Goal: Task Accomplishment & Management: Complete application form

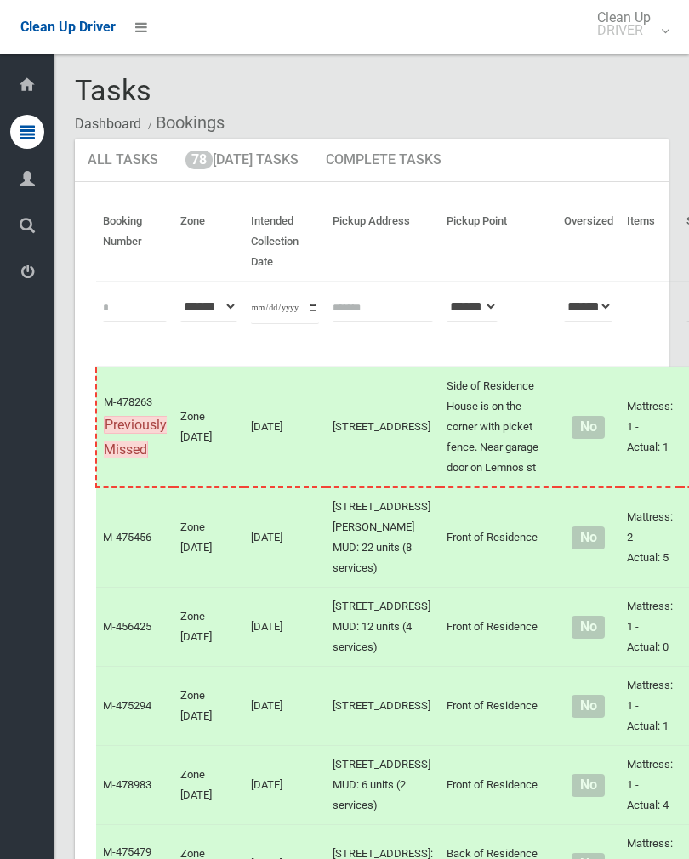
click at [279, 173] on link "78 Today's Tasks" at bounding box center [242, 161] width 139 height 44
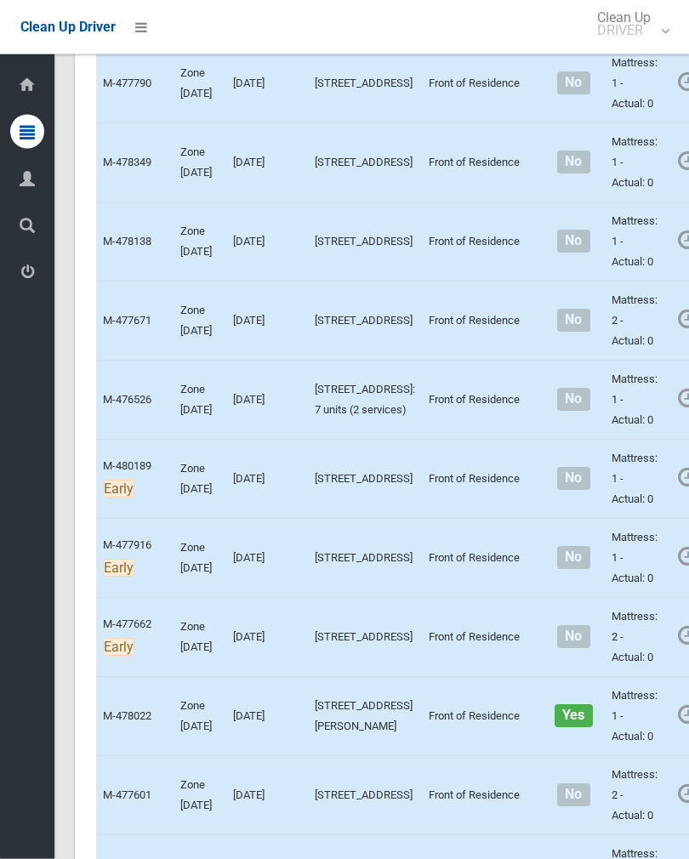
click at [626, 138] on link "Complete Booking" at bounding box center [696, 121] width 202 height 34
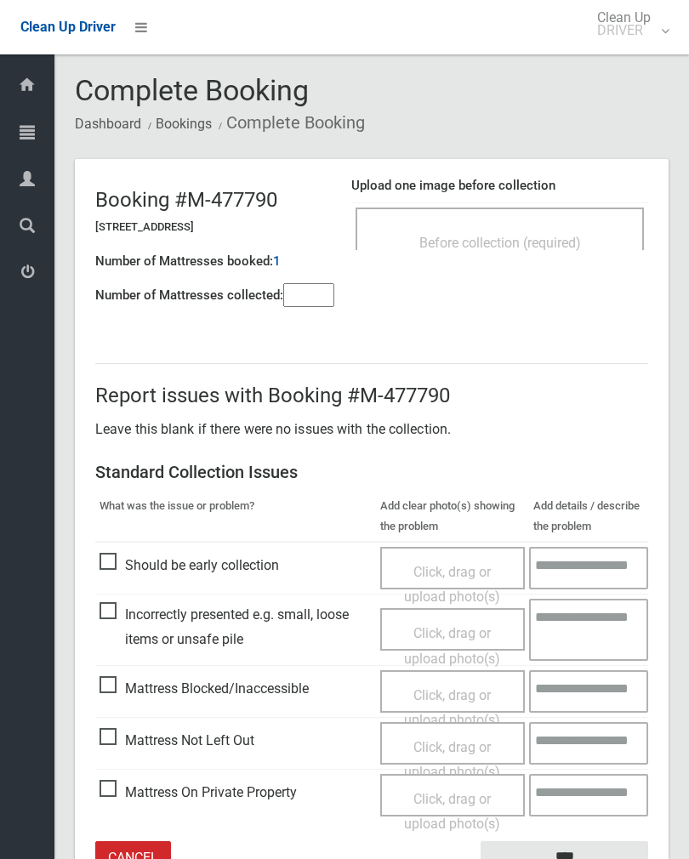
click at [547, 239] on span "Before collection (required)" at bounding box center [500, 243] width 162 height 16
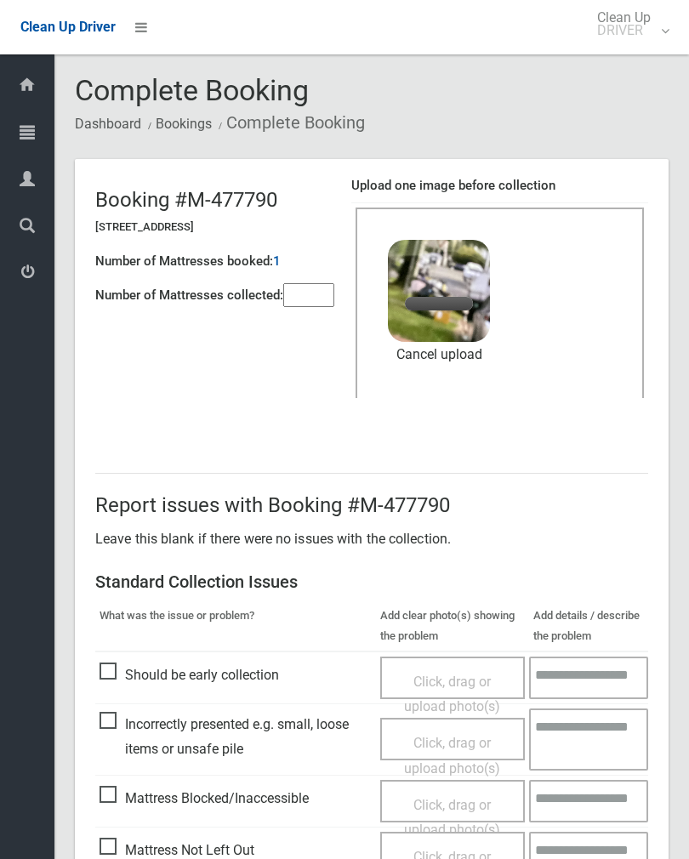
click at [310, 290] on input"] "number" at bounding box center [308, 295] width 51 height 24
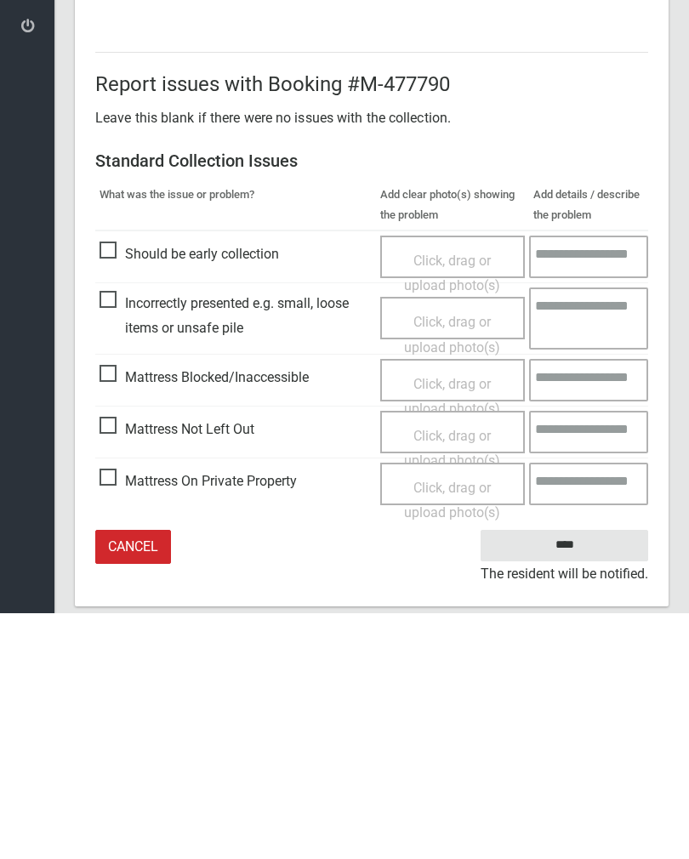
scroll to position [205, 0]
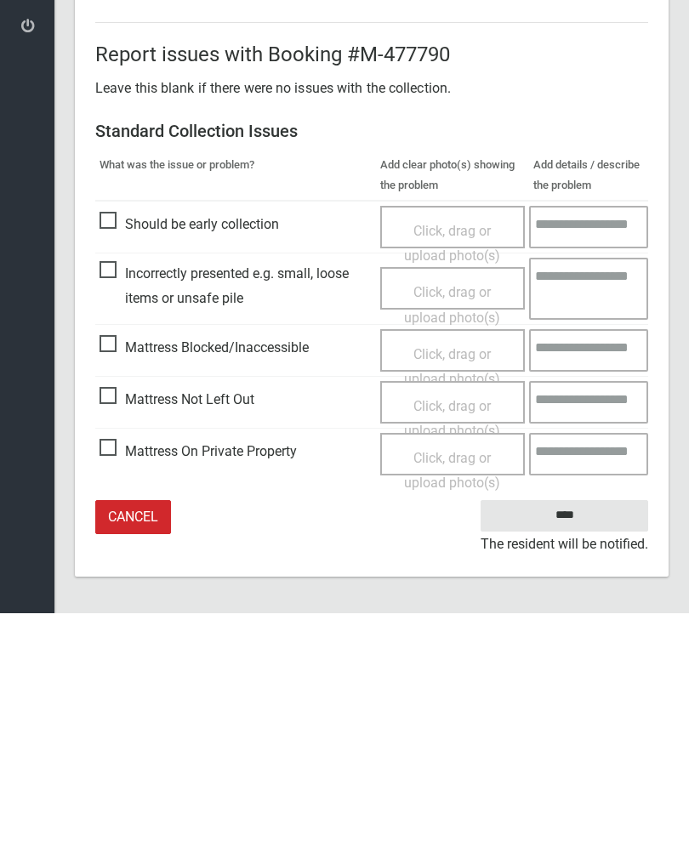
type input"] "*"
click at [571, 745] on input "****" at bounding box center [563, 760] width 167 height 31
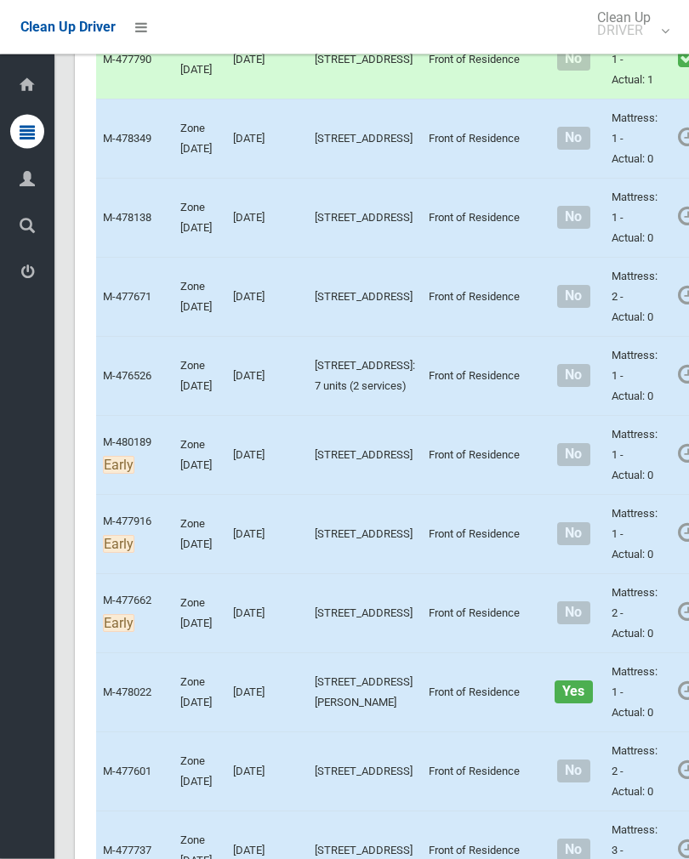
scroll to position [1621, 0]
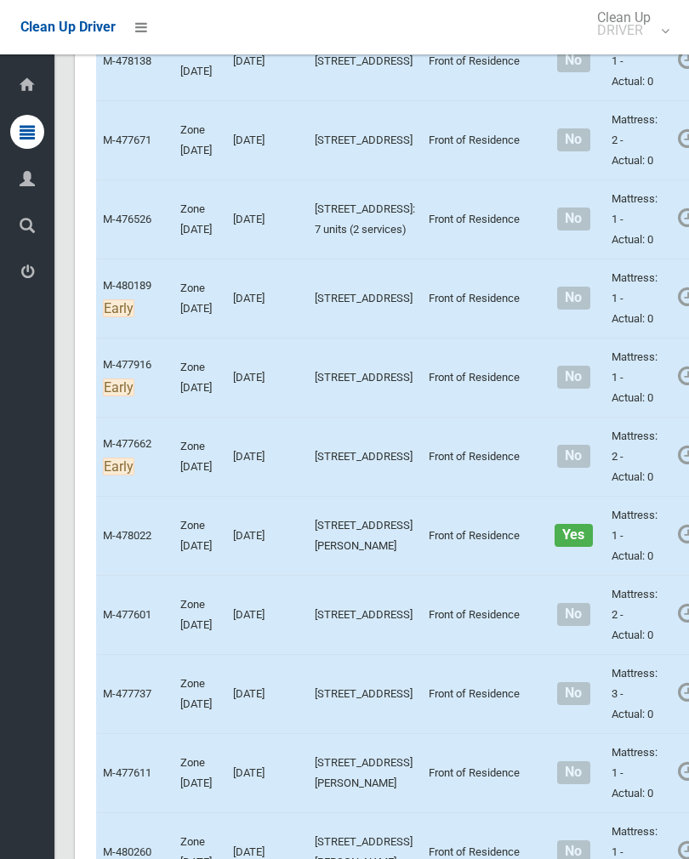
click at [627, 37] on link "Complete Booking" at bounding box center [696, 20] width 202 height 34
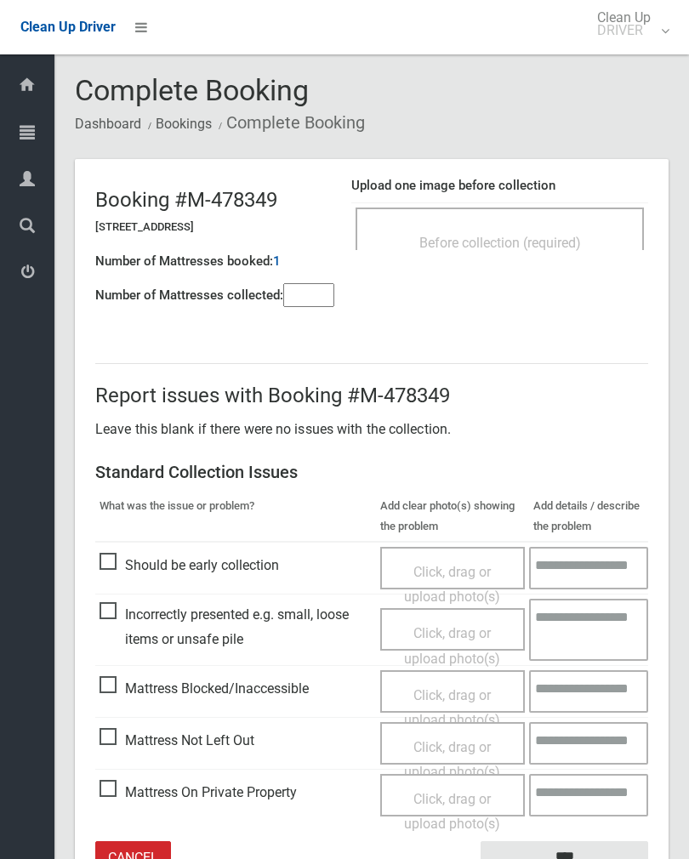
click at [535, 235] on span "Before collection (required)" at bounding box center [500, 243] width 162 height 16
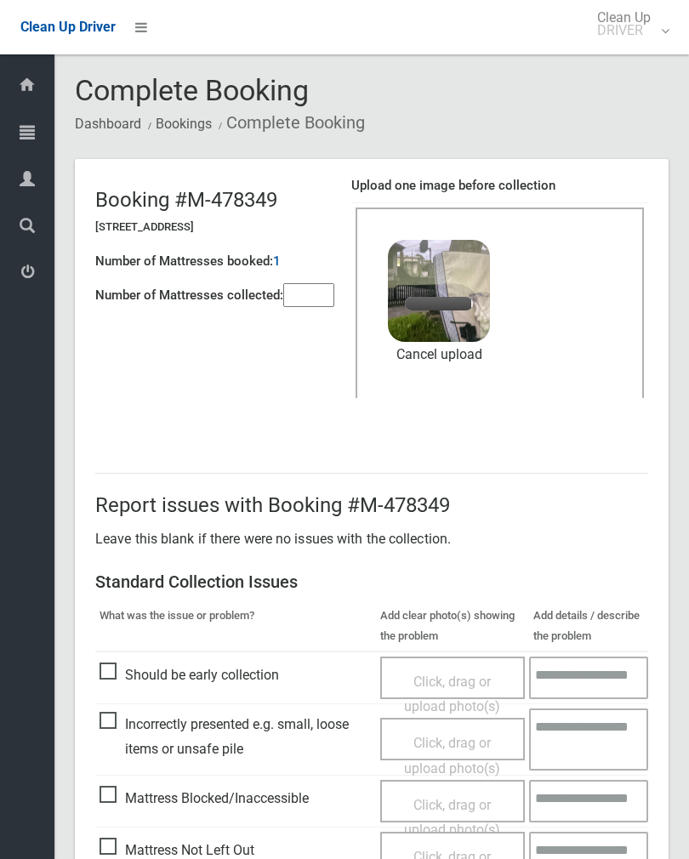
click at [294, 306] on input"] "number" at bounding box center [308, 295] width 51 height 24
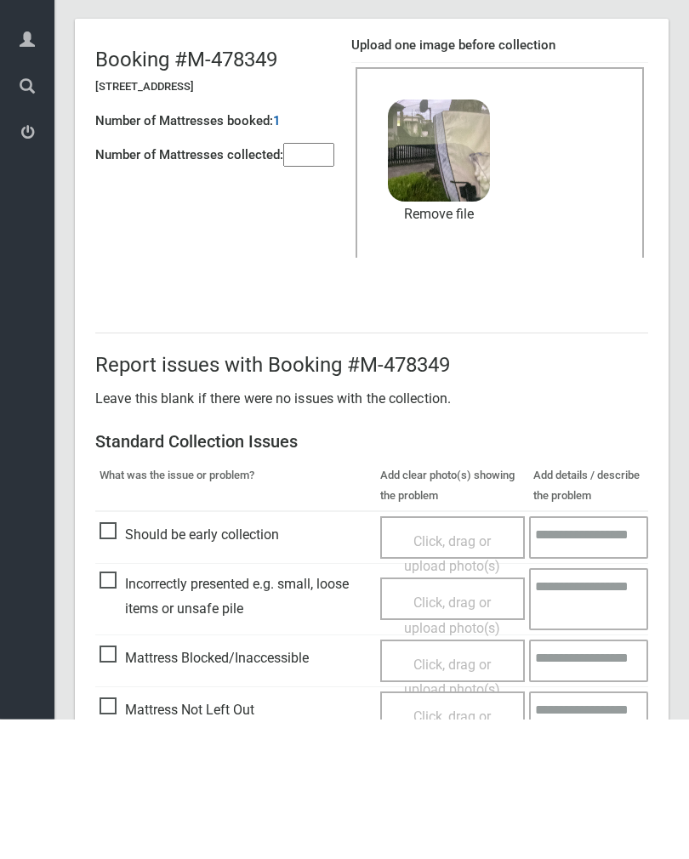
scroll to position [205, 0]
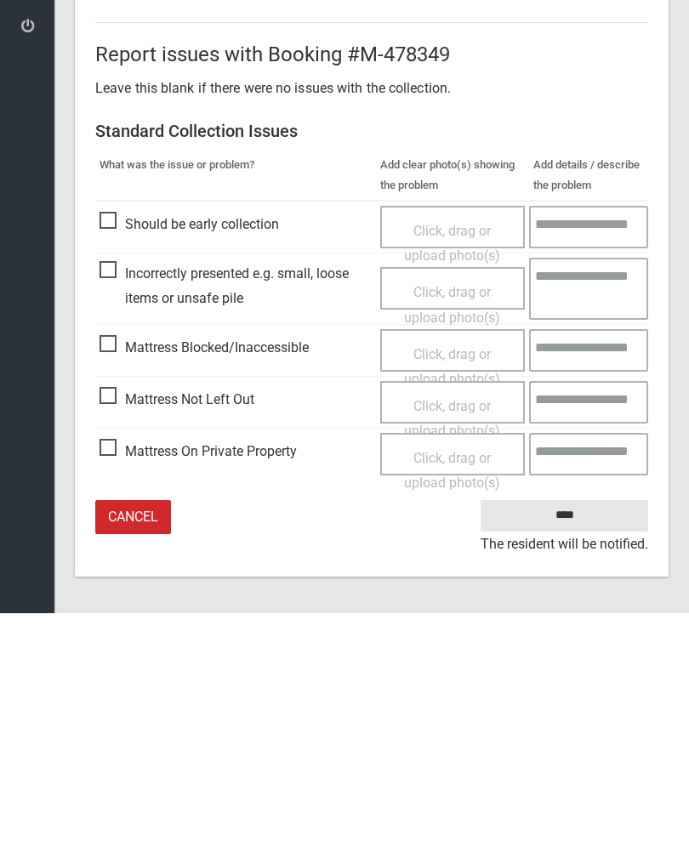
type input"] "*"
click at [567, 745] on input "****" at bounding box center [563, 760] width 167 height 31
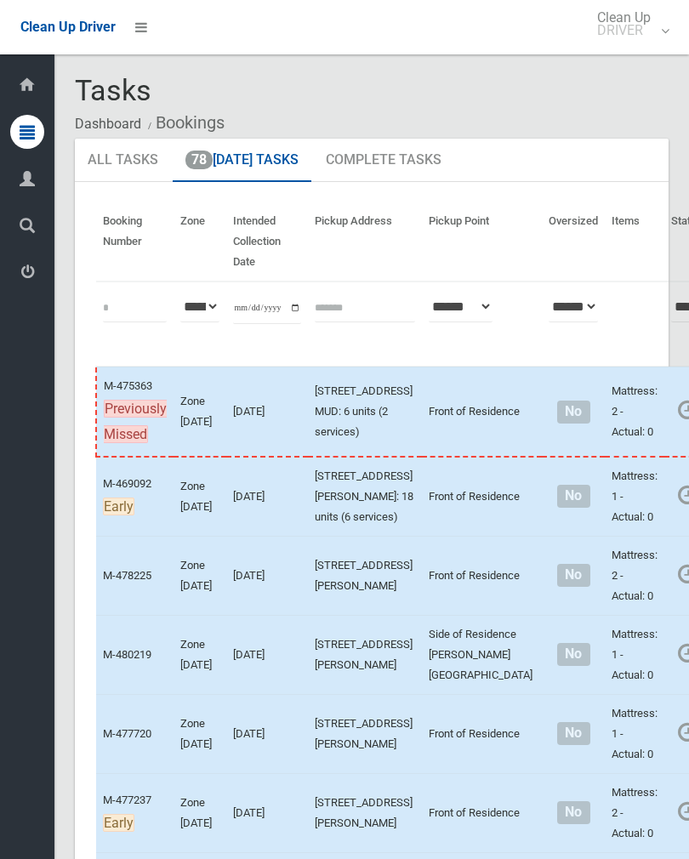
click at [604, 536] on td "Mattress: 1 - Actual: 0" at bounding box center [634, 496] width 60 height 80
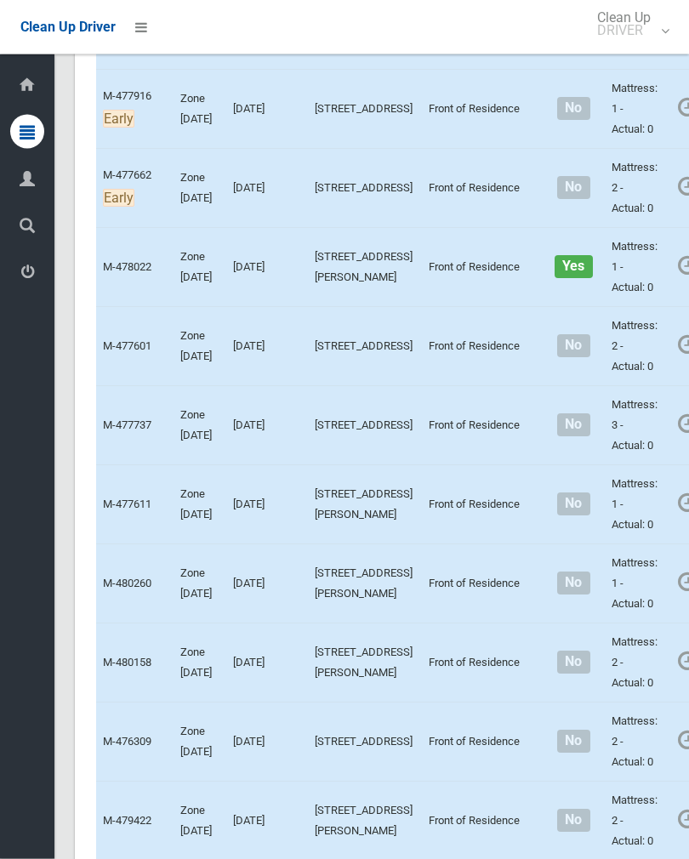
scroll to position [1891, 0]
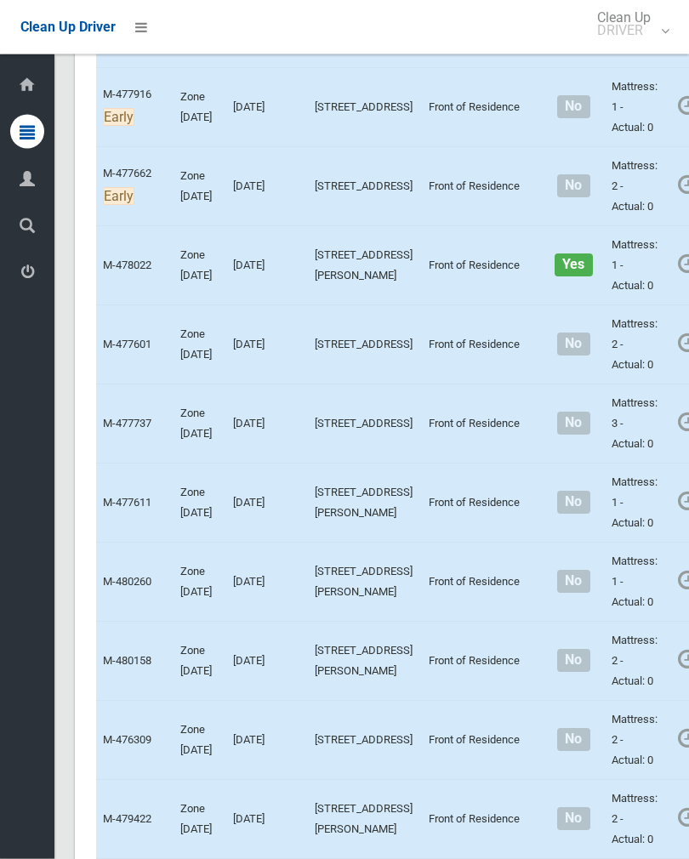
click at [637, 82] on link "Complete Booking" at bounding box center [696, 65] width 202 height 34
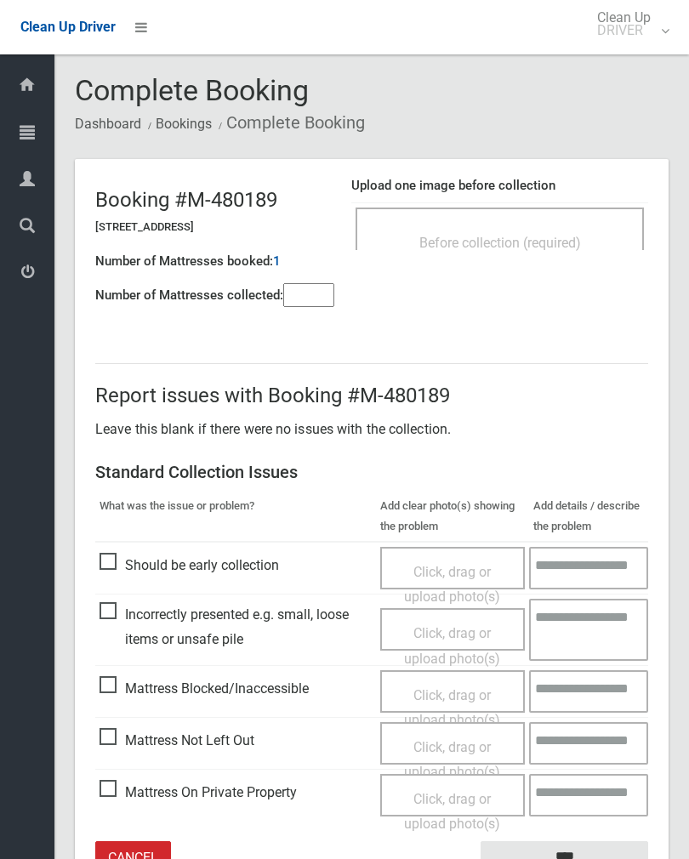
click at [314, 297] on input"] "number" at bounding box center [308, 295] width 51 height 24
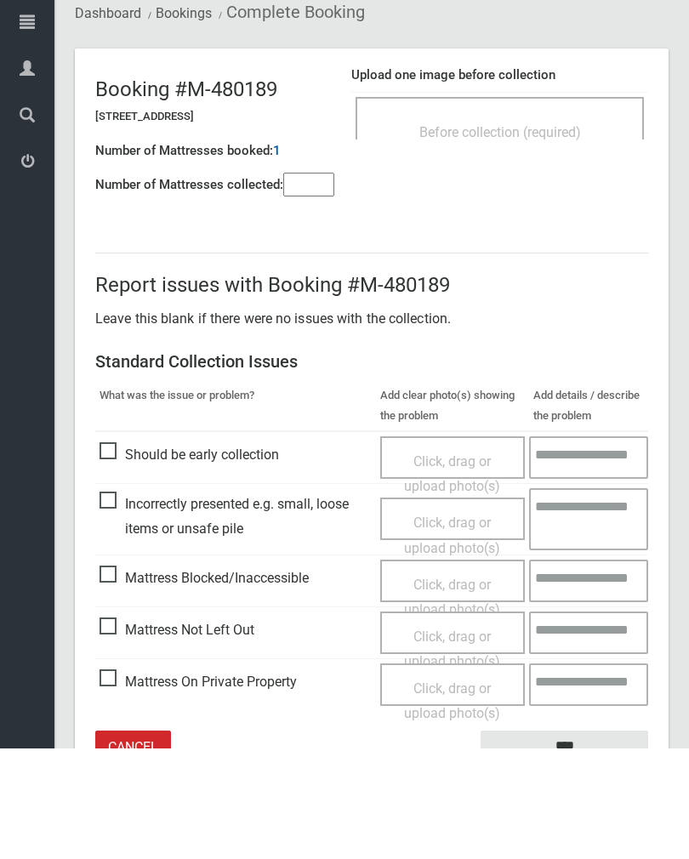
scroll to position [94, 0]
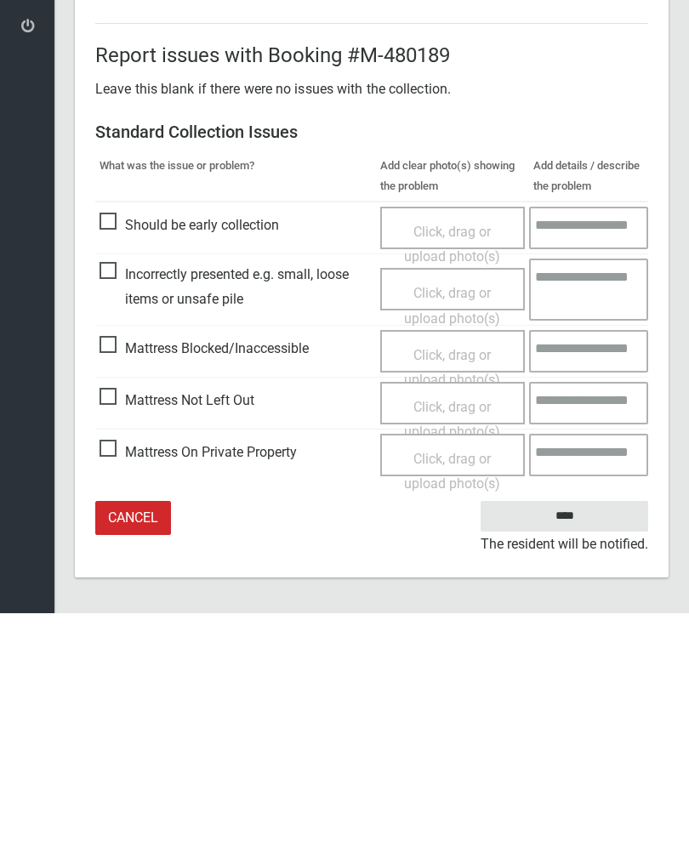
type input"] "*"
click at [116, 633] on span "Mattress Not Left Out" at bounding box center [176, 646] width 155 height 26
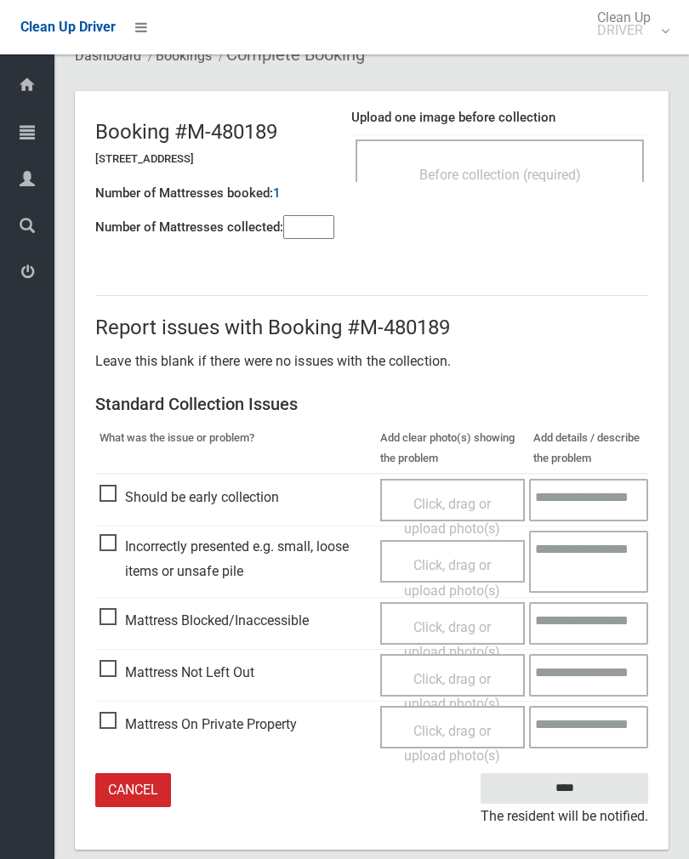
click at [451, 681] on span "Click, drag or upload photo(s)" at bounding box center [452, 692] width 96 height 42
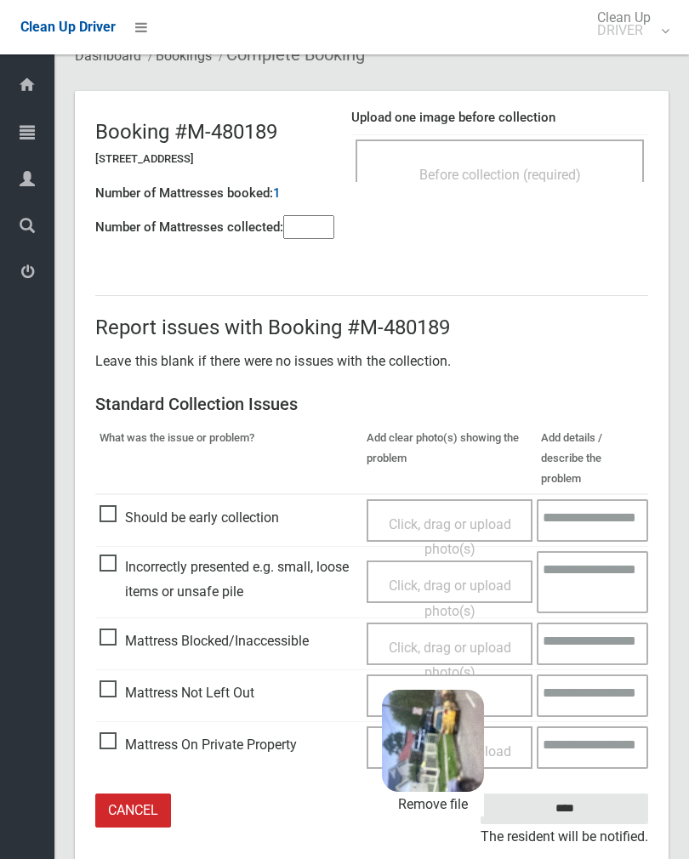
click at [591, 793] on input "****" at bounding box center [563, 808] width 167 height 31
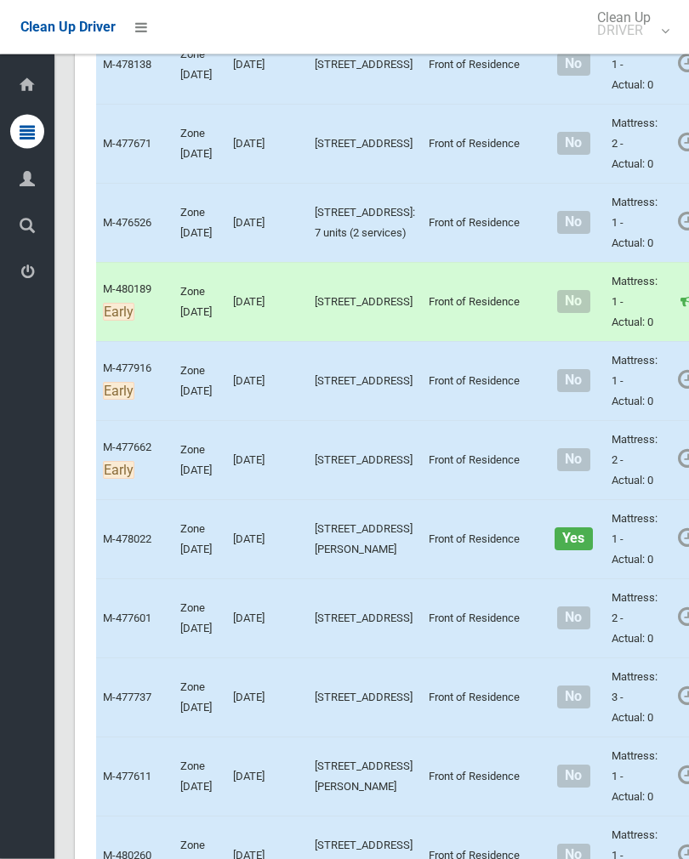
scroll to position [1618, 0]
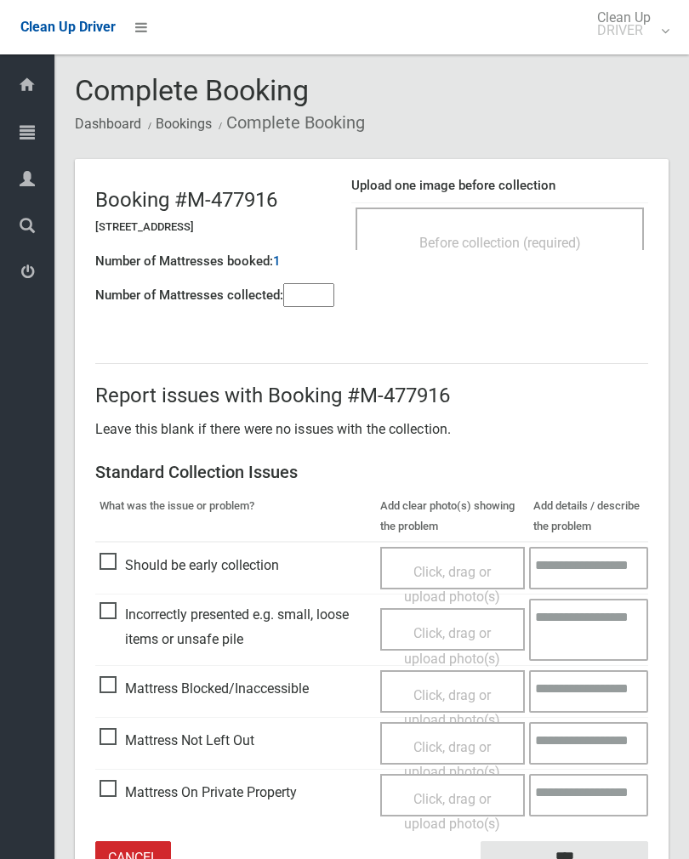
click at [531, 233] on div "Before collection (required)" at bounding box center [499, 241] width 251 height 31
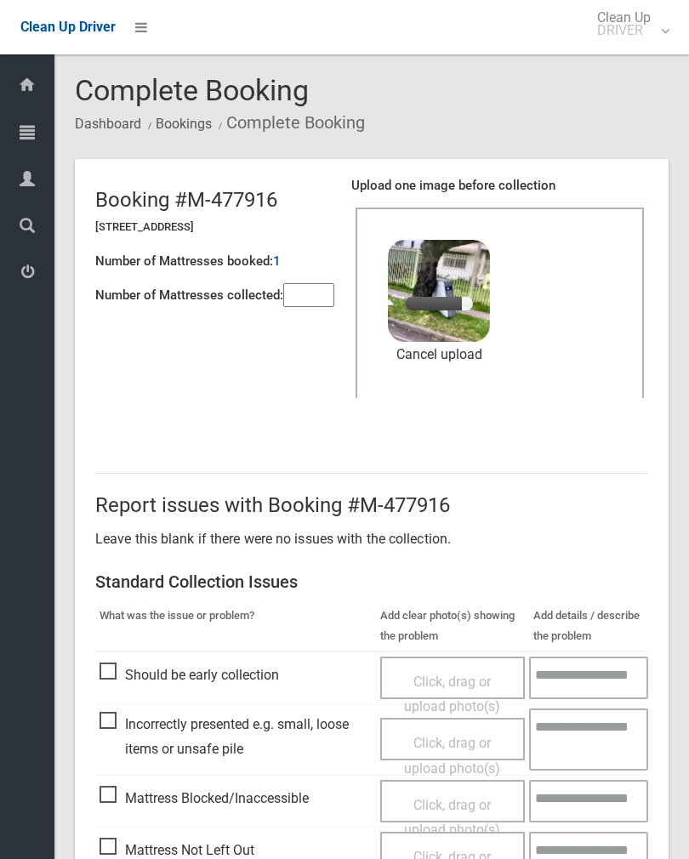
click at [309, 299] on input"] "number" at bounding box center [308, 295] width 51 height 24
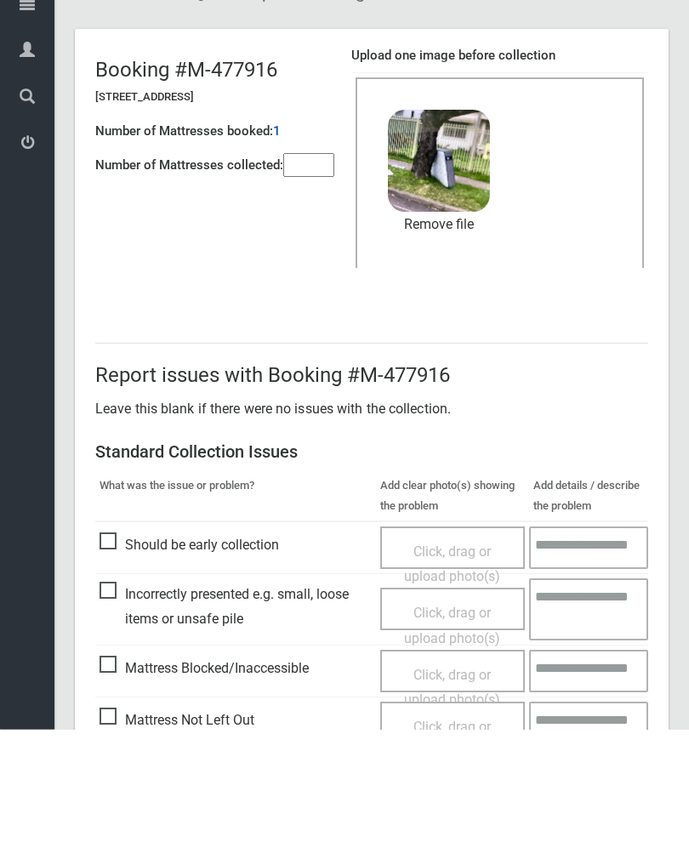
scroll to position [205, 0]
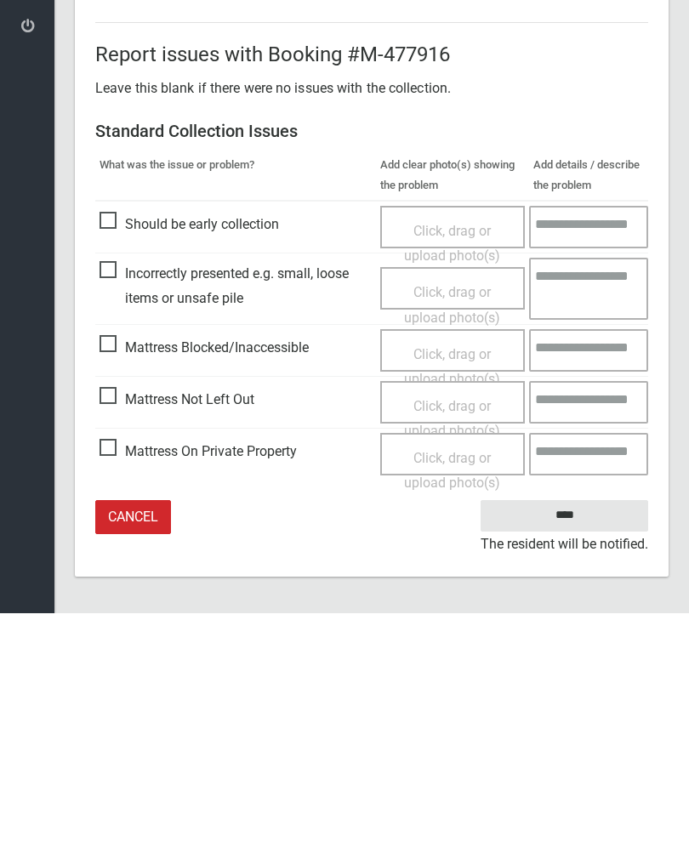
type input"] "*"
click at [587, 745] on input "****" at bounding box center [563, 760] width 167 height 31
click at [646, 310] on div "Report issues with Booking #M-477916 Leave this blank if there were no issues w…" at bounding box center [371, 524] width 593 height 595
click at [643, 165] on div "Before collection (required) 2.2 MB image.jpg Check Error Remove file" at bounding box center [499, 98] width 288 height 190
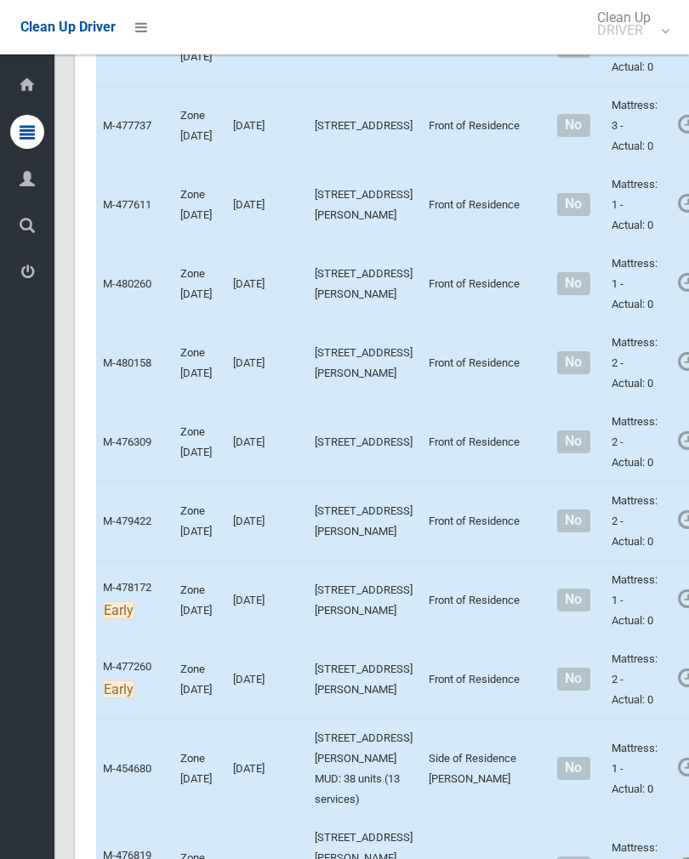
scroll to position [2193, 0]
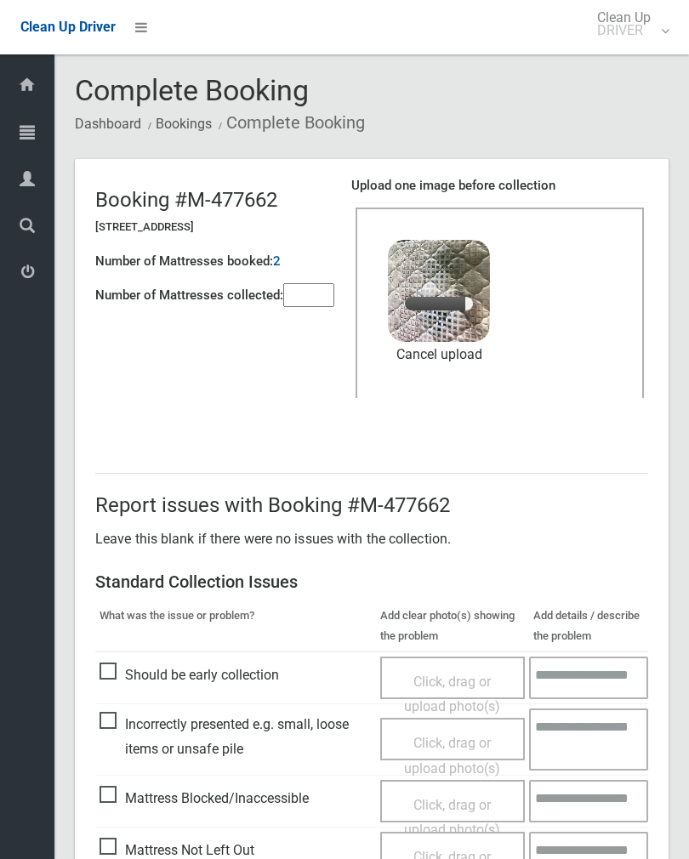
click at [308, 292] on input"] "number" at bounding box center [308, 295] width 51 height 24
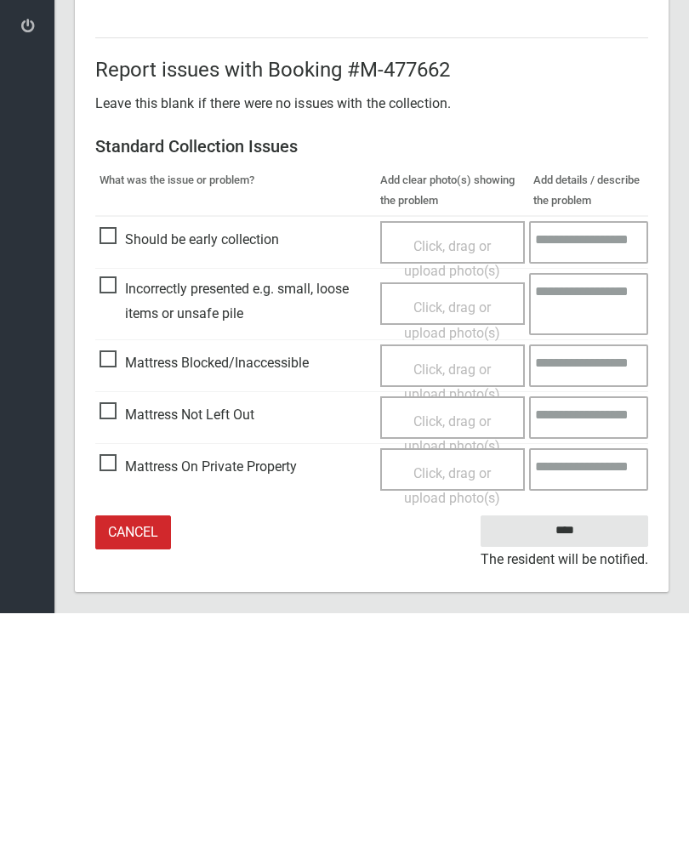
scroll to position [205, 0]
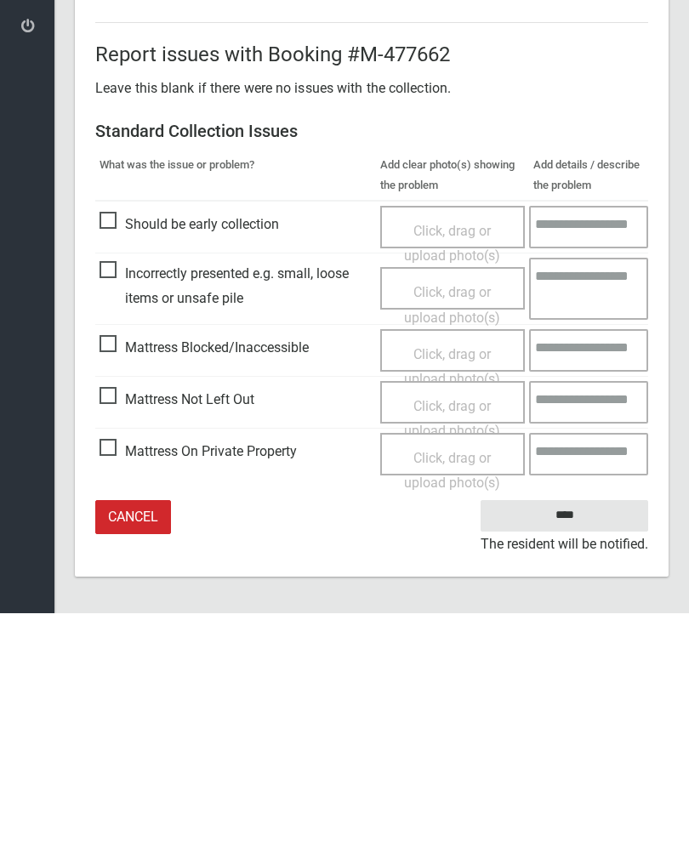
type input"] "*"
click at [564, 745] on input "****" at bounding box center [563, 760] width 167 height 31
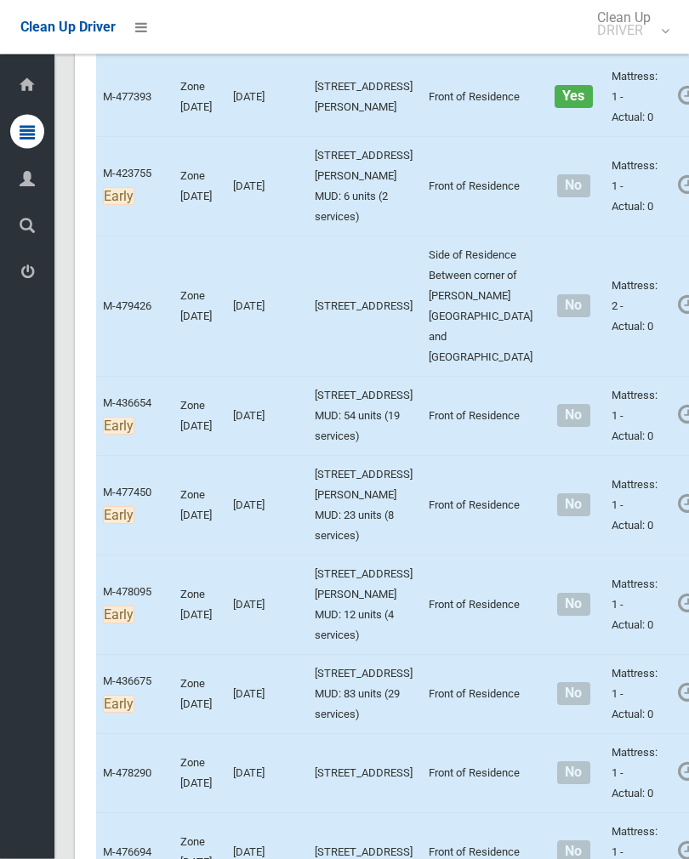
scroll to position [4969, 0]
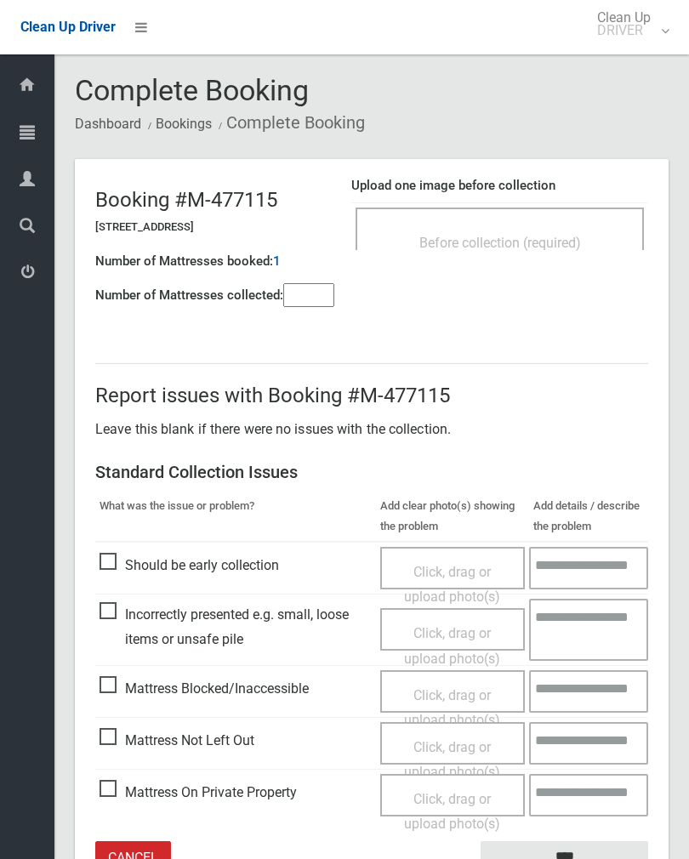
click at [531, 239] on span "Before collection (required)" at bounding box center [500, 243] width 162 height 16
click at [308, 304] on input"] "number" at bounding box center [308, 295] width 51 height 24
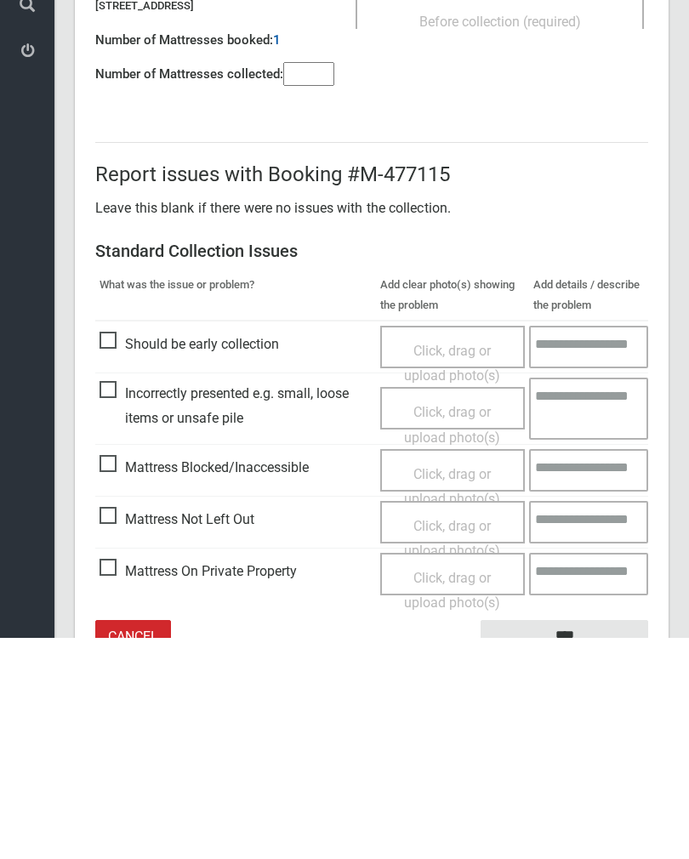
scroll to position [94, 0]
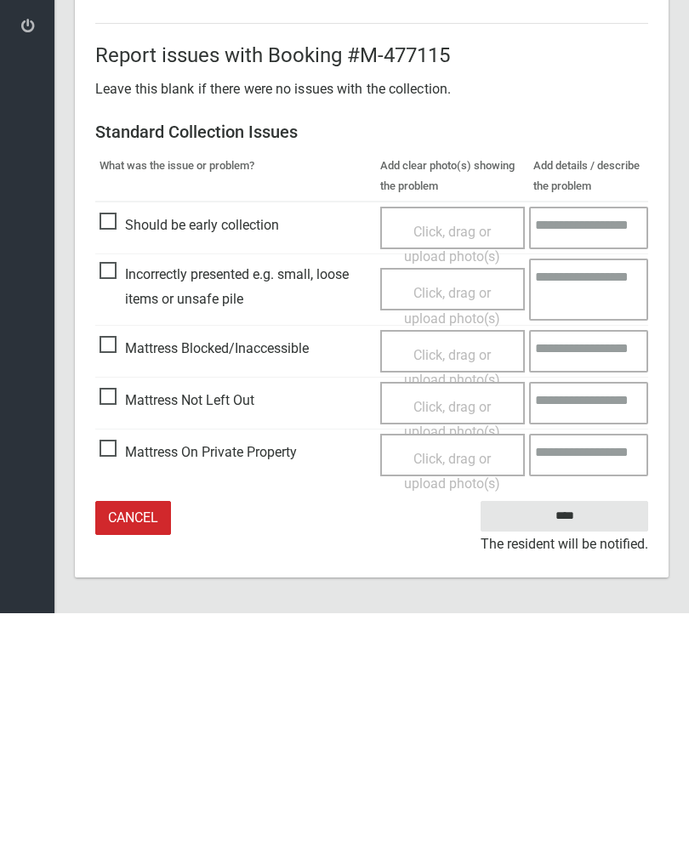
type input"] "*"
click at [109, 633] on span "Mattress Not Left Out" at bounding box center [176, 646] width 155 height 26
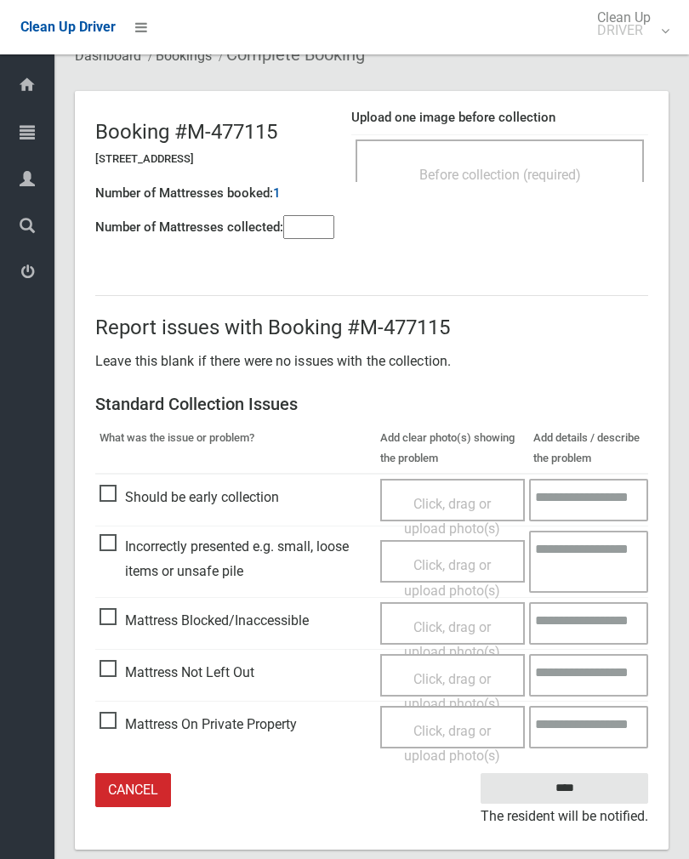
click at [445, 678] on span "Click, drag or upload photo(s)" at bounding box center [452, 692] width 96 height 42
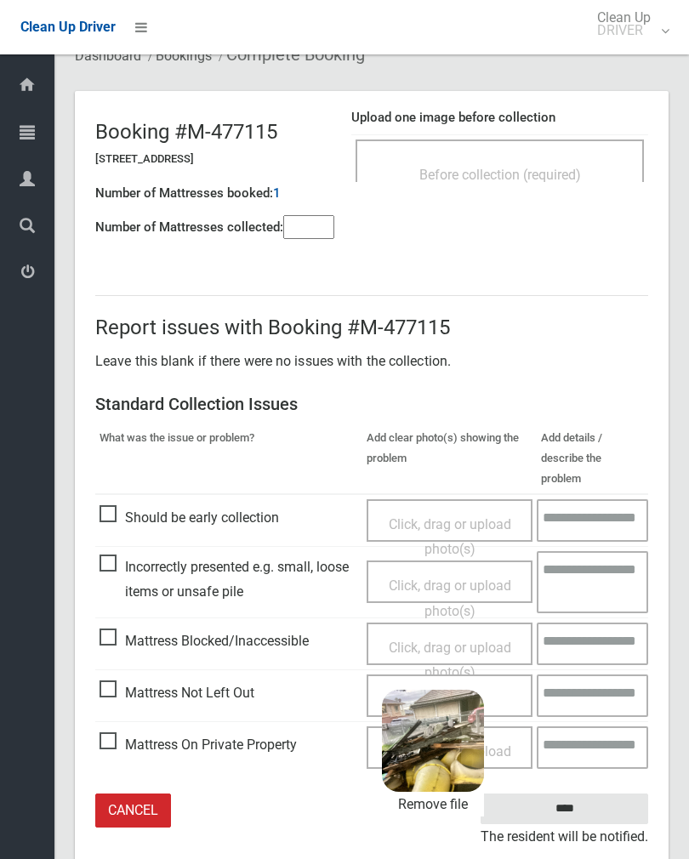
click at [599, 793] on input "****" at bounding box center [563, 808] width 167 height 31
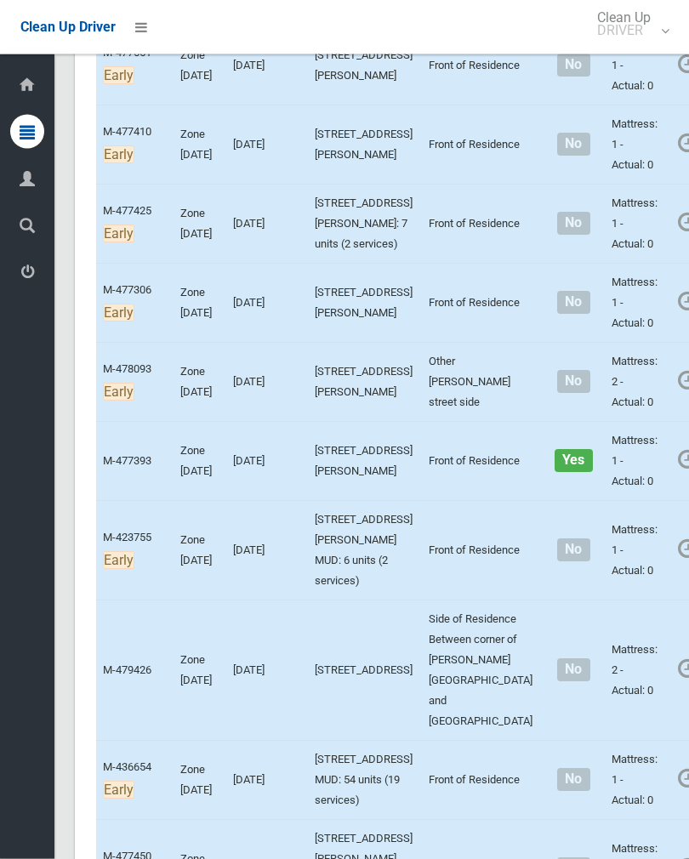
scroll to position [4606, 0]
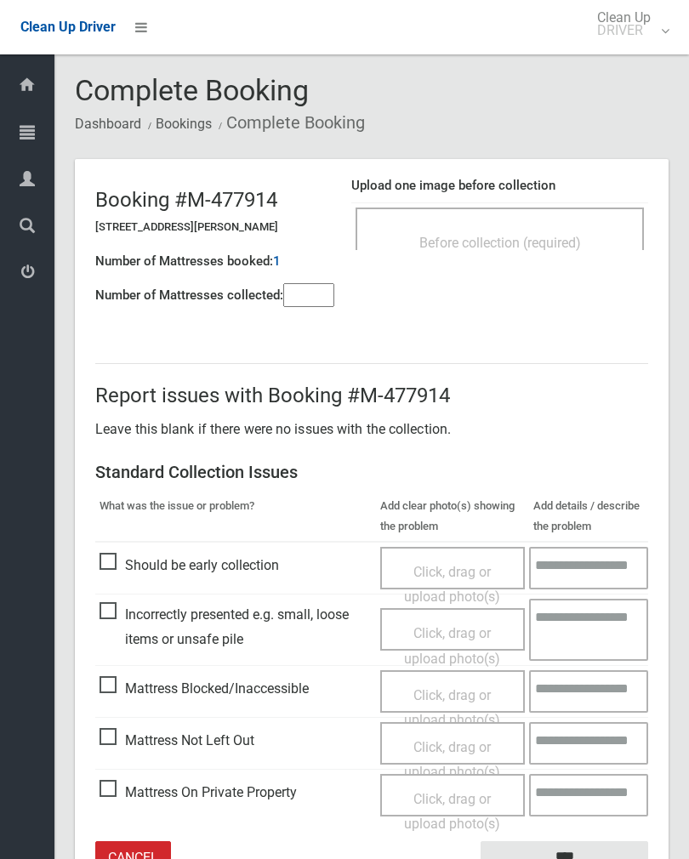
click at [581, 240] on span "Before collection (required)" at bounding box center [500, 243] width 162 height 16
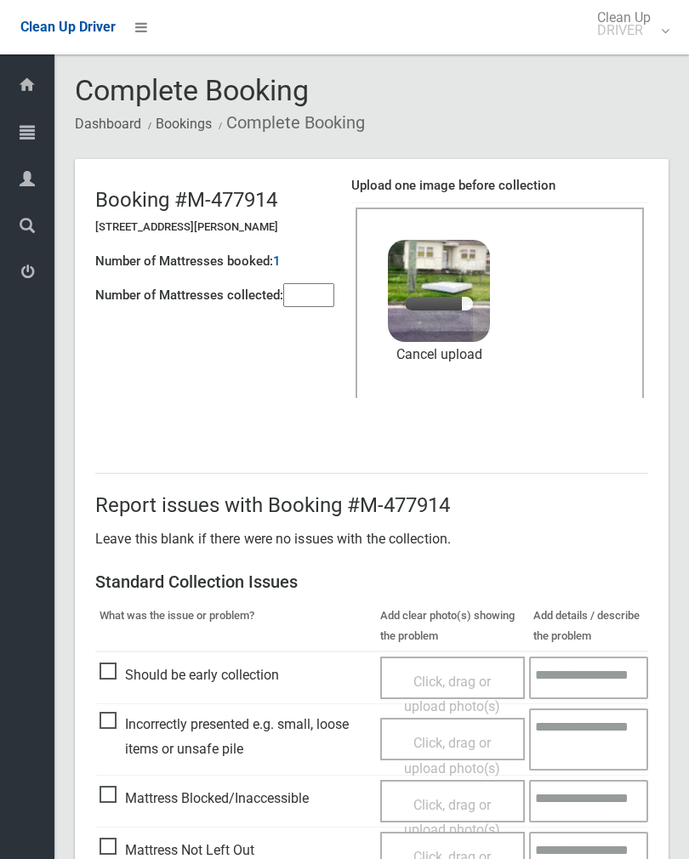
click at [308, 307] on input"] "number" at bounding box center [308, 295] width 51 height 24
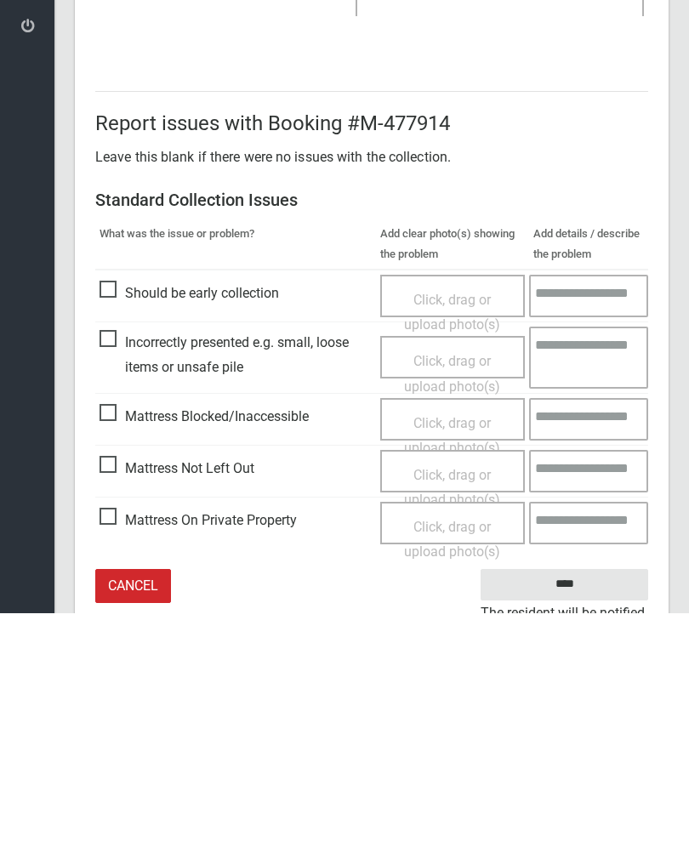
scroll to position [205, 0]
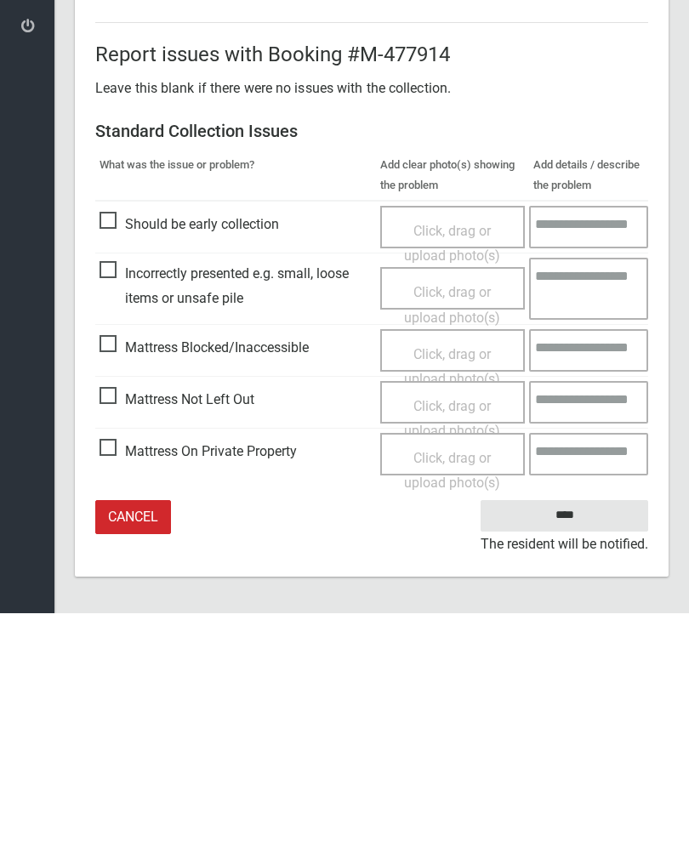
type input"] "*"
click at [582, 745] on input "****" at bounding box center [563, 760] width 167 height 31
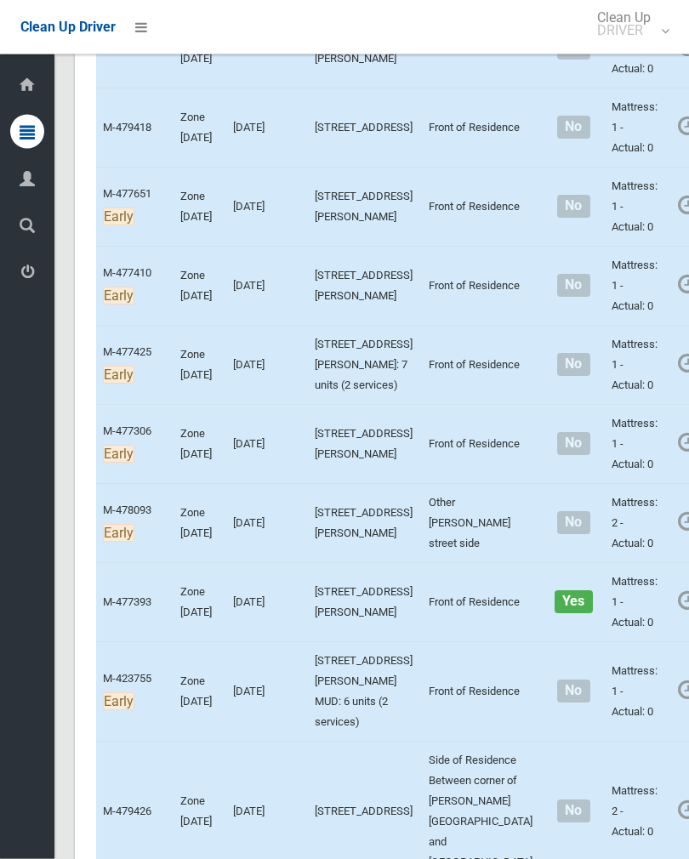
scroll to position [4604, 0]
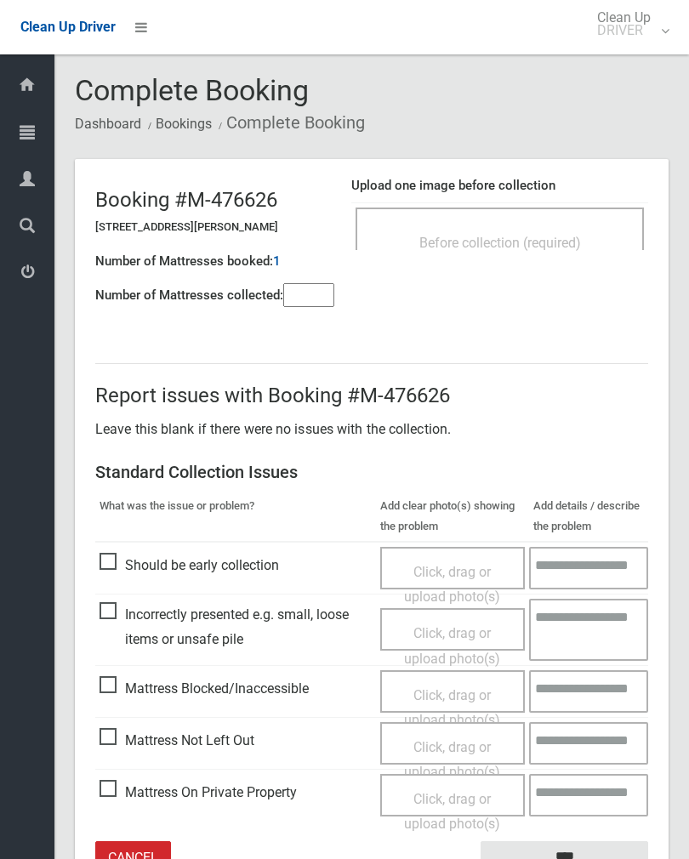
click at [555, 189] on h4 "Upload one image before collection" at bounding box center [499, 186] width 297 height 14
click at [560, 226] on div "Before collection (required)" at bounding box center [499, 241] width 251 height 31
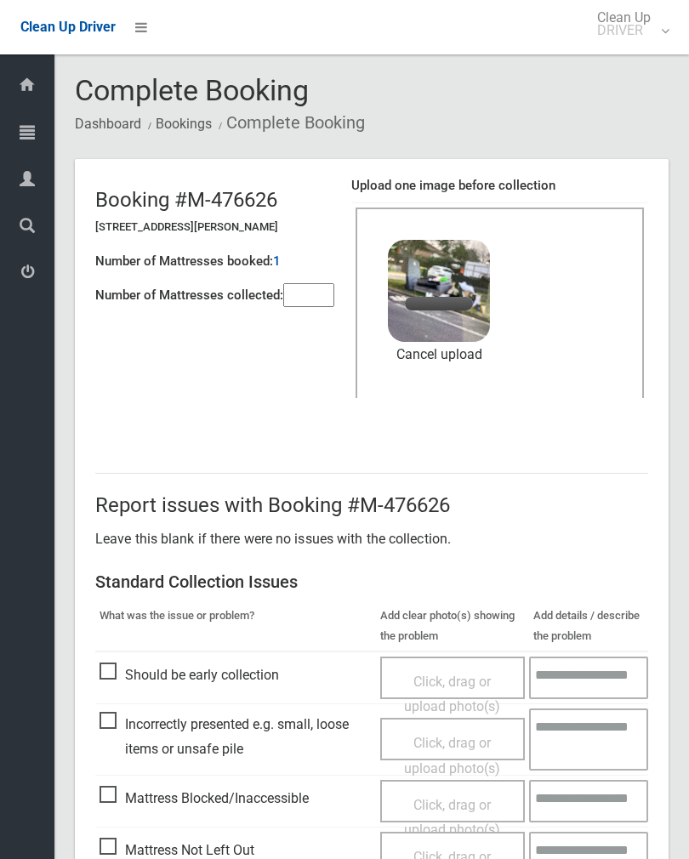
click at [320, 287] on input"] "number" at bounding box center [308, 295] width 51 height 24
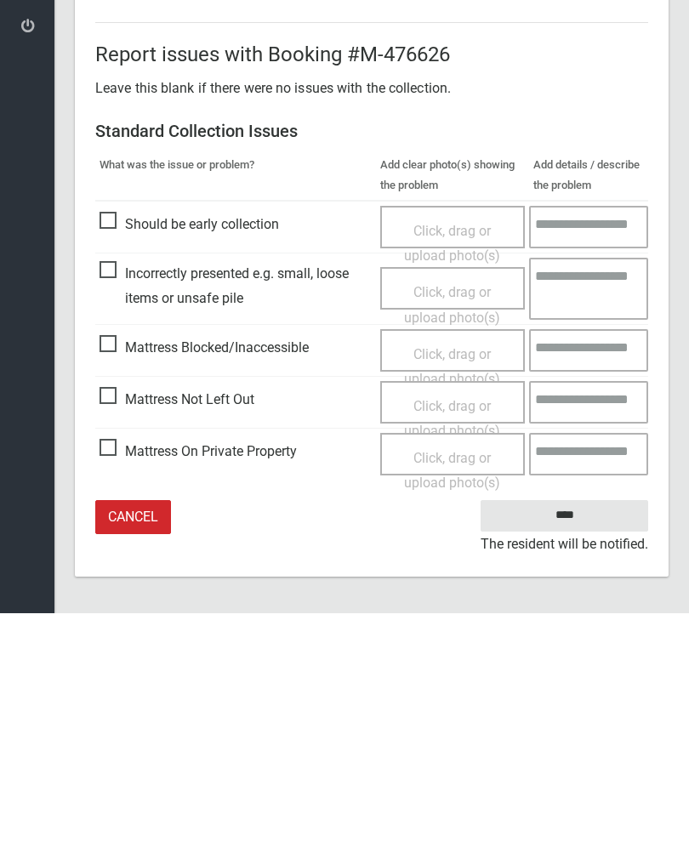
type input"] "*"
click at [575, 745] on input "****" at bounding box center [563, 760] width 167 height 31
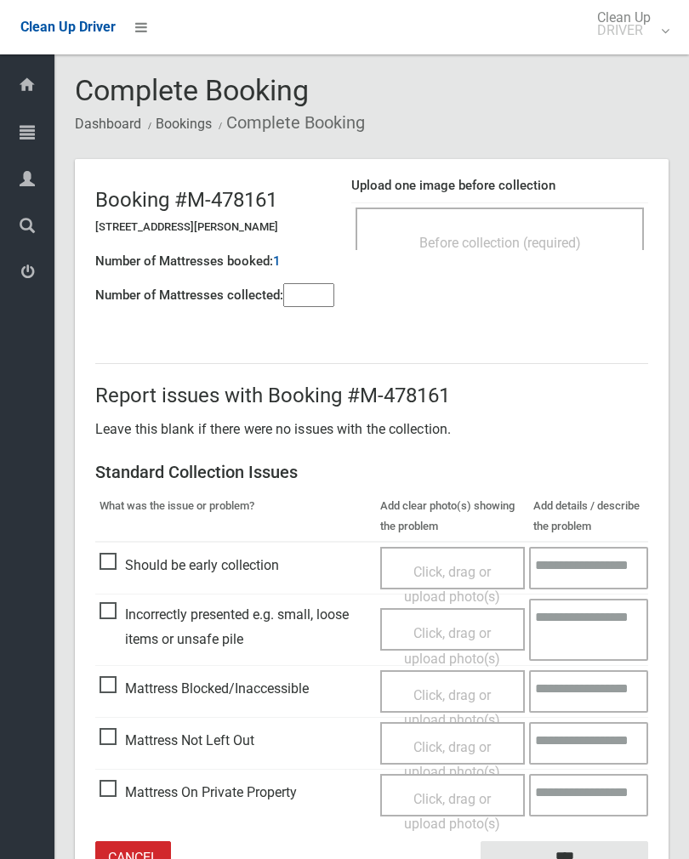
click at [580, 211] on div "Before collection (required)" at bounding box center [499, 228] width 288 height 43
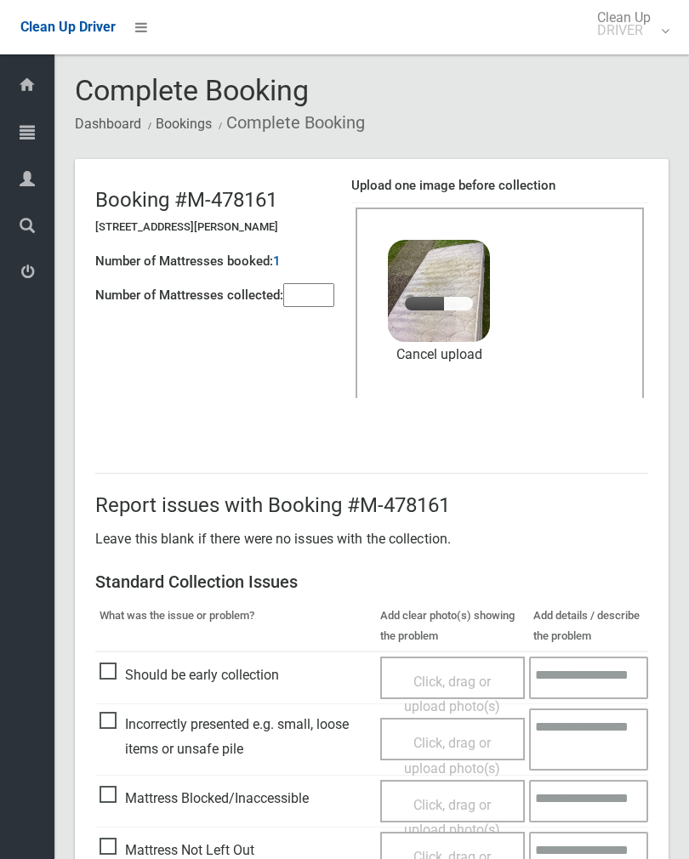
click at [305, 295] on input"] "number" at bounding box center [308, 295] width 51 height 24
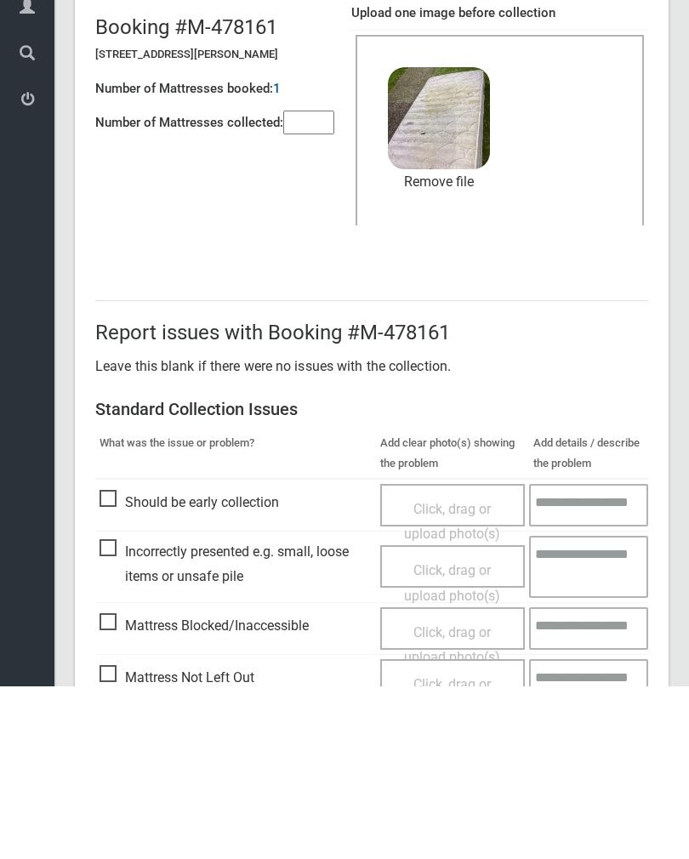
scroll to position [205, 0]
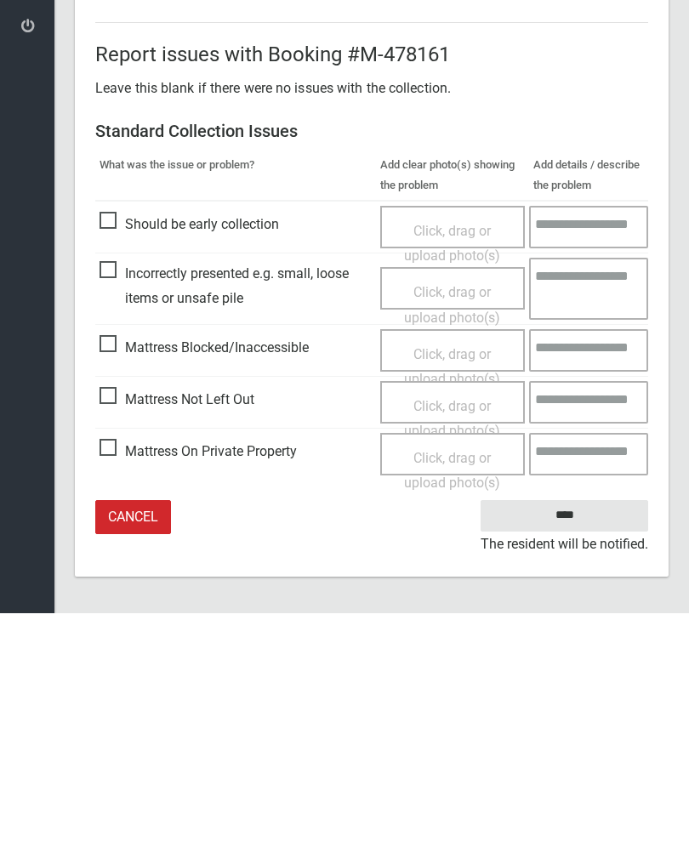
type input"] "*"
click at [564, 745] on input "****" at bounding box center [563, 760] width 167 height 31
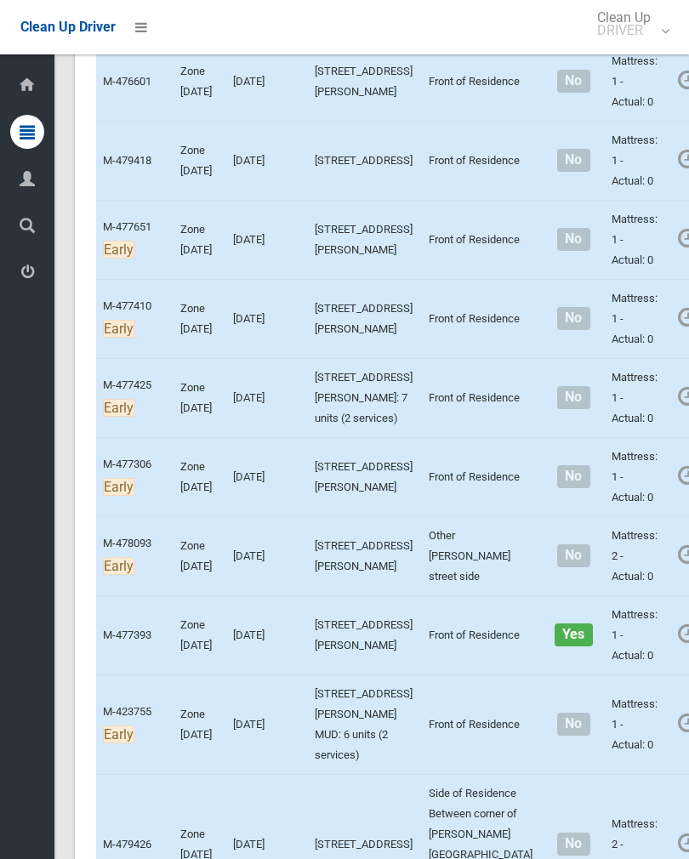
scroll to position [4484, 0]
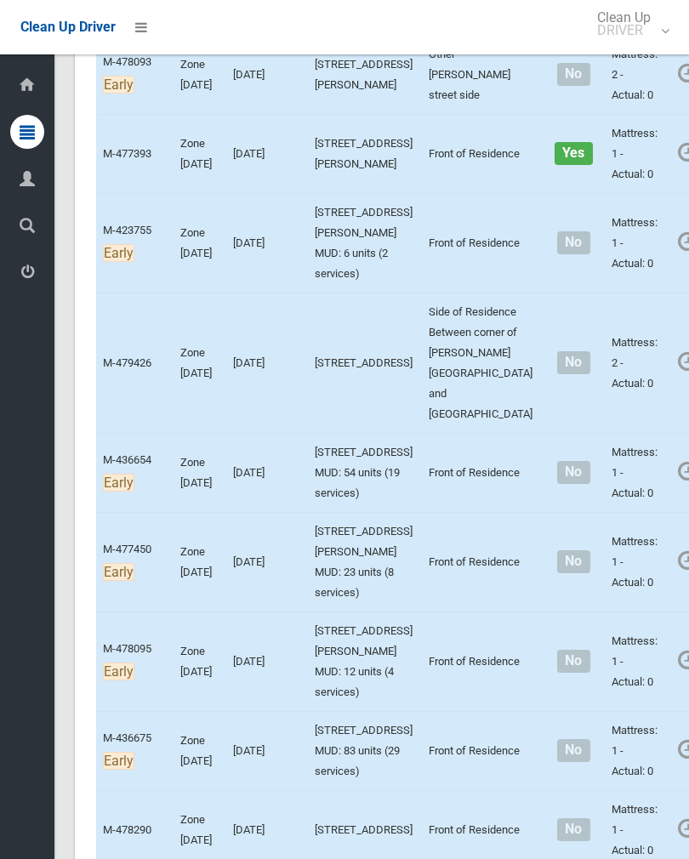
scroll to position [5037, 0]
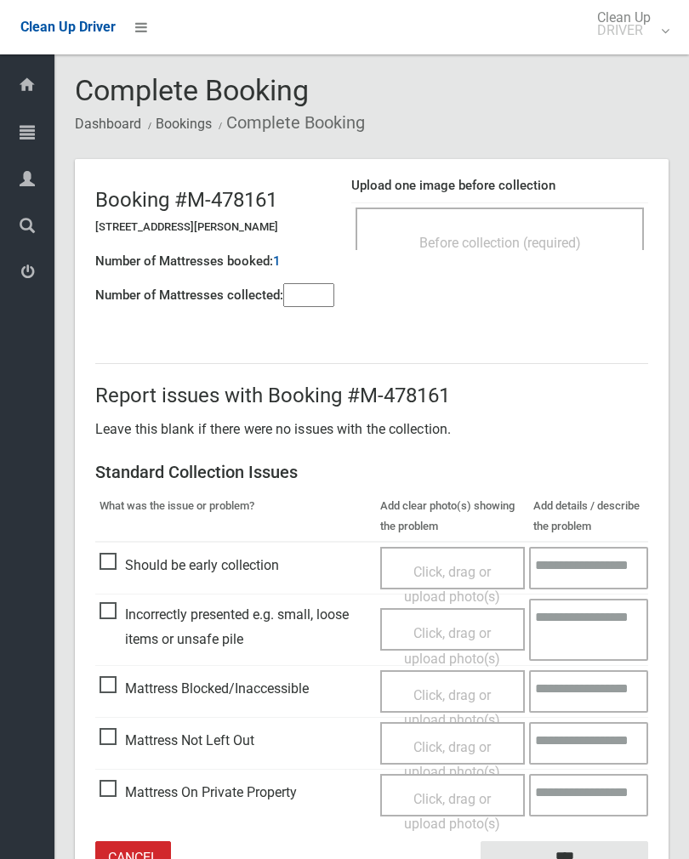
click at [302, 303] on input"] "number" at bounding box center [308, 295] width 51 height 24
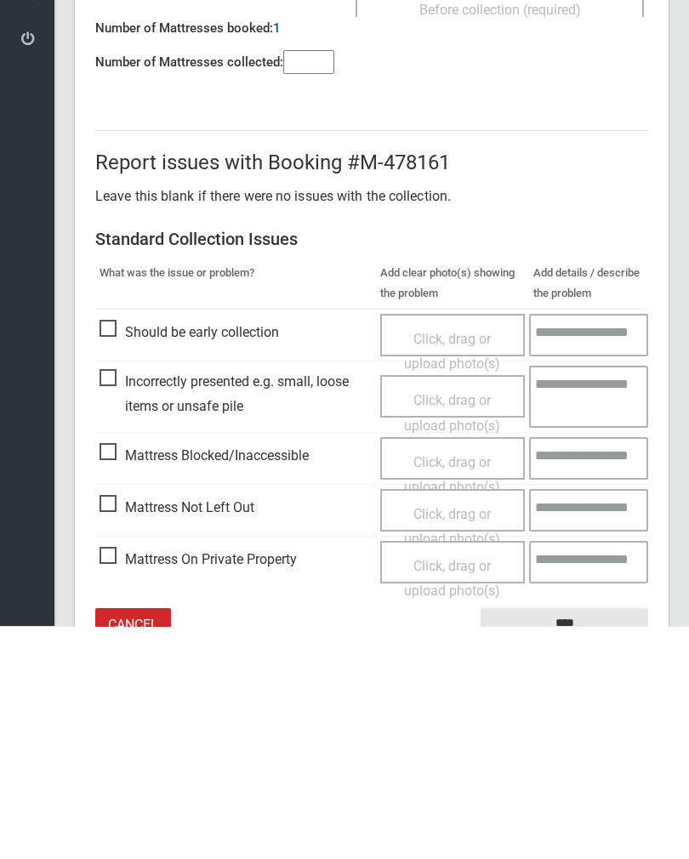
scroll to position [94, 0]
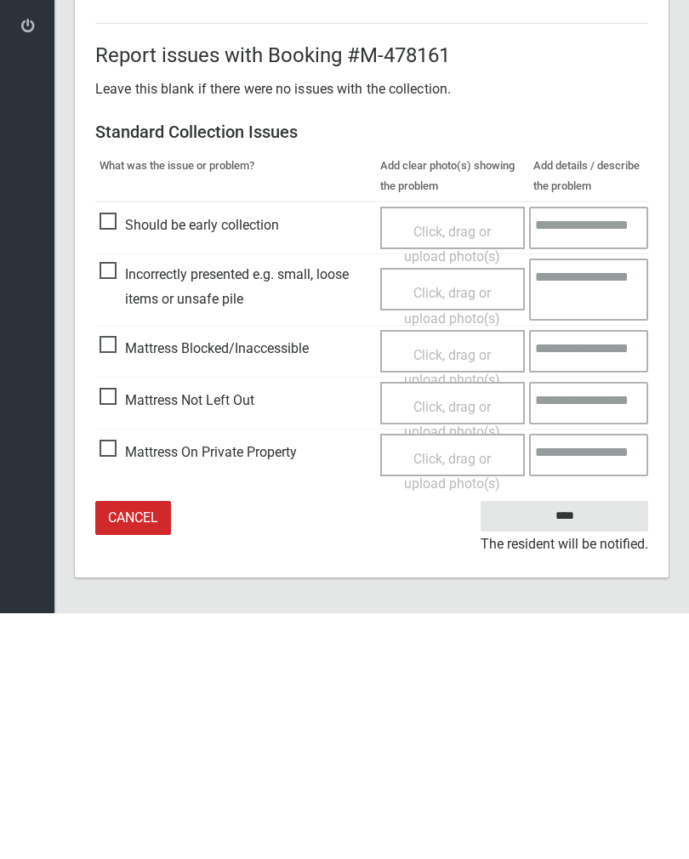
type input"] "*"
click at [113, 633] on span "Mattress Not Left Out" at bounding box center [176, 646] width 155 height 26
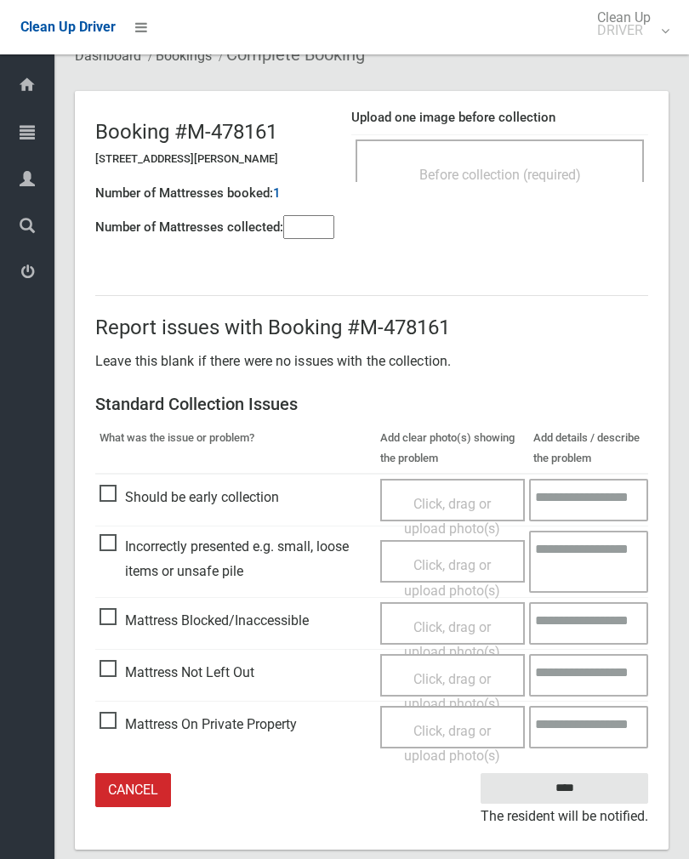
click at [454, 672] on span "Click, drag or upload photo(s)" at bounding box center [452, 692] width 96 height 42
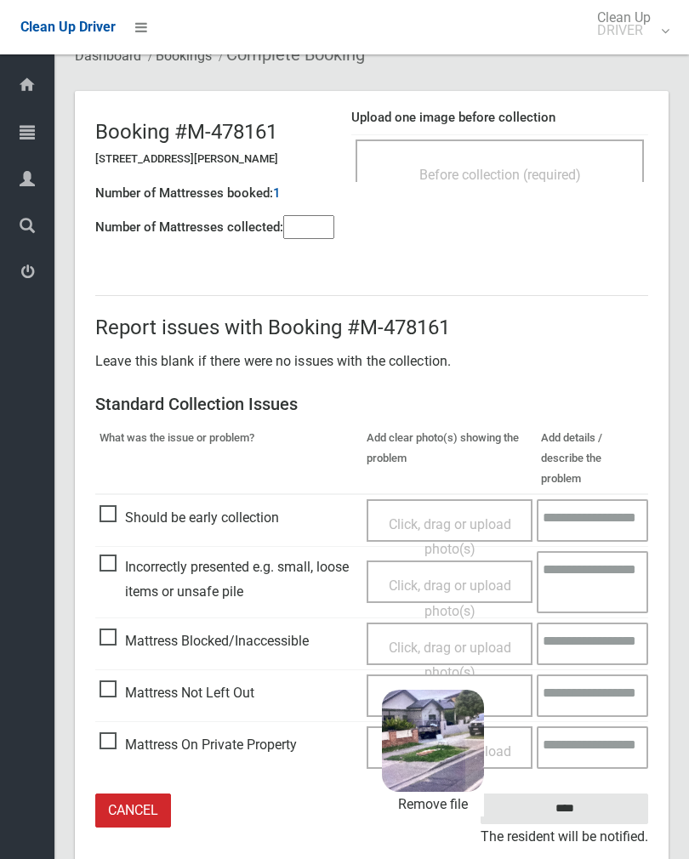
click at [581, 793] on input "****" at bounding box center [563, 808] width 167 height 31
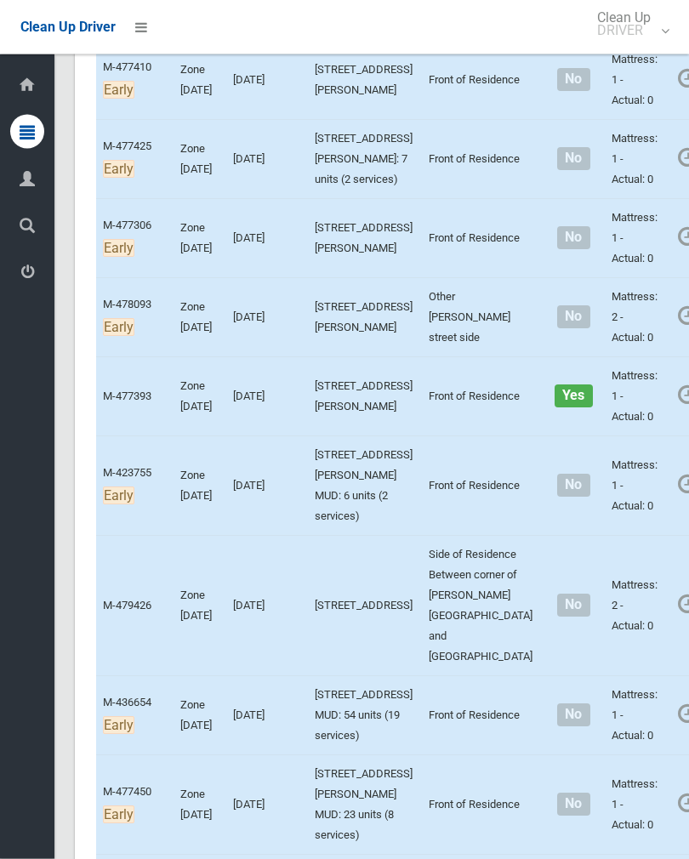
scroll to position [4765, 0]
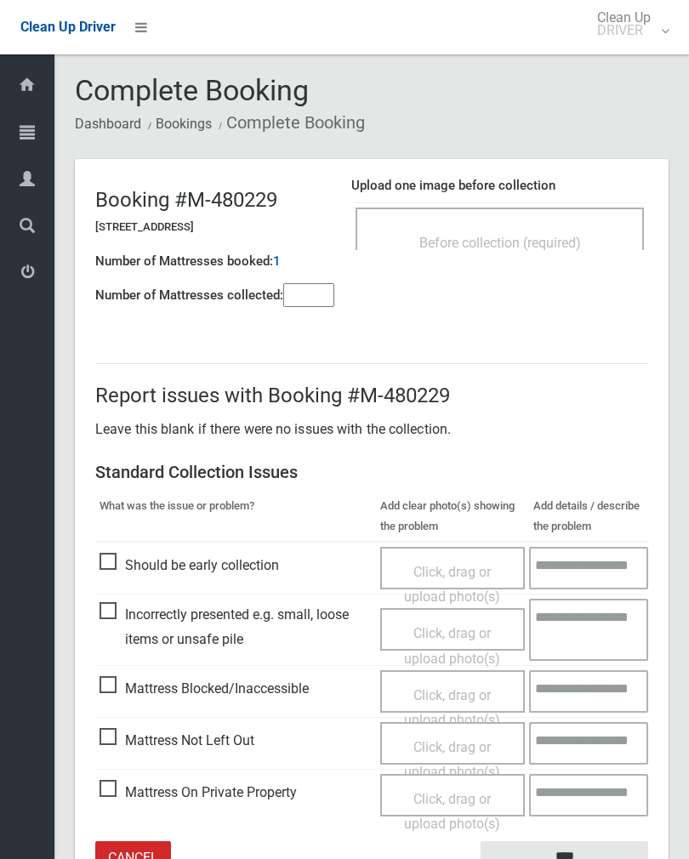
click at [570, 180] on h4 "Upload one image before collection" at bounding box center [499, 186] width 297 height 14
click at [570, 230] on div "Before collection (required)" at bounding box center [499, 241] width 251 height 31
click at [564, 222] on div "Before collection (required)" at bounding box center [499, 228] width 288 height 43
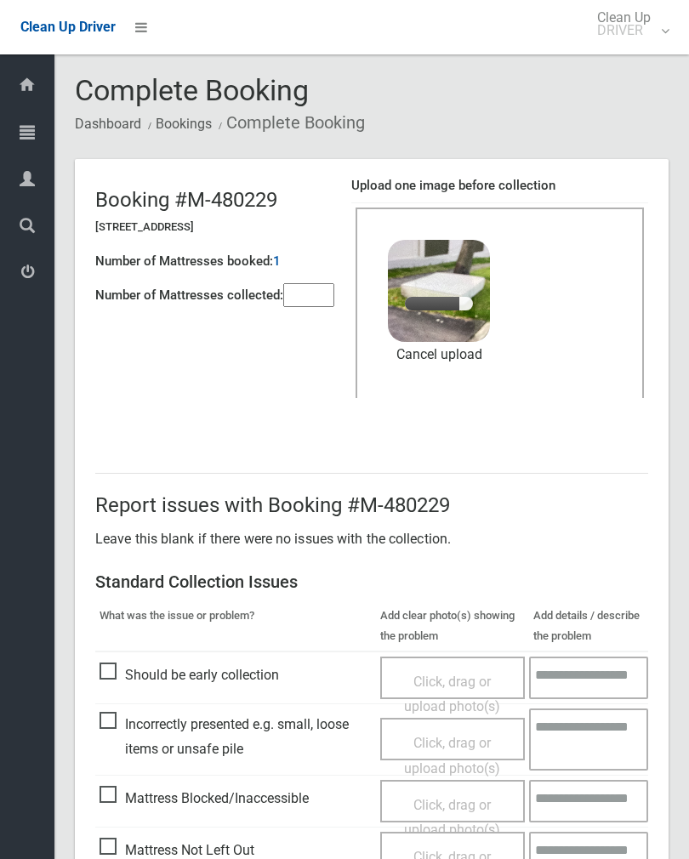
click at [328, 302] on input"] "number" at bounding box center [308, 295] width 51 height 24
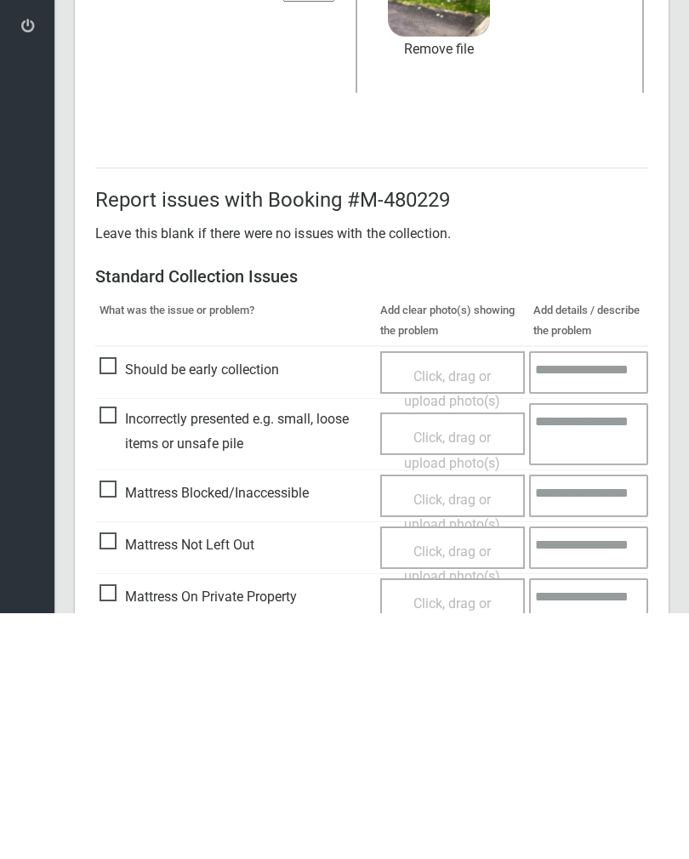
scroll to position [205, 0]
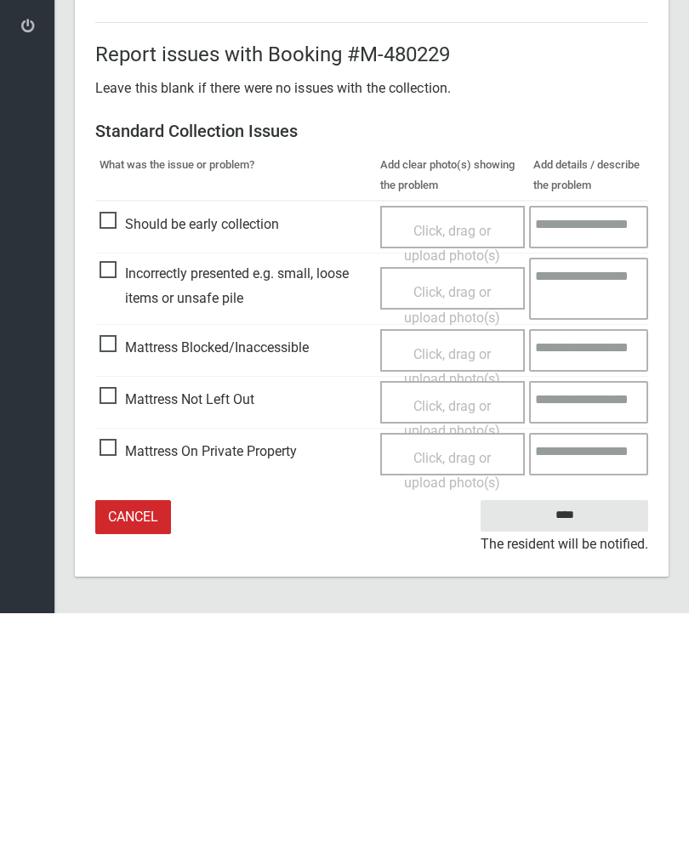
type input"] "*"
click at [581, 745] on input "****" at bounding box center [563, 760] width 167 height 31
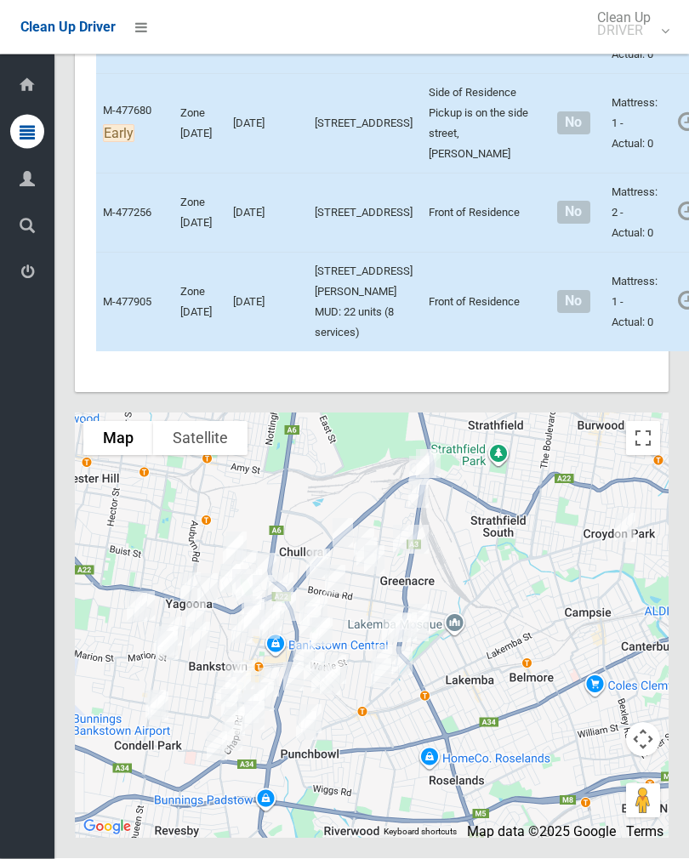
scroll to position [7615, 0]
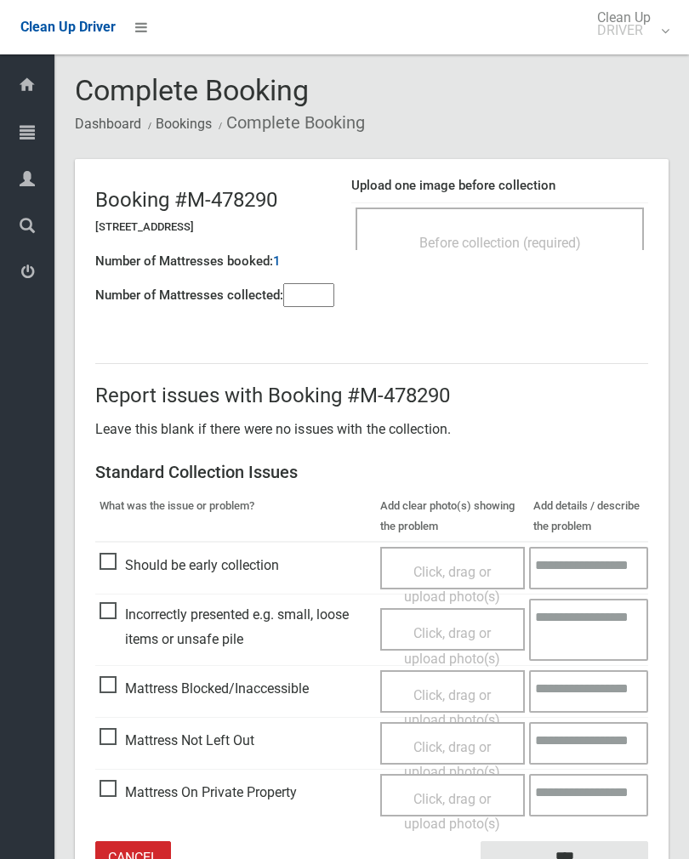
click at [540, 227] on div "Before collection (required)" at bounding box center [499, 241] width 251 height 31
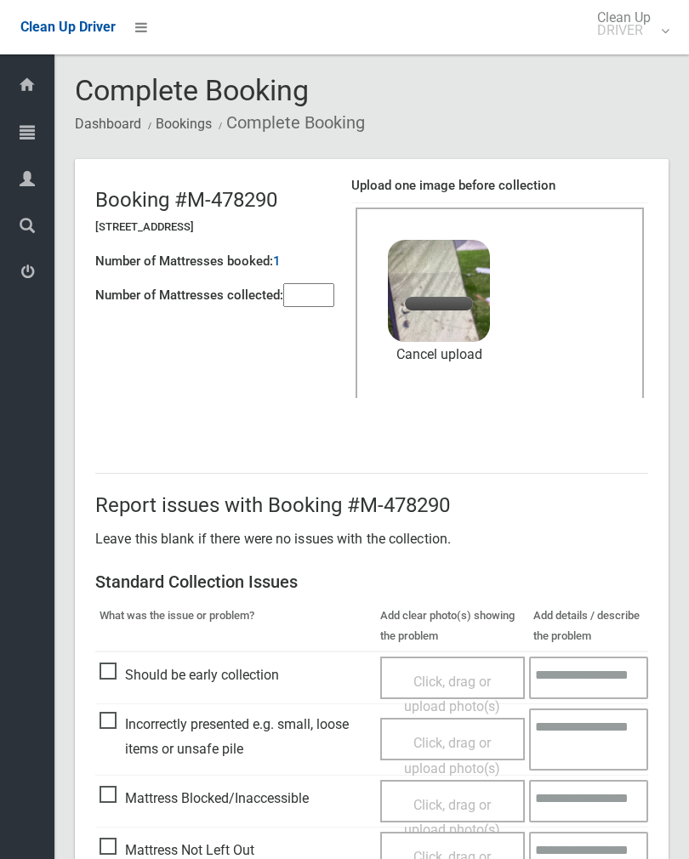
click at [322, 299] on input"] "number" at bounding box center [308, 295] width 51 height 24
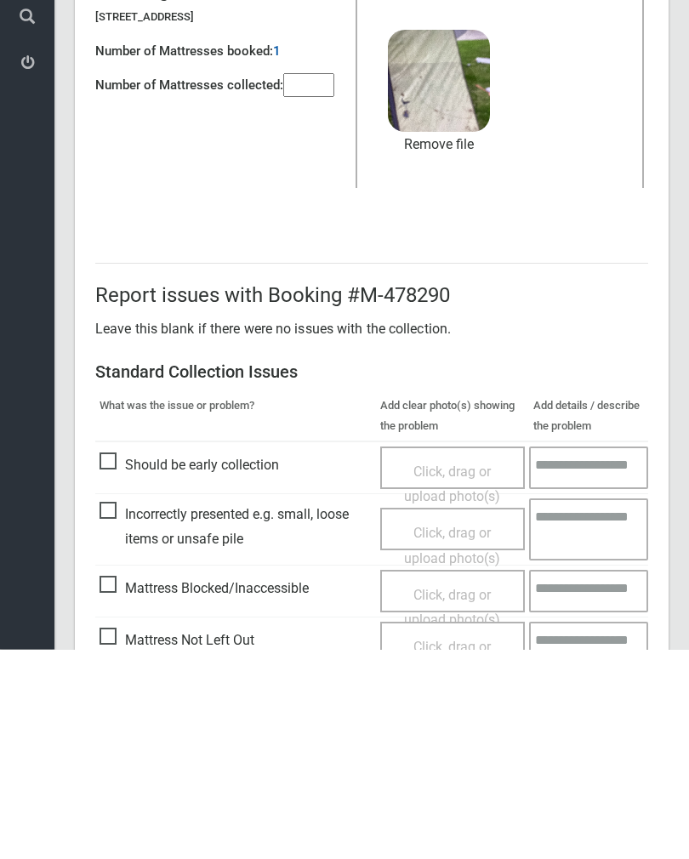
scroll to position [205, 0]
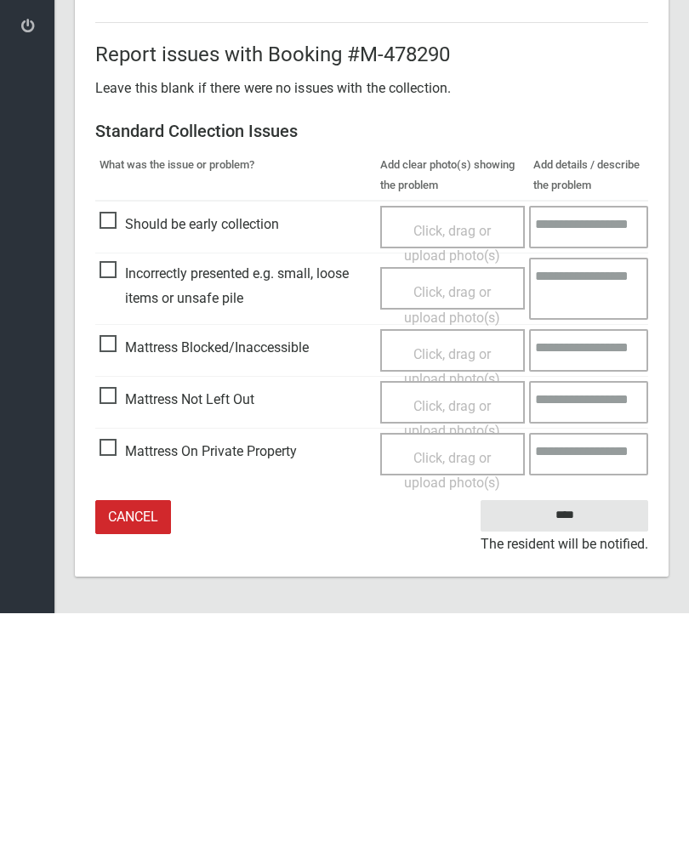
type input"] "*"
click at [580, 745] on input "****" at bounding box center [563, 760] width 167 height 31
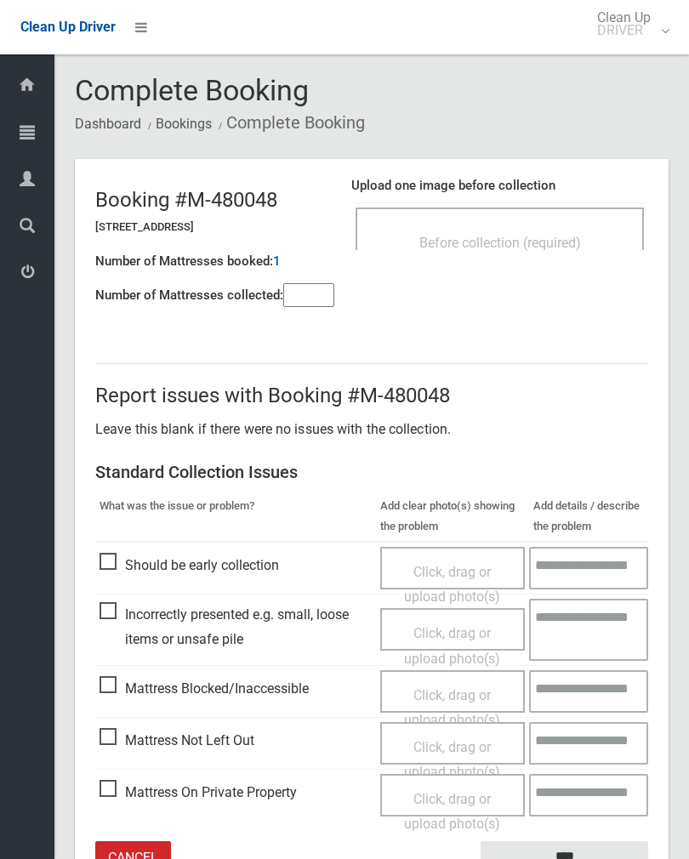
click at [547, 224] on div "Before collection (required)" at bounding box center [499, 228] width 288 height 43
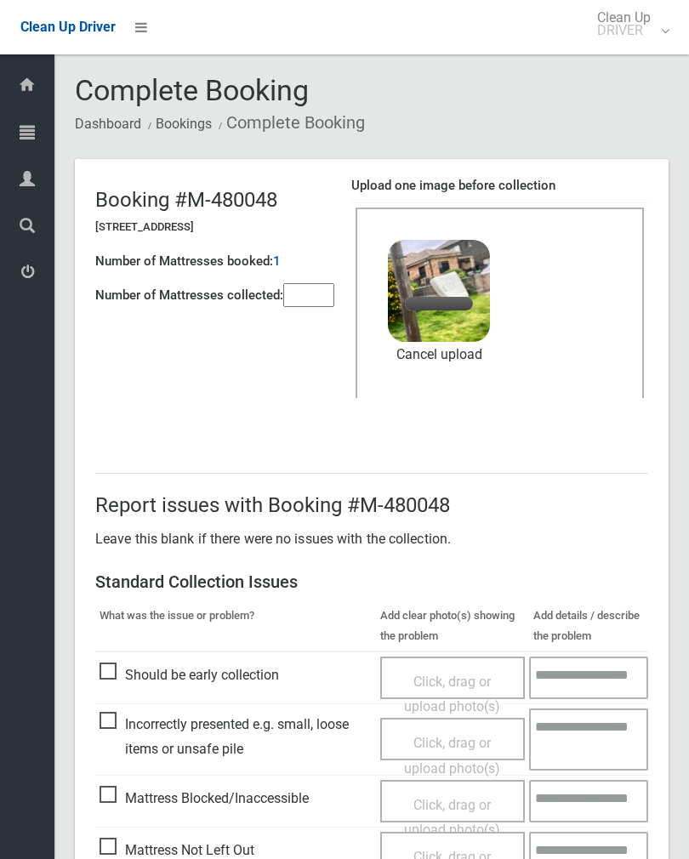
click at [309, 307] on input"] "number" at bounding box center [308, 295] width 51 height 24
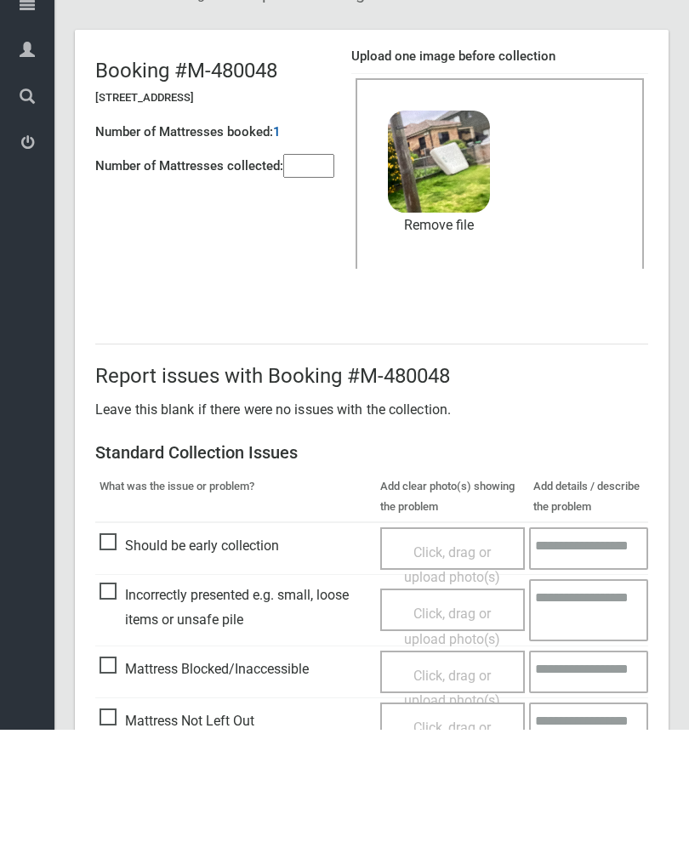
scroll to position [205, 0]
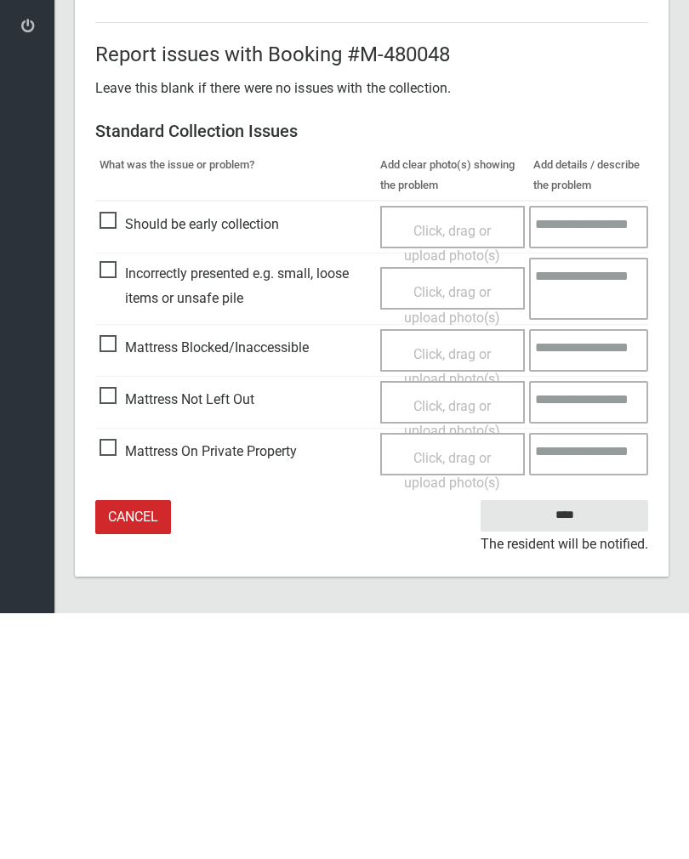
type input"] "*"
click at [578, 745] on input "****" at bounding box center [563, 760] width 167 height 31
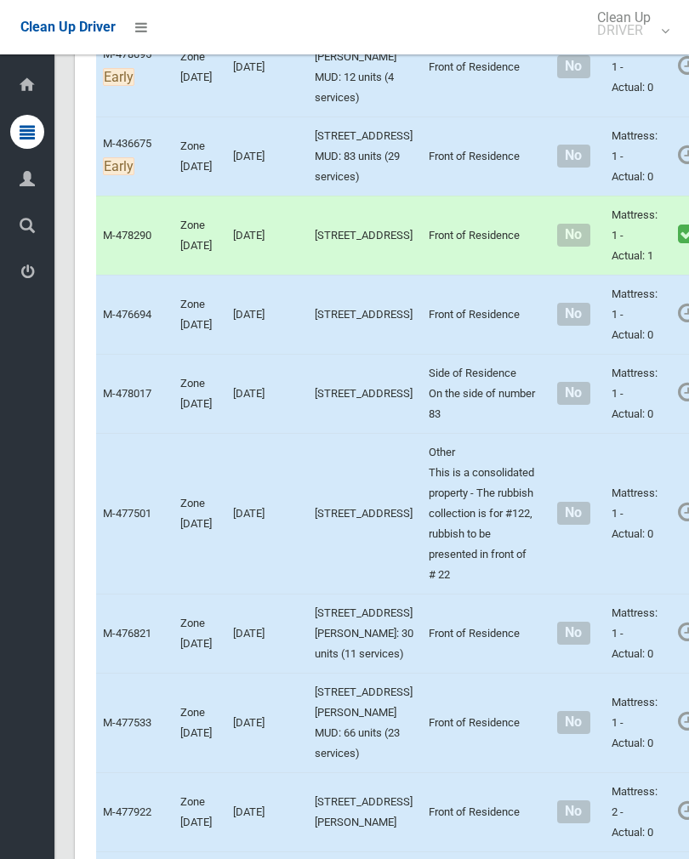
scroll to position [5513, 0]
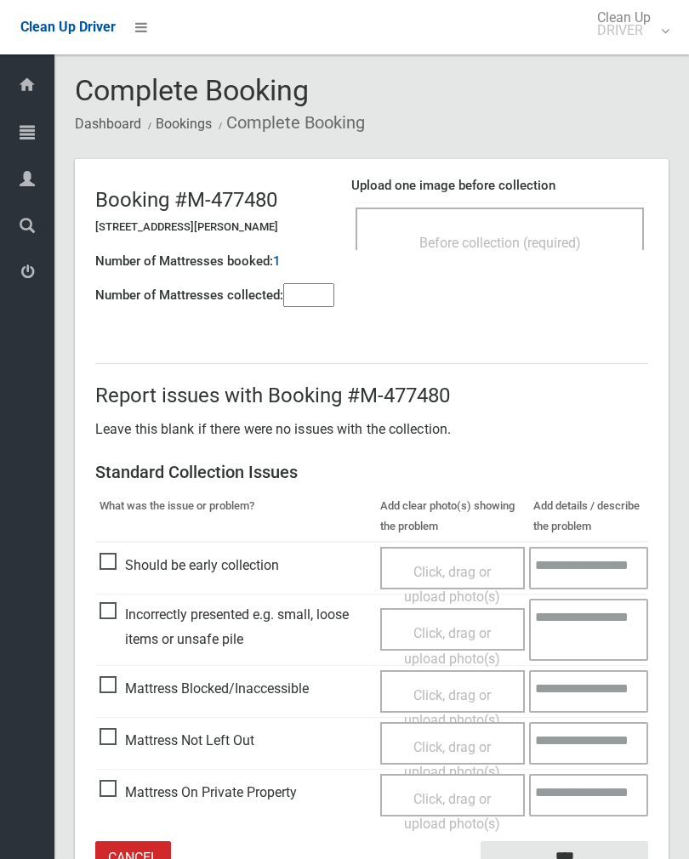
click at [542, 244] on span "Before collection (required)" at bounding box center [500, 243] width 162 height 16
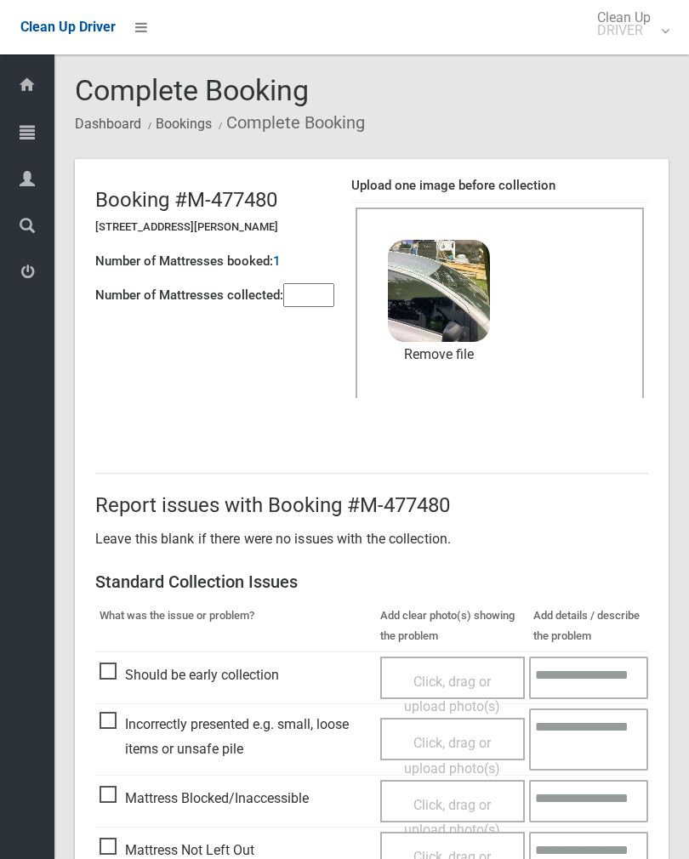
click at [456, 359] on link "Remove file" at bounding box center [439, 355] width 102 height 26
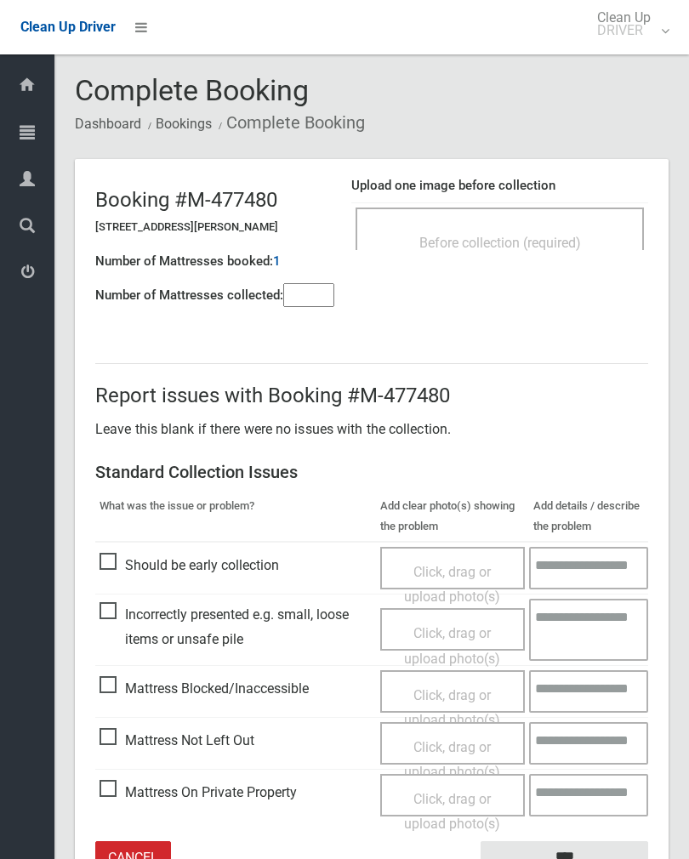
click at [574, 235] on span "Before collection (required)" at bounding box center [500, 243] width 162 height 16
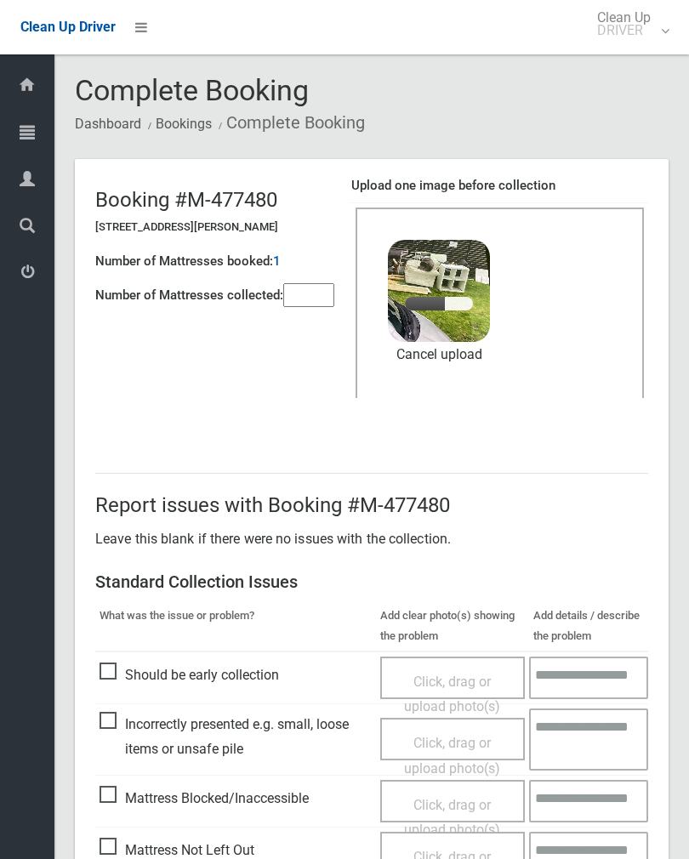
click at [311, 306] on input"] "number" at bounding box center [308, 295] width 51 height 24
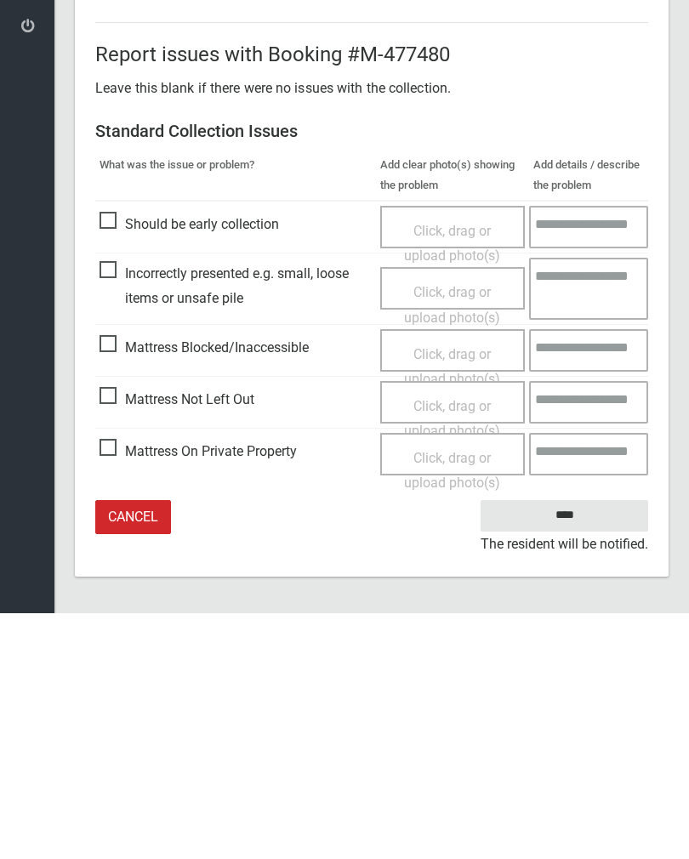
type input"] "*"
click at [569, 745] on input "****" at bounding box center [563, 760] width 167 height 31
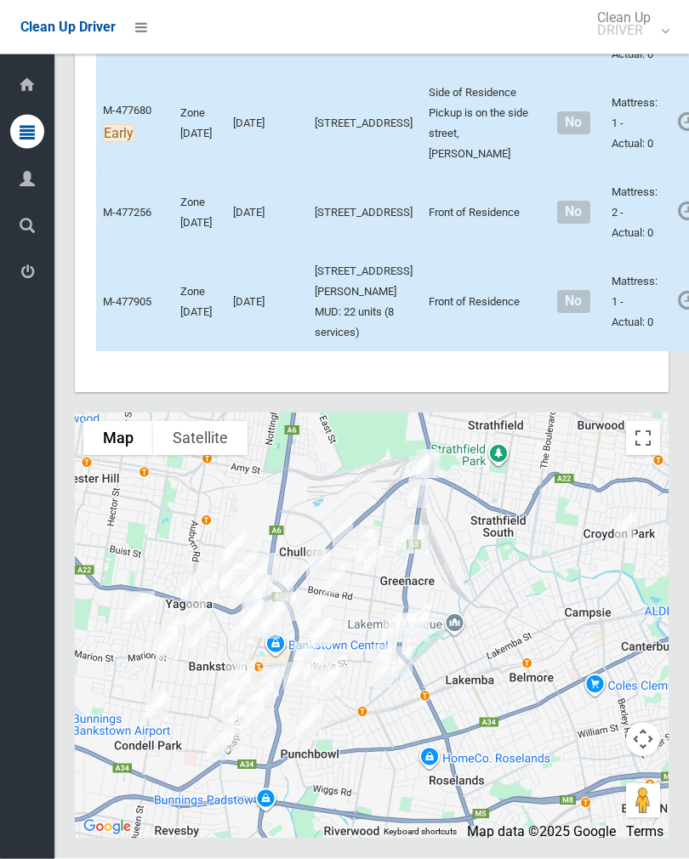
scroll to position [8039, 0]
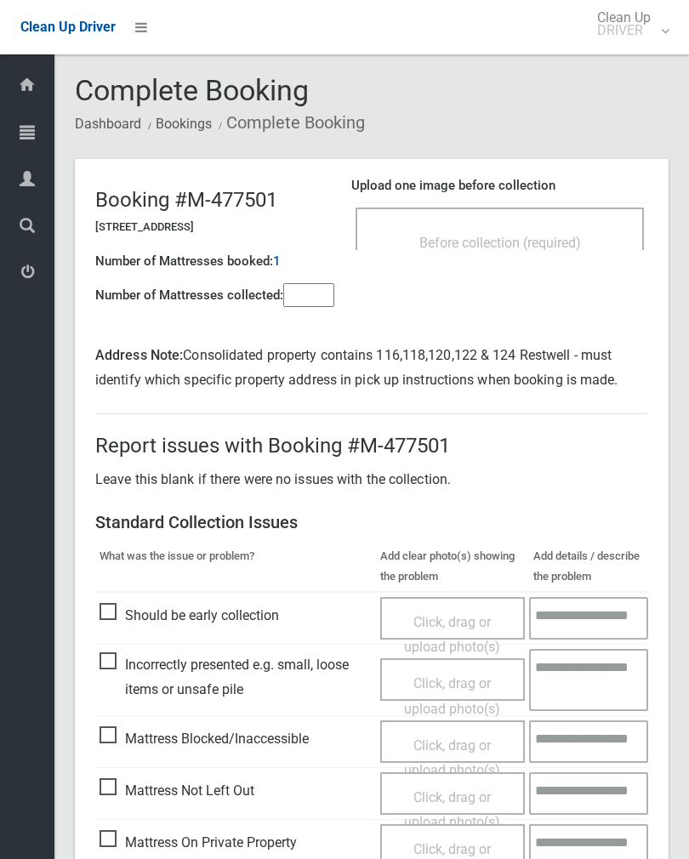
click at [540, 226] on div "Before collection (required)" at bounding box center [499, 241] width 251 height 31
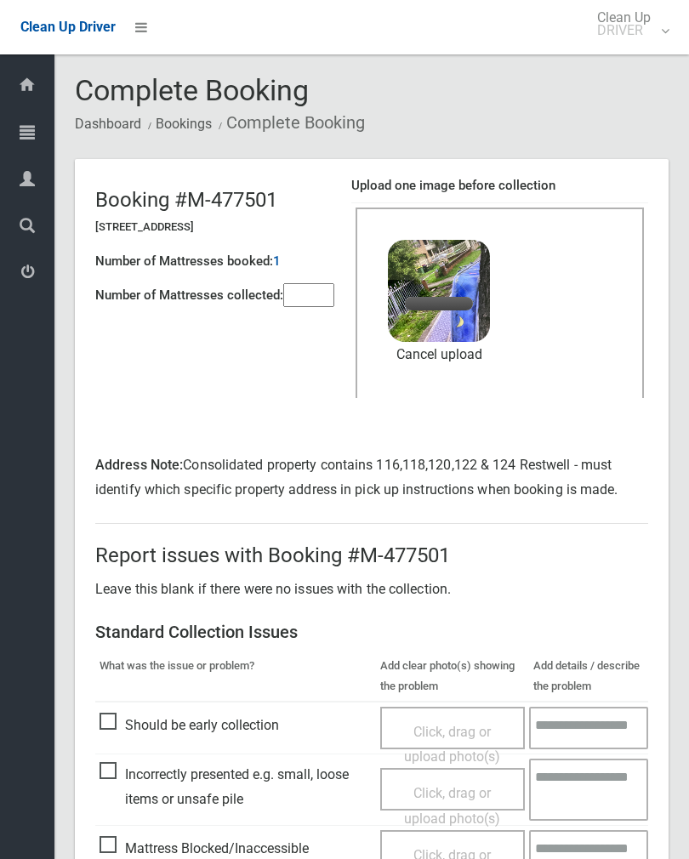
click at [326, 298] on input"] "number" at bounding box center [308, 295] width 51 height 24
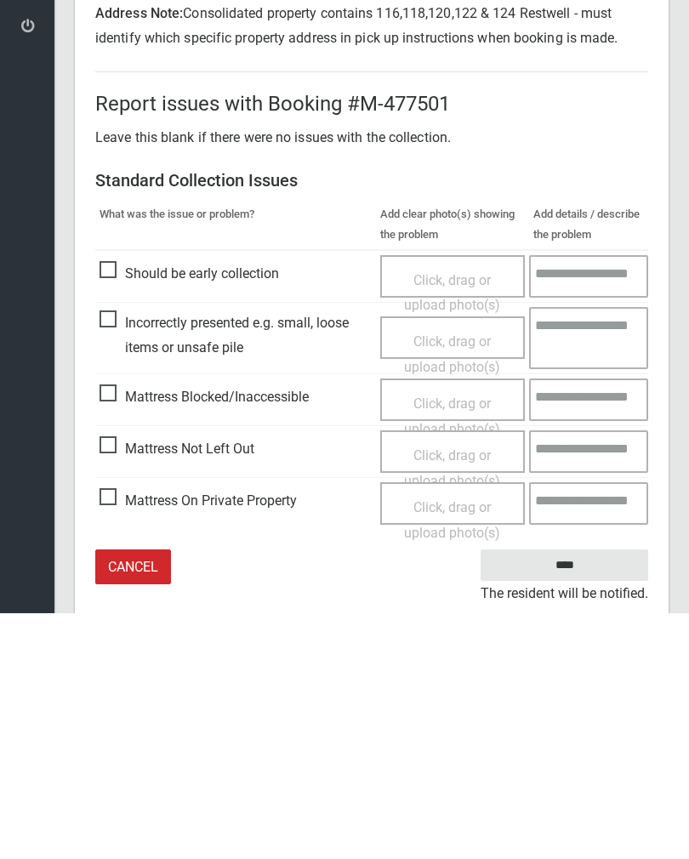
scroll to position [254, 0]
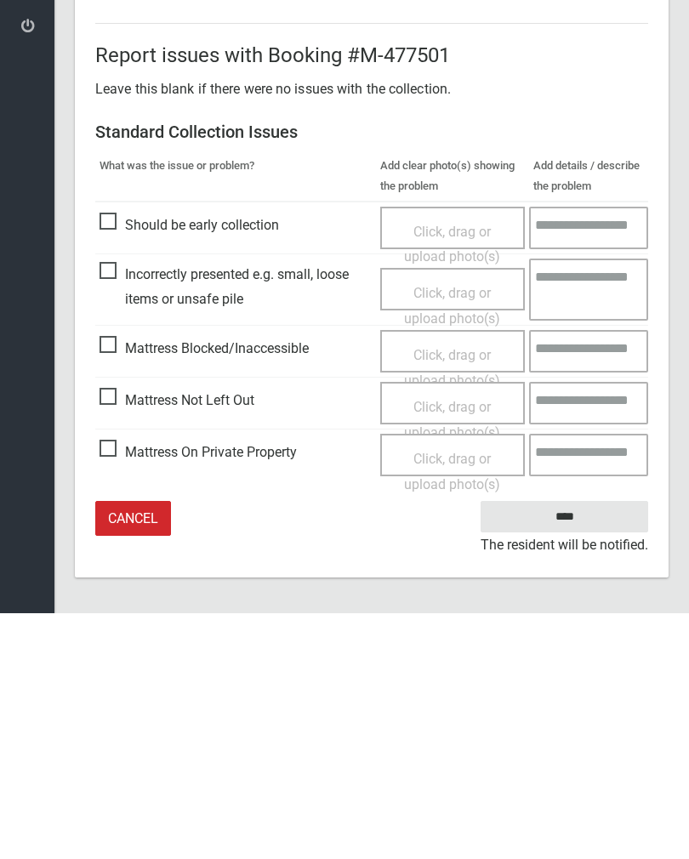
type input"] "*"
click at [569, 746] on input "****" at bounding box center [563, 761] width 167 height 31
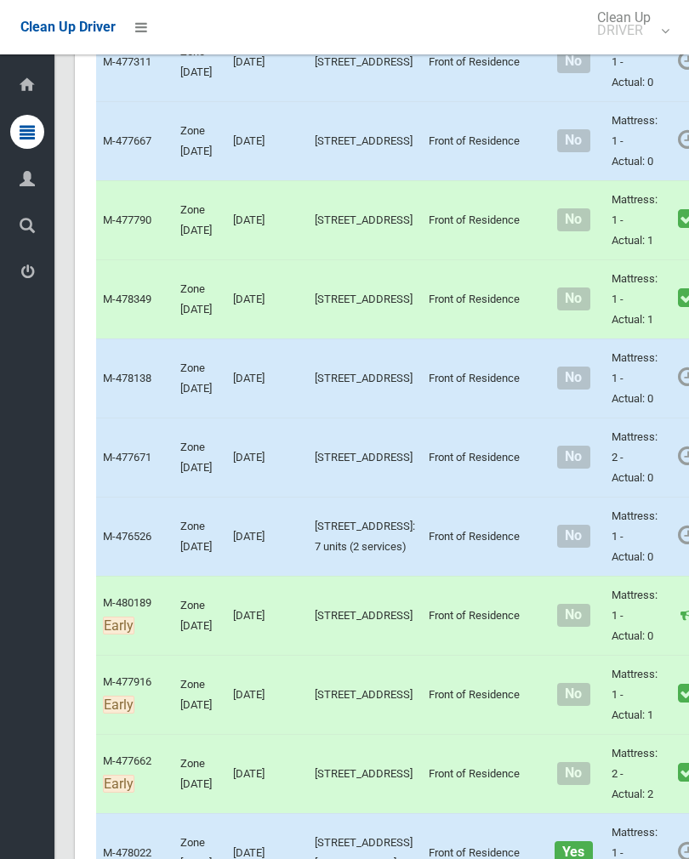
scroll to position [1415, 0]
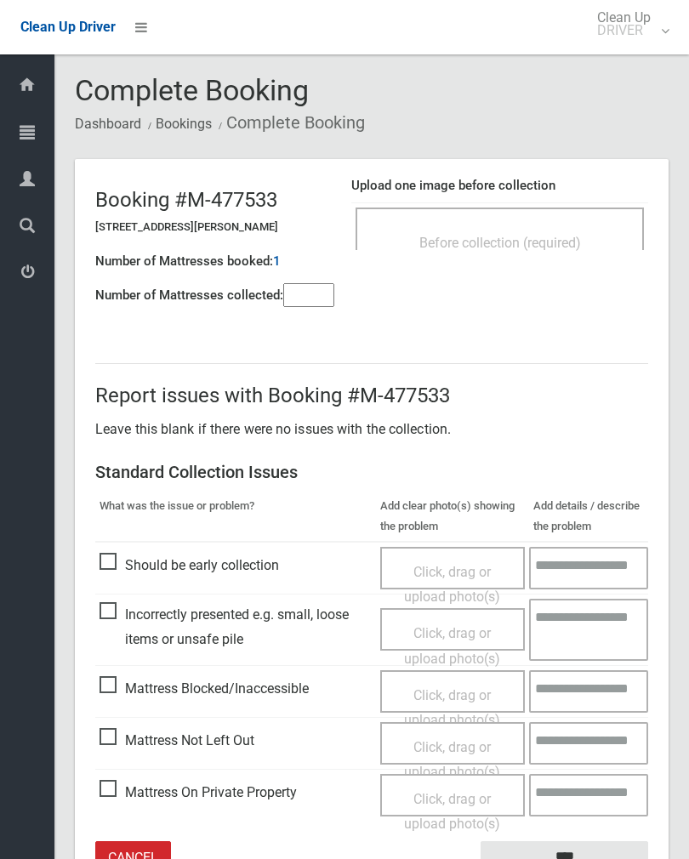
click at [549, 215] on div "Before collection (required)" at bounding box center [499, 228] width 288 height 43
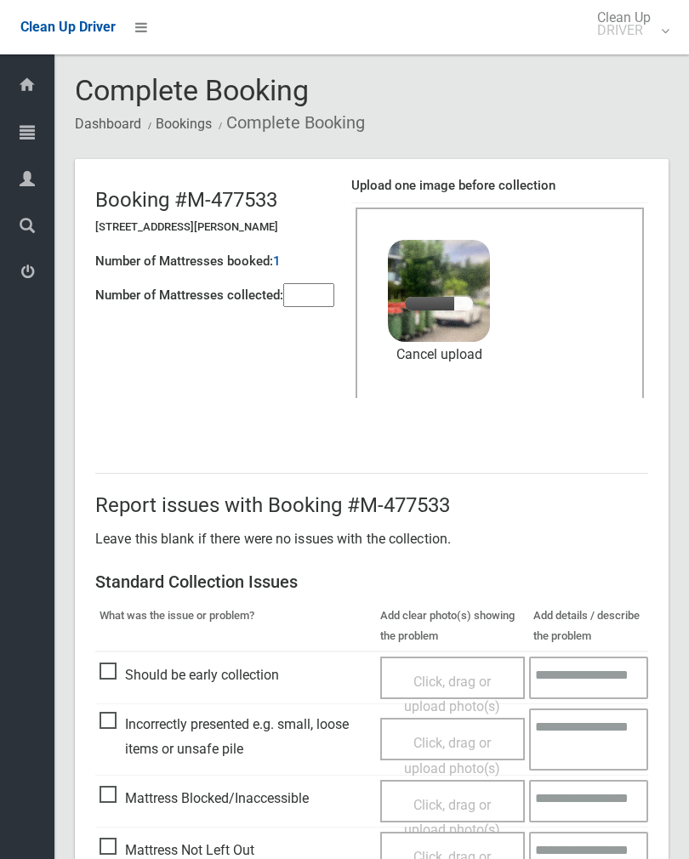
click at [309, 288] on input"] "number" at bounding box center [308, 295] width 51 height 24
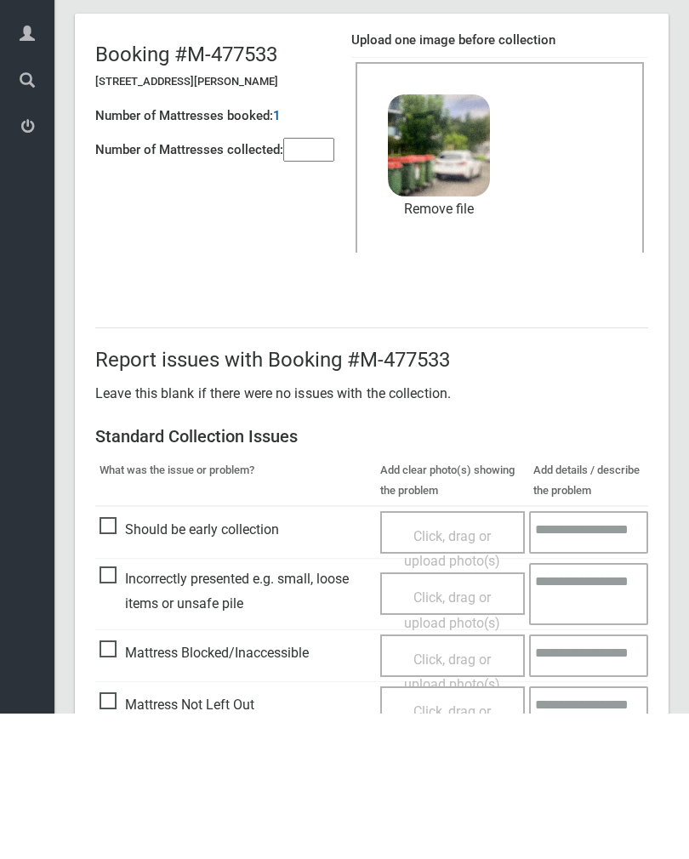
scroll to position [205, 0]
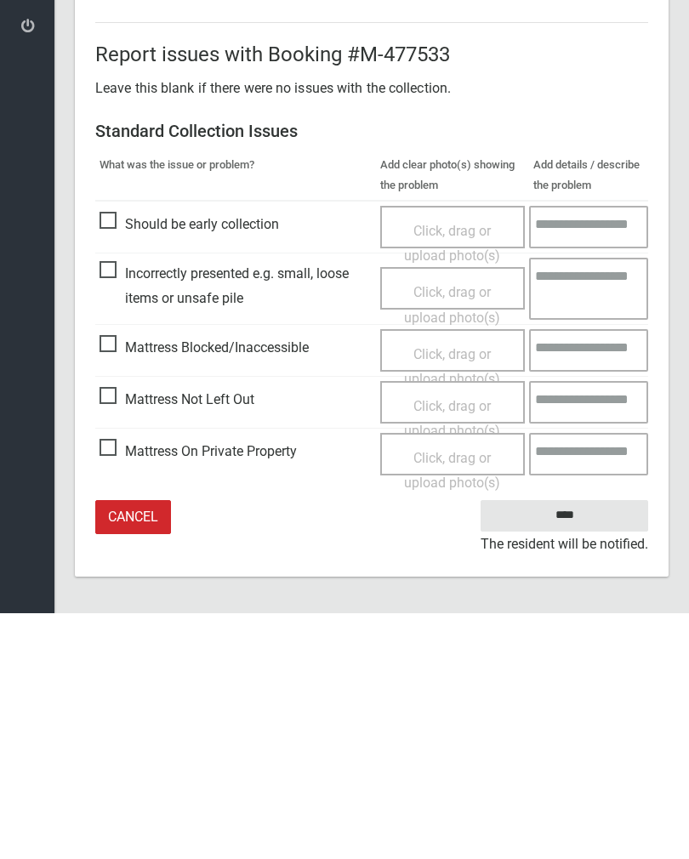
type input"] "*"
click at [573, 745] on input "****" at bounding box center [563, 760] width 167 height 31
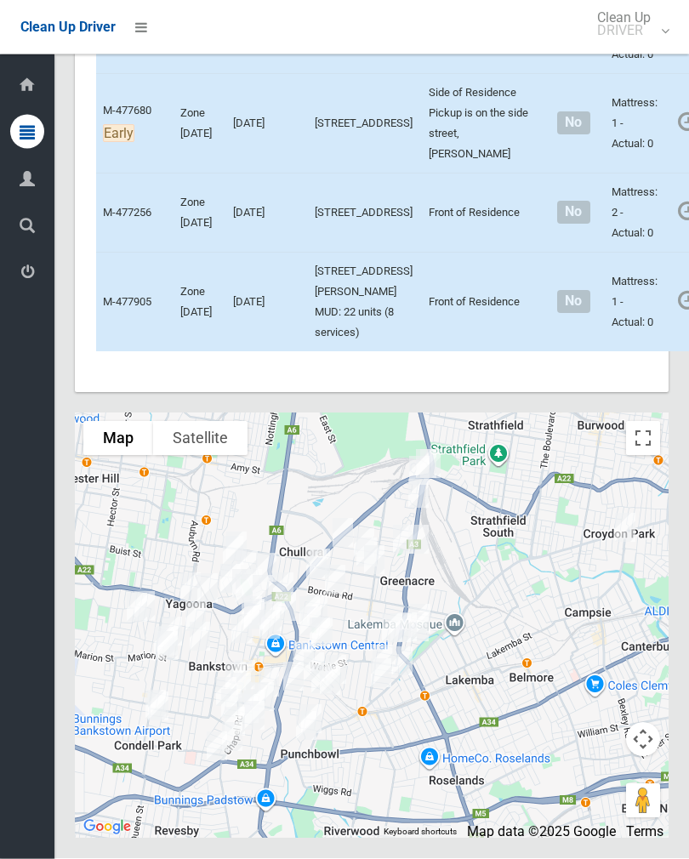
scroll to position [8528, 0]
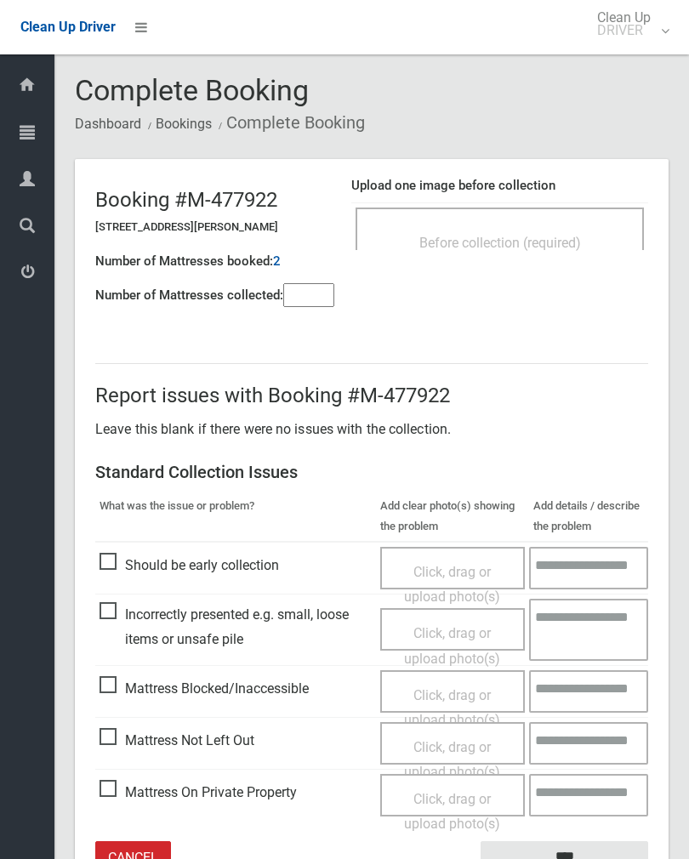
click at [544, 217] on div "Before collection (required)" at bounding box center [499, 228] width 288 height 43
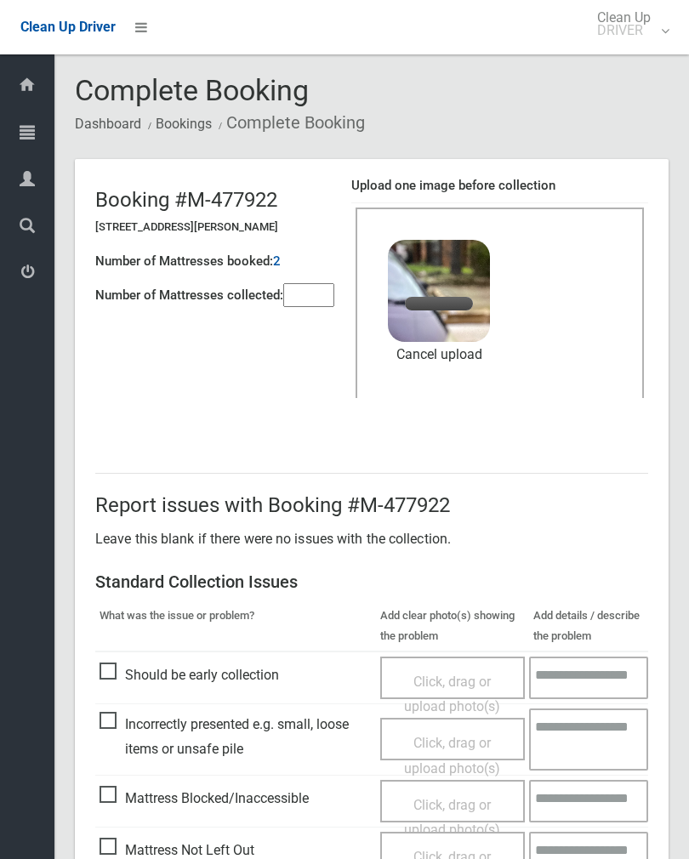
click at [315, 307] on input"] "number" at bounding box center [308, 295] width 51 height 24
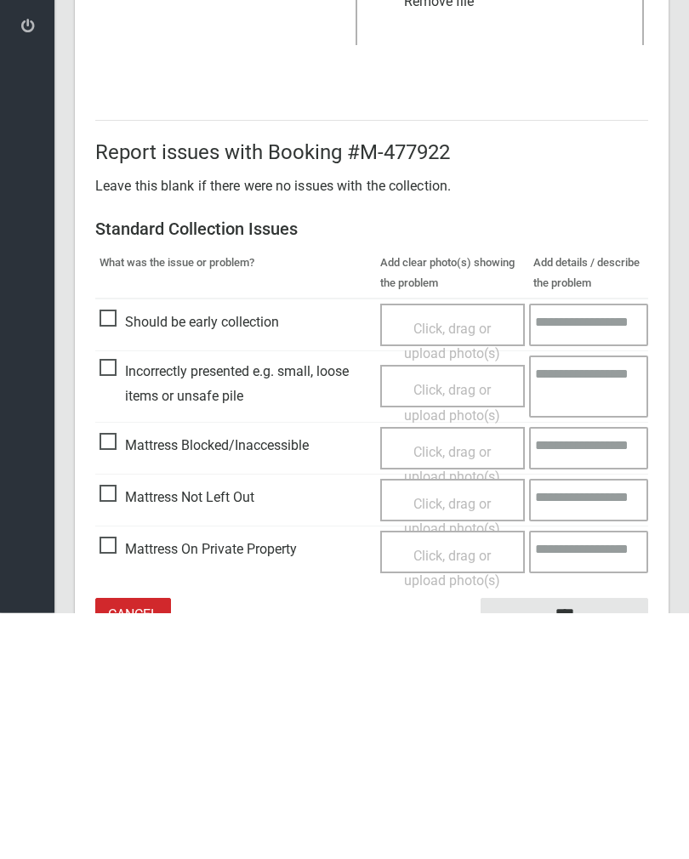
scroll to position [205, 0]
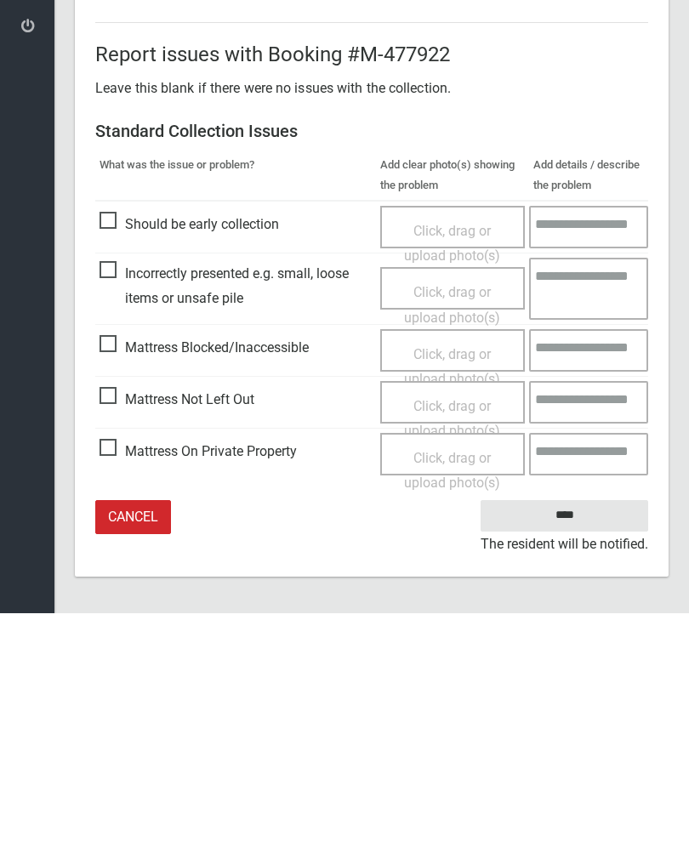
type input"] "*"
click at [577, 745] on input "****" at bounding box center [563, 760] width 167 height 31
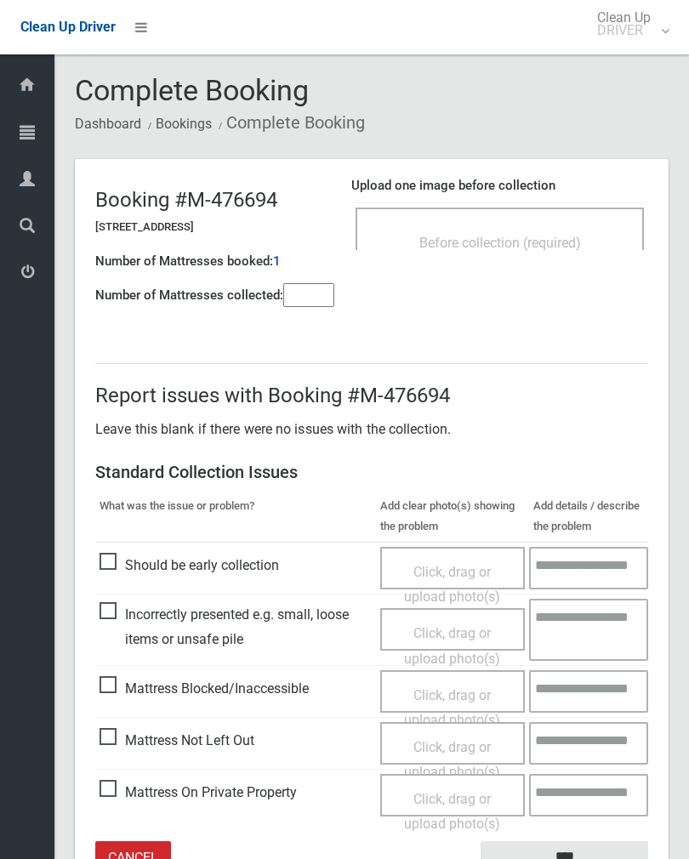
click at [535, 243] on span "Before collection (required)" at bounding box center [500, 243] width 162 height 16
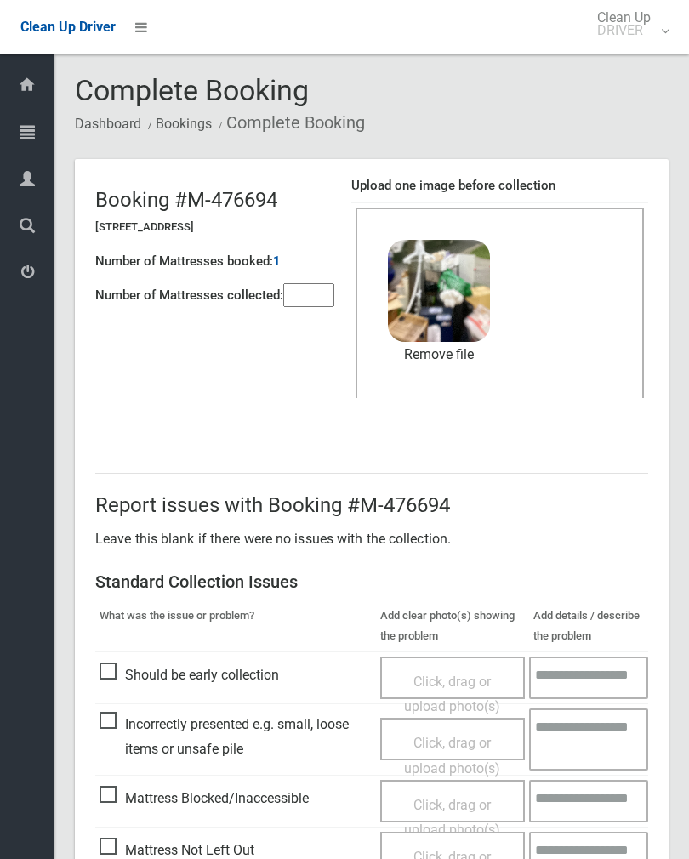
click at [327, 302] on input"] "number" at bounding box center [308, 295] width 51 height 24
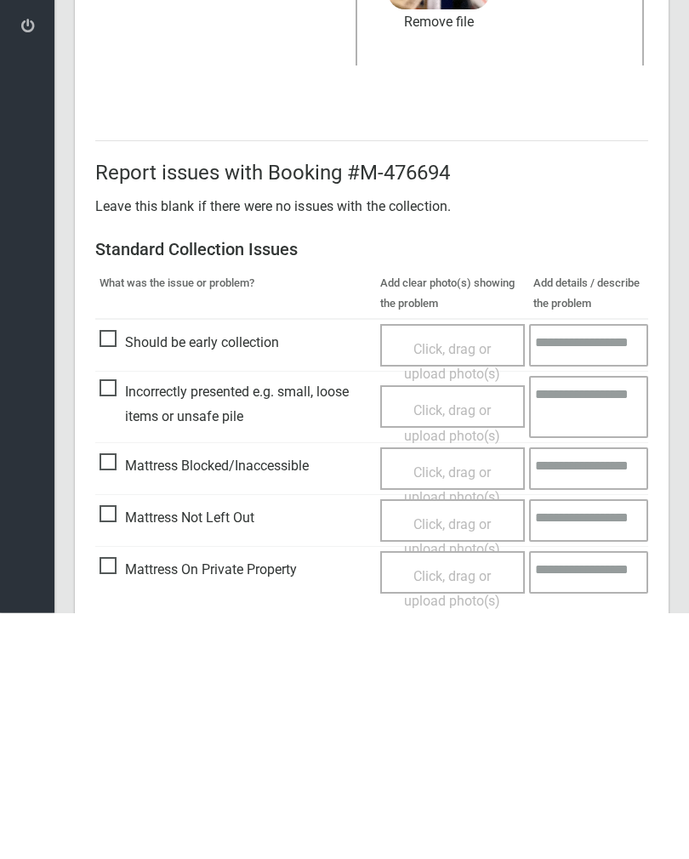
scroll to position [205, 0]
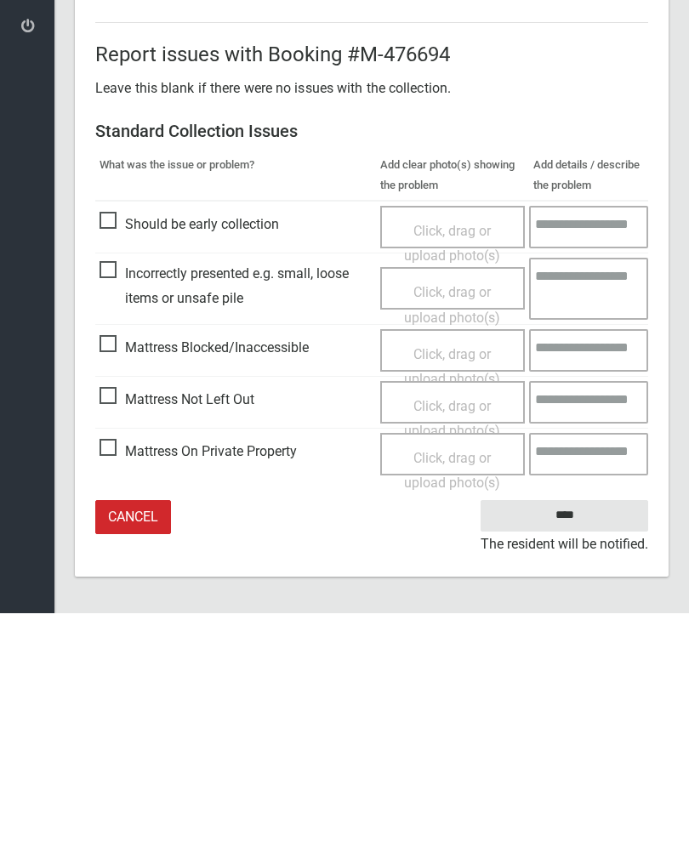
type input"] "*"
click at [581, 745] on input "****" at bounding box center [563, 760] width 167 height 31
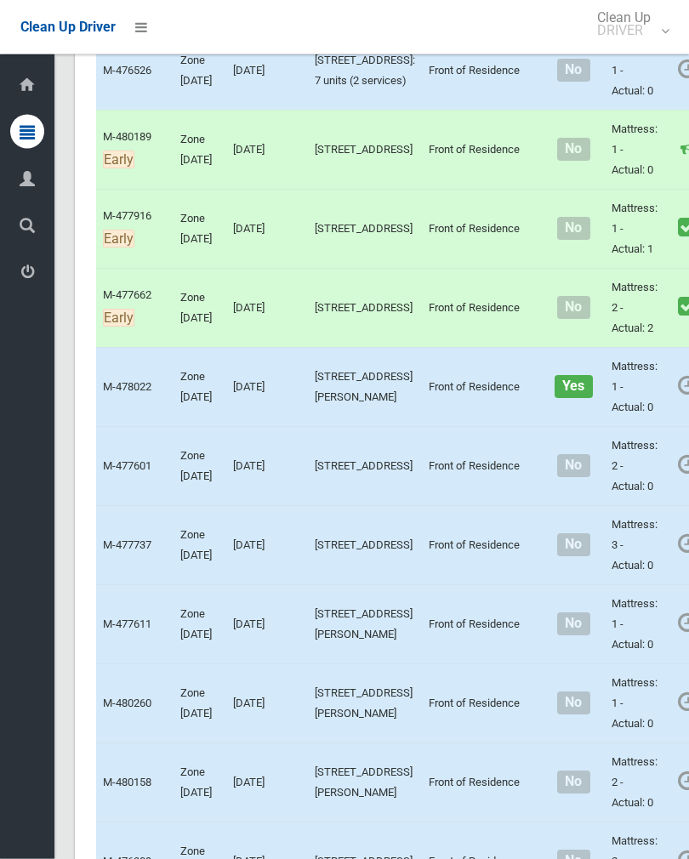
scroll to position [1913, 0]
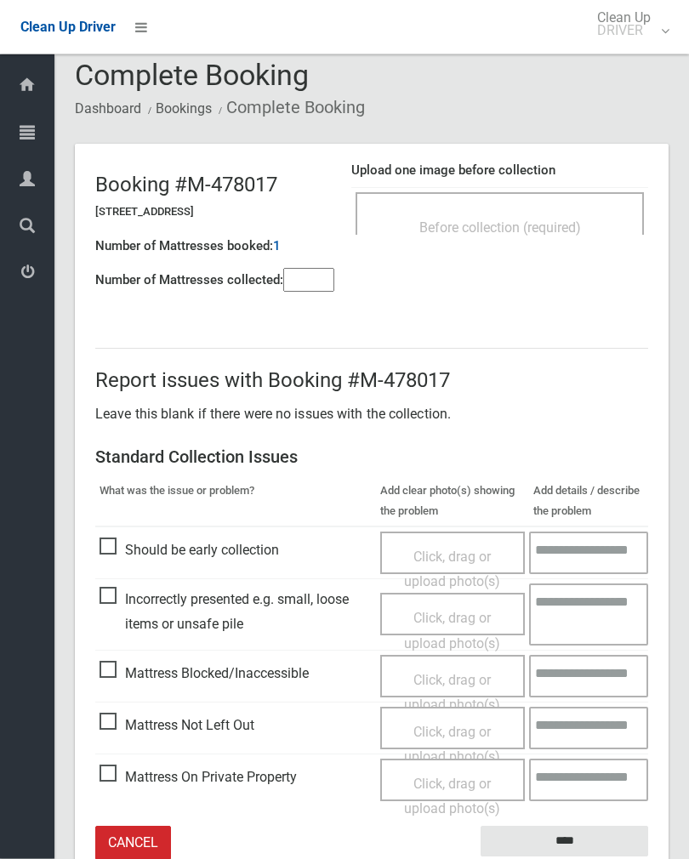
scroll to position [18, 0]
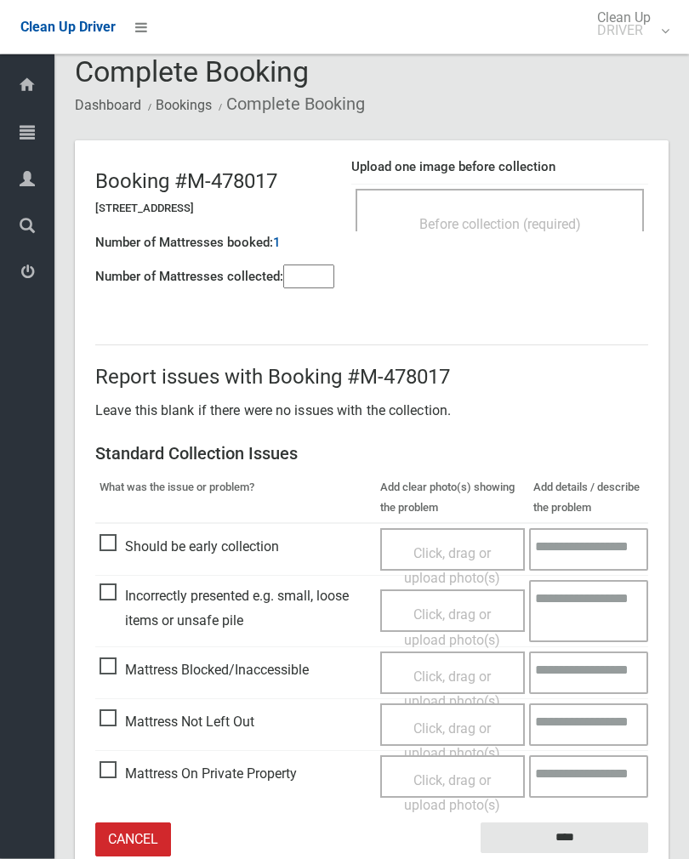
click at [544, 214] on div "Before collection (required)" at bounding box center [499, 223] width 251 height 31
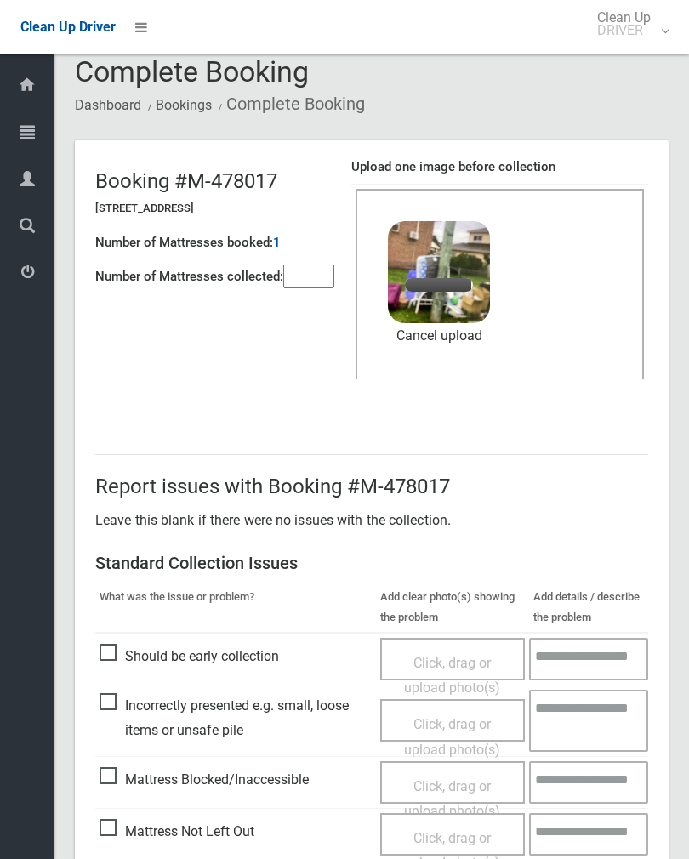
click at [332, 268] on input"] "number" at bounding box center [308, 276] width 51 height 24
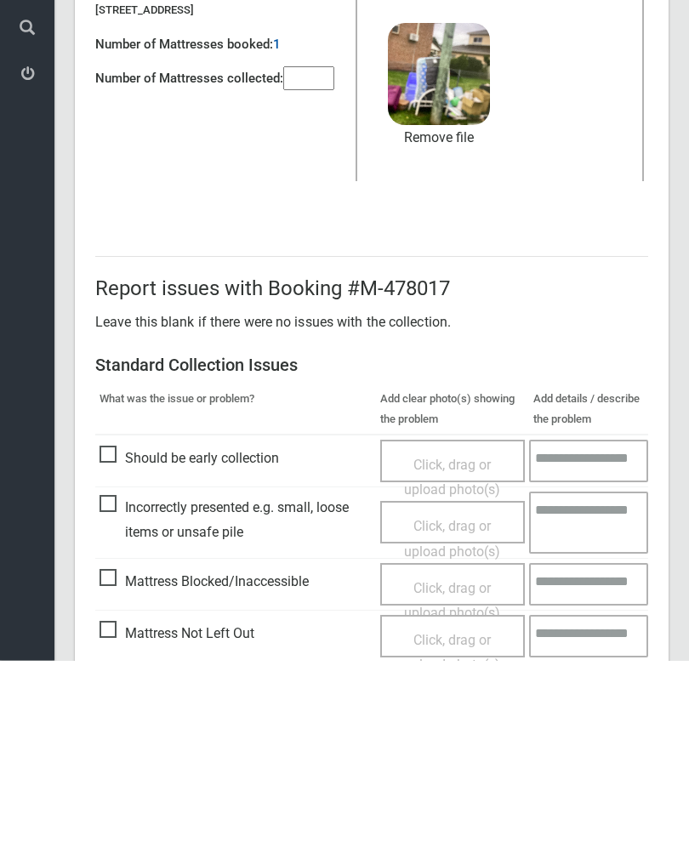
scroll to position [205, 0]
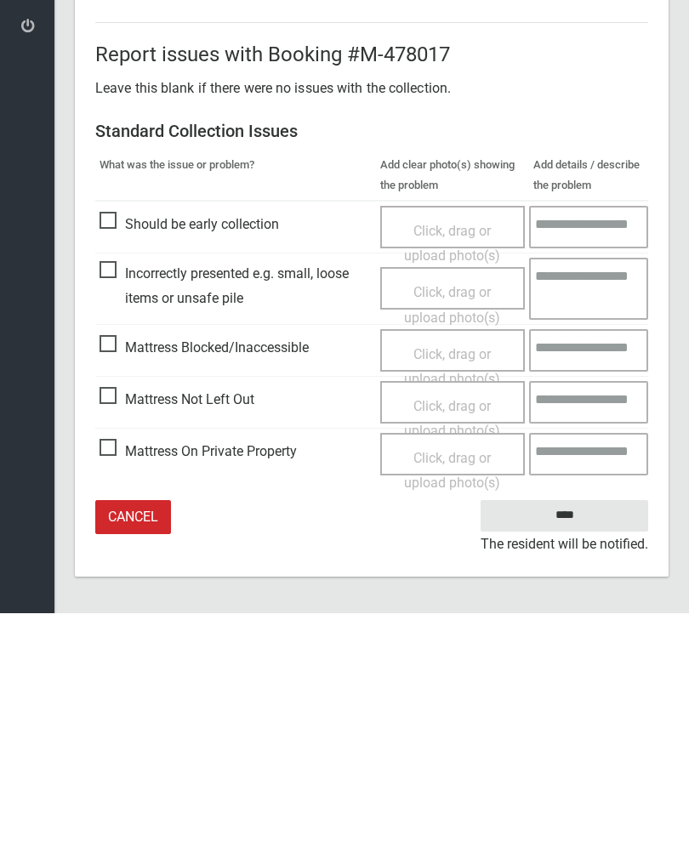
type input"] "*"
click at [574, 745] on input "****" at bounding box center [563, 760] width 167 height 31
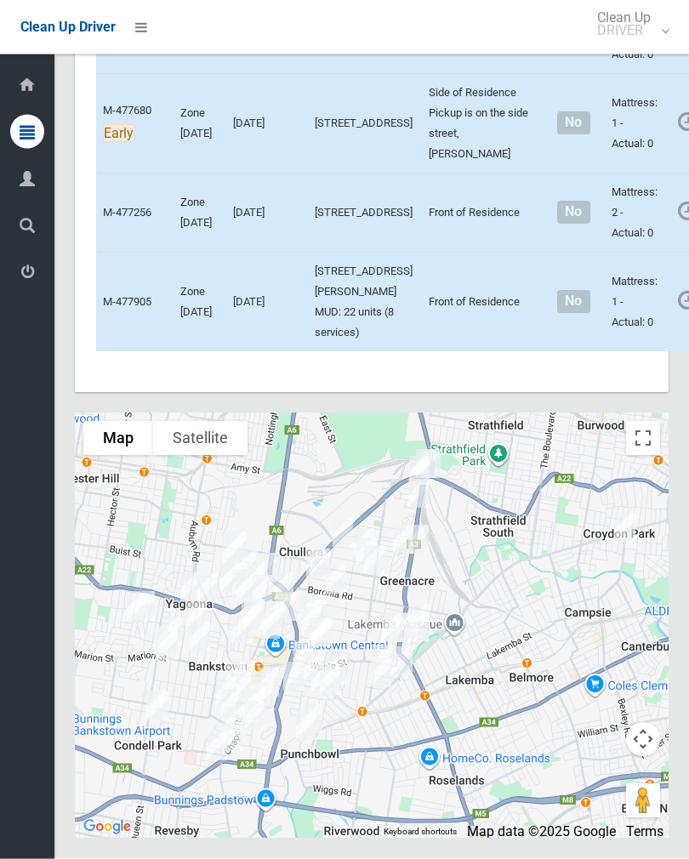
scroll to position [8124, 0]
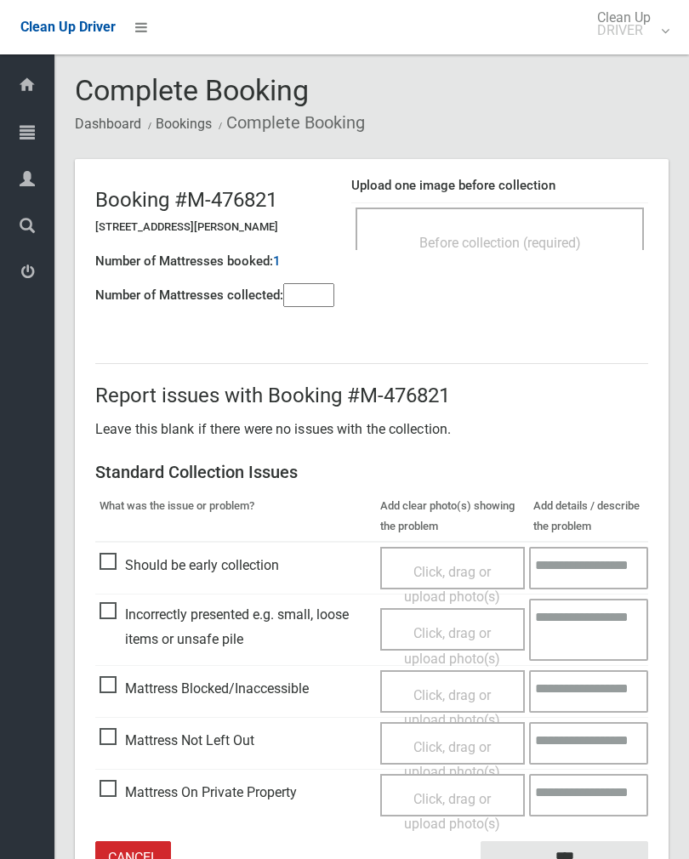
click at [513, 223] on div "Before collection (required)" at bounding box center [499, 228] width 288 height 43
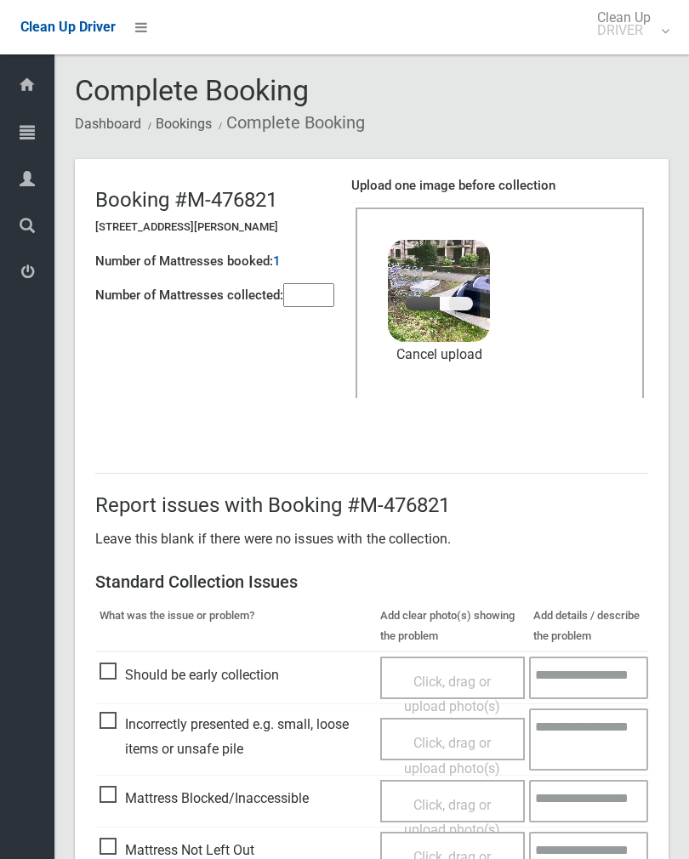
click at [320, 304] on input"] "number" at bounding box center [308, 295] width 51 height 24
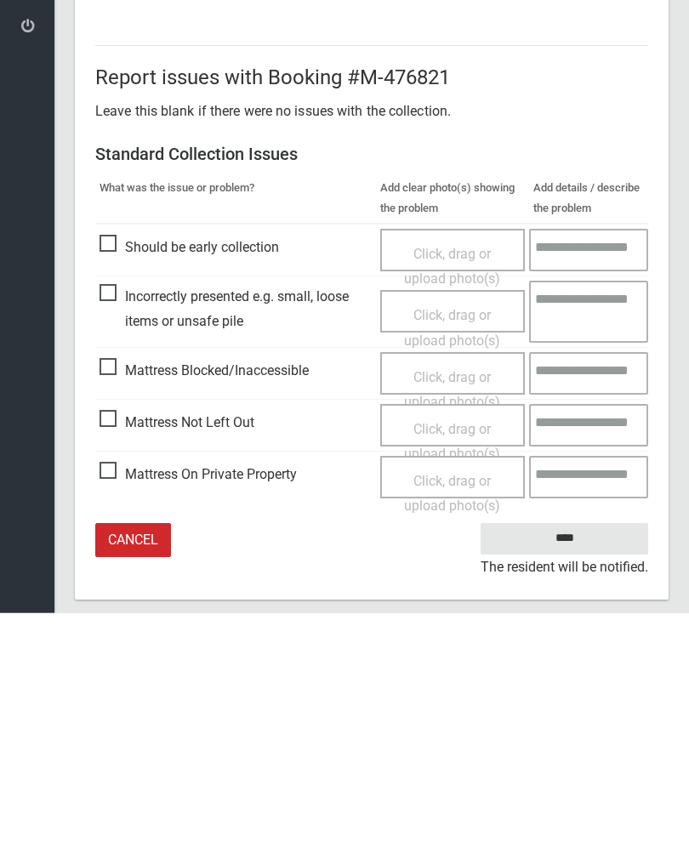
scroll to position [205, 0]
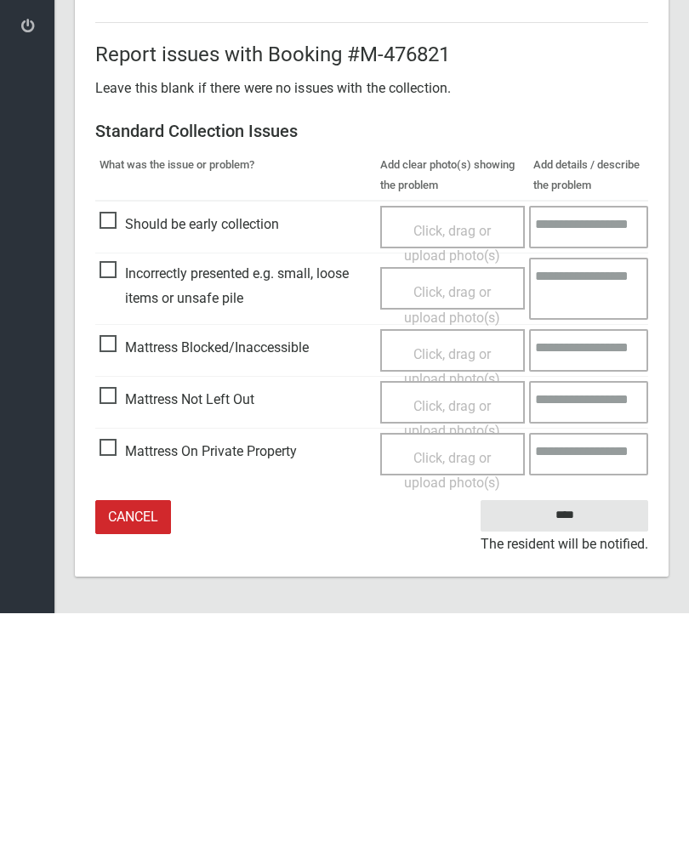
type input"] "*"
click at [568, 745] on input "****" at bounding box center [563, 760] width 167 height 31
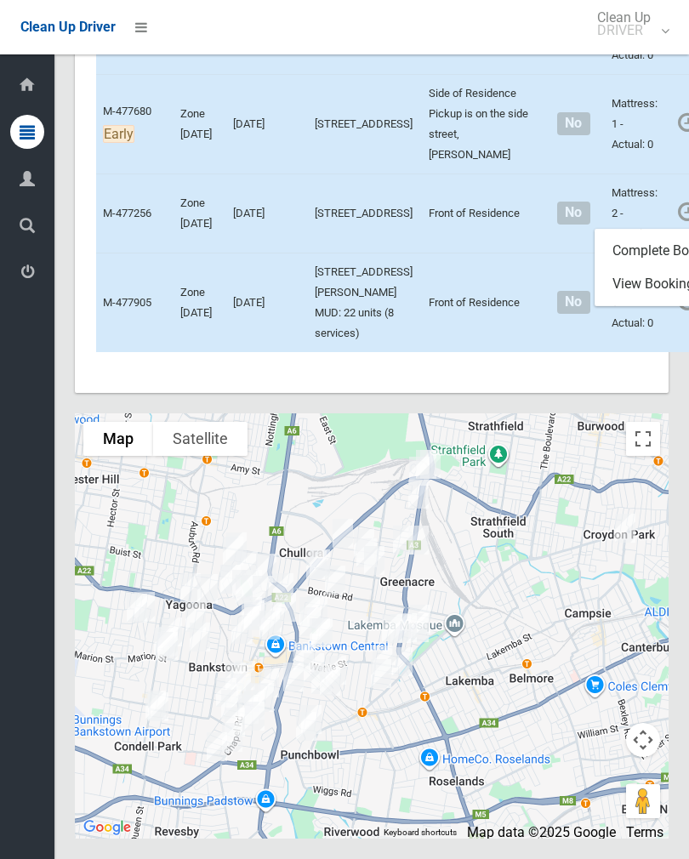
click at [630, 268] on link "Complete Booking" at bounding box center [696, 251] width 202 height 34
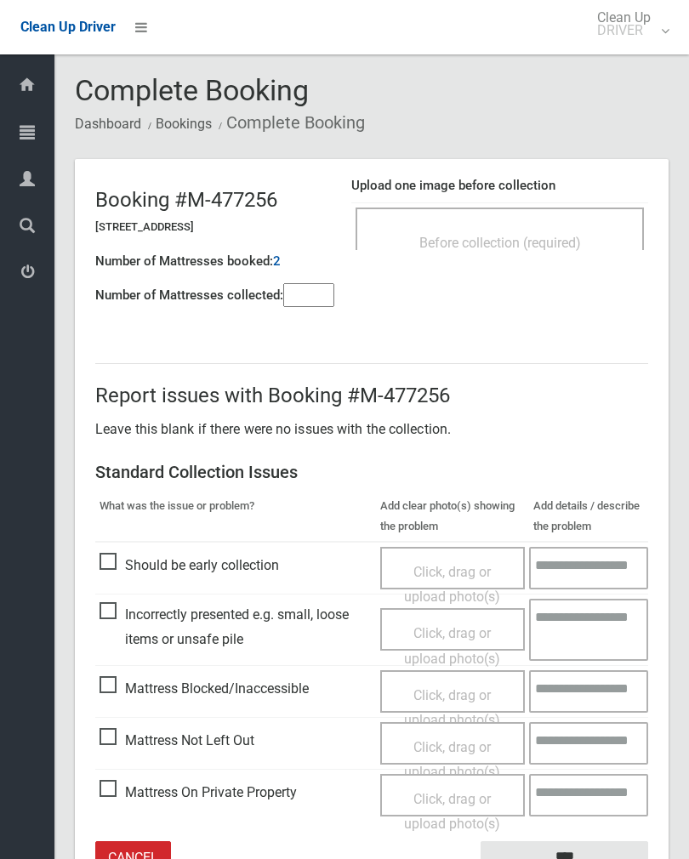
click at [544, 219] on div "Before collection (required)" at bounding box center [499, 228] width 288 height 43
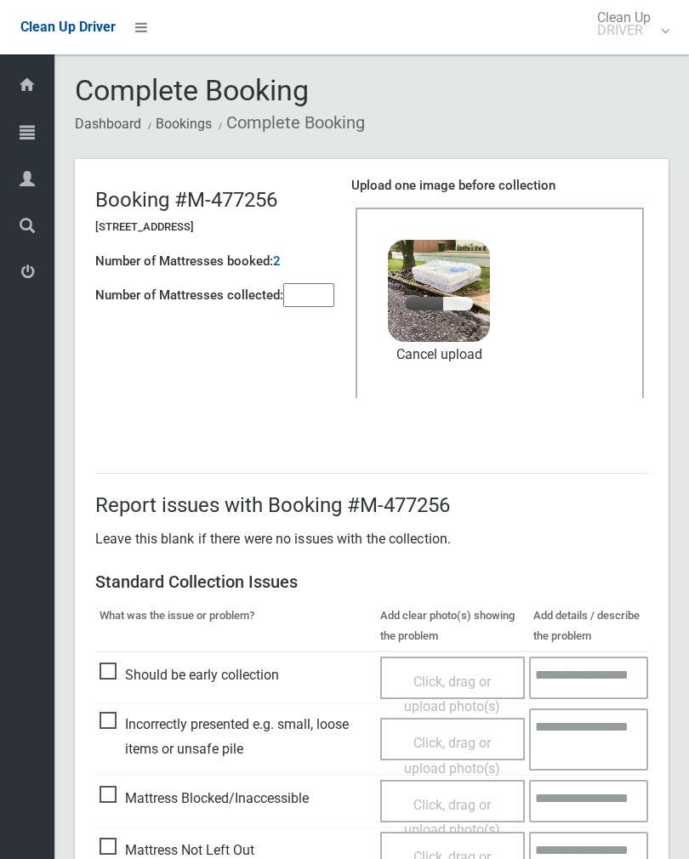
click at [306, 294] on input"] "number" at bounding box center [308, 295] width 51 height 24
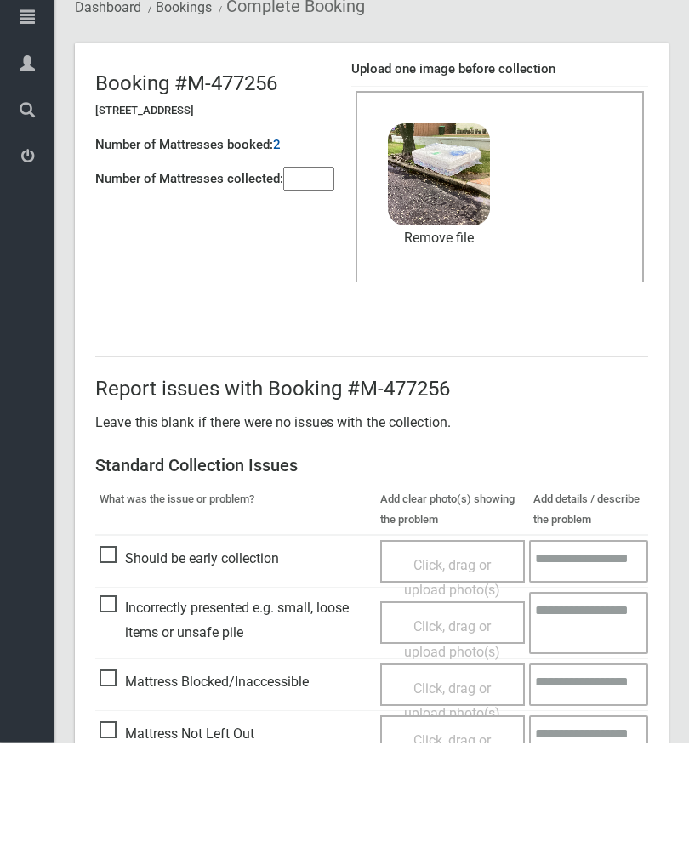
scroll to position [205, 0]
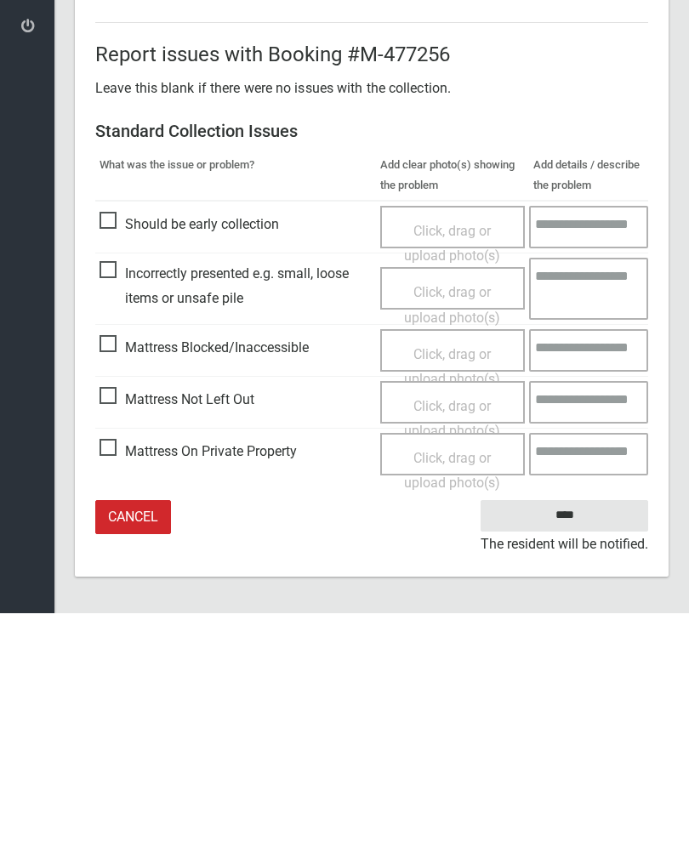
type input"] "*"
click at [561, 745] on input "****" at bounding box center [563, 760] width 167 height 31
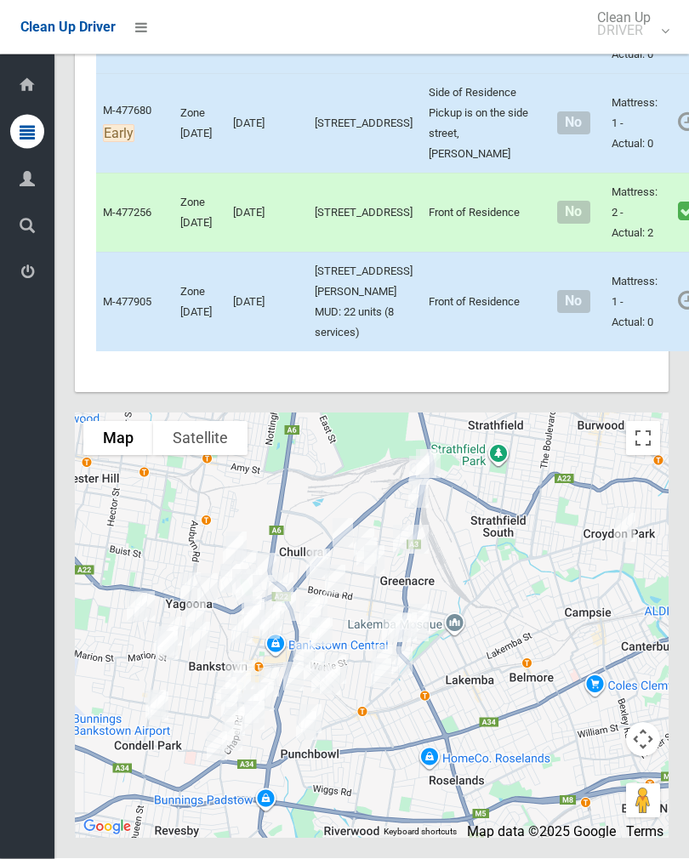
scroll to position [8871, 0]
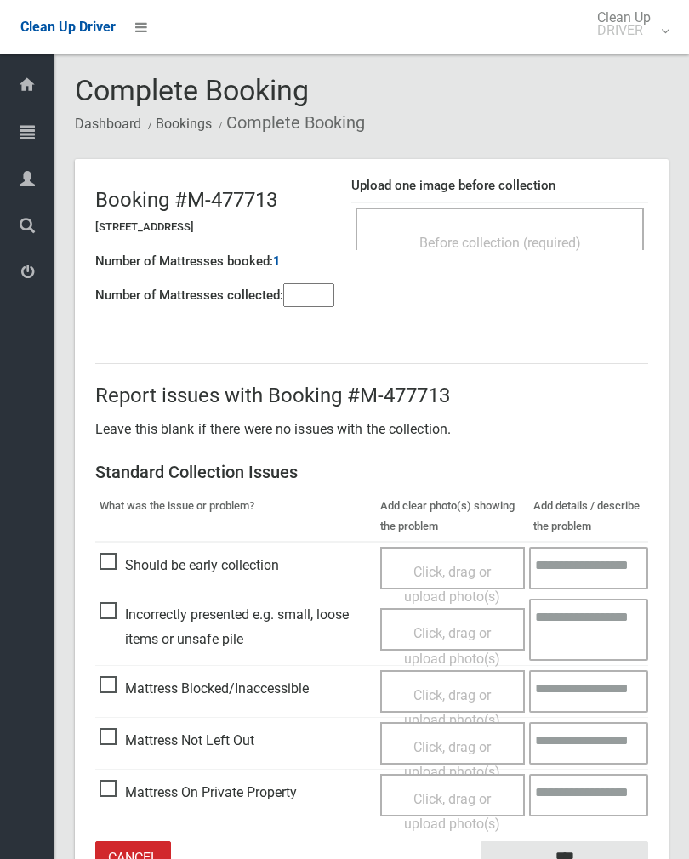
click at [507, 253] on div "Before collection (required)" at bounding box center [499, 241] width 251 height 31
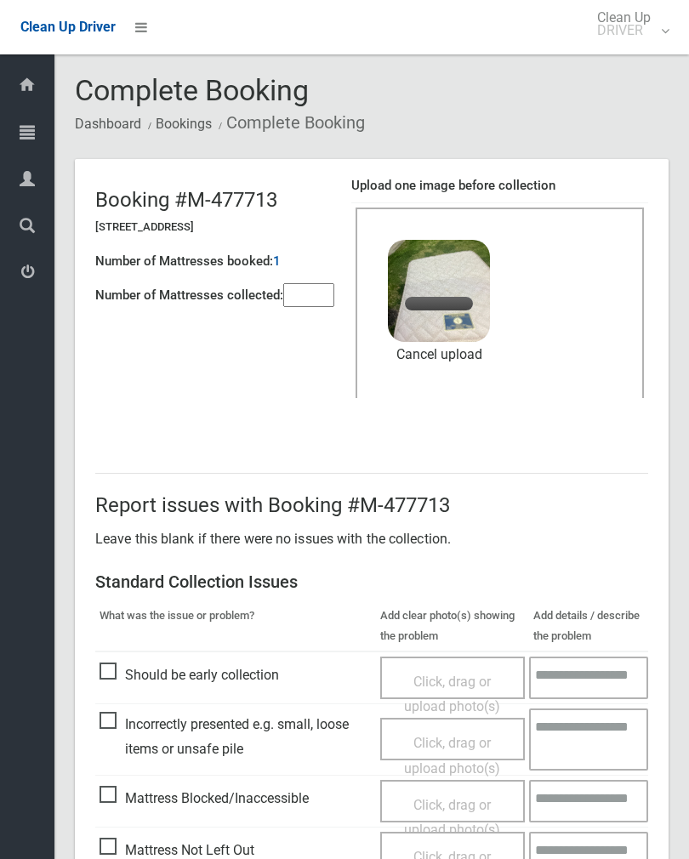
click at [312, 306] on input"] "number" at bounding box center [308, 295] width 51 height 24
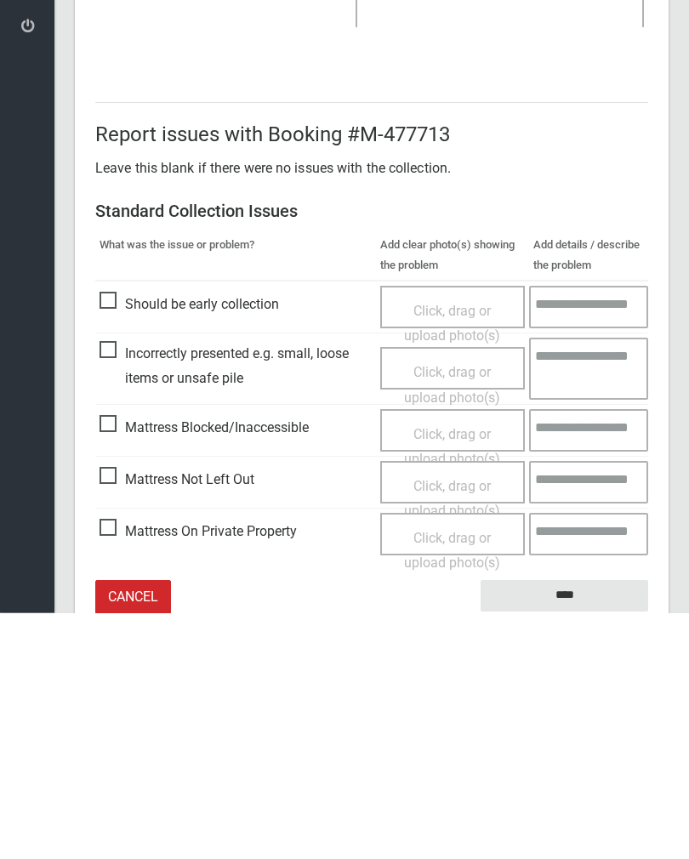
scroll to position [205, 0]
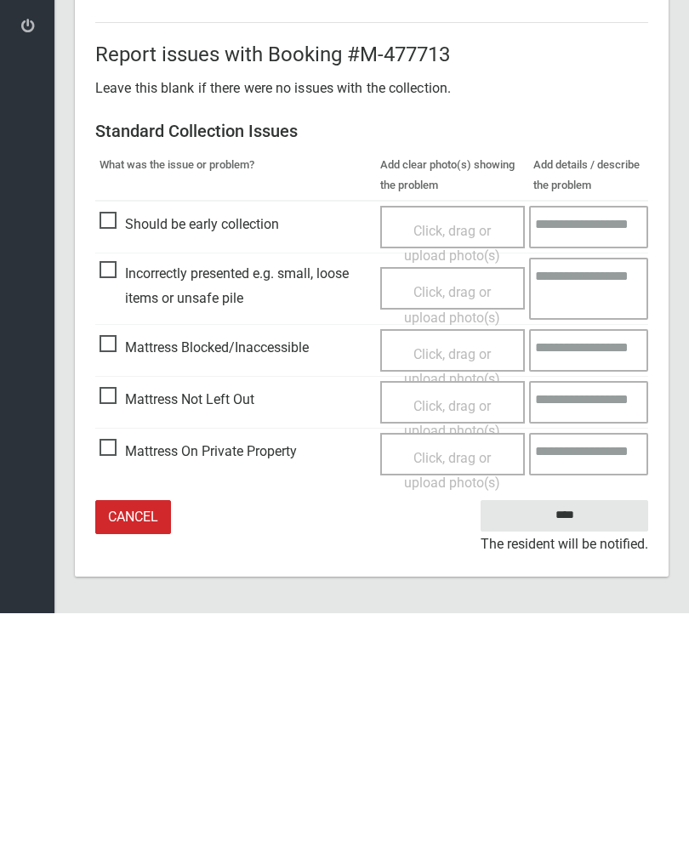
type input"] "*"
click at [600, 745] on input "****" at bounding box center [563, 760] width 167 height 31
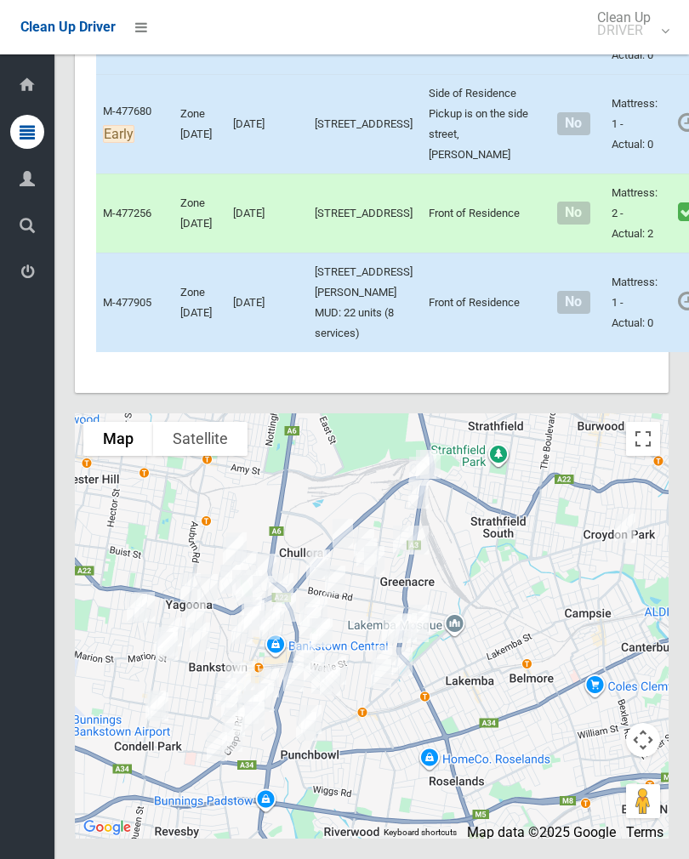
scroll to position [8623, 0]
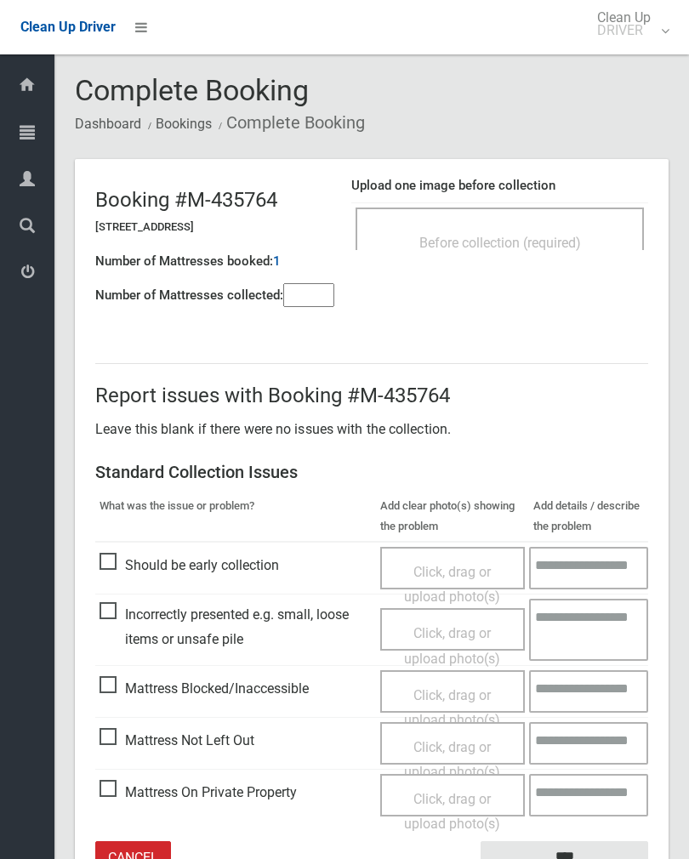
click at [530, 231] on div "Before collection (required)" at bounding box center [499, 241] width 251 height 31
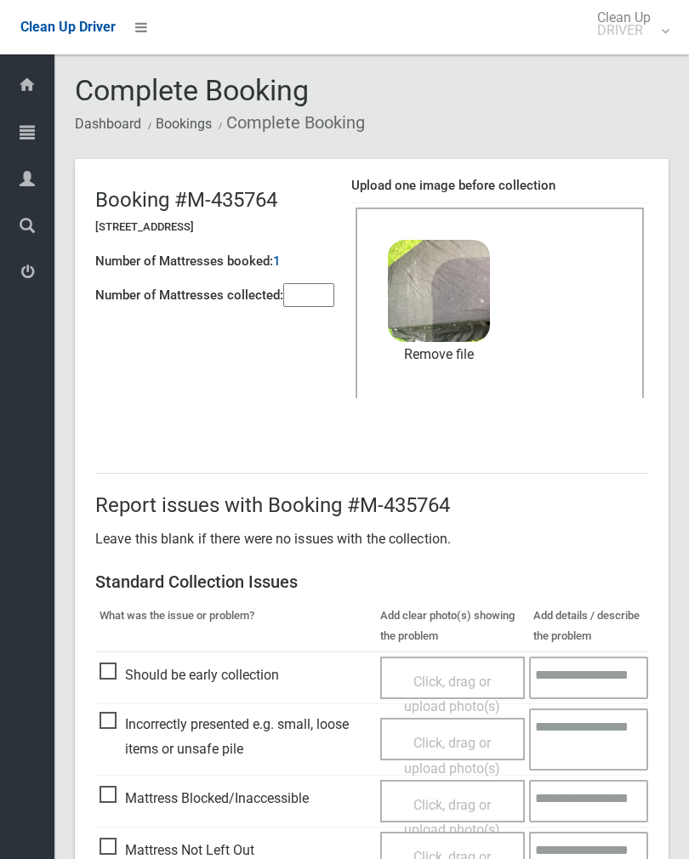
click at [447, 362] on link "Remove file" at bounding box center [439, 355] width 102 height 26
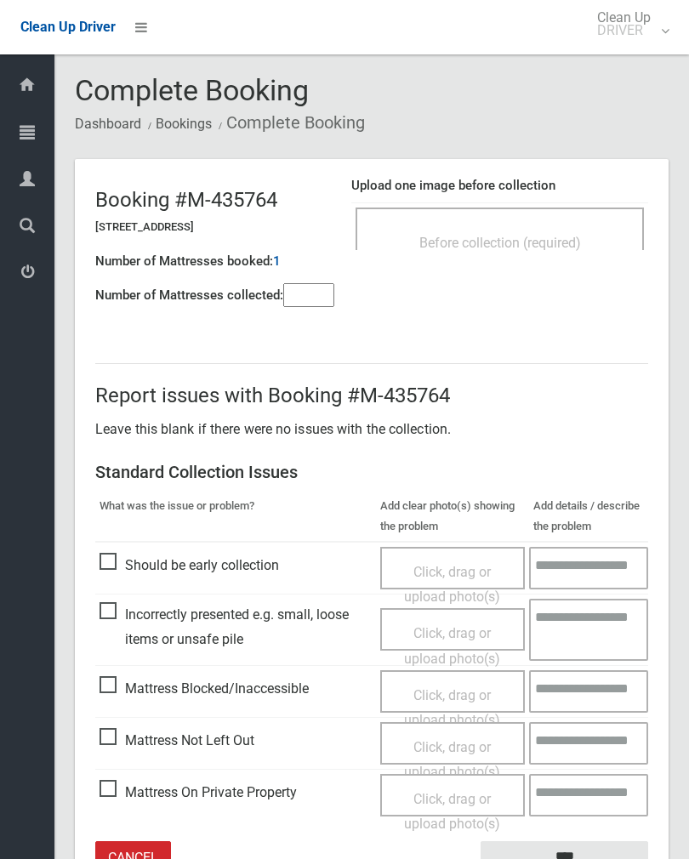
click at [581, 226] on div "Before collection (required)" at bounding box center [499, 241] width 251 height 31
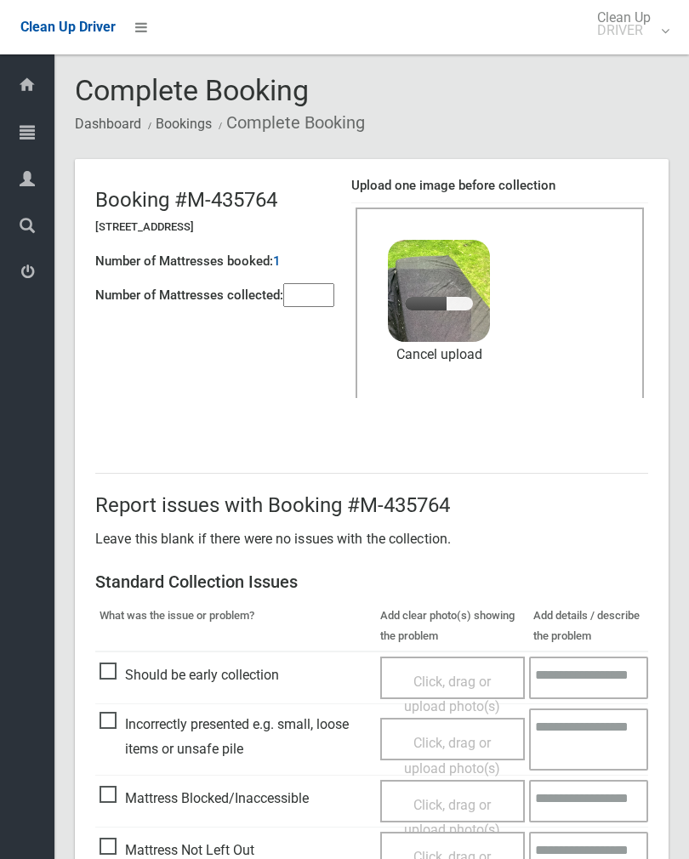
click at [295, 306] on input"] "number" at bounding box center [308, 295] width 51 height 24
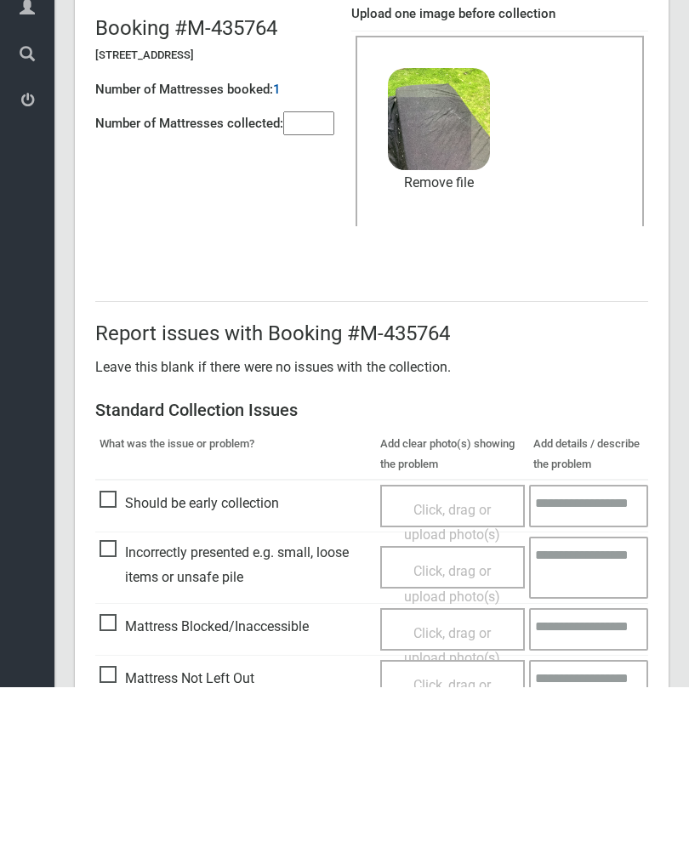
scroll to position [205, 0]
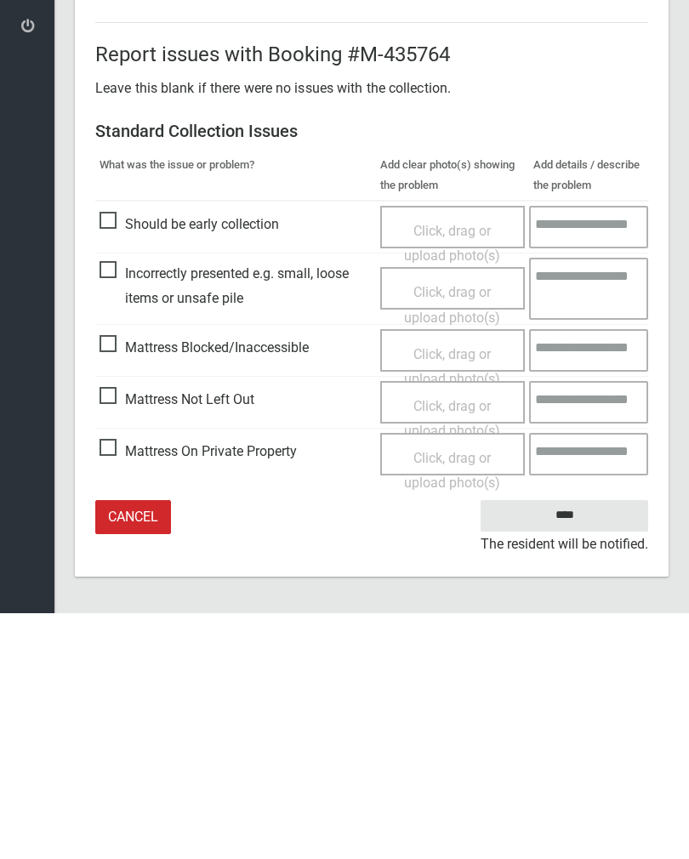
type input"] "*"
click at [575, 745] on input "****" at bounding box center [563, 760] width 167 height 31
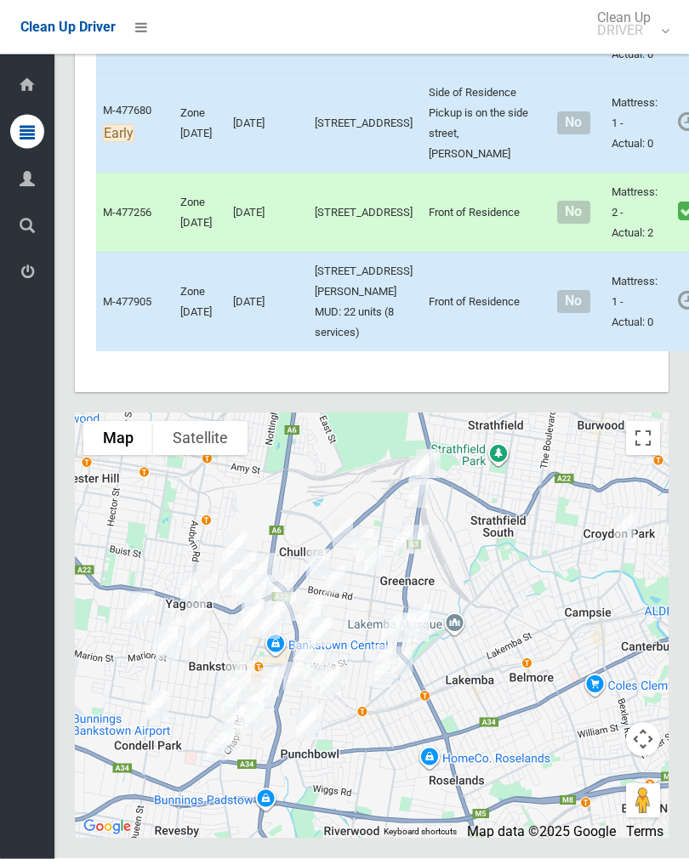
scroll to position [8812, 0]
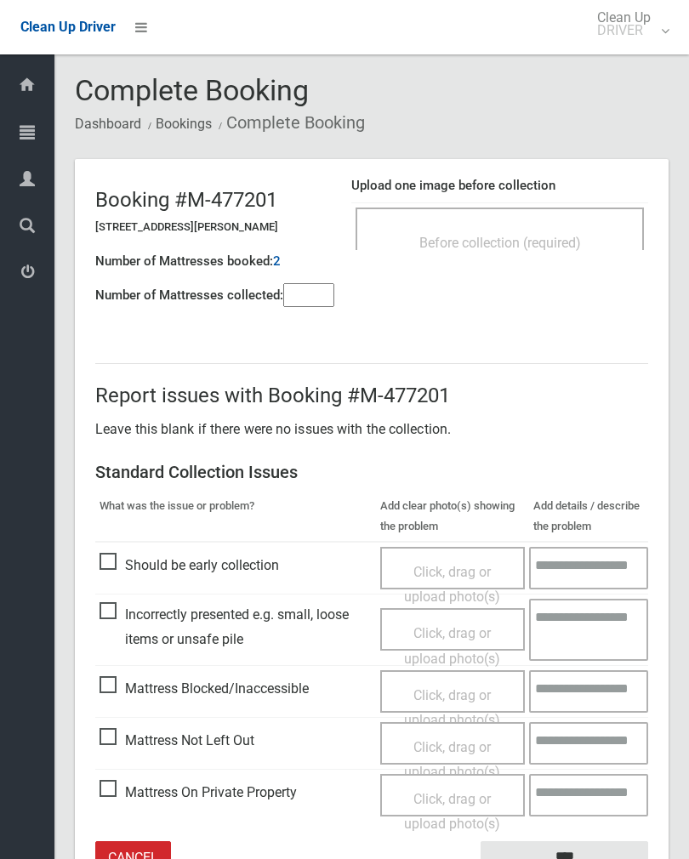
click at [568, 232] on div "Before collection (required)" at bounding box center [499, 241] width 251 height 31
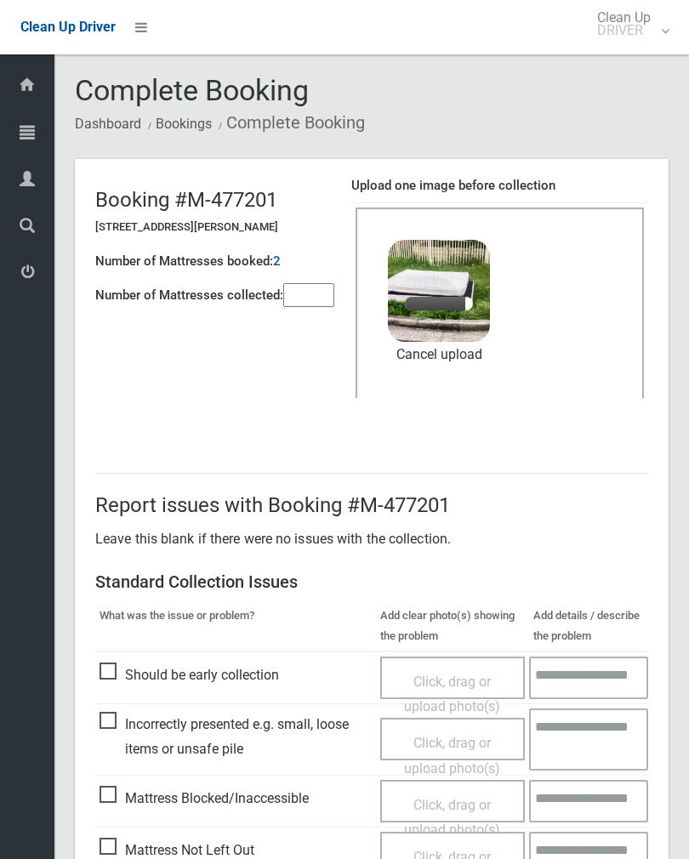
click at [324, 287] on input"] "number" at bounding box center [308, 295] width 51 height 24
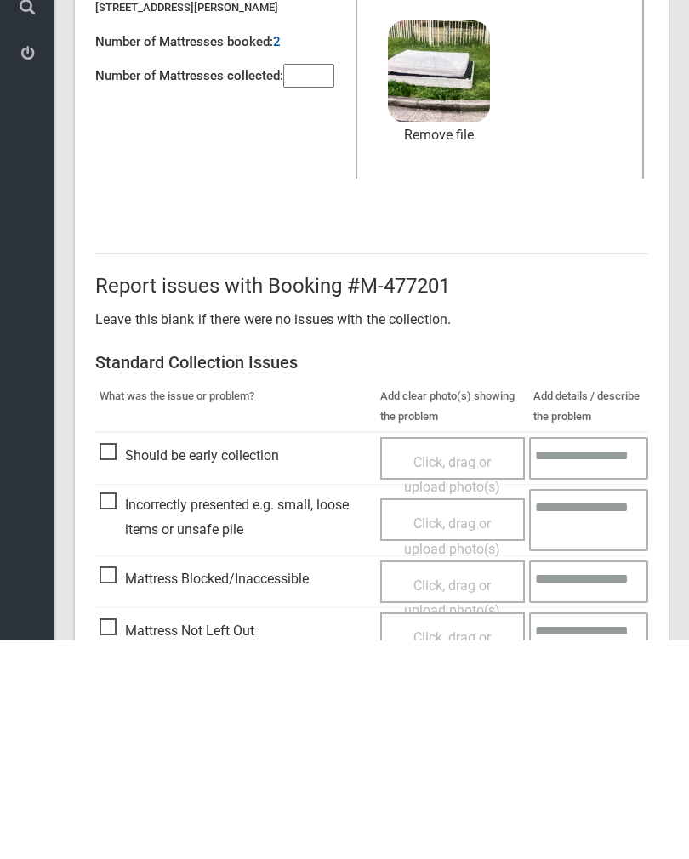
scroll to position [205, 0]
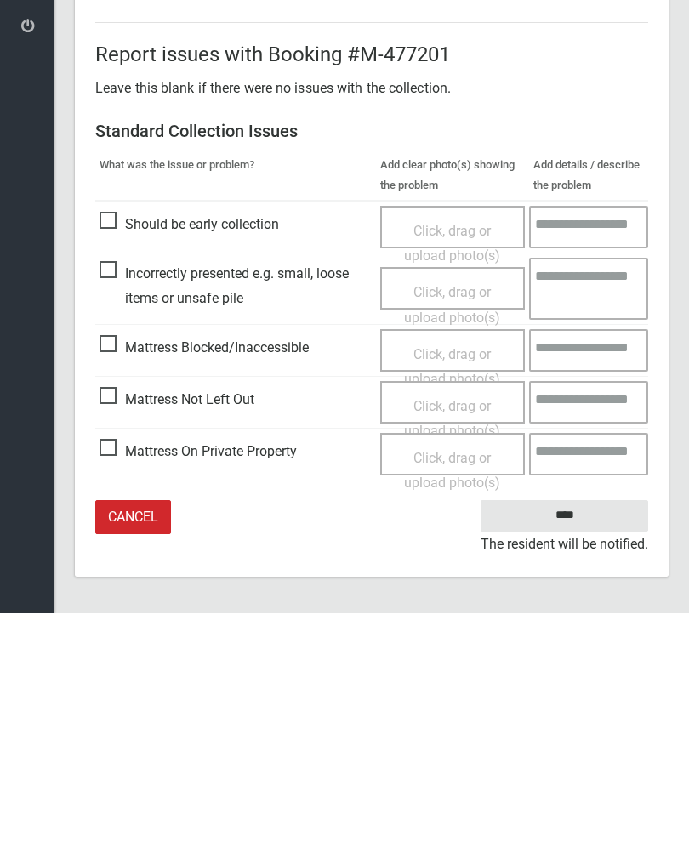
type input"] "*"
click at [576, 745] on input "****" at bounding box center [563, 760] width 167 height 31
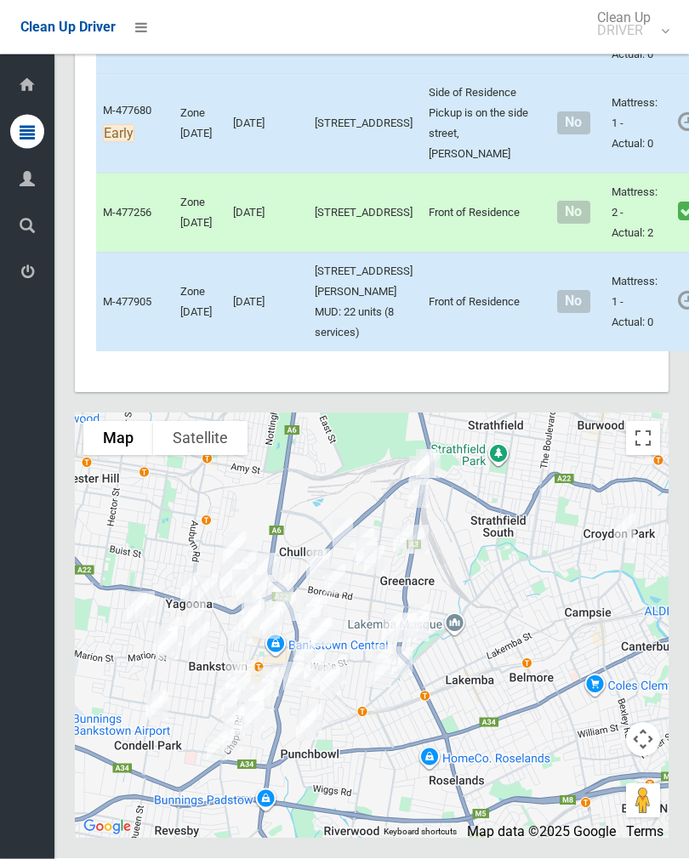
scroll to position [9161, 0]
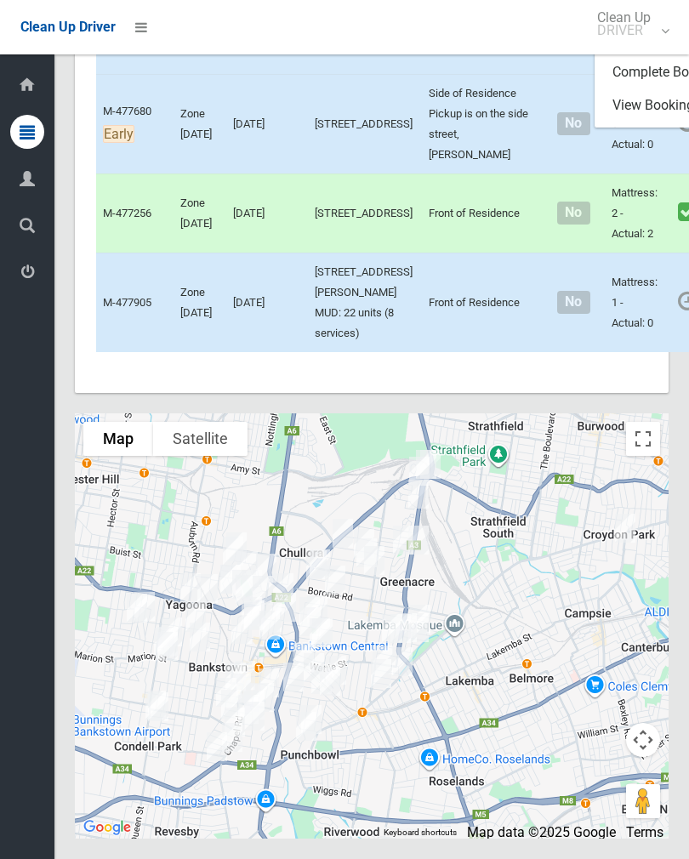
click at [638, 89] on link "Complete Booking" at bounding box center [696, 72] width 202 height 34
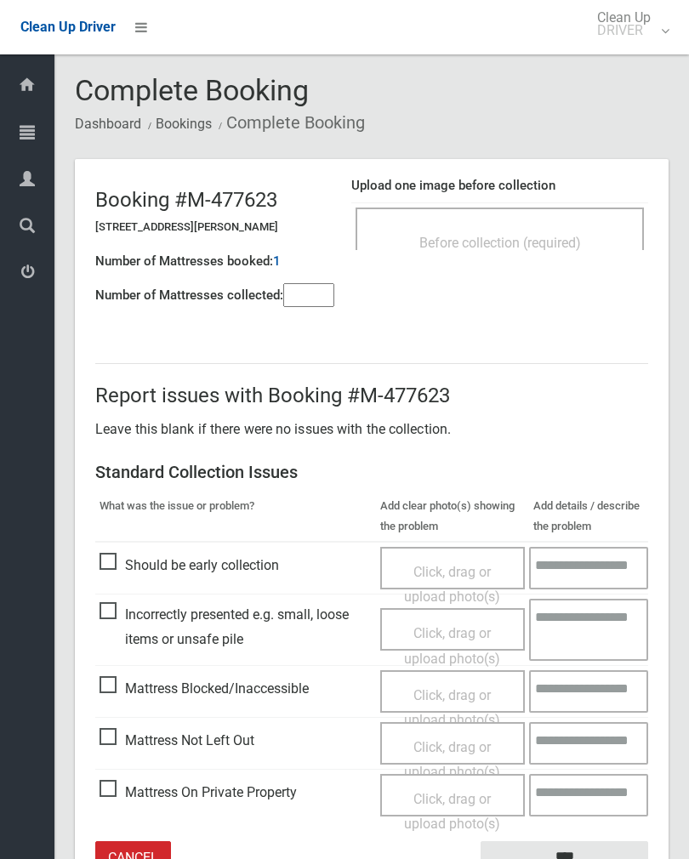
click at [548, 230] on div "Before collection (required)" at bounding box center [499, 241] width 251 height 31
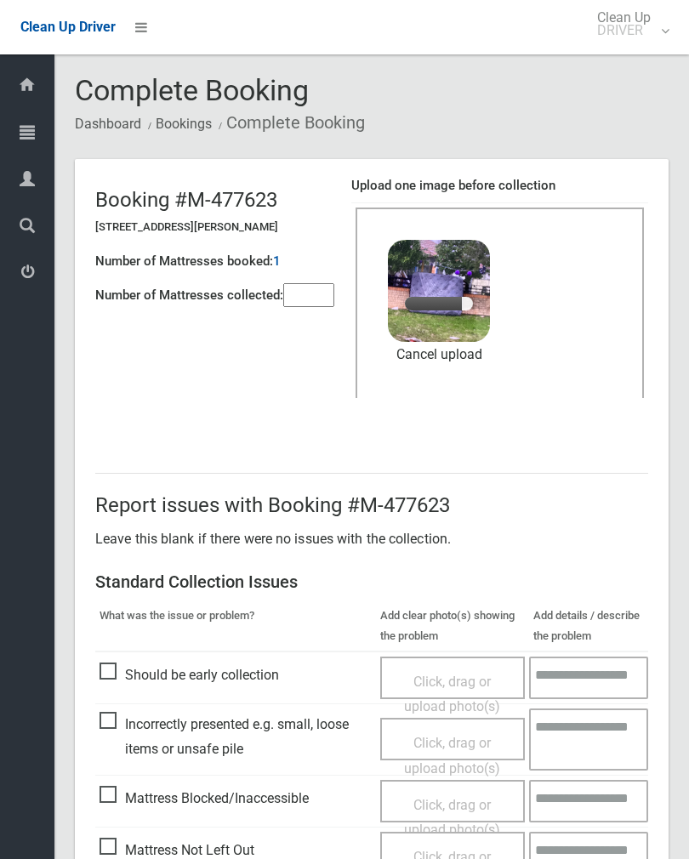
click at [312, 302] on input"] "number" at bounding box center [308, 295] width 51 height 24
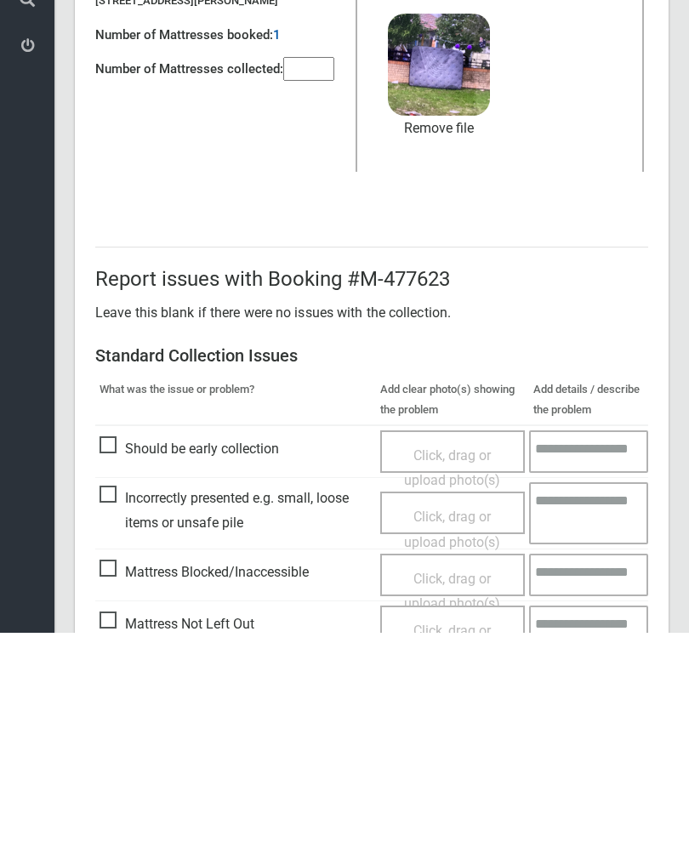
scroll to position [205, 0]
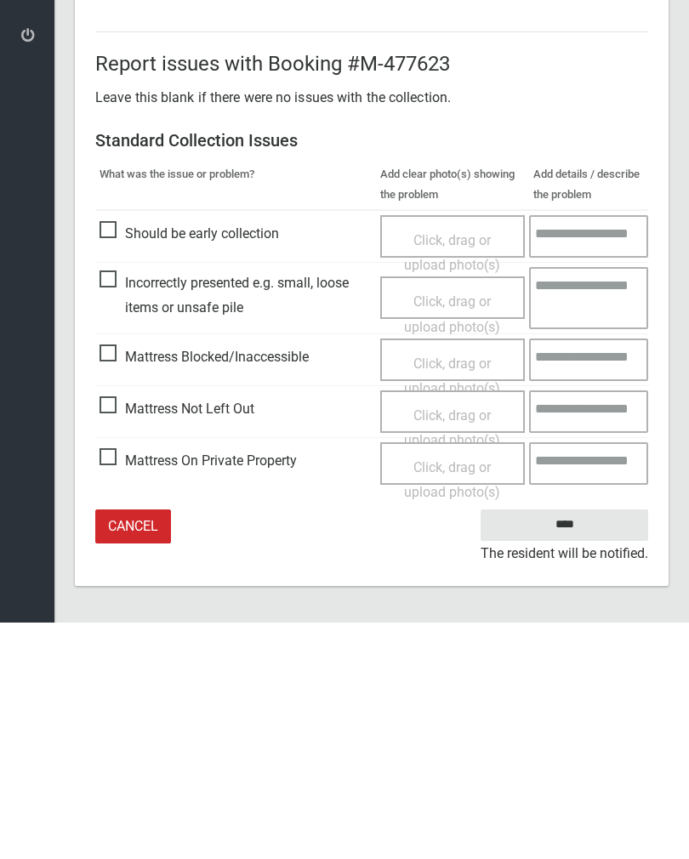
type input"] "*"
click at [579, 745] on input "****" at bounding box center [563, 760] width 167 height 31
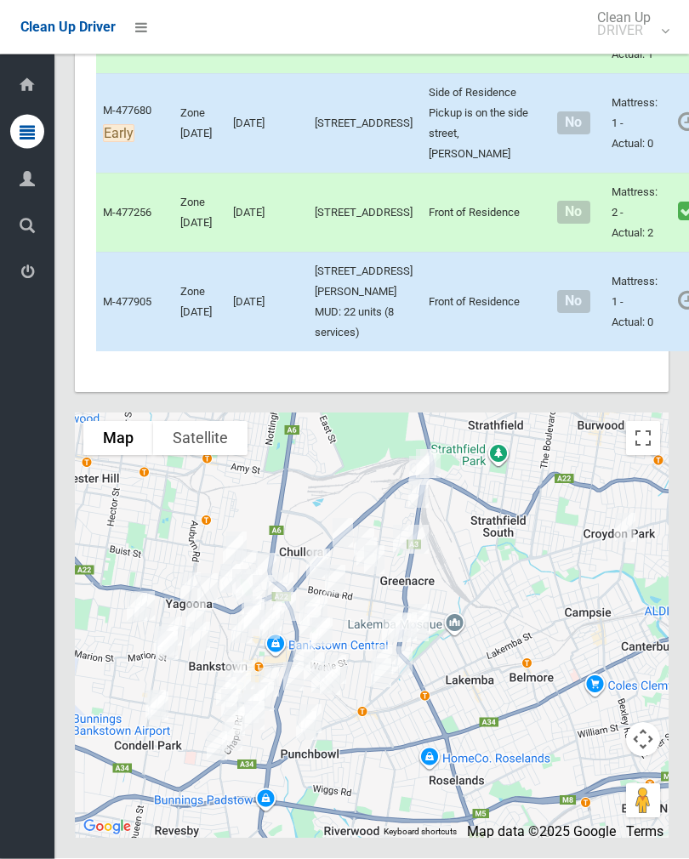
scroll to position [9136, 0]
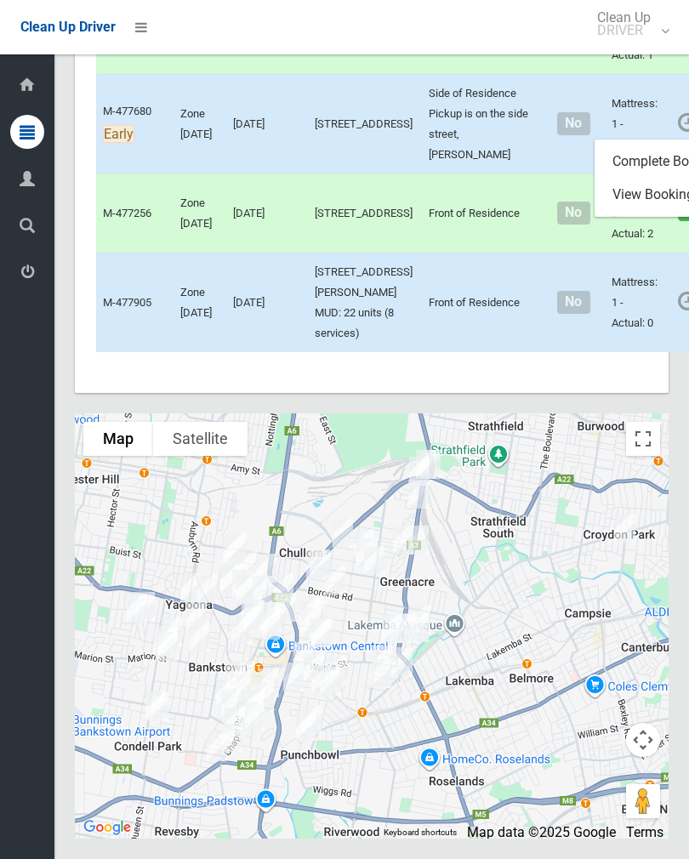
click at [635, 179] on link "Complete Booking" at bounding box center [696, 162] width 202 height 34
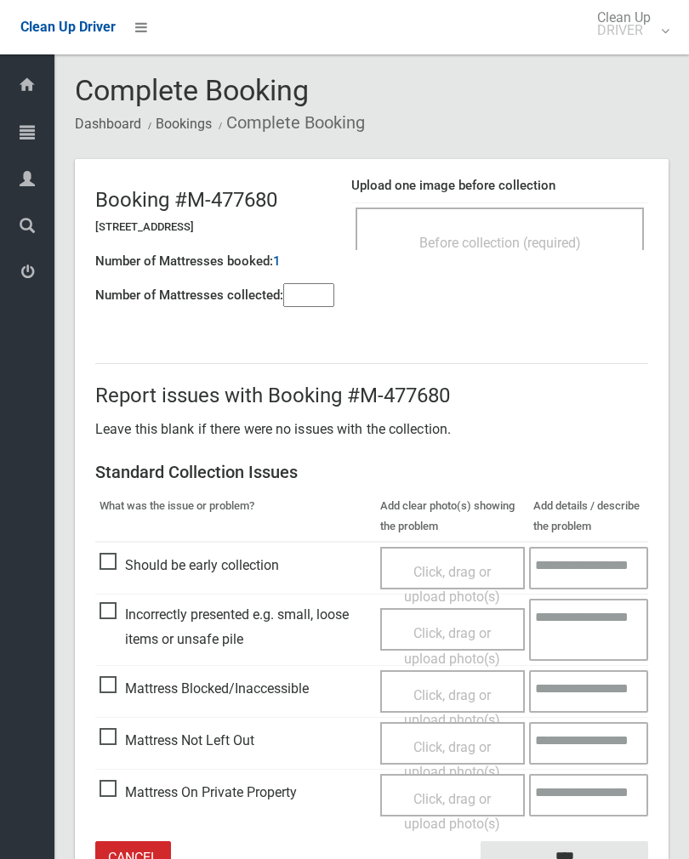
click at [520, 226] on div "Before collection (required)" at bounding box center [499, 241] width 251 height 31
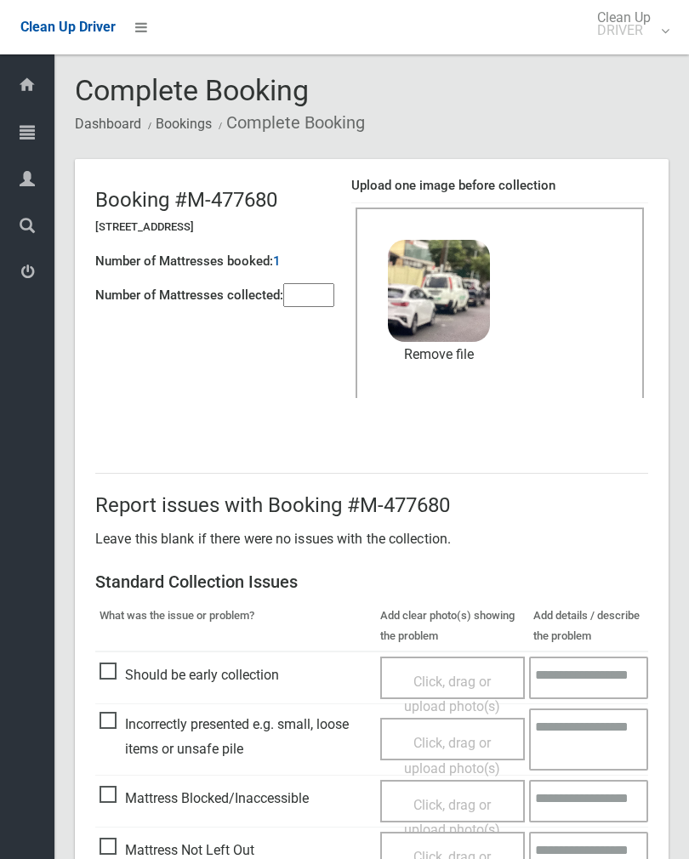
click at [452, 360] on link "Remove file" at bounding box center [439, 355] width 102 height 26
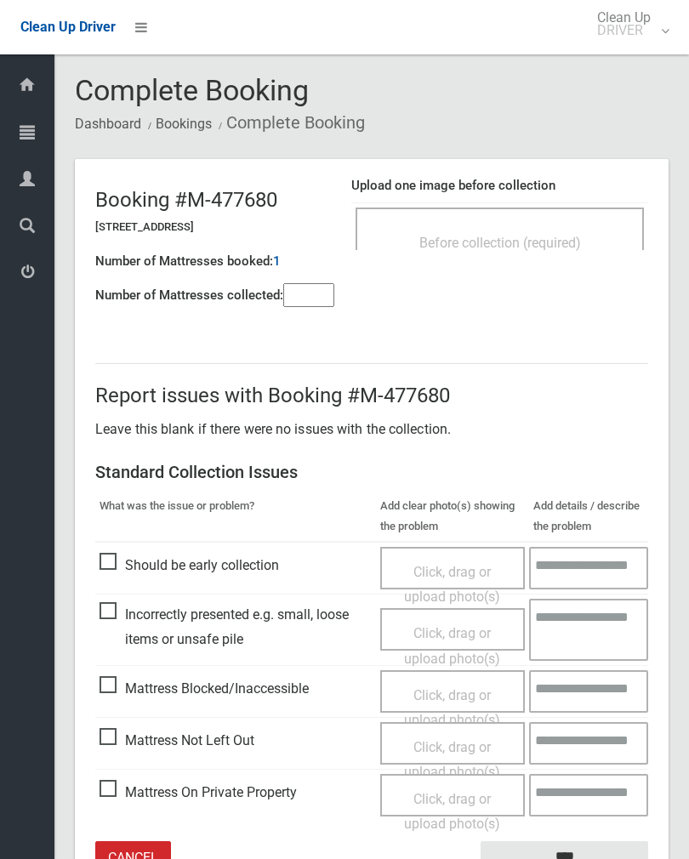
click at [314, 296] on input"] "number" at bounding box center [308, 295] width 51 height 24
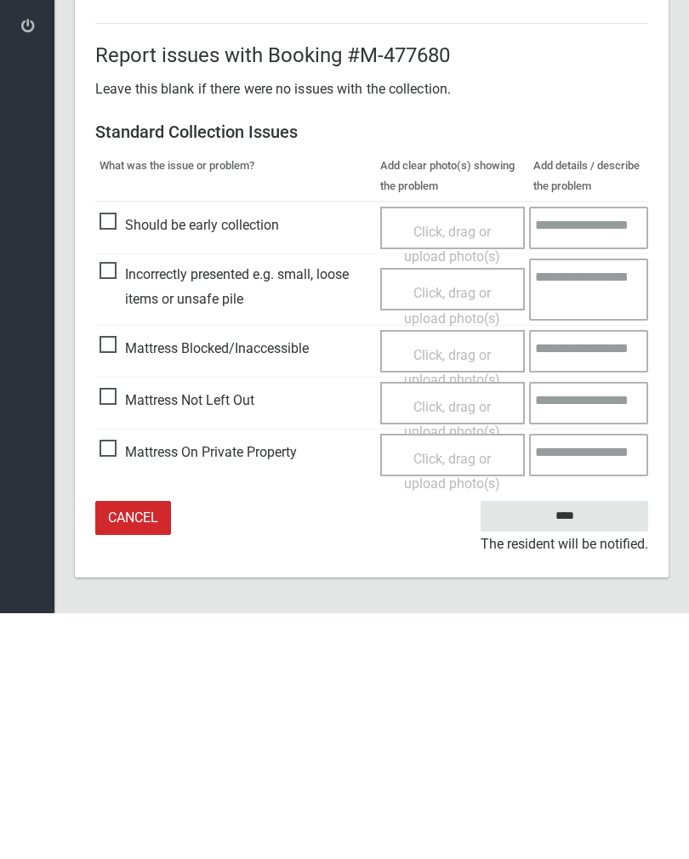
type input"] "*"
click at [118, 633] on span "Mattress Not Left Out" at bounding box center [176, 646] width 155 height 26
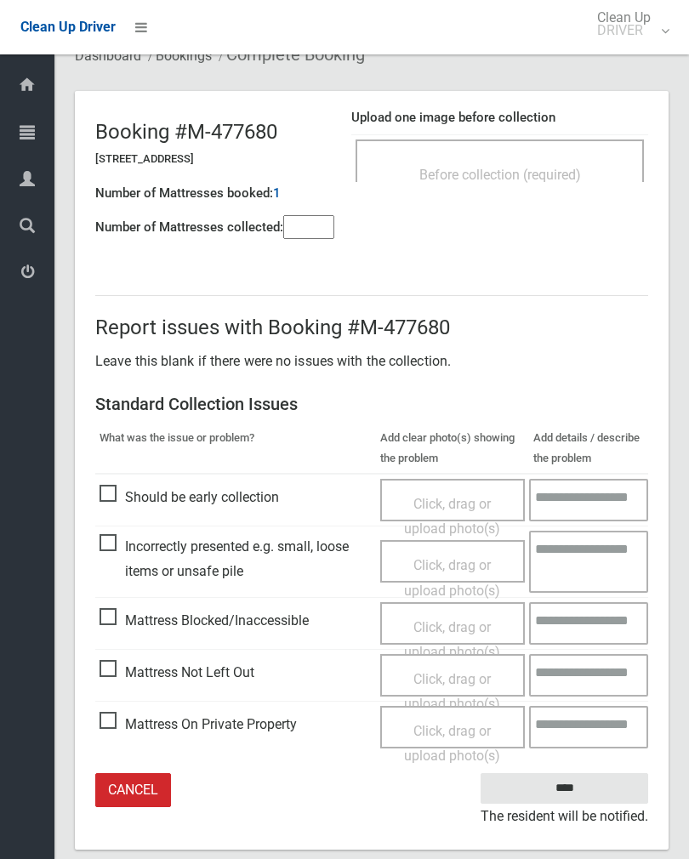
click at [461, 677] on span "Click, drag or upload photo(s)" at bounding box center [452, 692] width 96 height 42
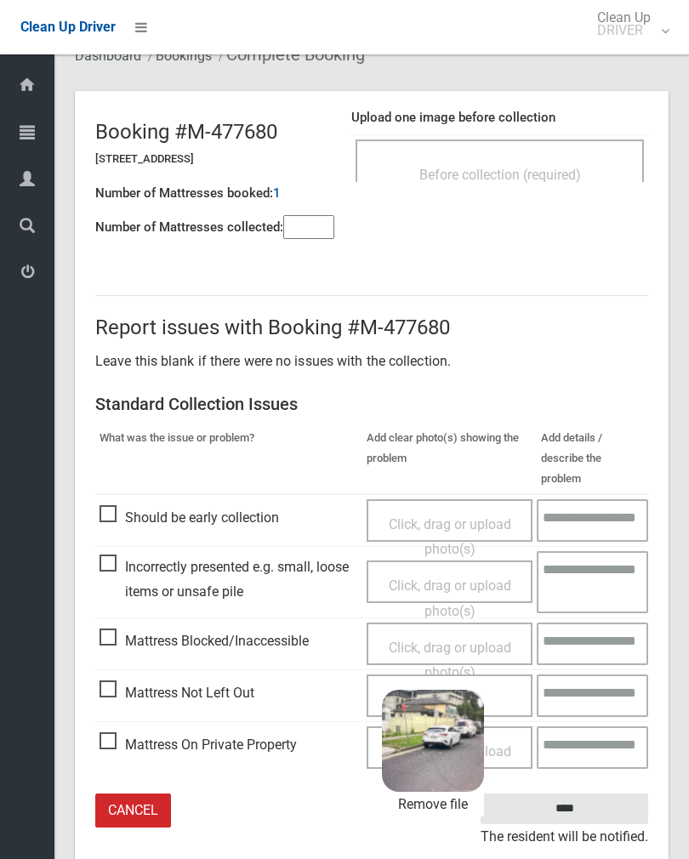
click at [618, 793] on input "****" at bounding box center [563, 808] width 167 height 31
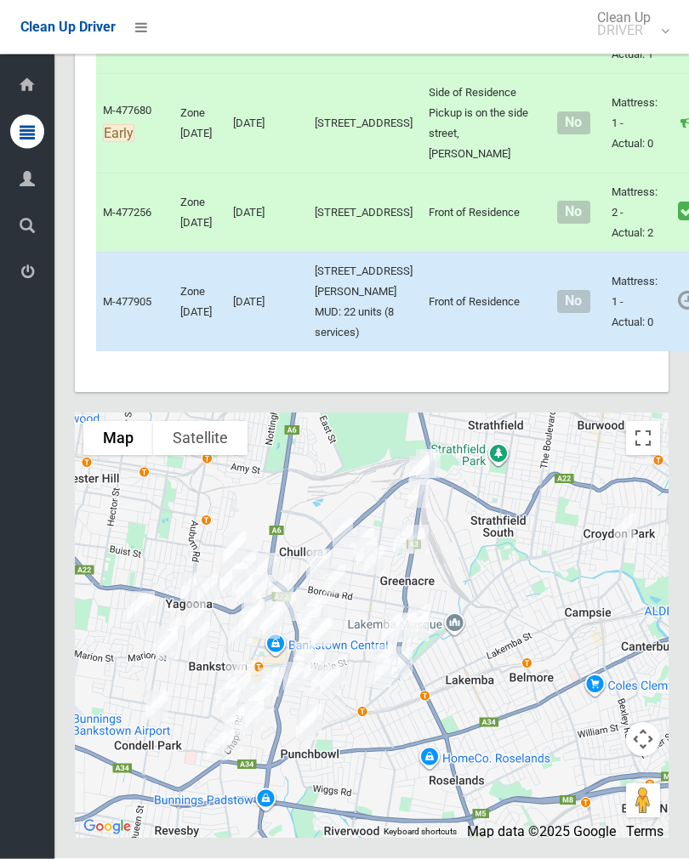
scroll to position [6735, 0]
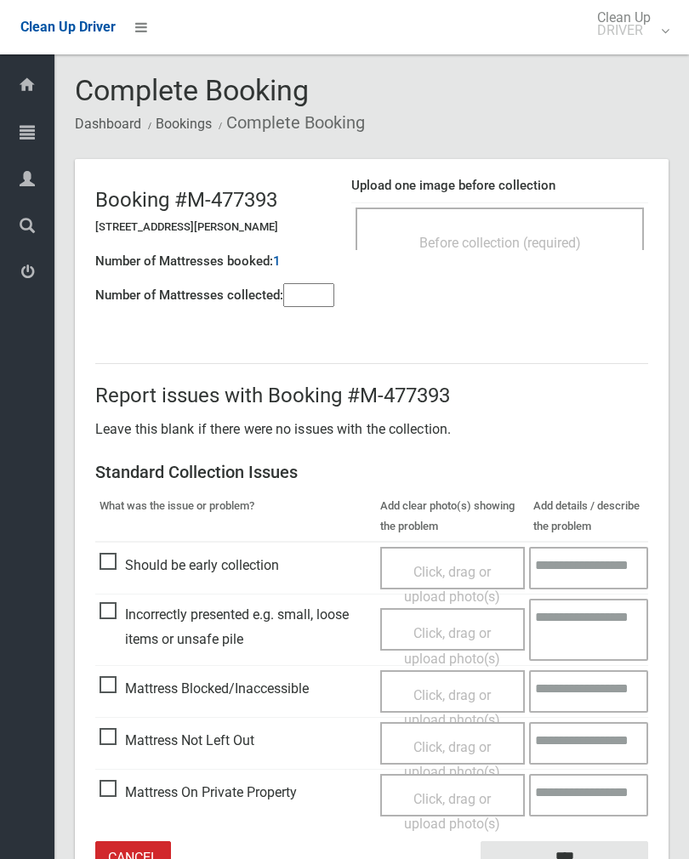
click at [122, 690] on span "Mattress Blocked/Inaccessible" at bounding box center [203, 689] width 209 height 26
click at [448, 693] on span "Click, drag or upload photo(s)" at bounding box center [452, 708] width 96 height 42
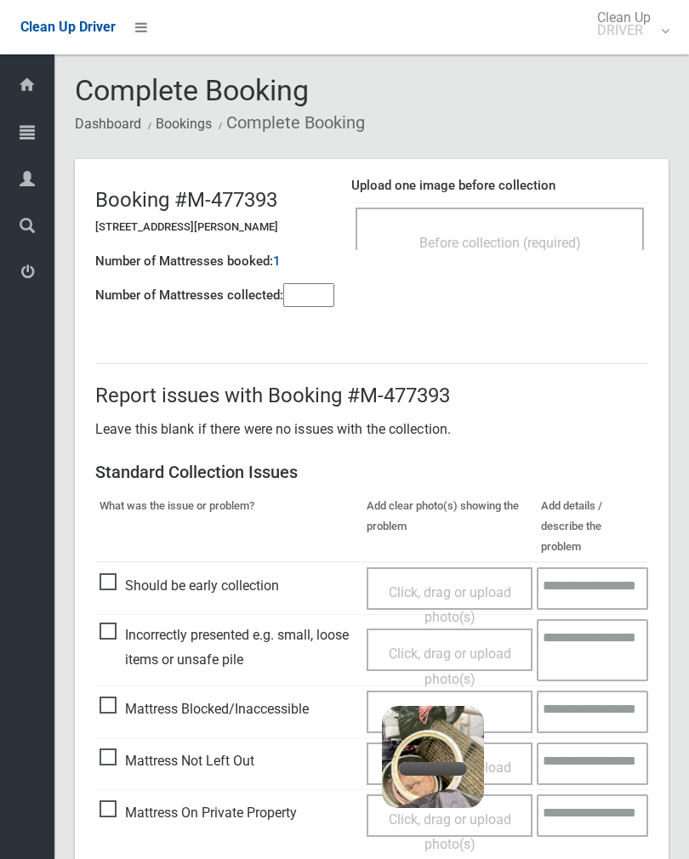
click at [321, 303] on input"] "number" at bounding box center [308, 295] width 51 height 24
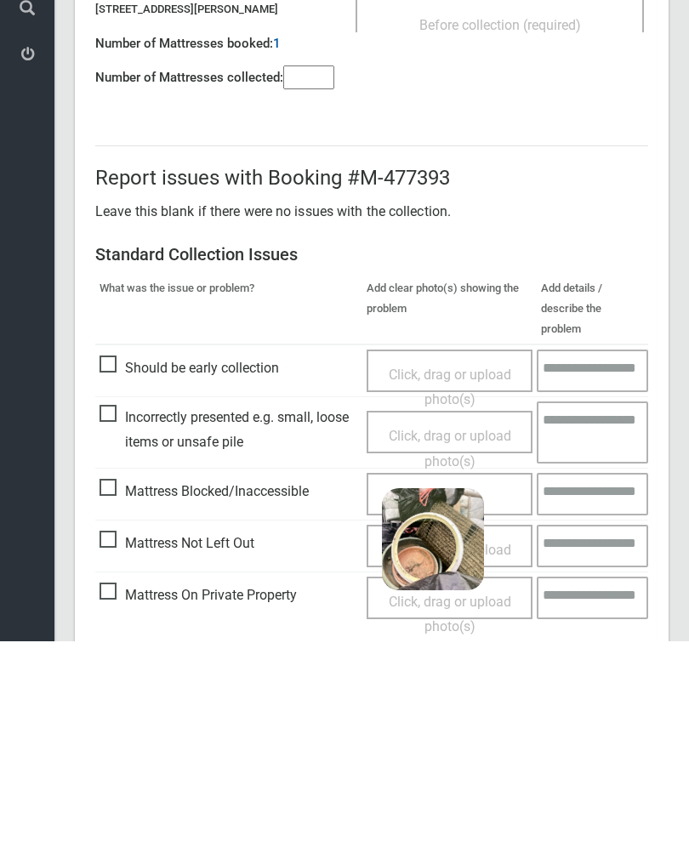
scroll to position [94, 0]
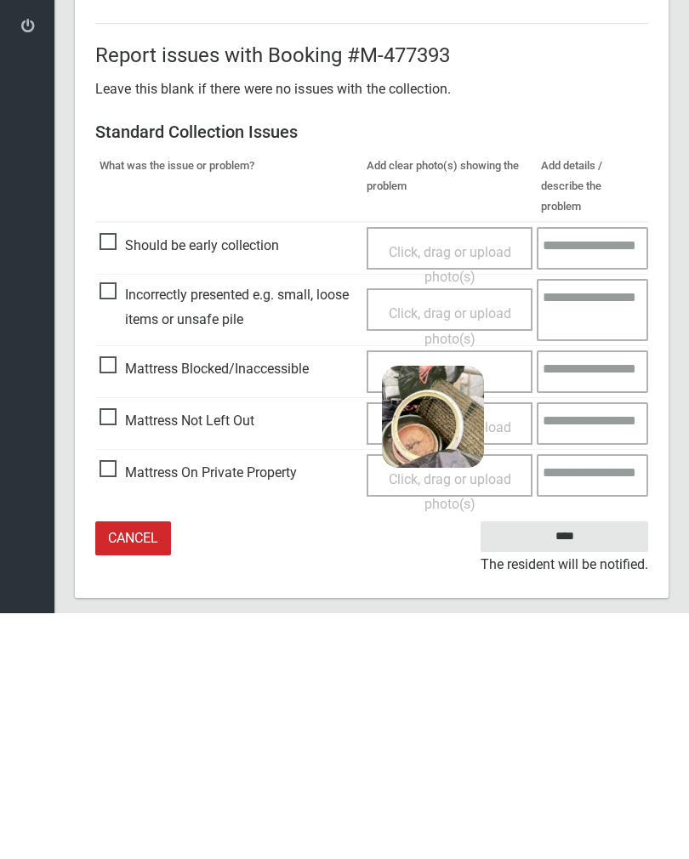
type input"] "*"
click at [585, 767] on input "****" at bounding box center [563, 782] width 167 height 31
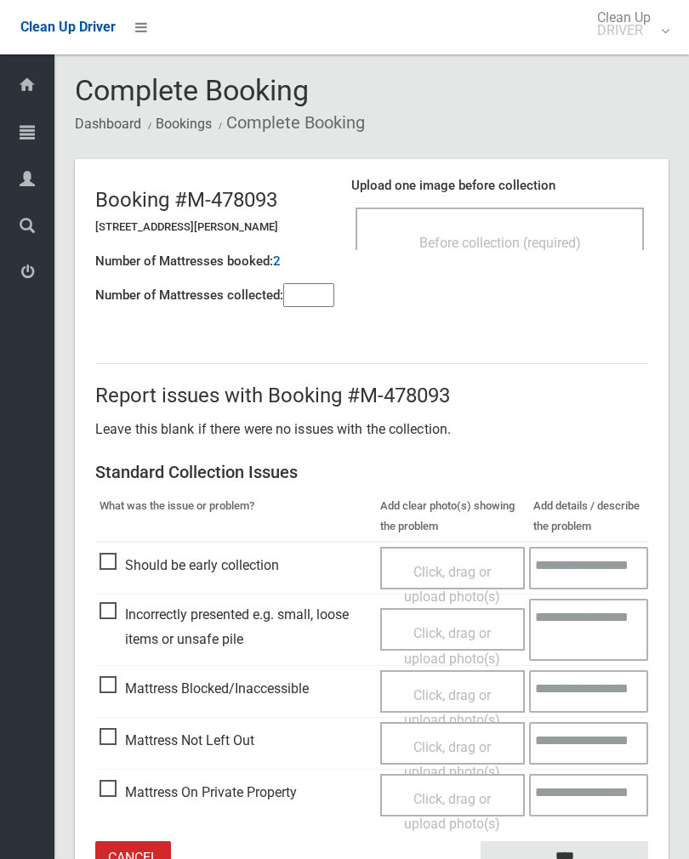
click at [539, 220] on div "Before collection (required)" at bounding box center [499, 228] width 288 height 43
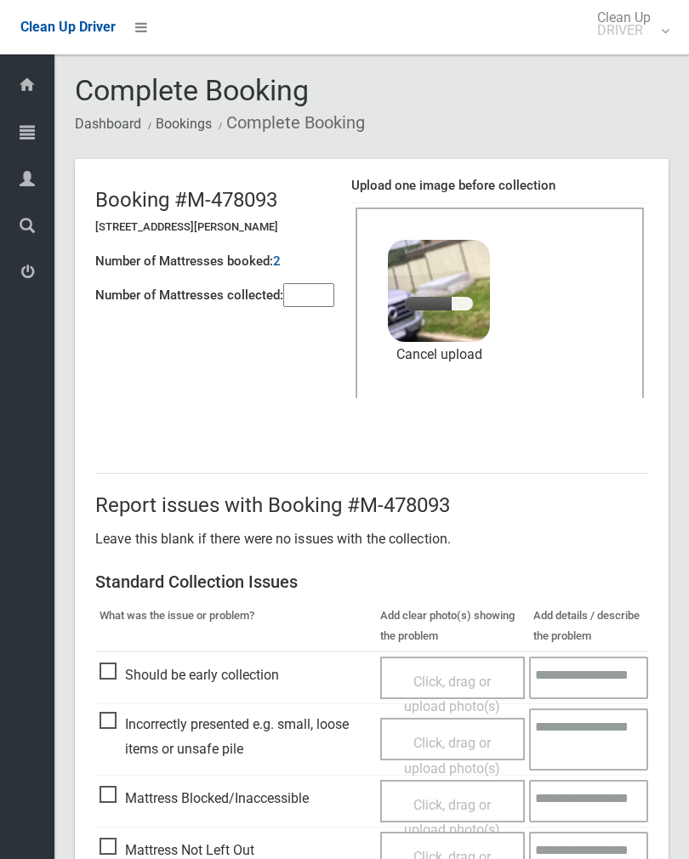
click at [309, 288] on input"] "number" at bounding box center [308, 295] width 51 height 24
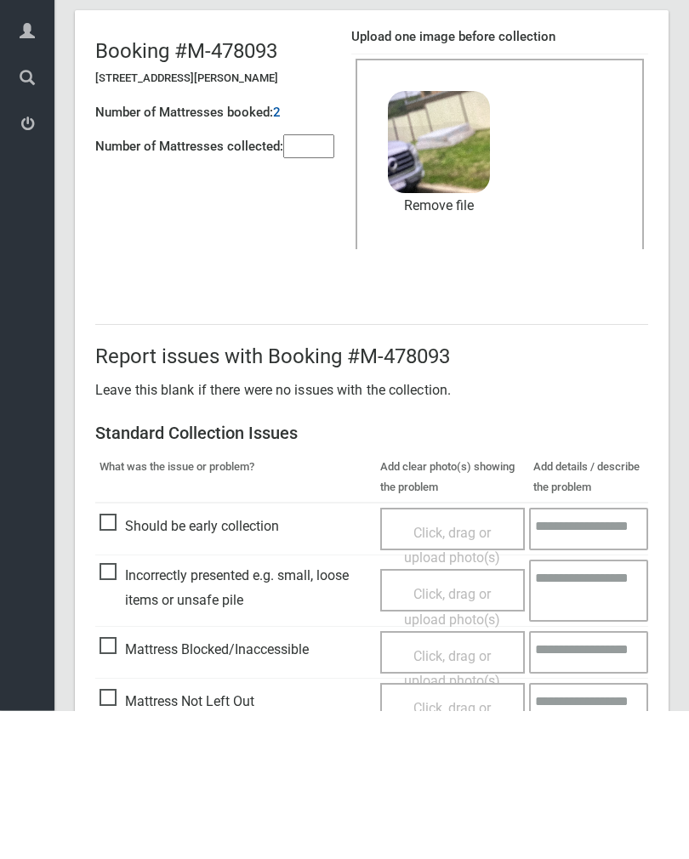
scroll to position [205, 0]
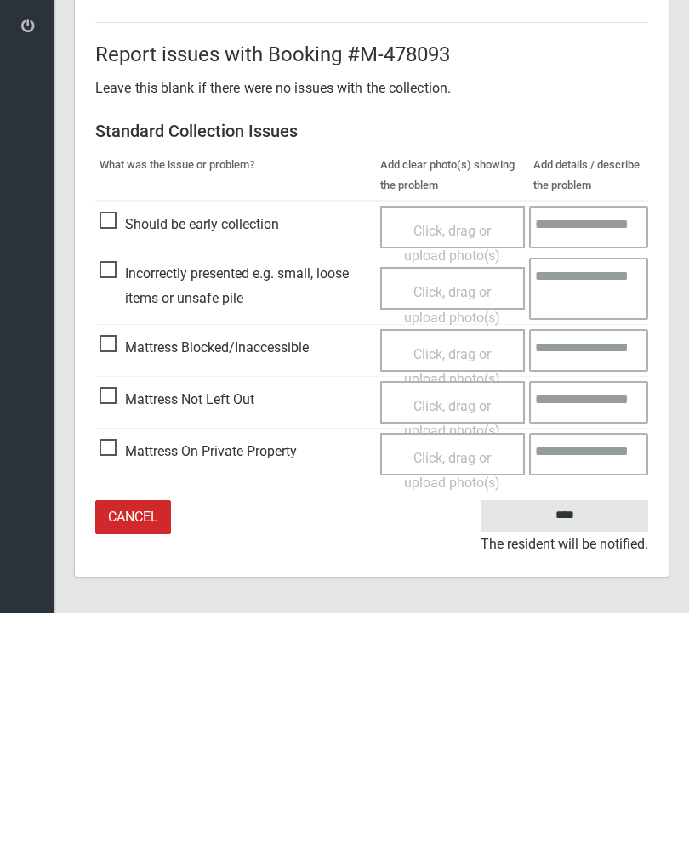
type input"] "*"
click at [575, 745] on input "****" at bounding box center [563, 760] width 167 height 31
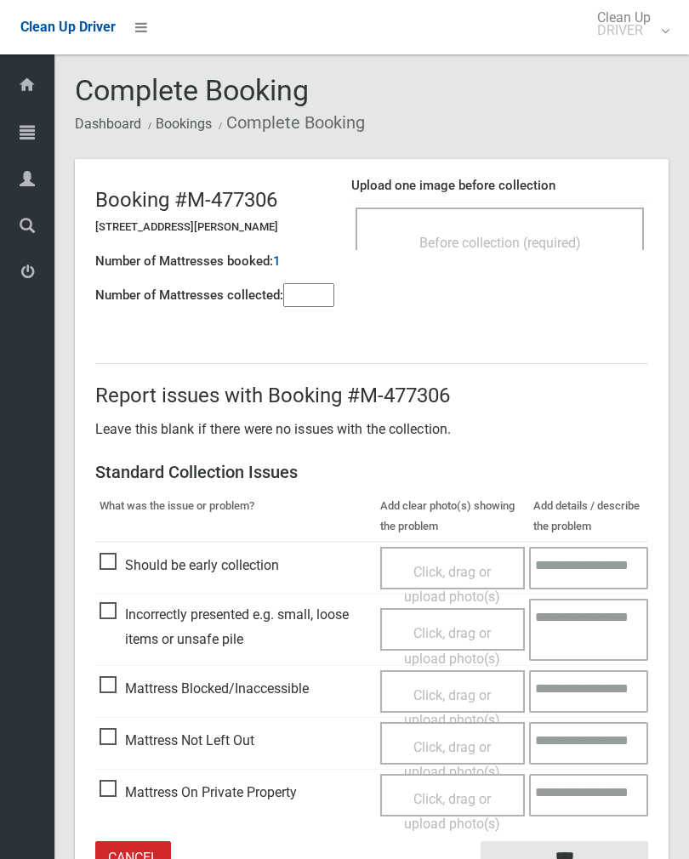
click at [546, 211] on div "Before collection (required)" at bounding box center [499, 228] width 288 height 43
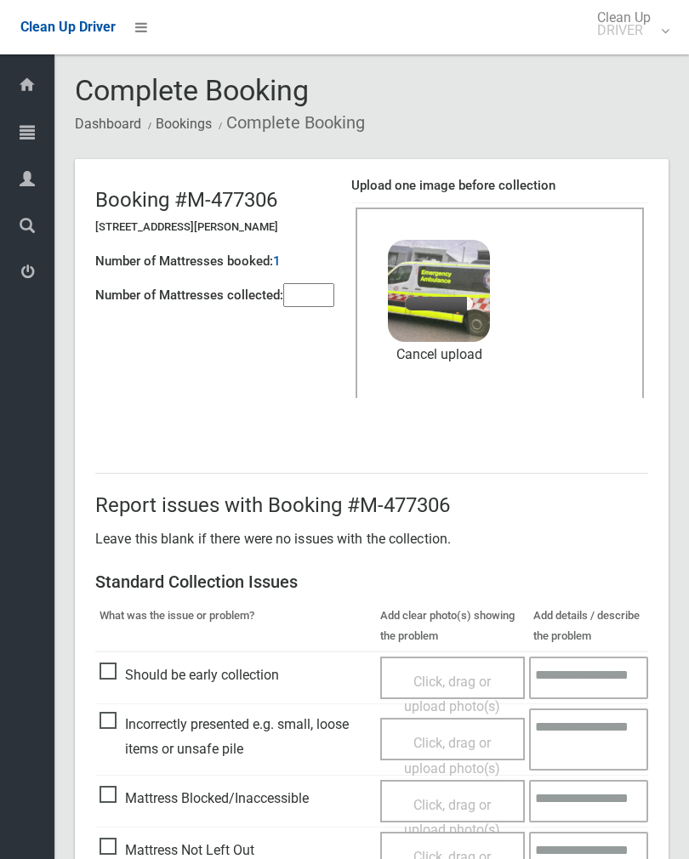
click at [307, 289] on input"] "number" at bounding box center [308, 295] width 51 height 24
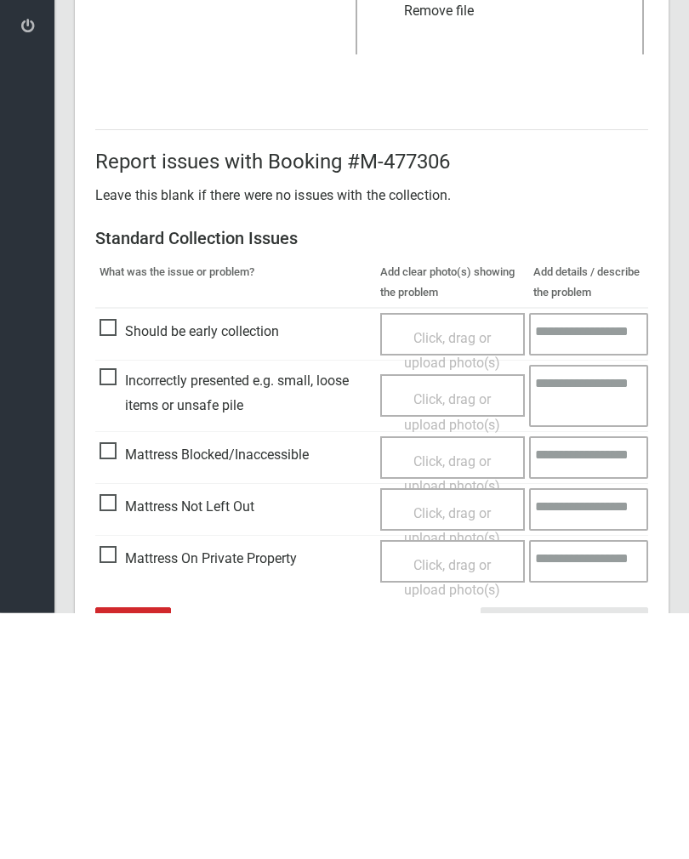
scroll to position [205, 0]
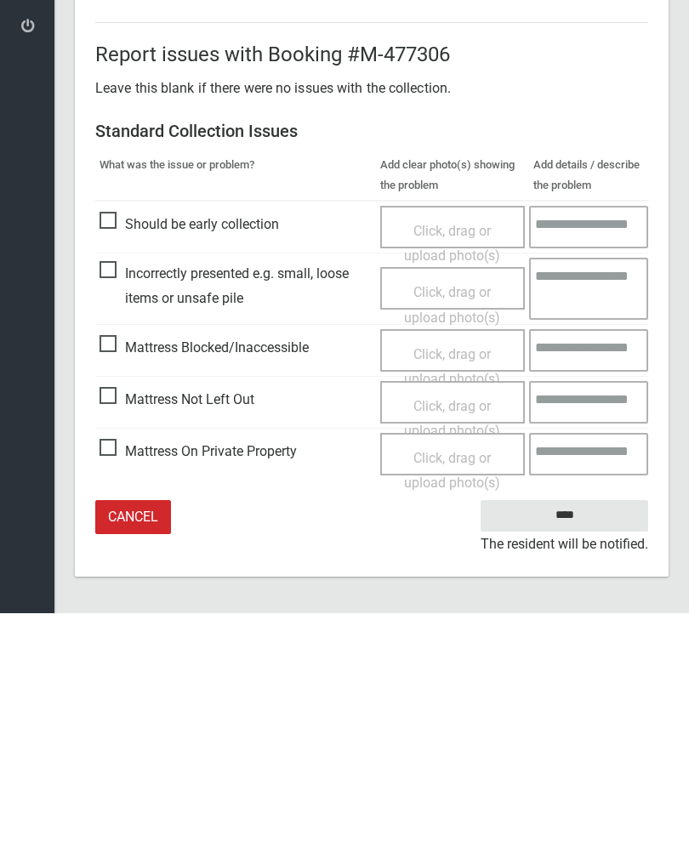
type input"] "*"
click at [566, 745] on input "****" at bounding box center [563, 760] width 167 height 31
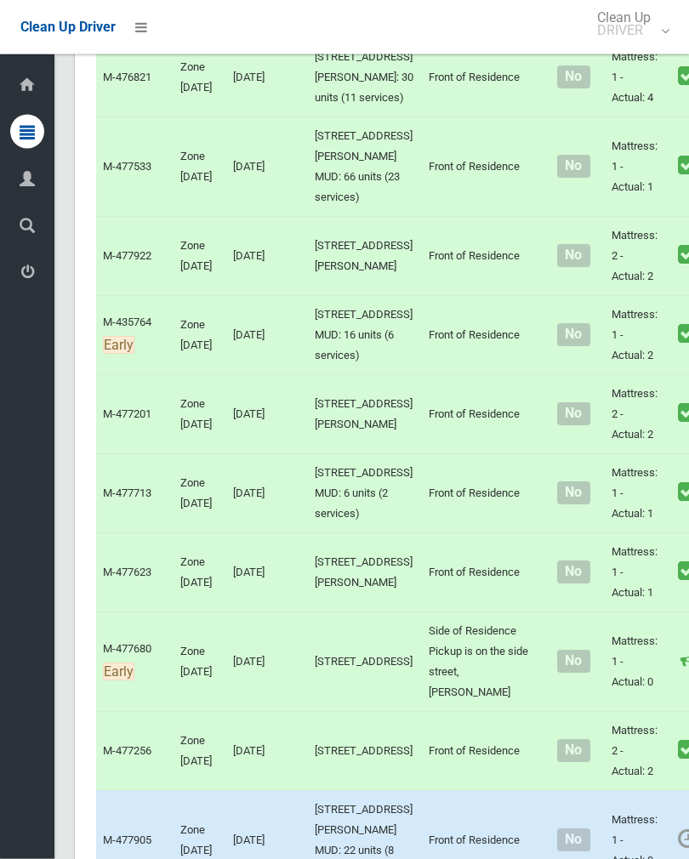
scroll to position [6063, 0]
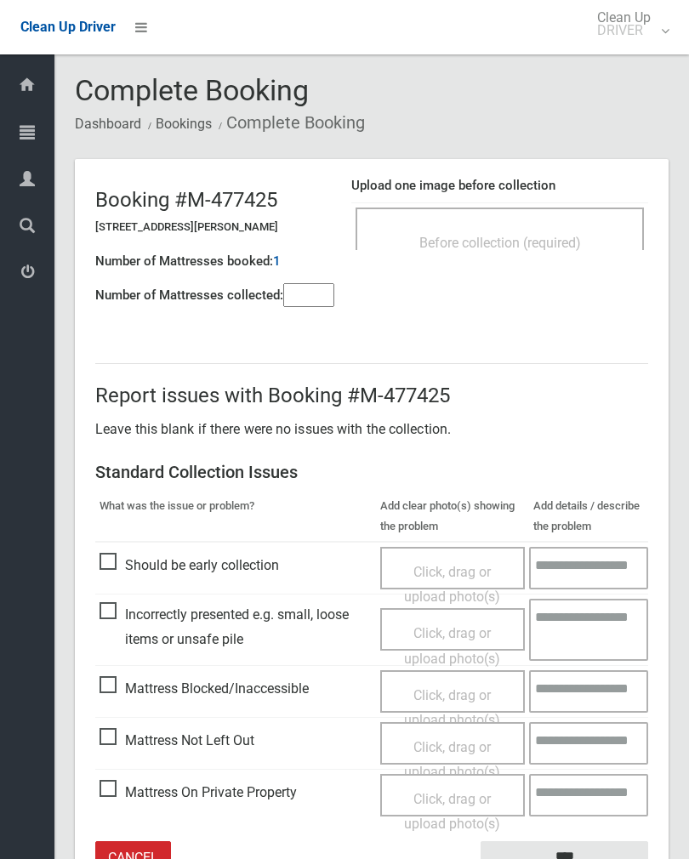
click at [318, 302] on input"] "number" at bounding box center [308, 295] width 51 height 24
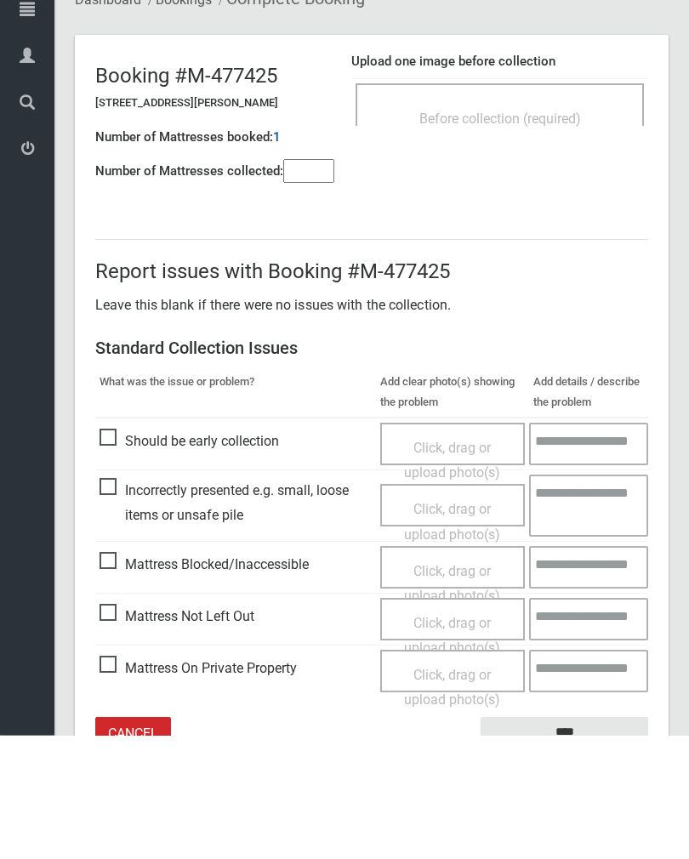
scroll to position [94, 0]
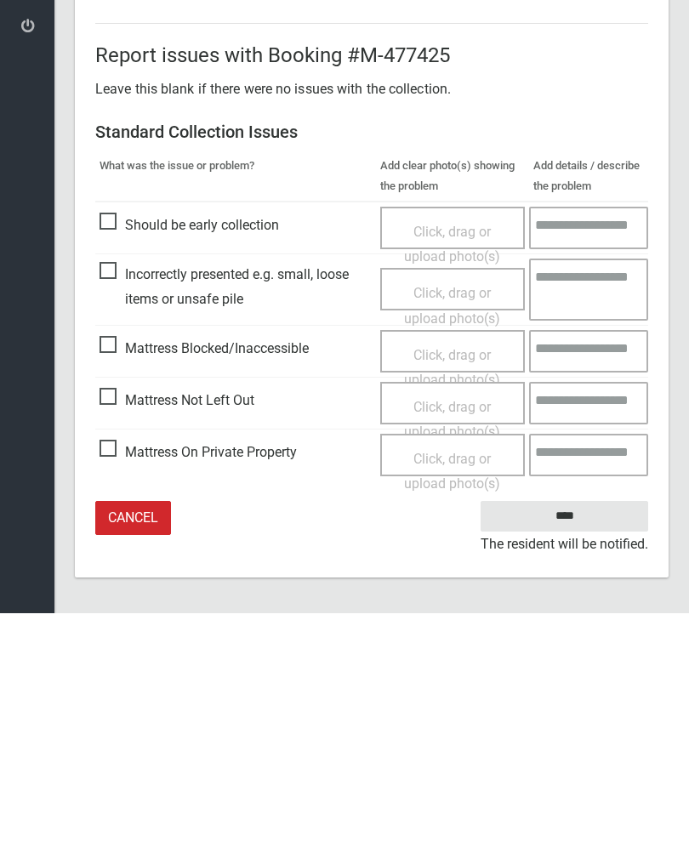
type input"] "*"
click at [111, 633] on span "Mattress Not Left Out" at bounding box center [176, 646] width 155 height 26
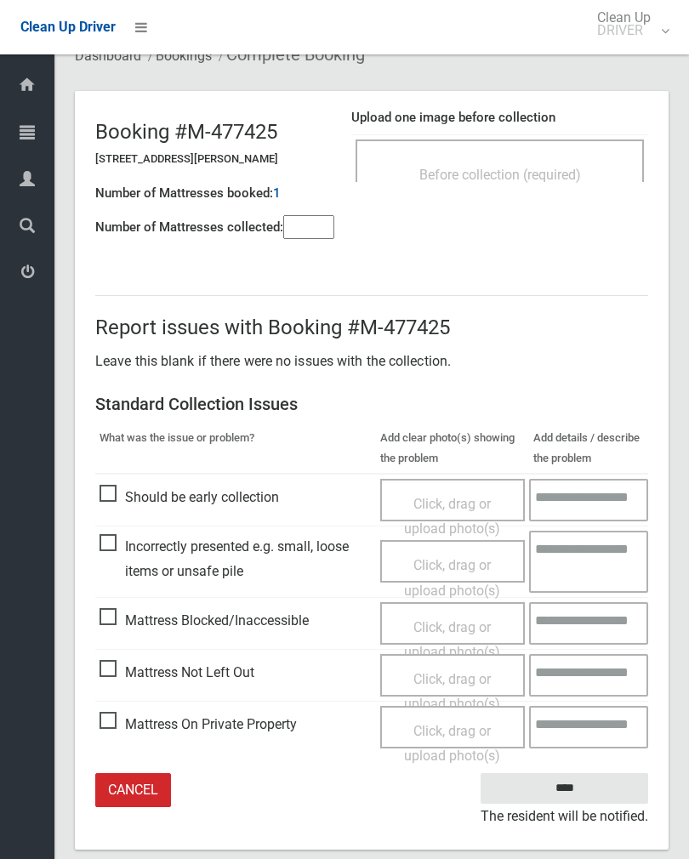
click at [455, 678] on span "Click, drag or upload photo(s)" at bounding box center [452, 692] width 96 height 42
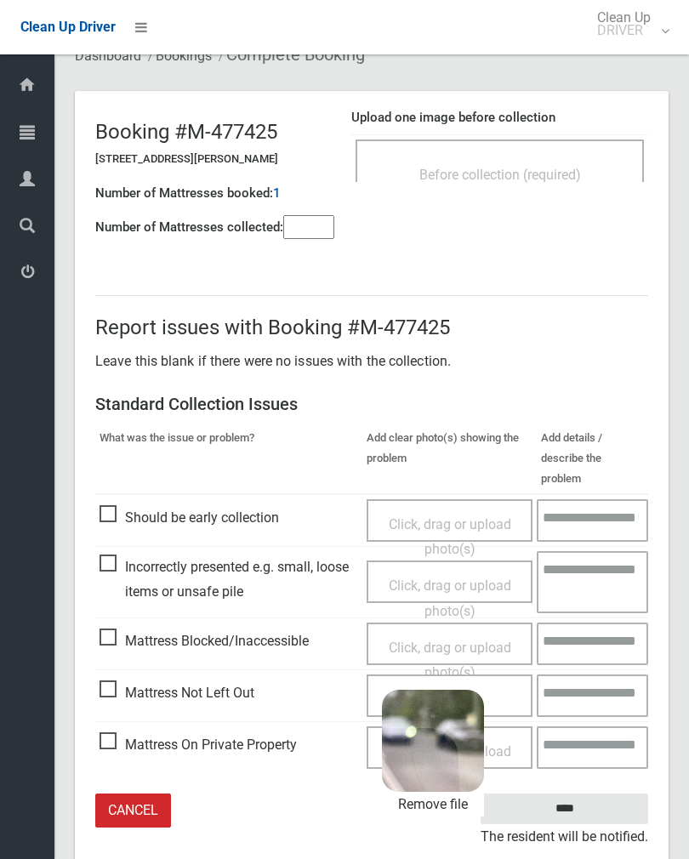
click at [598, 793] on input "****" at bounding box center [563, 808] width 167 height 31
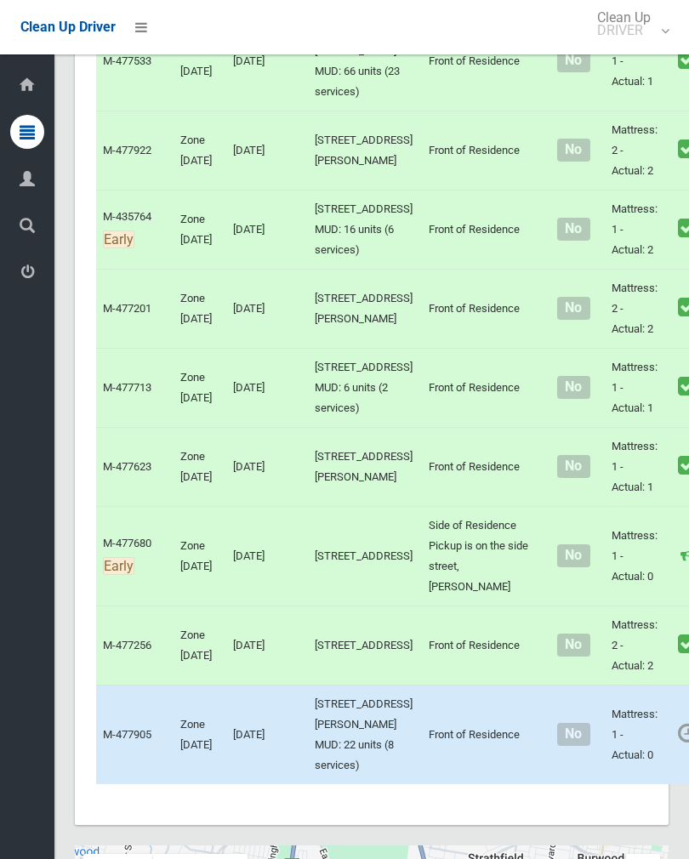
scroll to position [6159, 0]
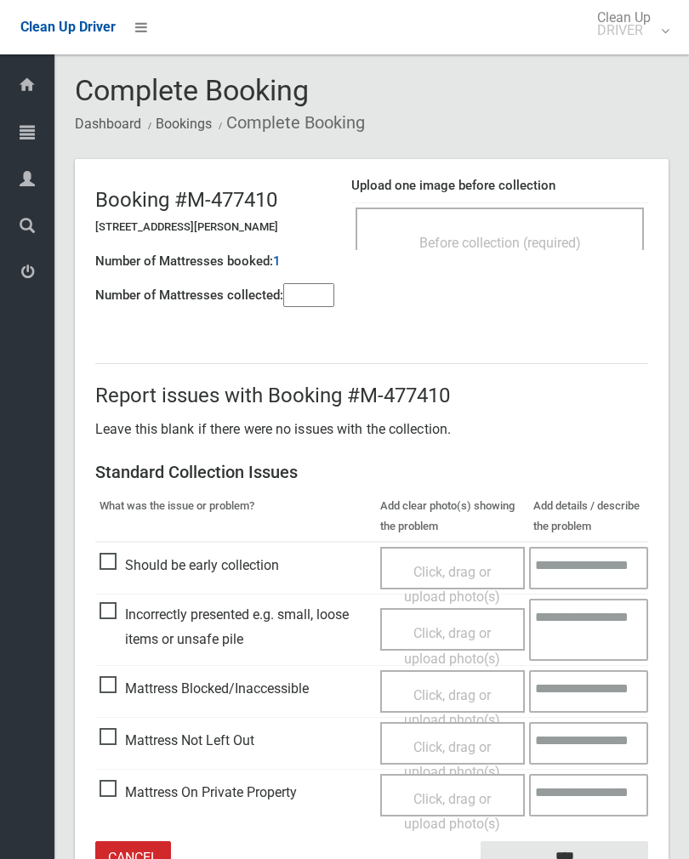
click at [524, 209] on div "Before collection (required)" at bounding box center [499, 228] width 288 height 43
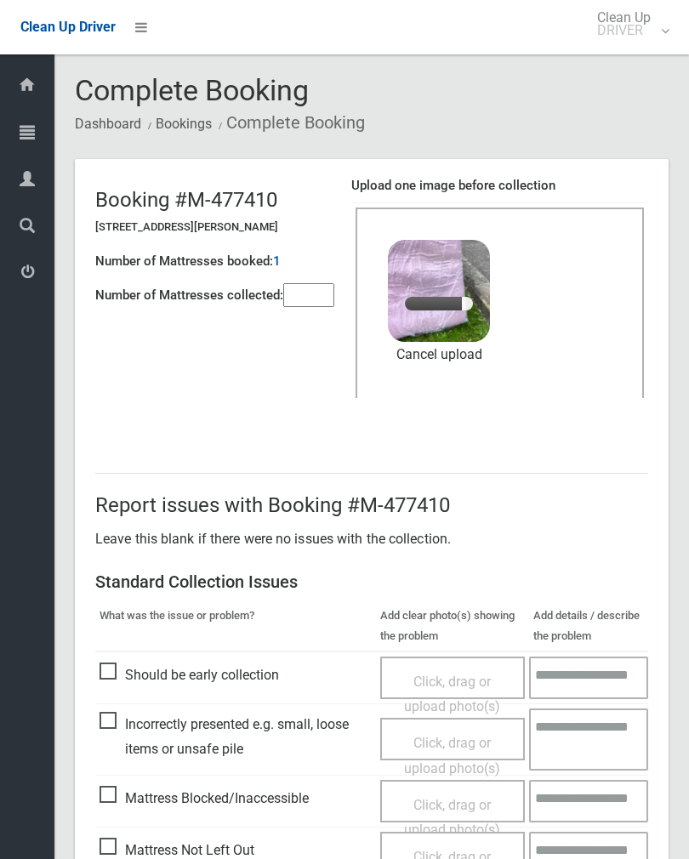
click at [318, 270] on div "Number of Mattresses booked: 1" at bounding box center [214, 261] width 239 height 35
click at [312, 300] on input"] "number" at bounding box center [308, 295] width 51 height 24
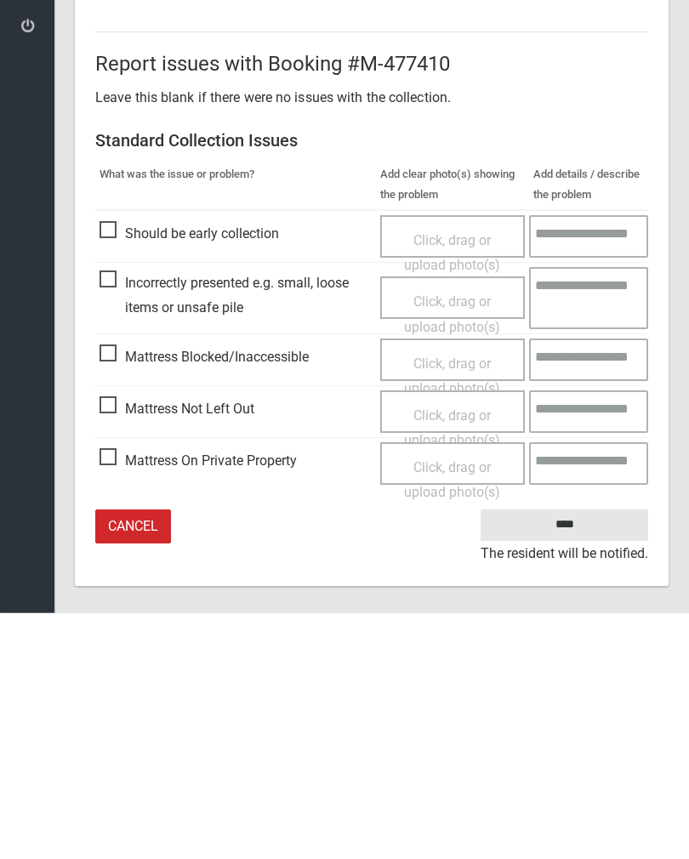
scroll to position [205, 0]
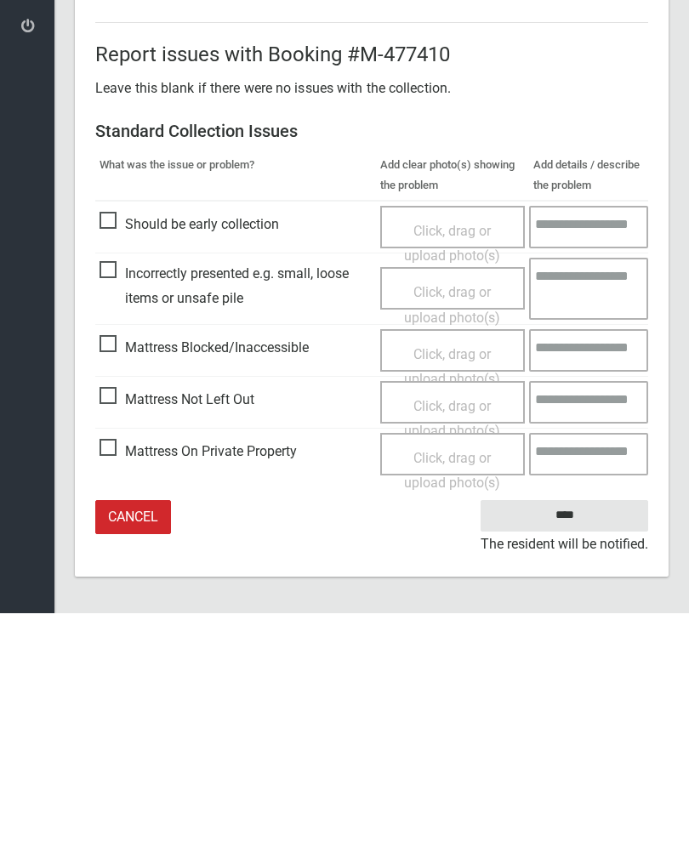
type input"] "*"
click at [586, 745] on input "****" at bounding box center [563, 760] width 167 height 31
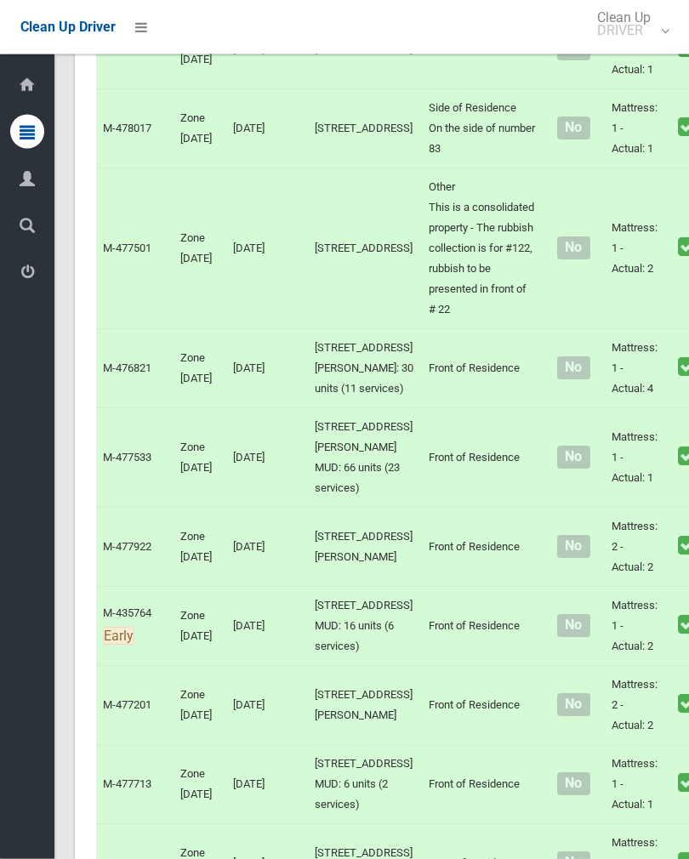
scroll to position [5765, 0]
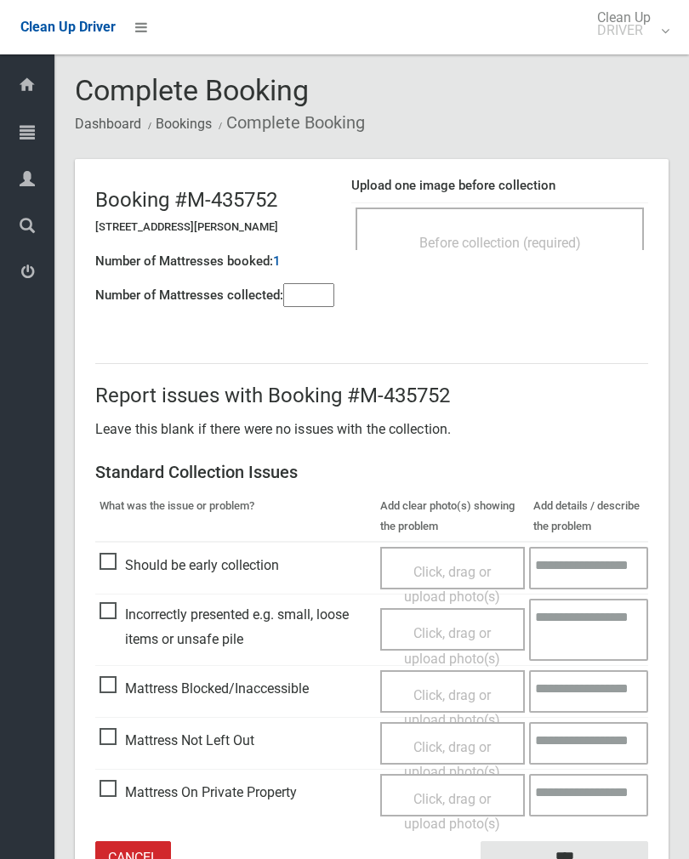
click at [535, 251] on div "Before collection (required)" at bounding box center [499, 241] width 251 height 31
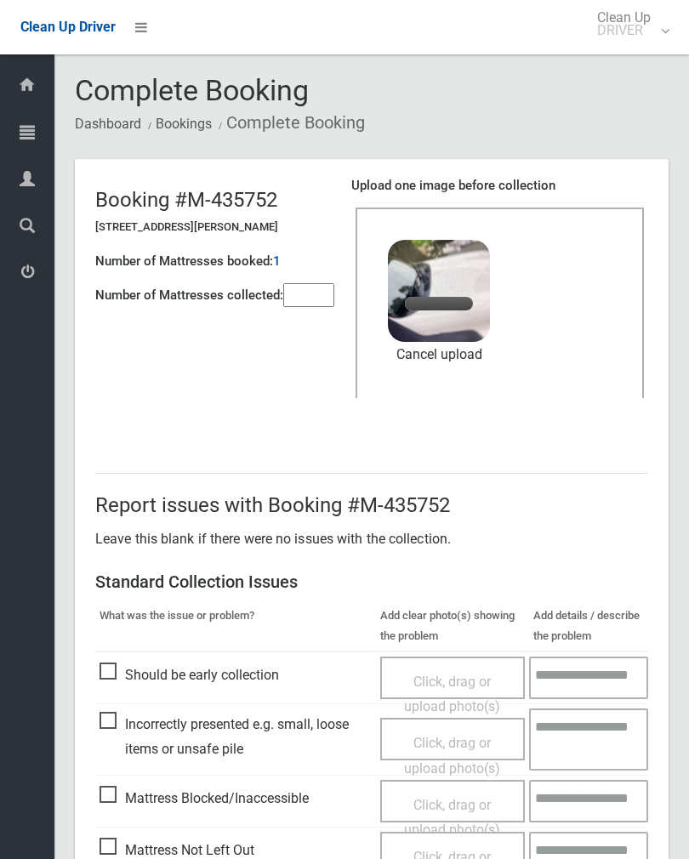
click at [316, 303] on input"] "number" at bounding box center [308, 295] width 51 height 24
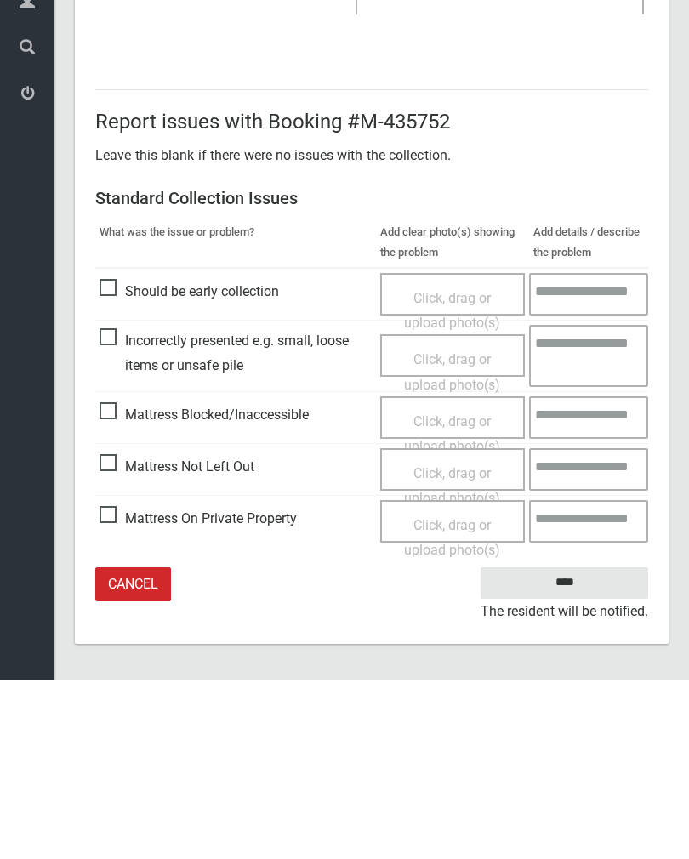
type input"] "*"
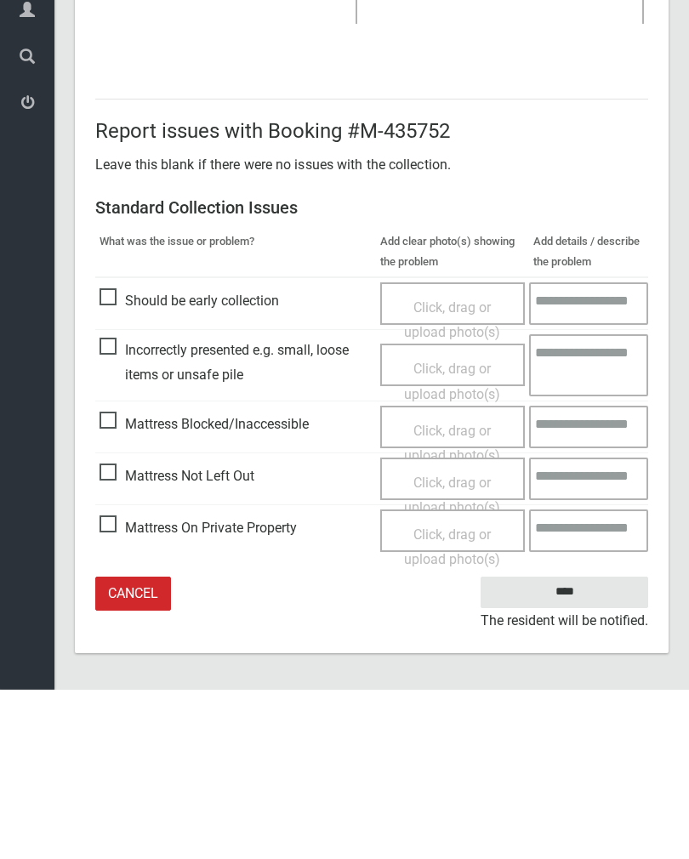
click at [564, 745] on input "****" at bounding box center [563, 760] width 167 height 31
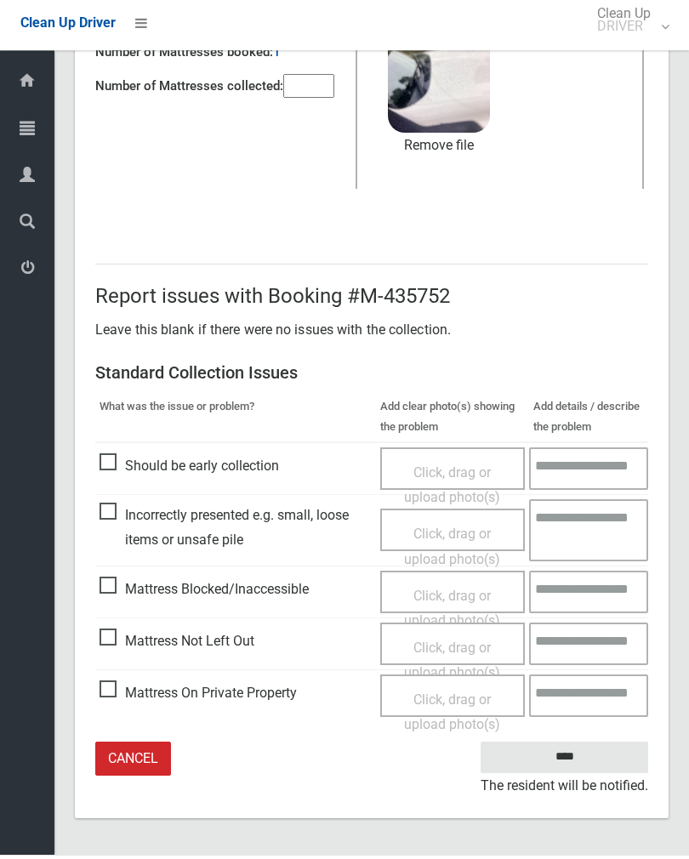
scroll to position [184, 0]
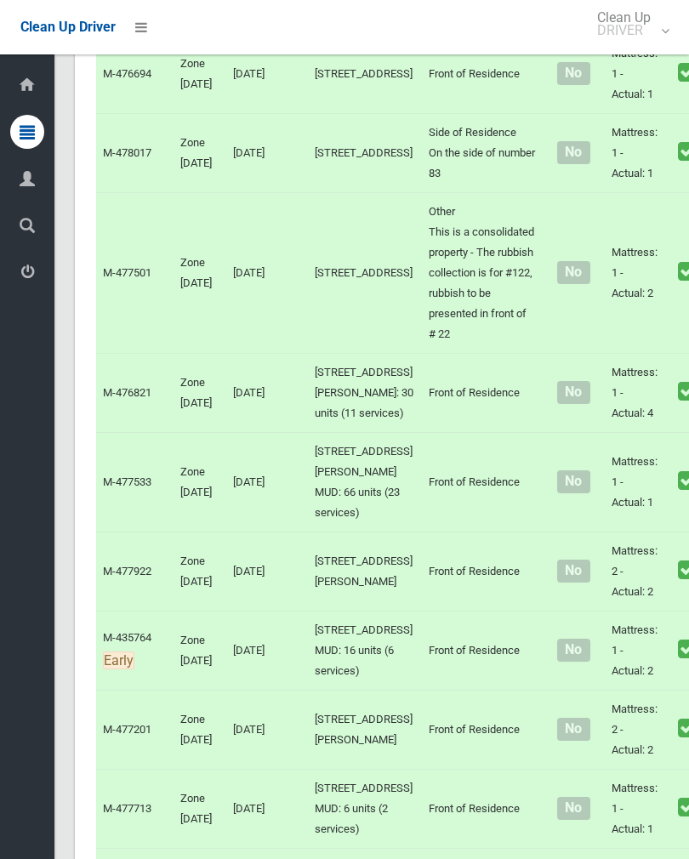
scroll to position [5748, 0]
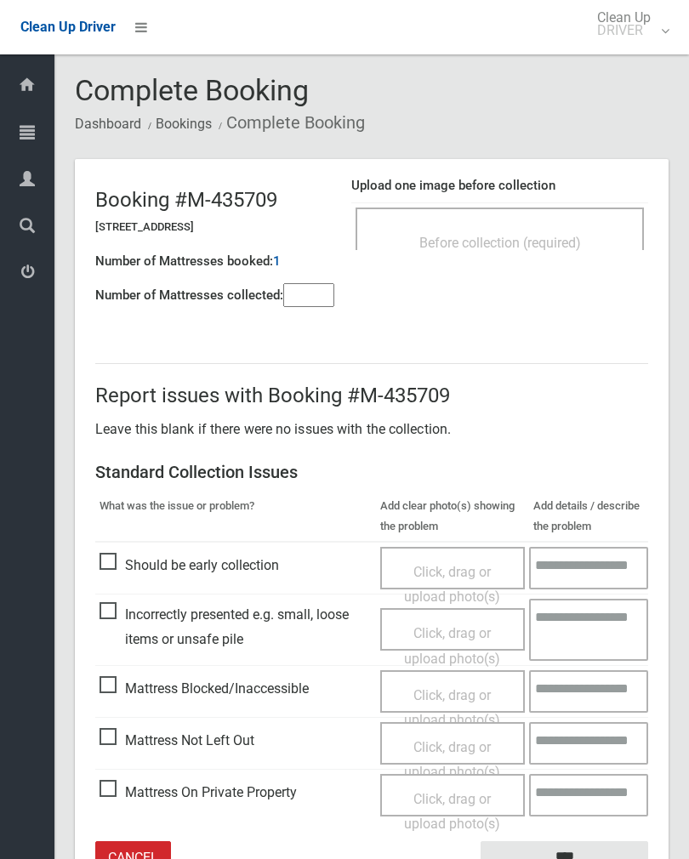
click at [539, 237] on span "Before collection (required)" at bounding box center [500, 243] width 162 height 16
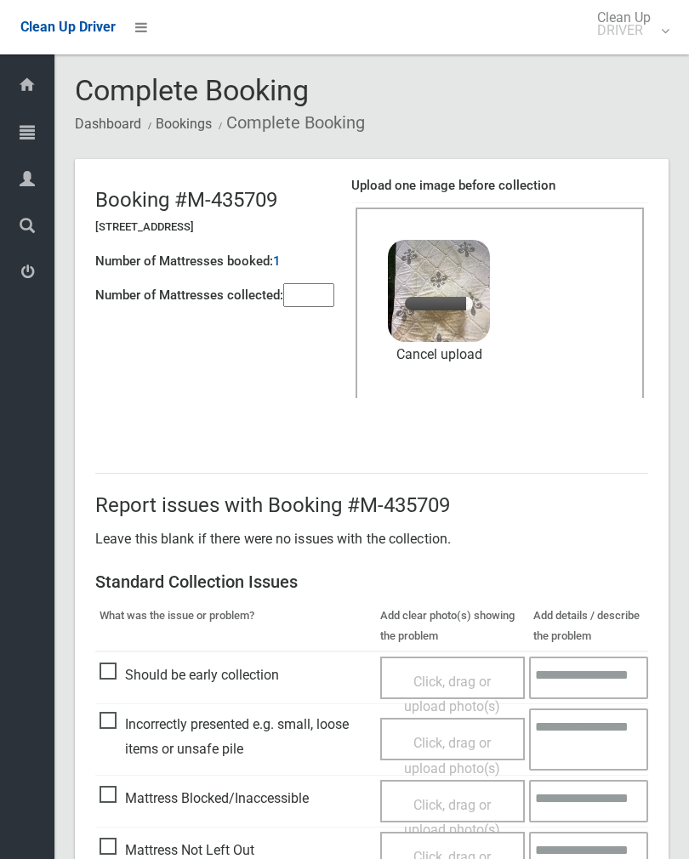
click at [324, 301] on input"] "number" at bounding box center [308, 295] width 51 height 24
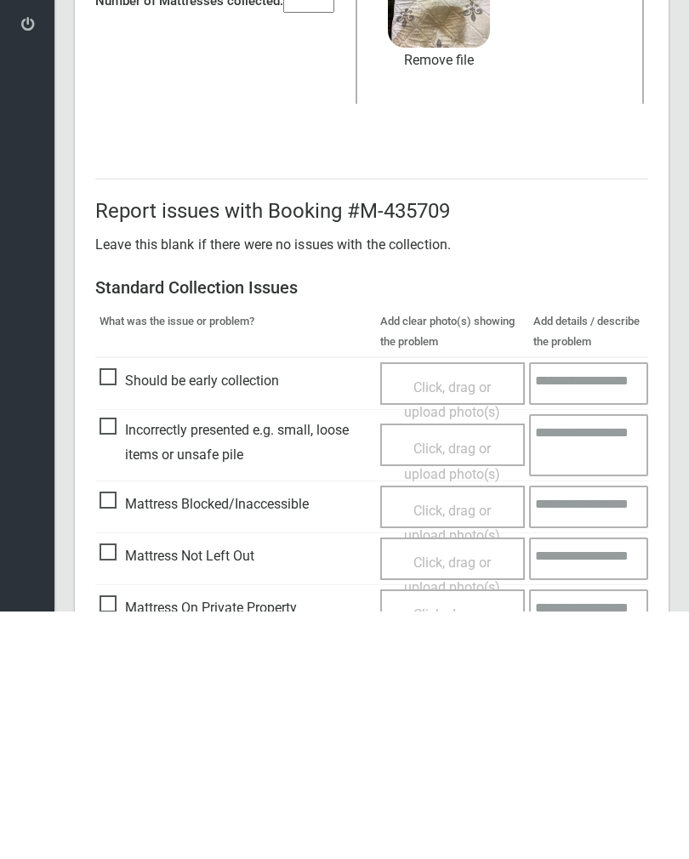
scroll to position [205, 0]
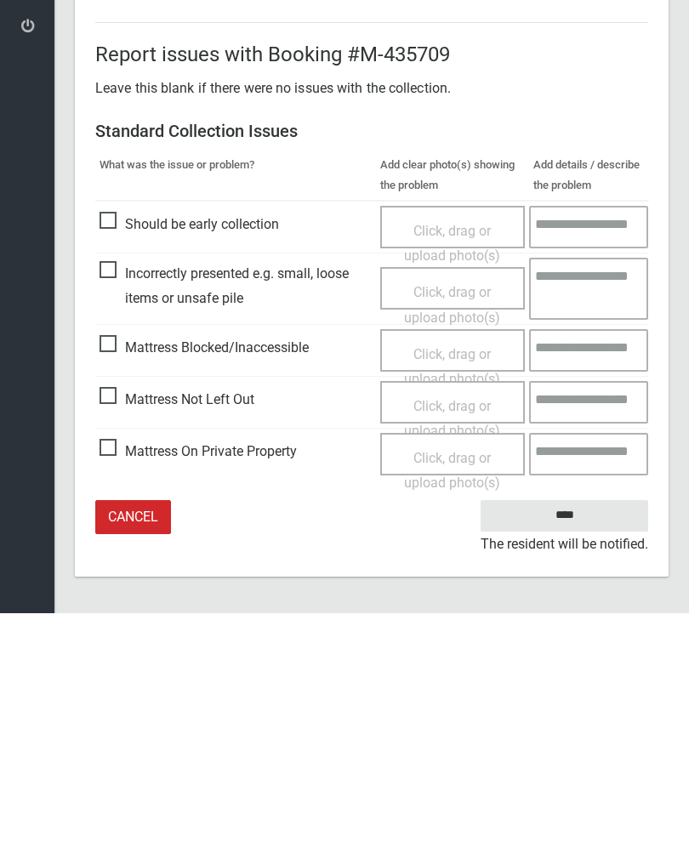
type input"] "*"
click at [554, 745] on input "****" at bounding box center [563, 760] width 167 height 31
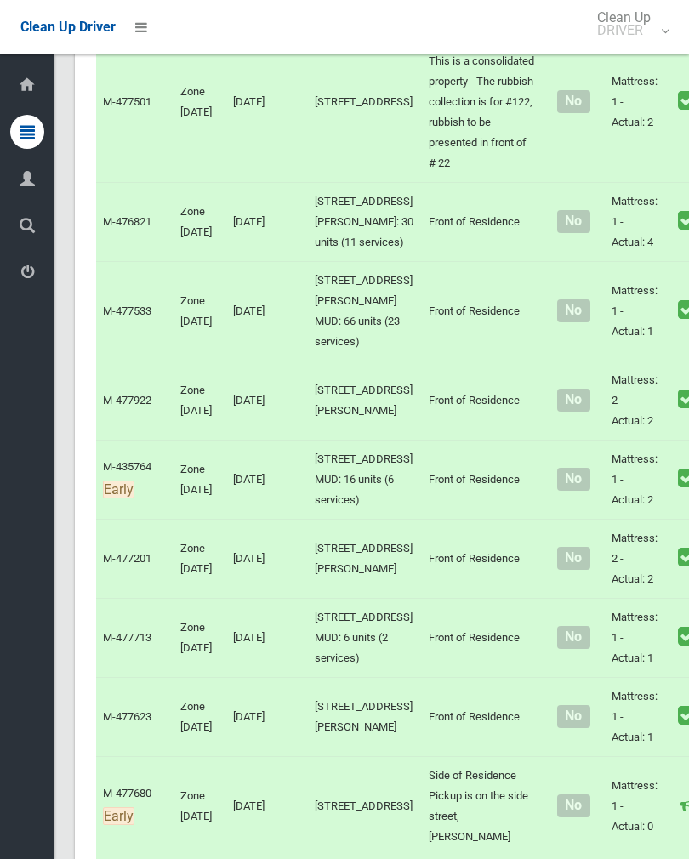
scroll to position [6019, 0]
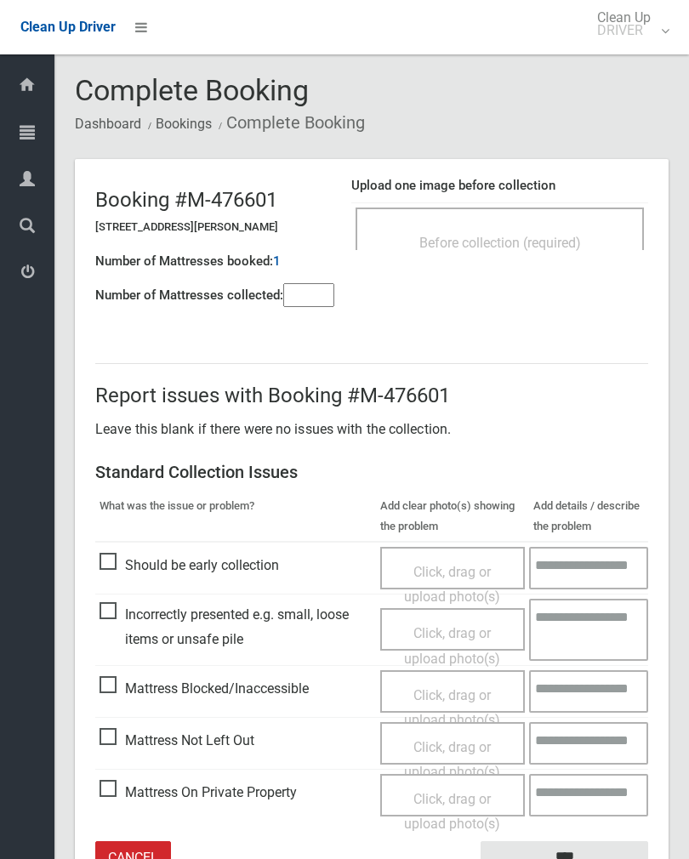
click at [581, 213] on div "Before collection (required)" at bounding box center [499, 228] width 288 height 43
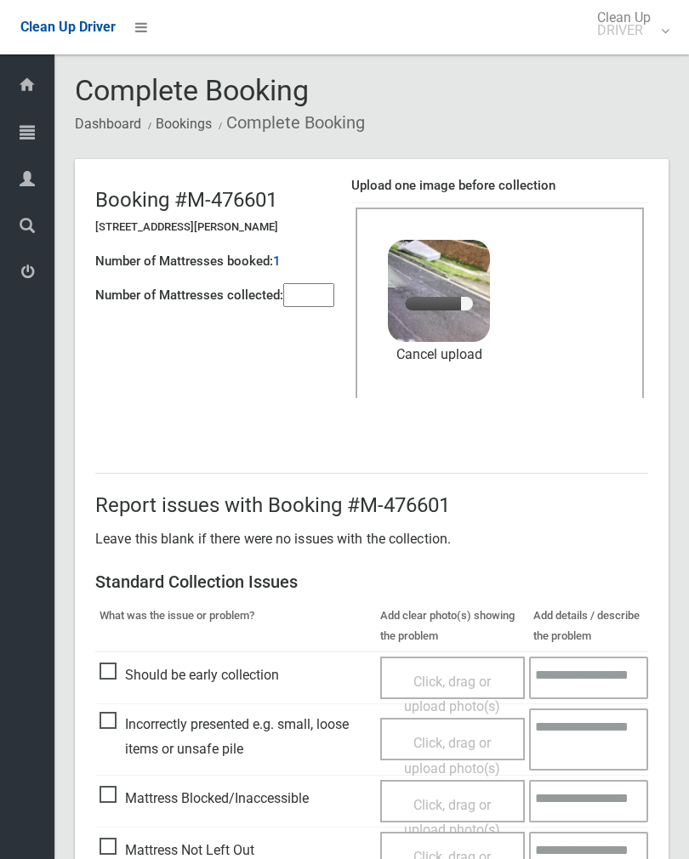
click at [302, 305] on input"] "number" at bounding box center [308, 295] width 51 height 24
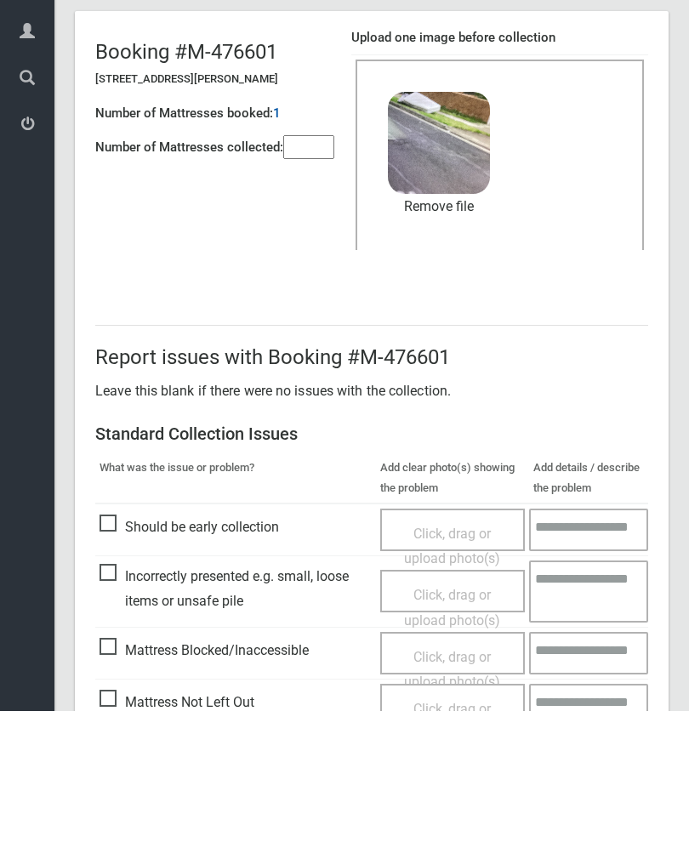
scroll to position [205, 0]
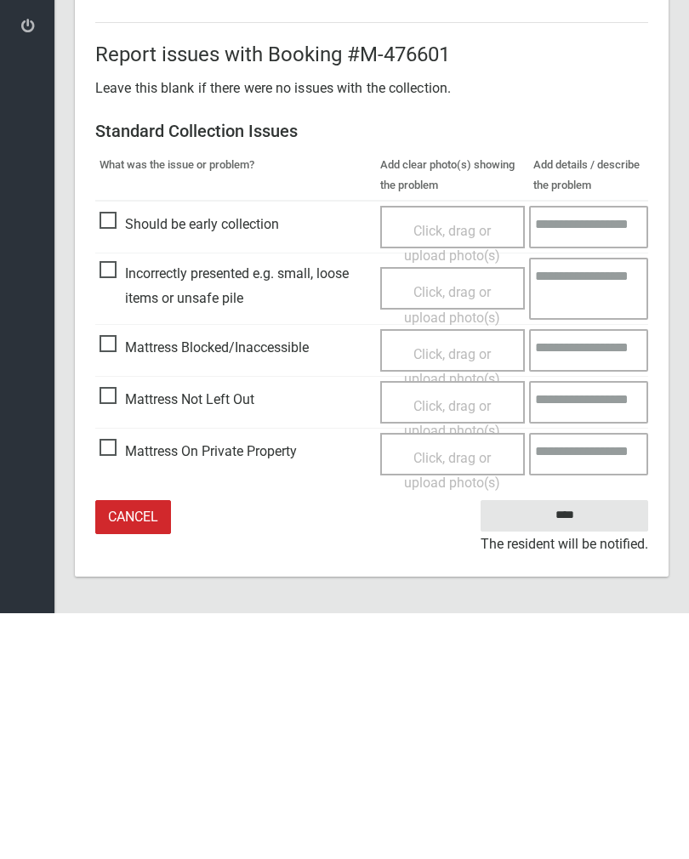
type input"] "*"
click at [581, 745] on input "****" at bounding box center [563, 760] width 167 height 31
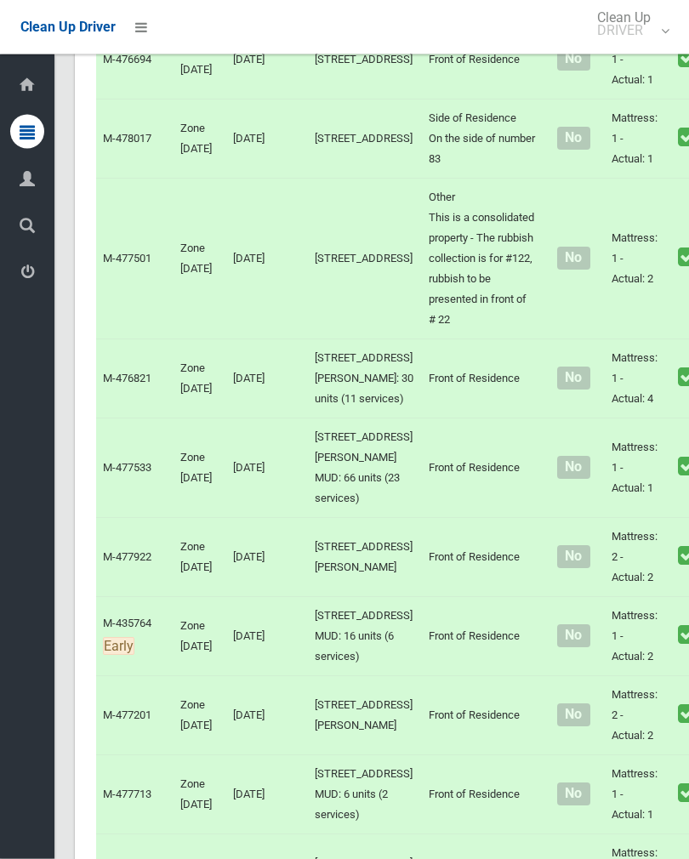
scroll to position [5878, 0]
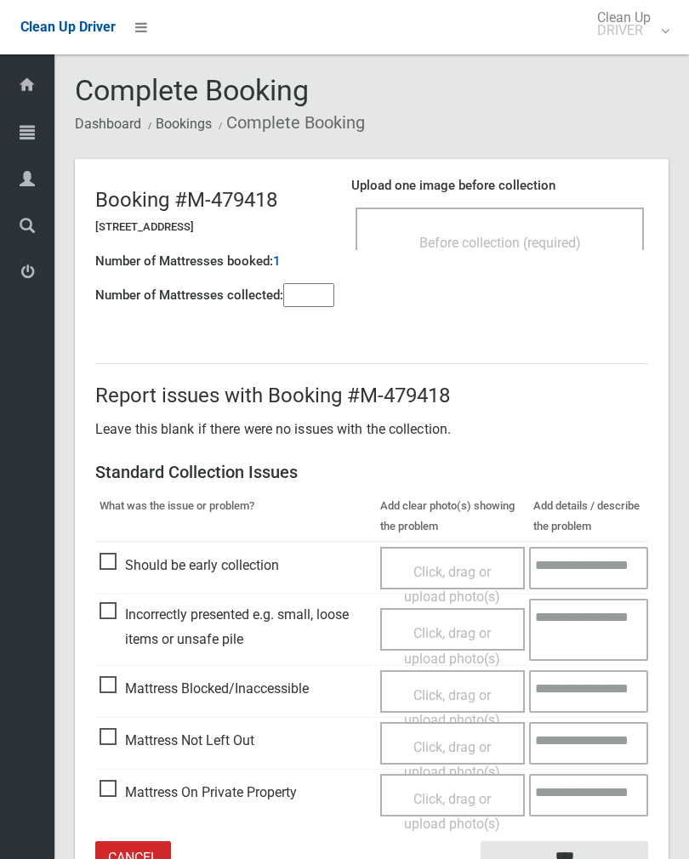
click at [300, 292] on input"] "number" at bounding box center [308, 295] width 51 height 24
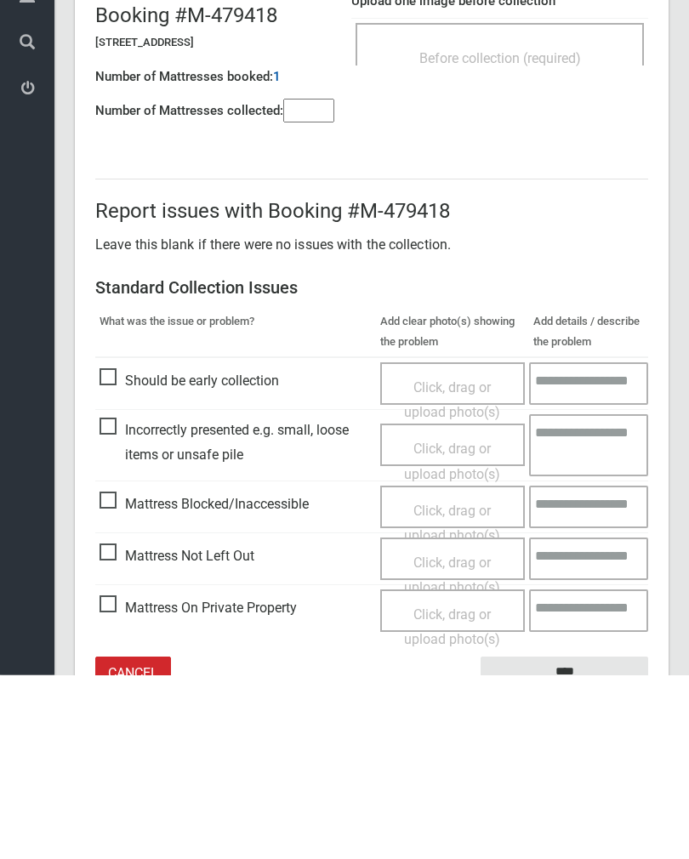
scroll to position [94, 0]
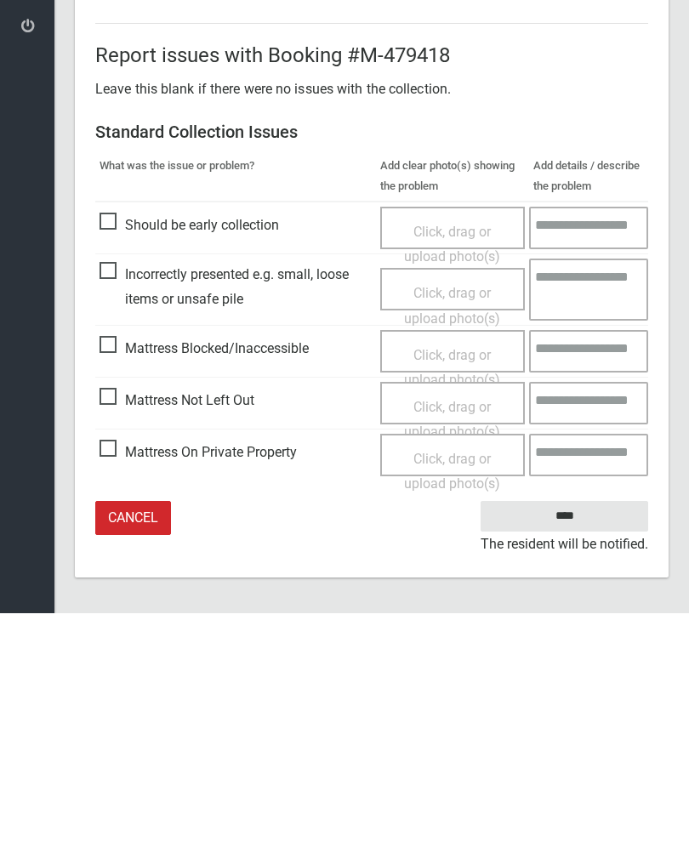
type input"] "*"
click at [111, 633] on span "Mattress Not Left Out" at bounding box center [176, 646] width 155 height 26
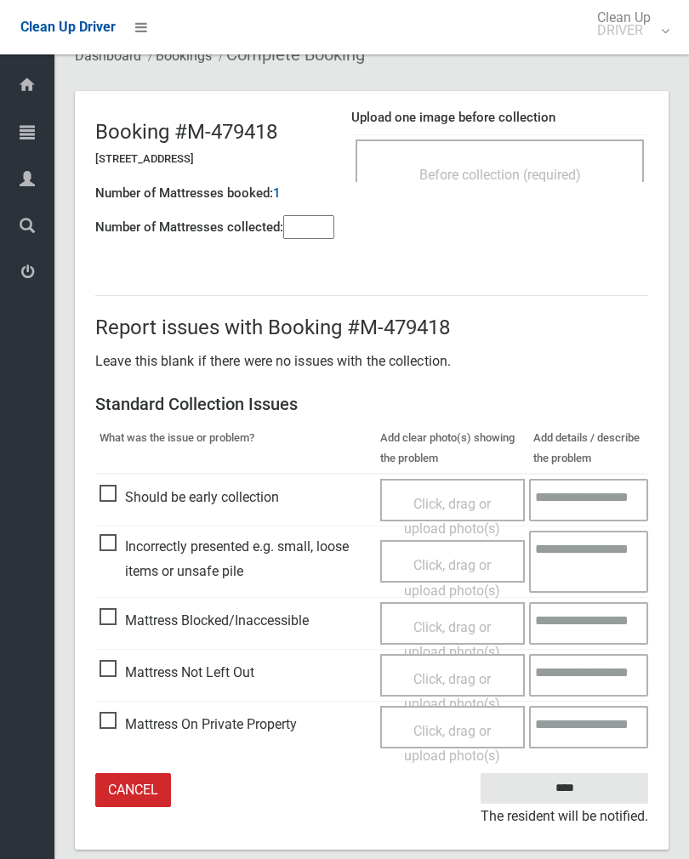
click at [453, 676] on span "Click, drag or upload photo(s)" at bounding box center [452, 692] width 96 height 42
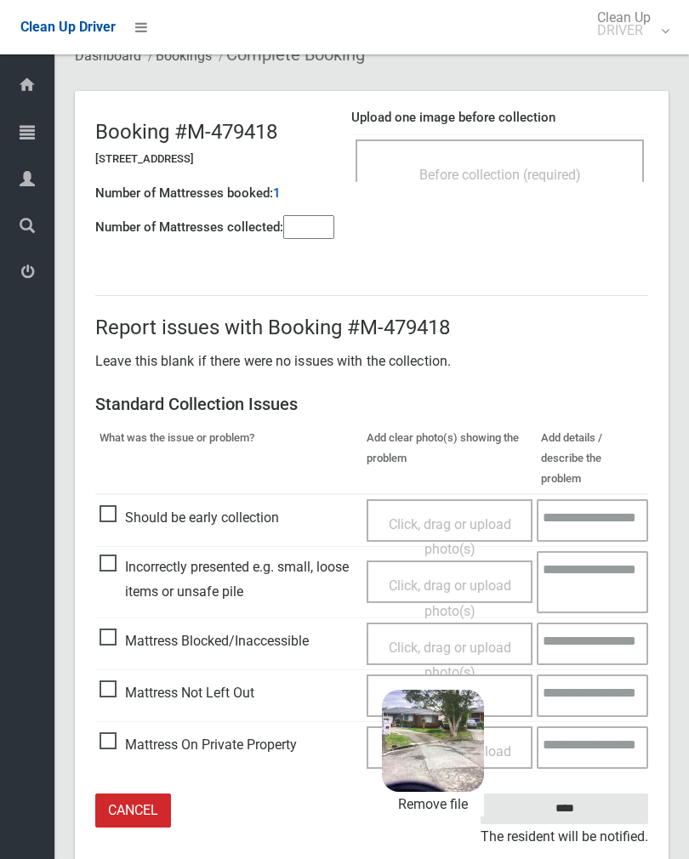
click at [608, 793] on input "****" at bounding box center [563, 808] width 167 height 31
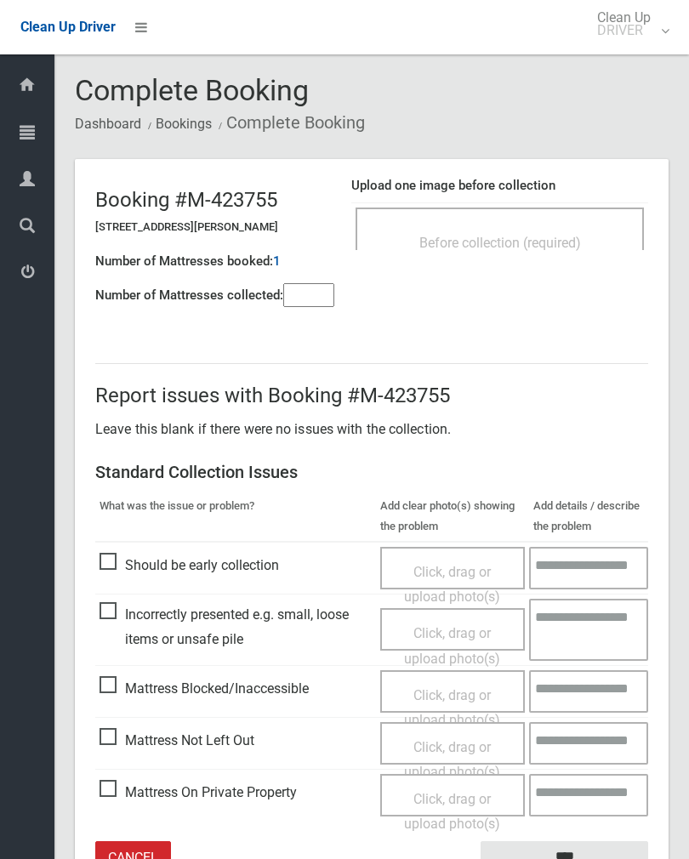
click at [564, 233] on div "Before collection (required)" at bounding box center [499, 241] width 251 height 31
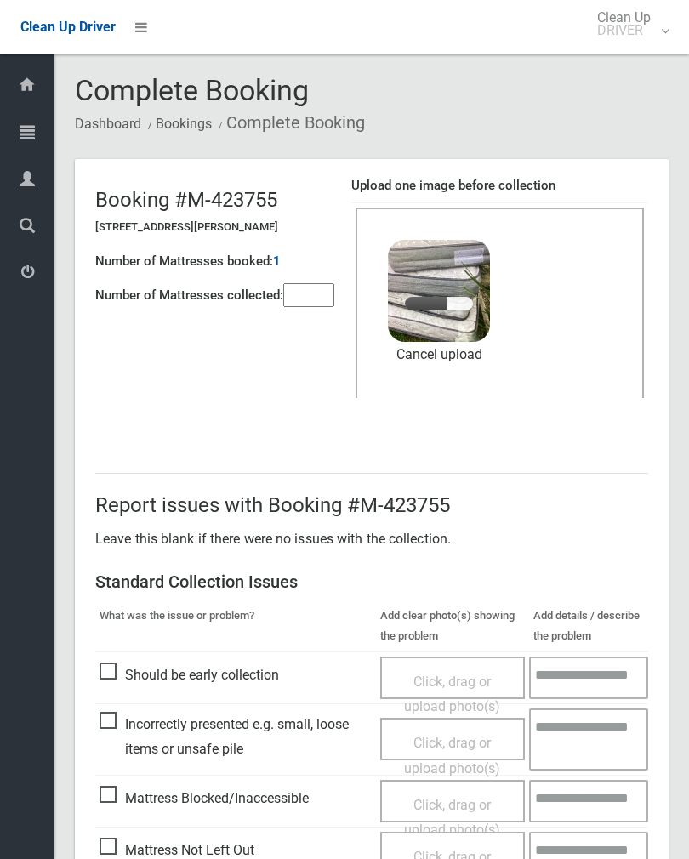
click at [309, 294] on input"] "number" at bounding box center [308, 295] width 51 height 24
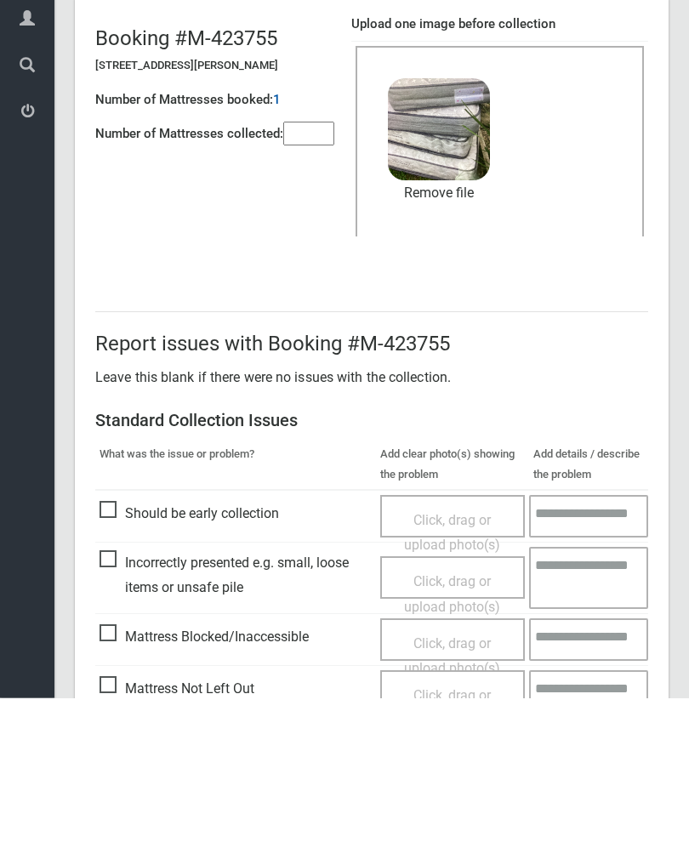
scroll to position [205, 0]
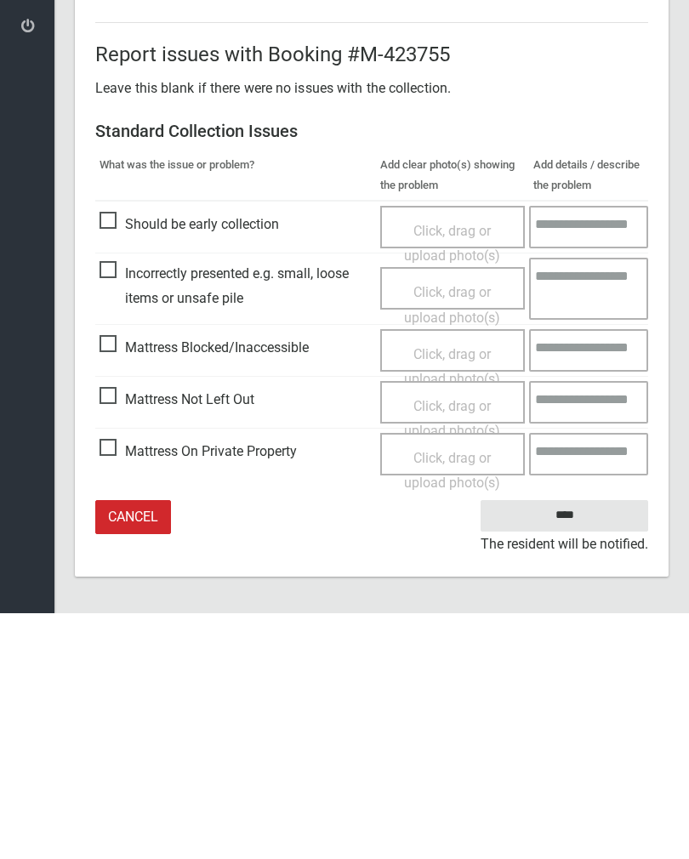
type input"] "*"
click at [568, 745] on input "****" at bounding box center [563, 760] width 167 height 31
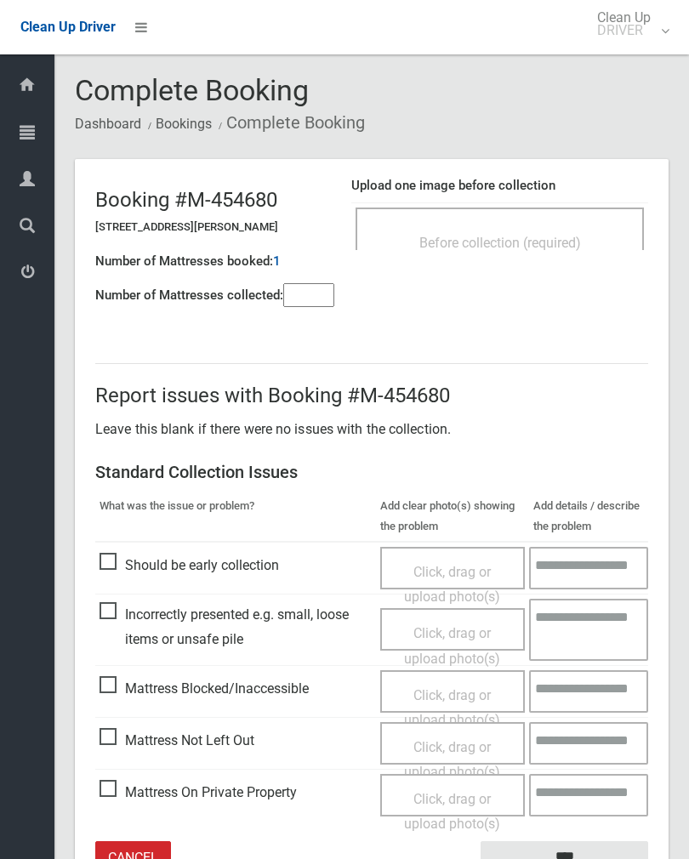
click at [577, 226] on div "Before collection (required)" at bounding box center [499, 241] width 251 height 31
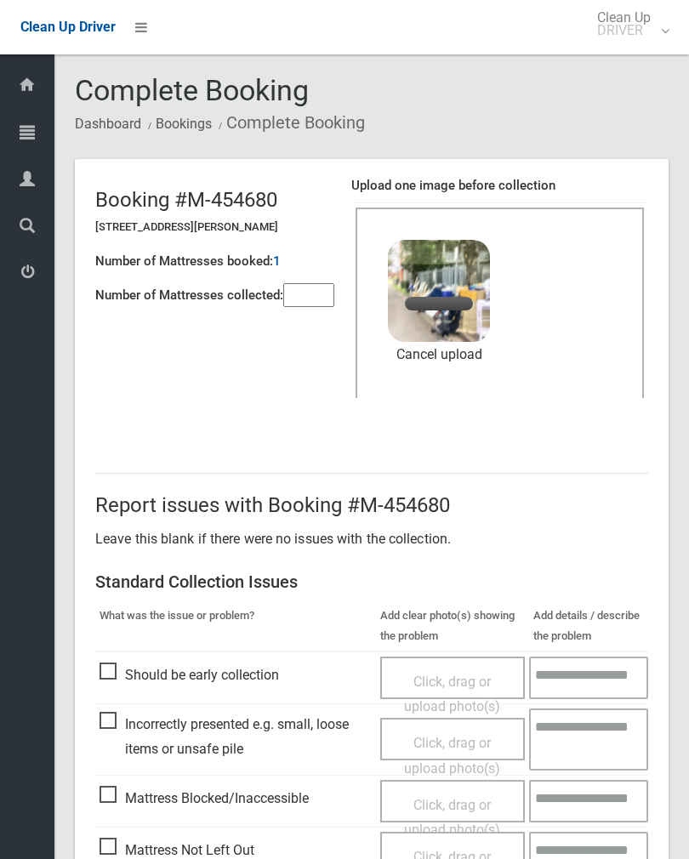
click at [298, 288] on input"] "number" at bounding box center [308, 295] width 51 height 24
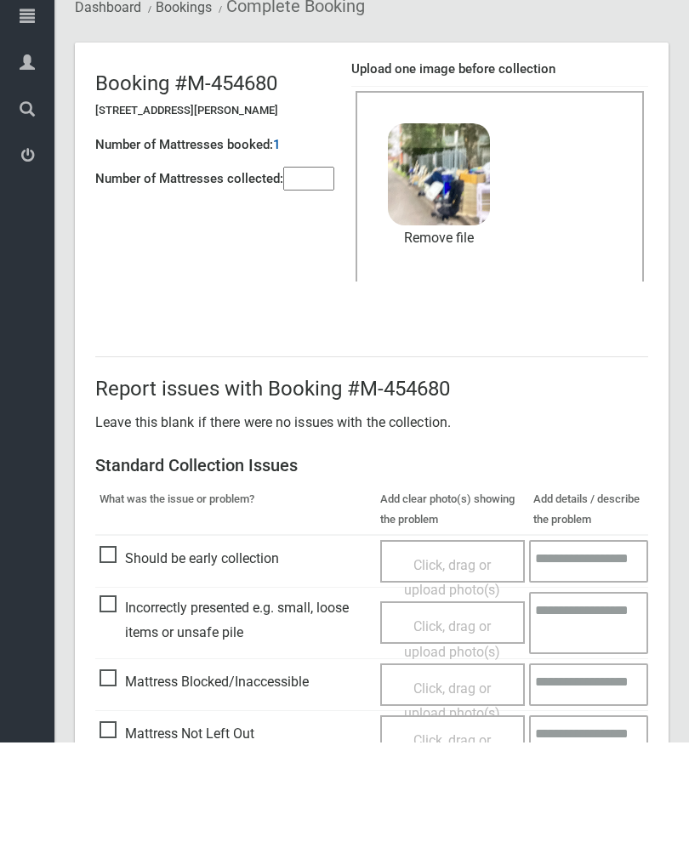
scroll to position [205, 0]
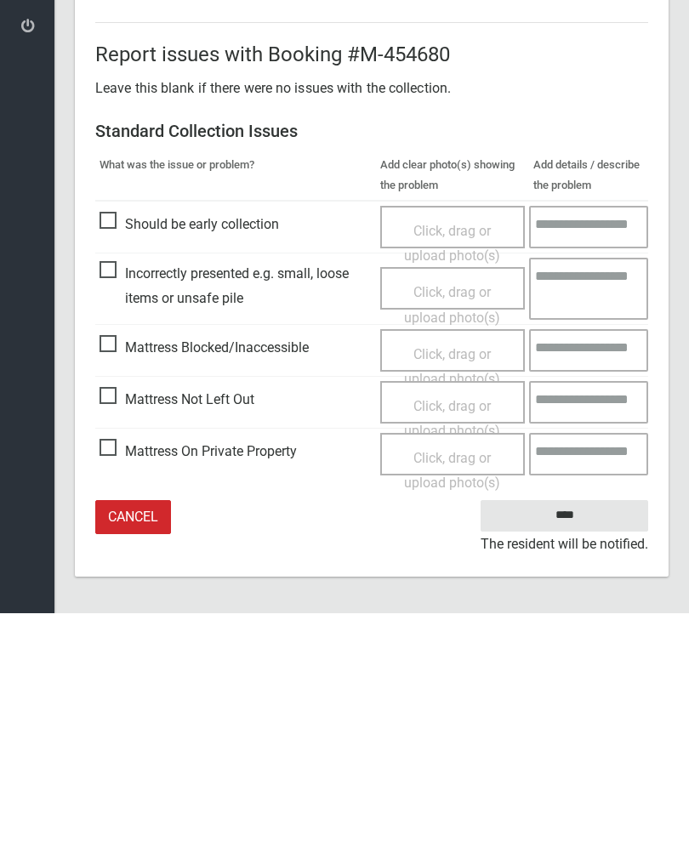
type input"] "*"
click at [564, 745] on input "****" at bounding box center [563, 760] width 167 height 31
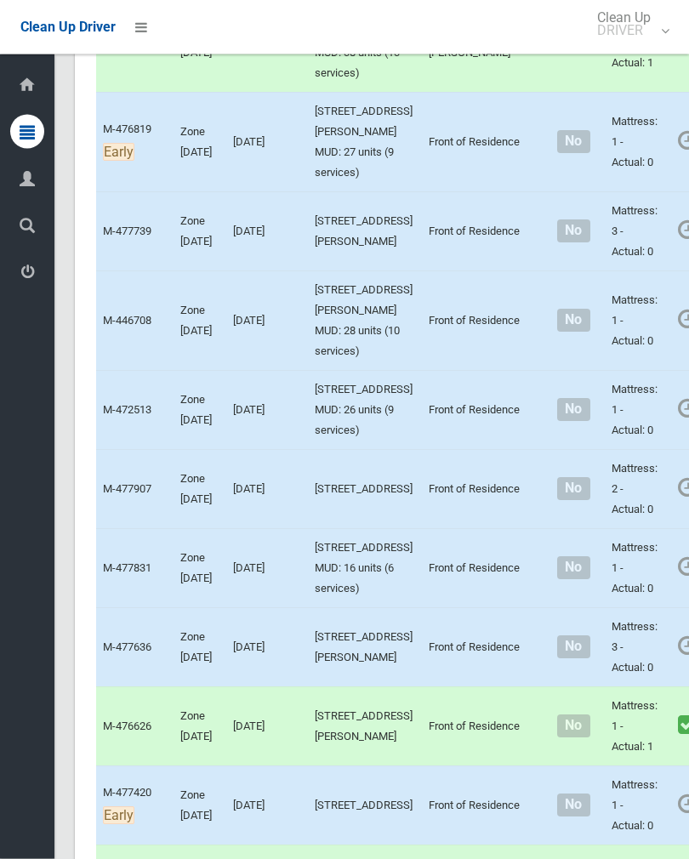
scroll to position [2915, 0]
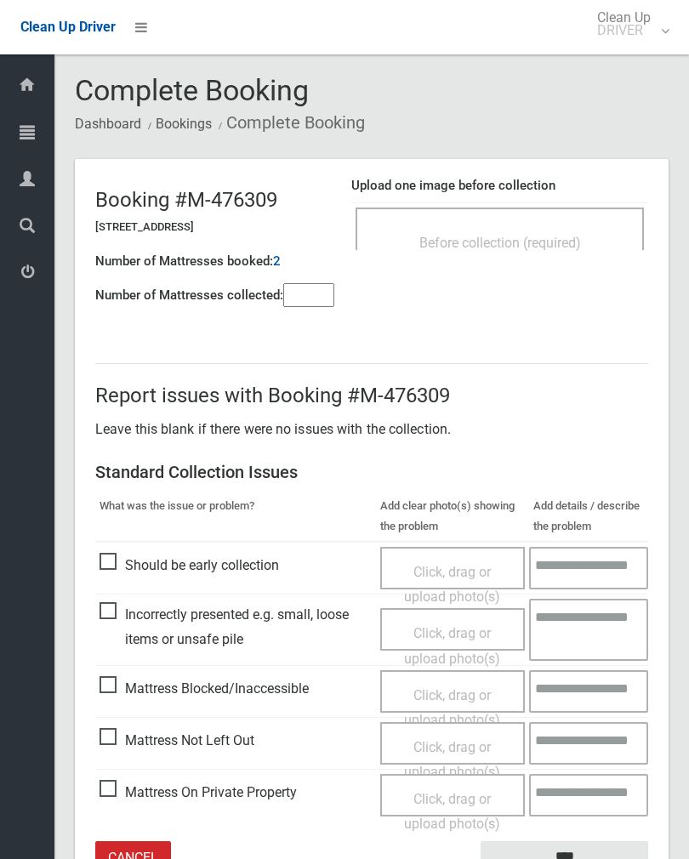
click at [584, 226] on div "Before collection (required)" at bounding box center [499, 241] width 251 height 31
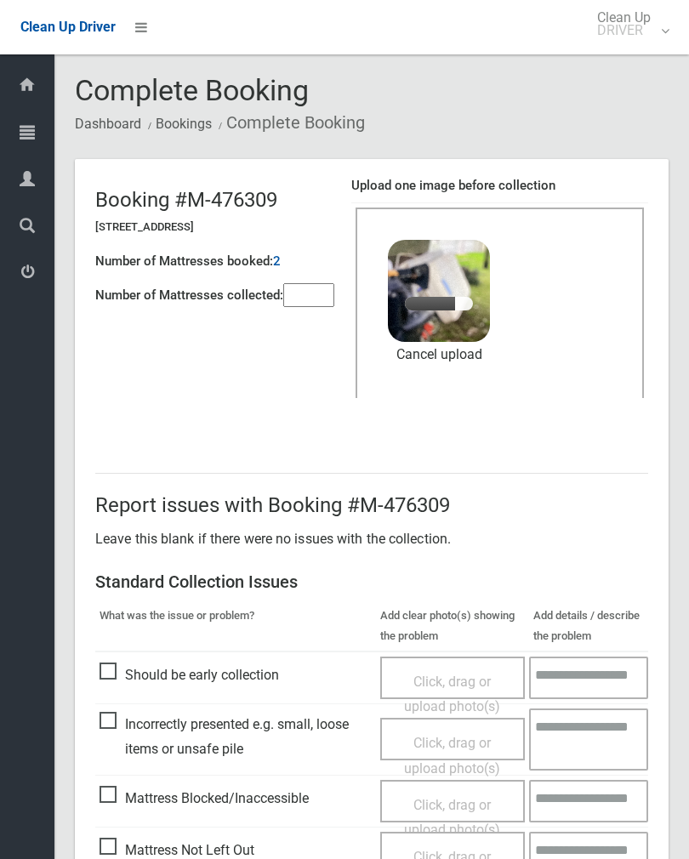
click at [305, 284] on input"] "number" at bounding box center [308, 295] width 51 height 24
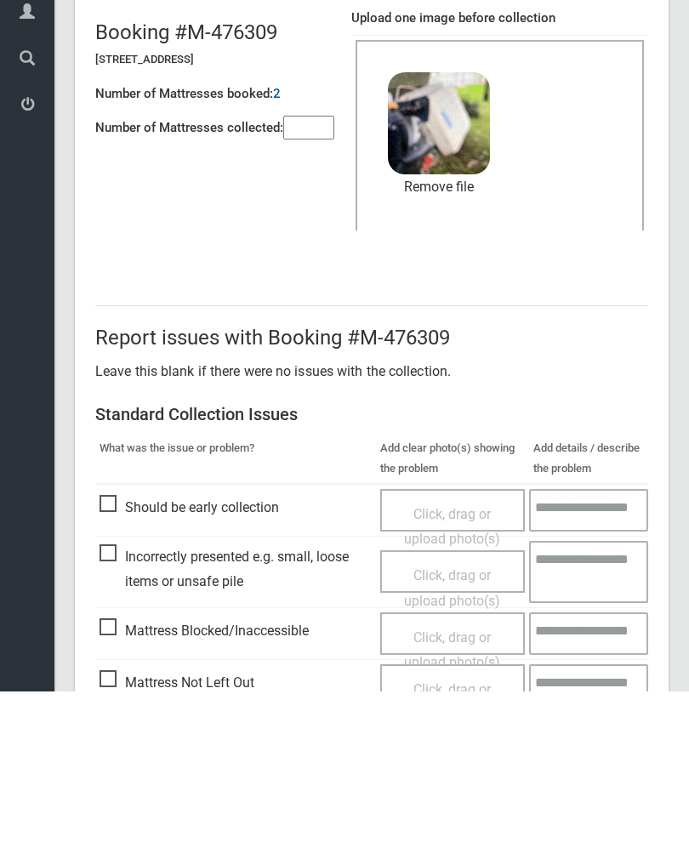
scroll to position [205, 0]
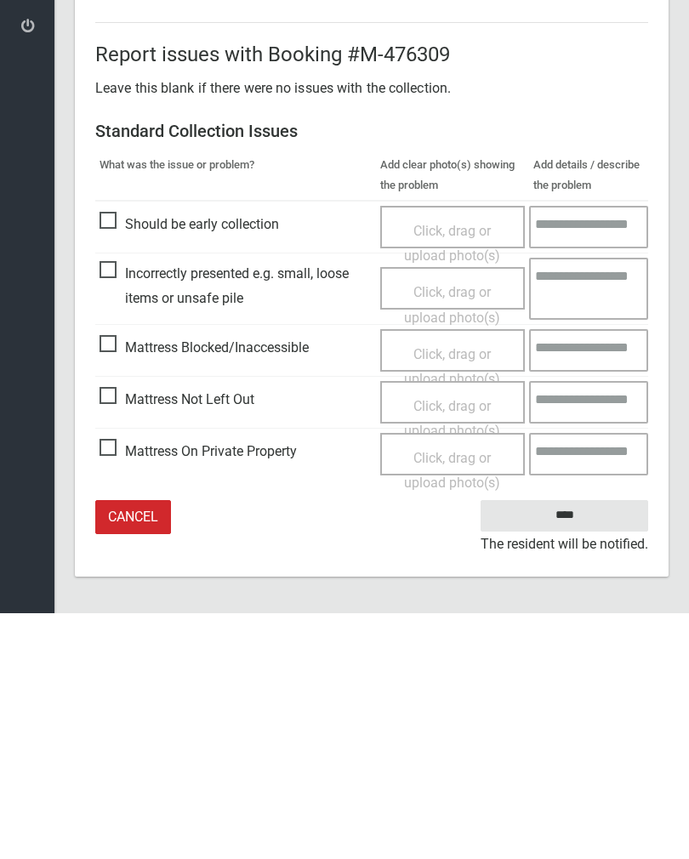
type input"] "*"
click at [570, 745] on input "****" at bounding box center [563, 760] width 167 height 31
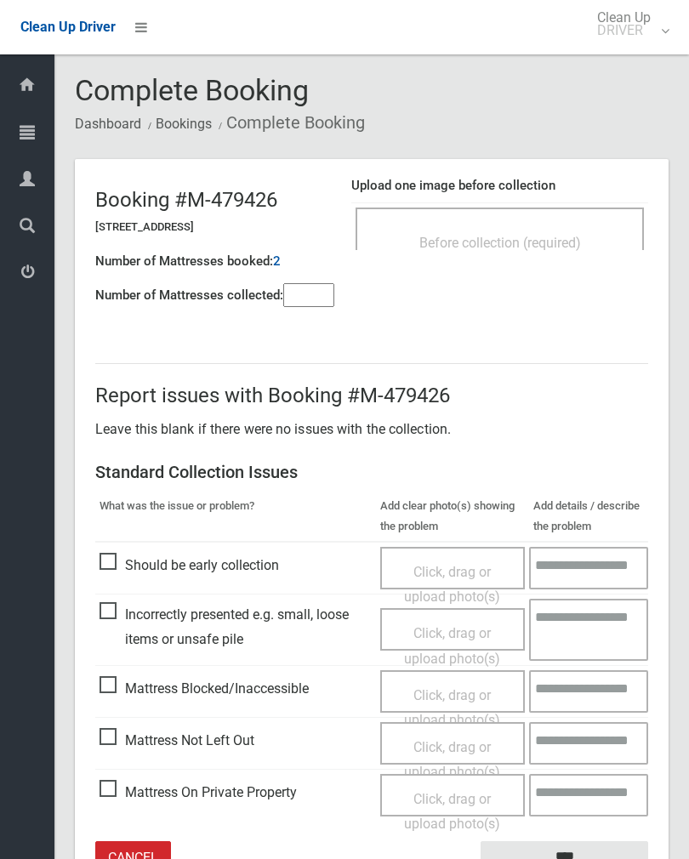
click at [546, 207] on div "Before collection (required)" at bounding box center [499, 228] width 288 height 43
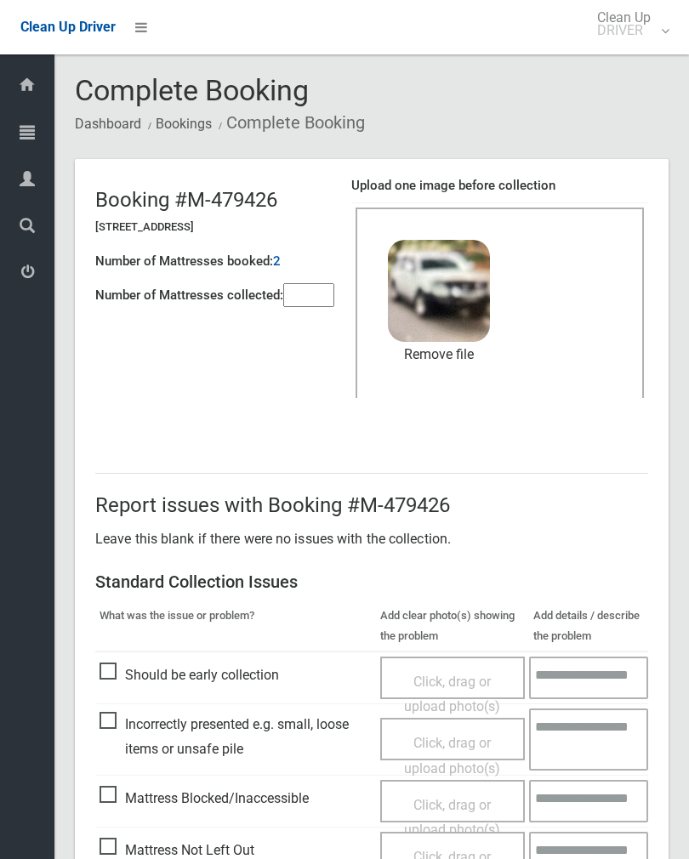
click at [332, 299] on input"] "number" at bounding box center [308, 295] width 51 height 24
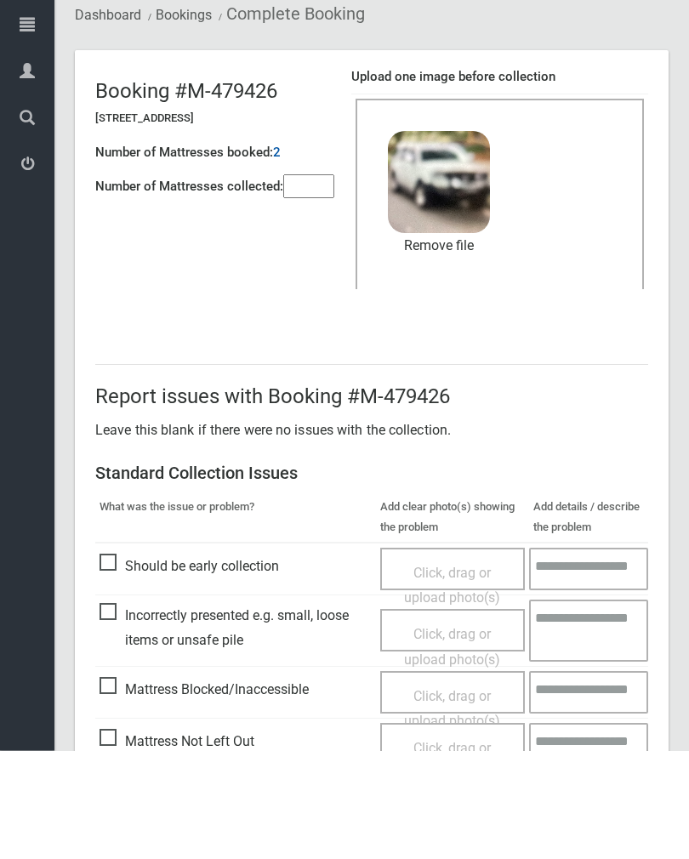
scroll to position [205, 0]
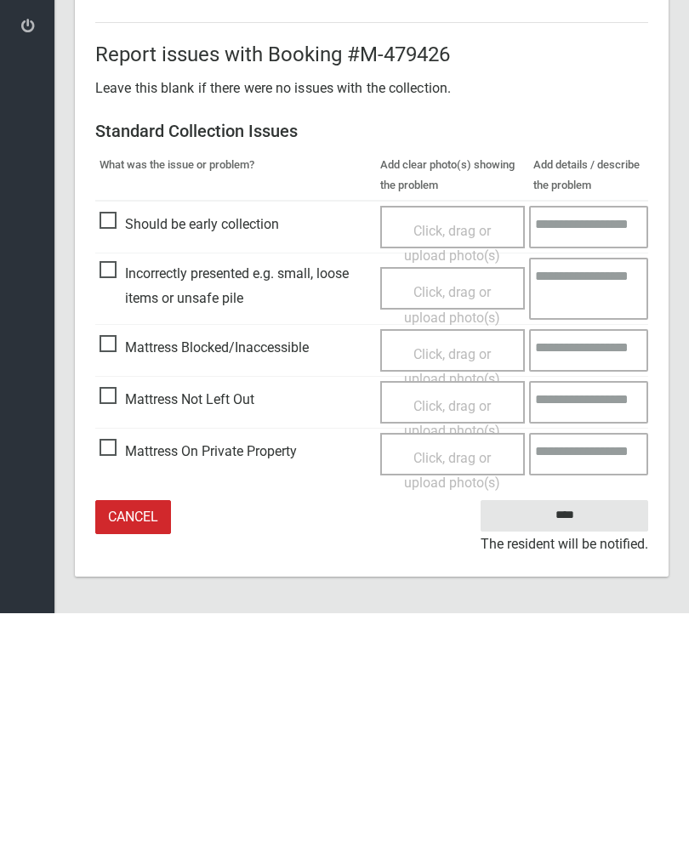
type input"] "*"
click at [564, 745] on input "****" at bounding box center [563, 760] width 167 height 31
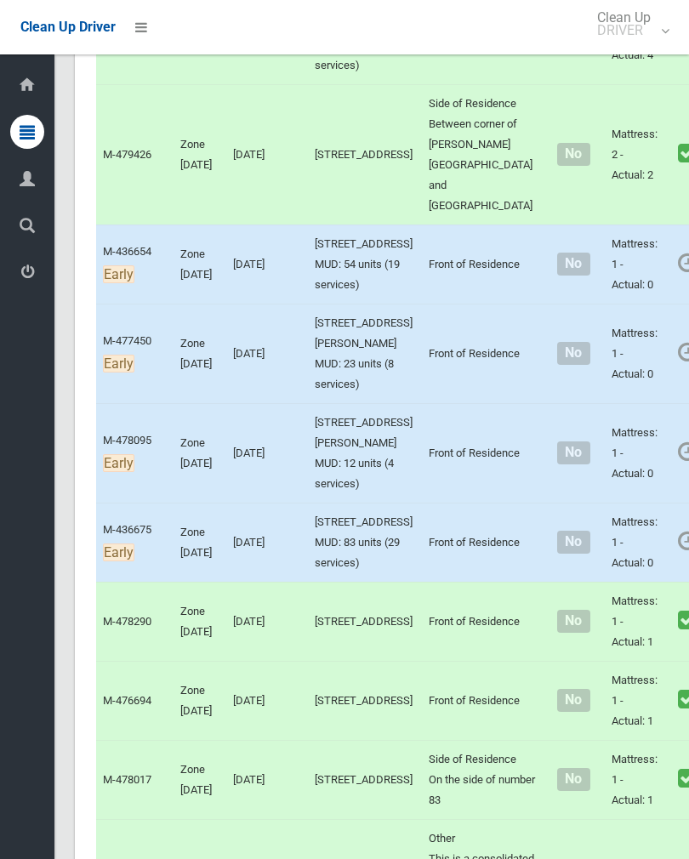
scroll to position [9600, 0]
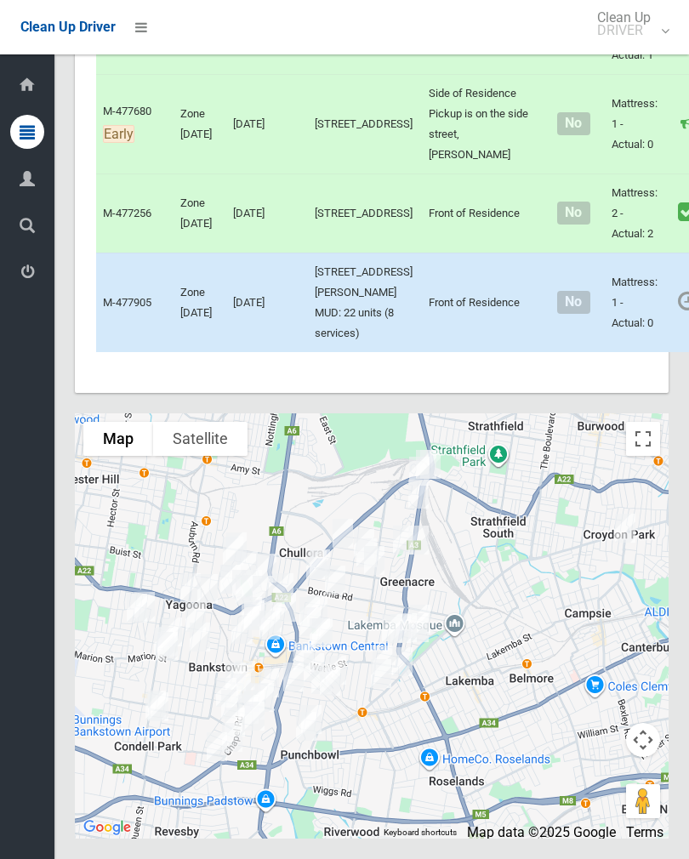
click at [632, 343] on link "Complete Booking" at bounding box center [696, 340] width 202 height 34
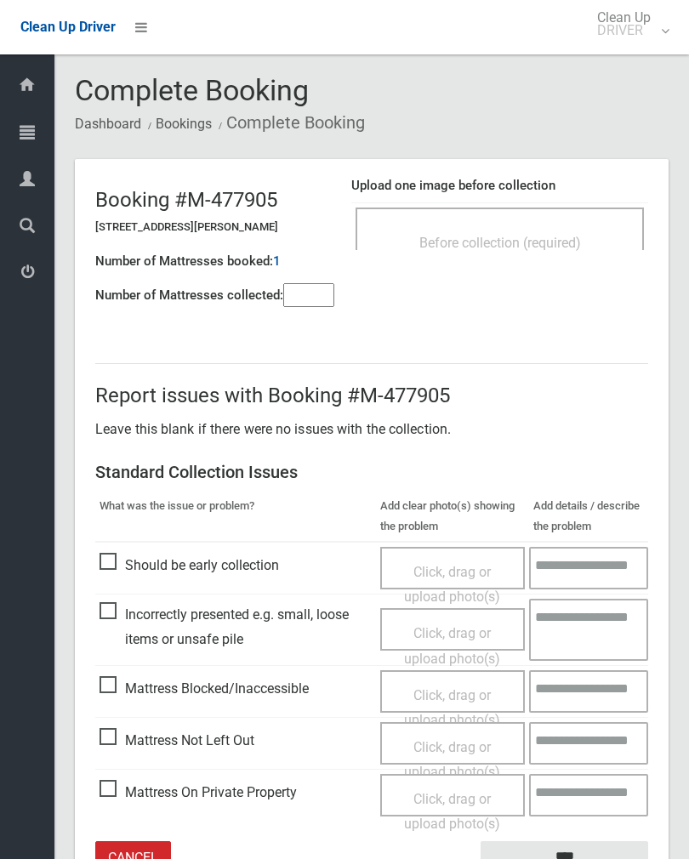
click at [564, 244] on span "Before collection (required)" at bounding box center [500, 243] width 162 height 16
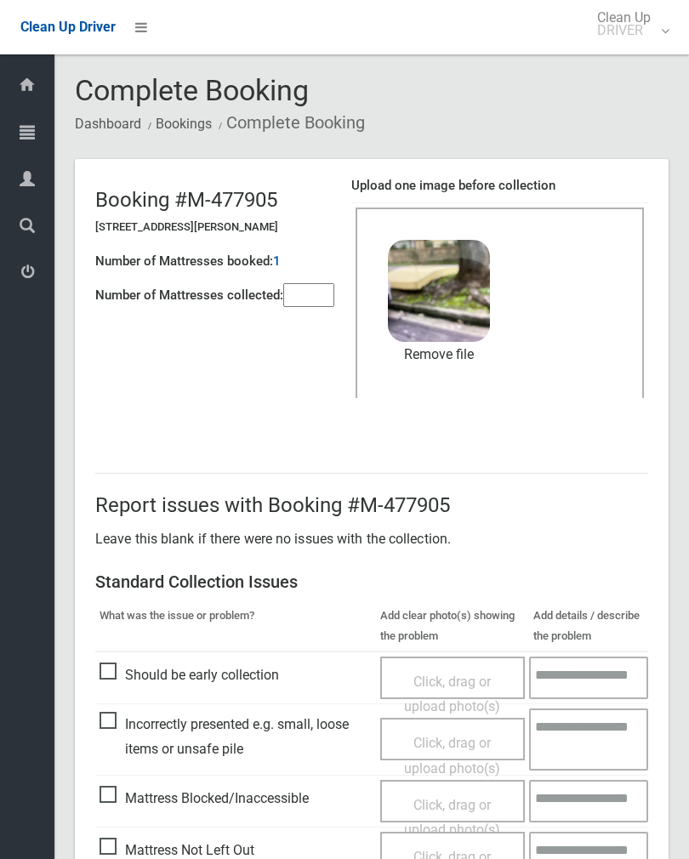
click at [325, 283] on input"] "number" at bounding box center [308, 295] width 51 height 24
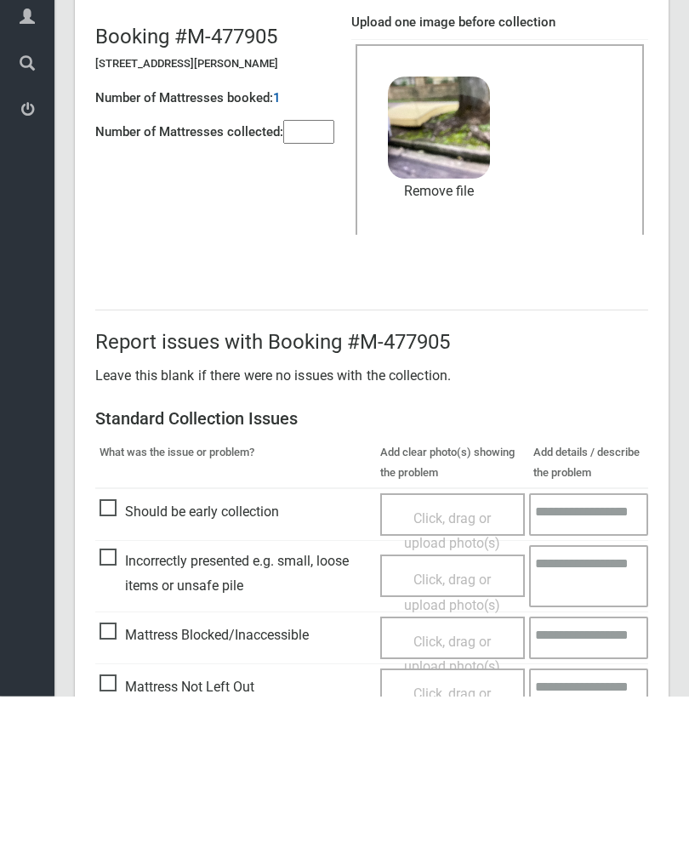
scroll to position [205, 0]
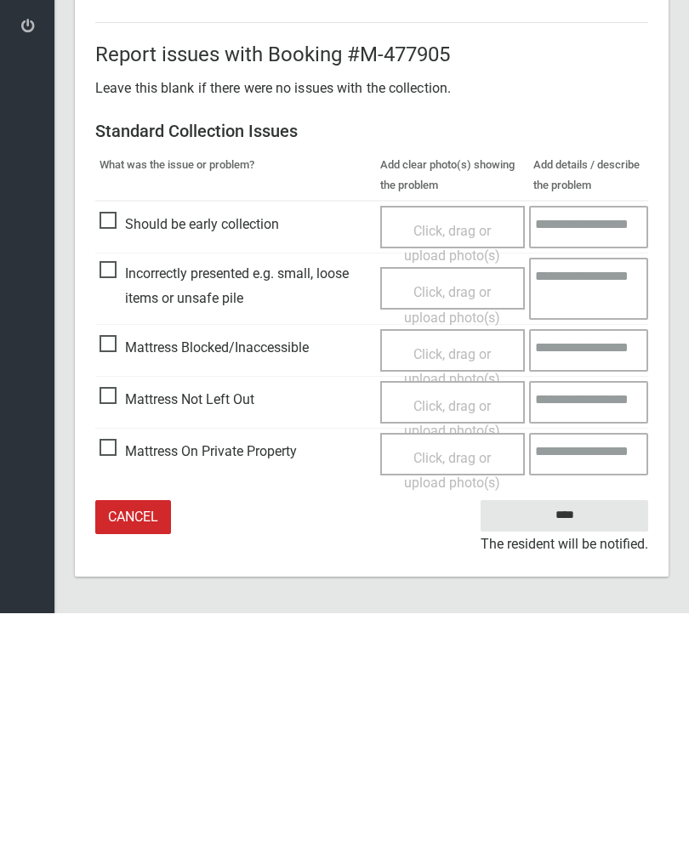
type input"] "*"
click at [570, 745] on input "****" at bounding box center [563, 760] width 167 height 31
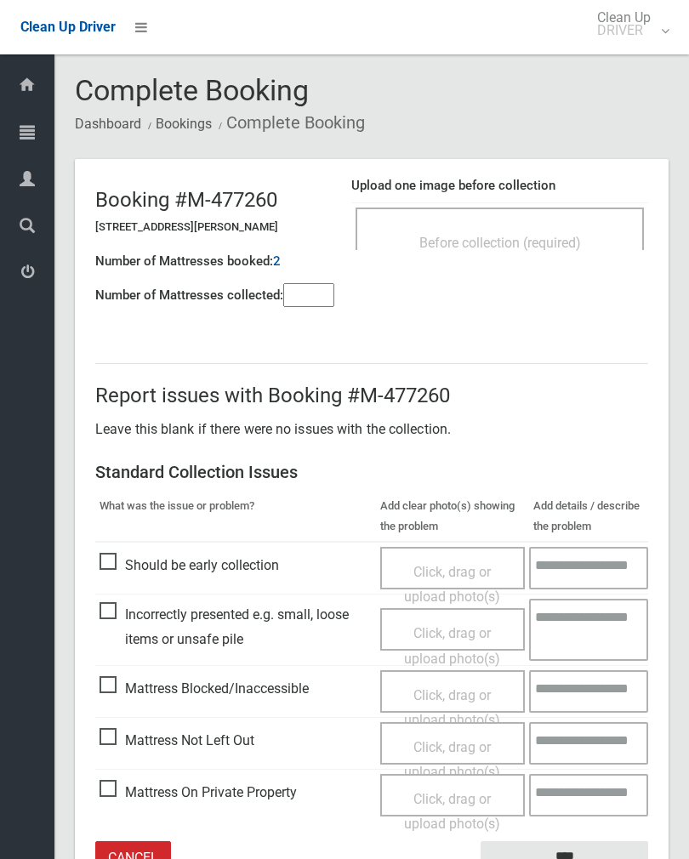
click at [552, 217] on div "Before collection (required)" at bounding box center [499, 228] width 288 height 43
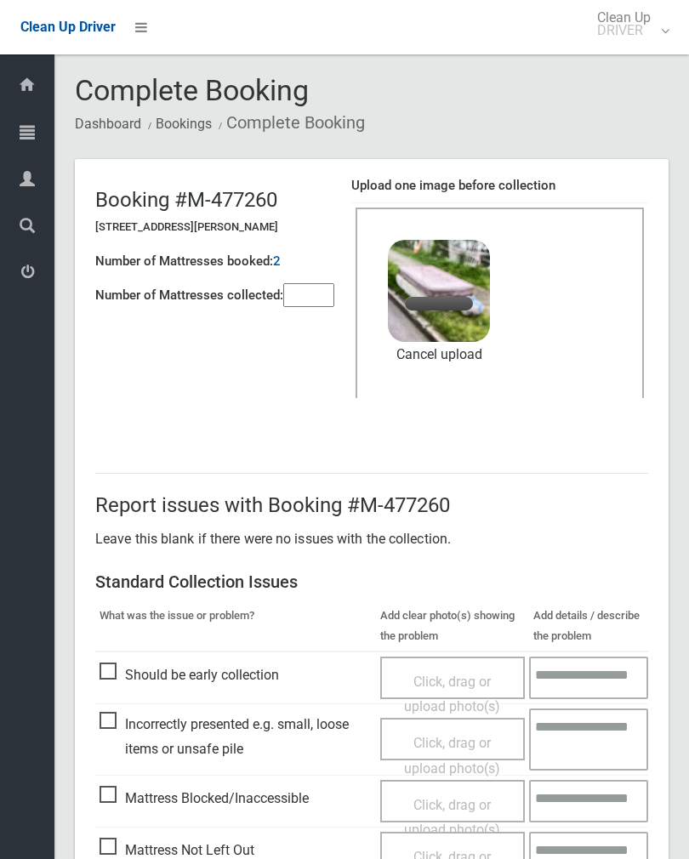
click at [314, 303] on input"] "number" at bounding box center [308, 295] width 51 height 24
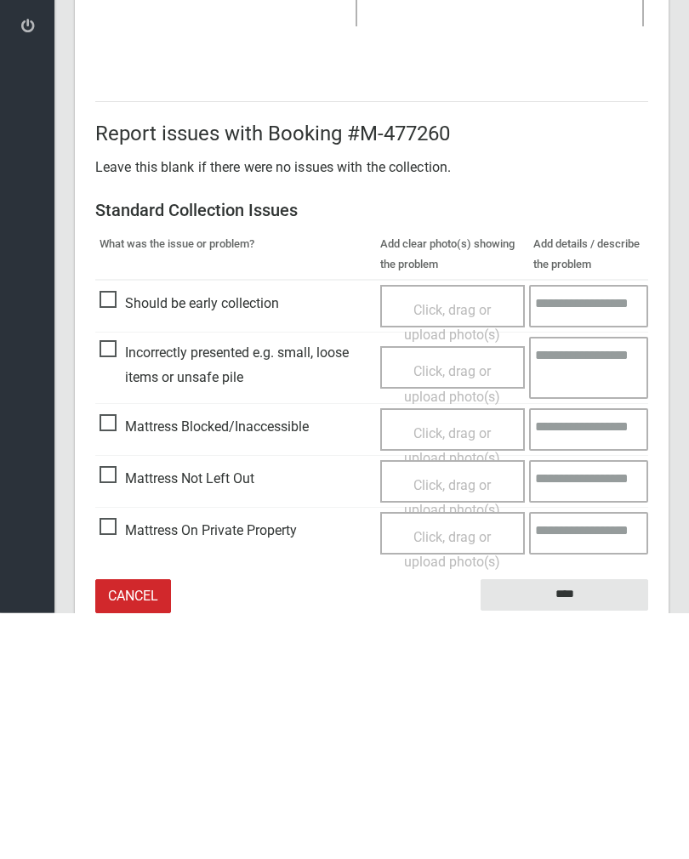
scroll to position [205, 0]
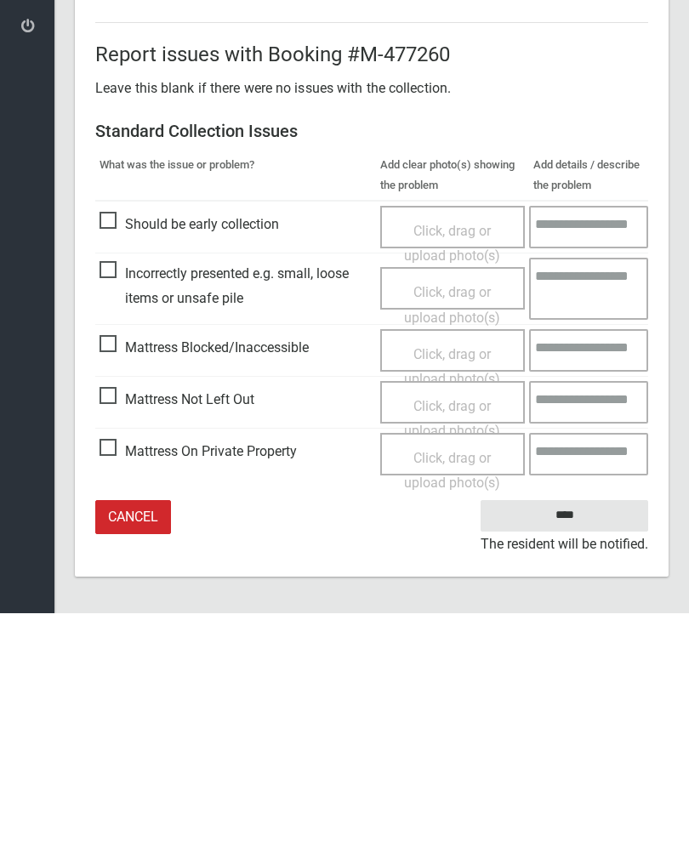
type input"] "*"
click at [564, 745] on input "****" at bounding box center [563, 760] width 167 height 31
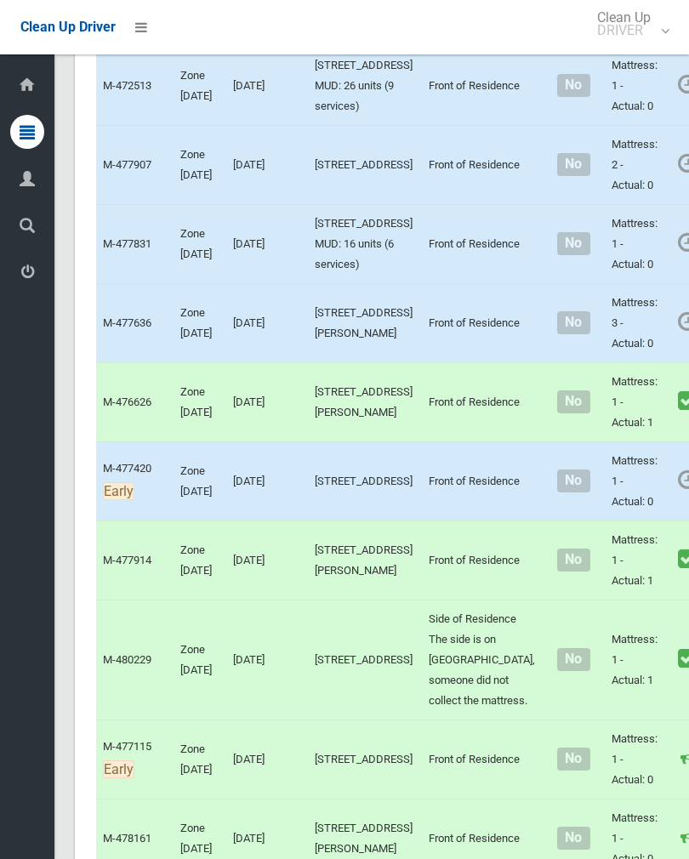
scroll to position [3291, 0]
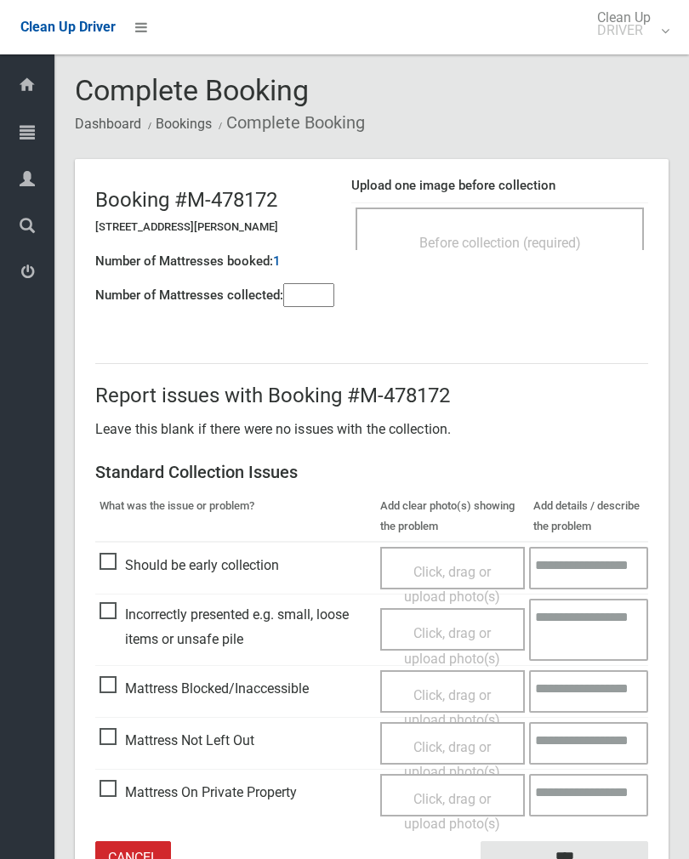
click at [534, 251] on div "Before collection (required)" at bounding box center [499, 241] width 251 height 31
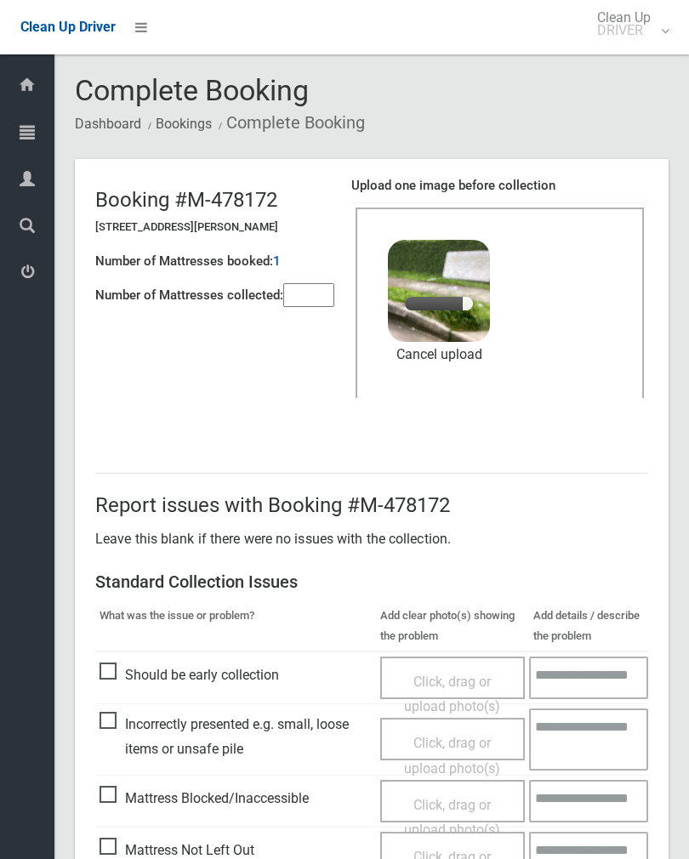
click at [315, 284] on input"] "number" at bounding box center [308, 295] width 51 height 24
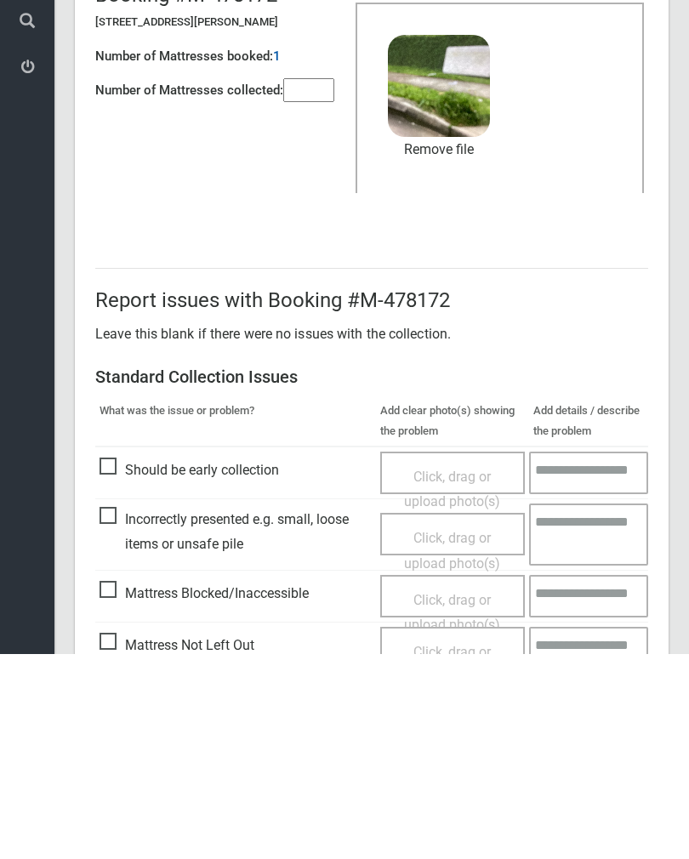
scroll to position [205, 0]
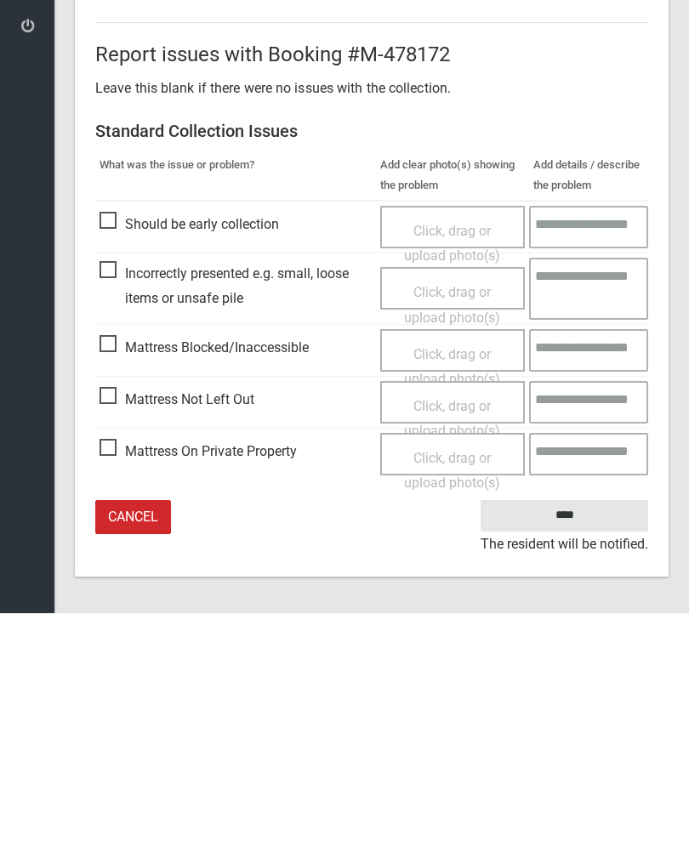
type input"] "*"
click at [580, 745] on input "****" at bounding box center [563, 760] width 167 height 31
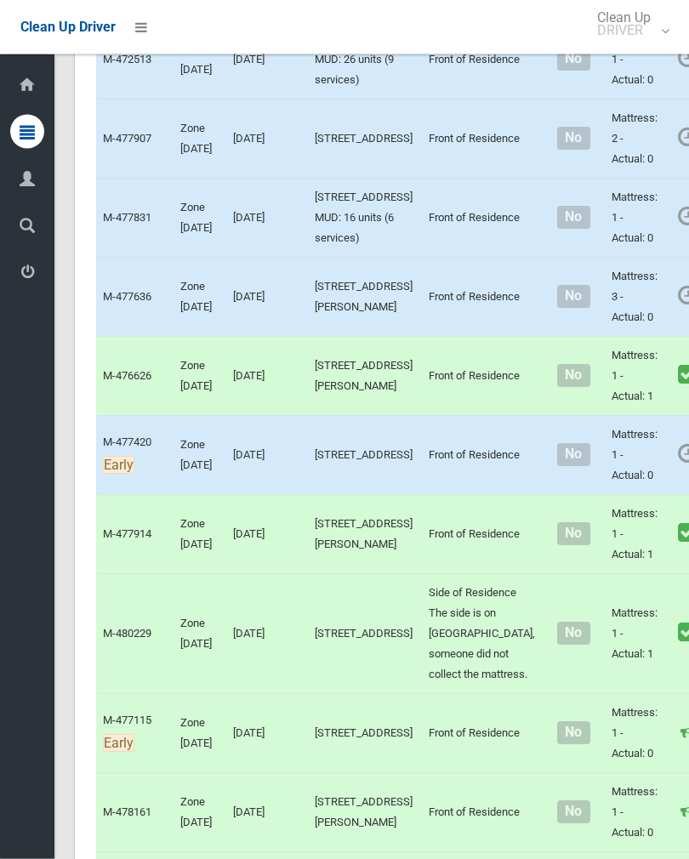
scroll to position [3291, 0]
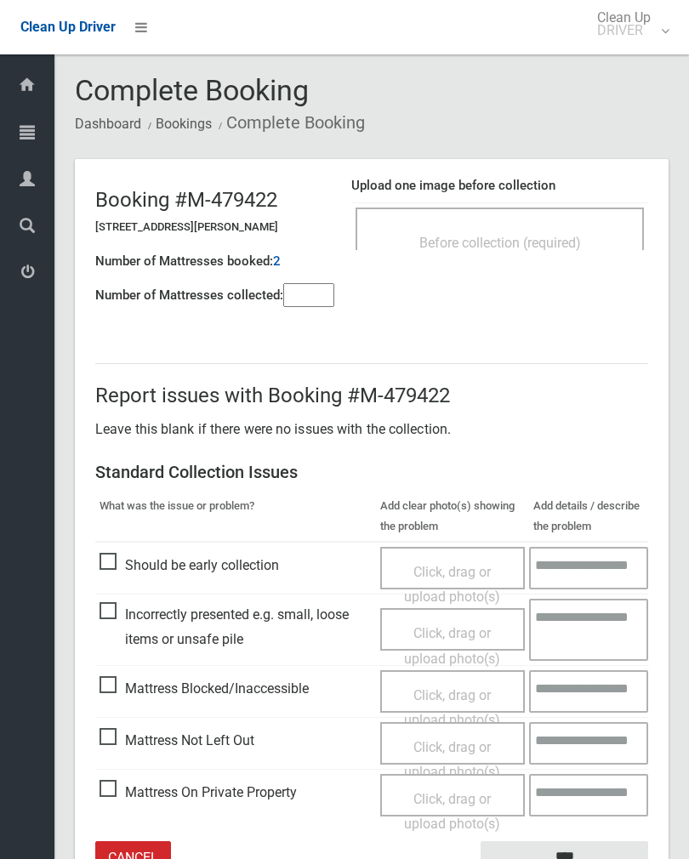
click at [544, 230] on div "Before collection (required)" at bounding box center [499, 241] width 251 height 31
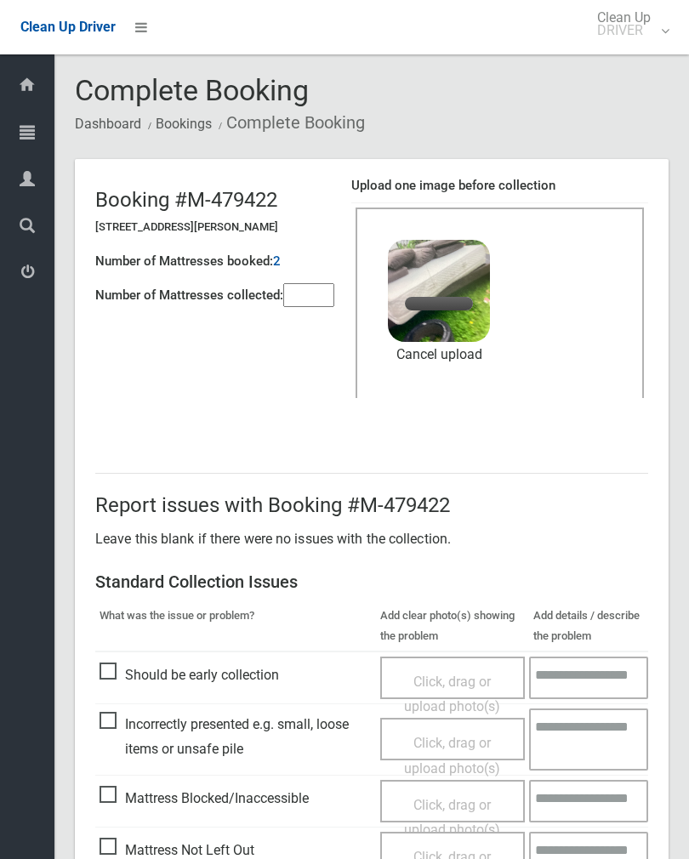
click at [311, 296] on input"] "number" at bounding box center [308, 295] width 51 height 24
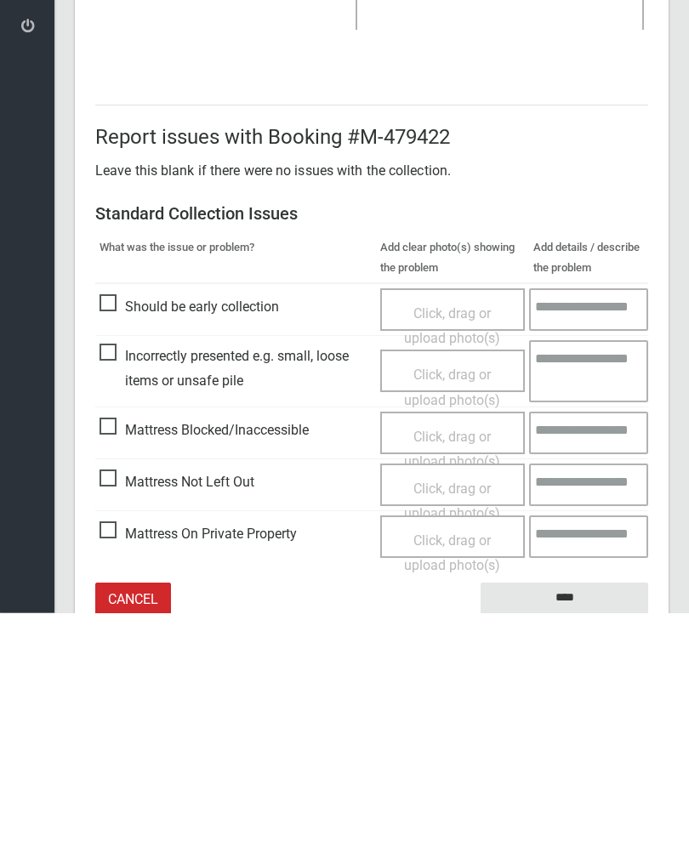
scroll to position [205, 0]
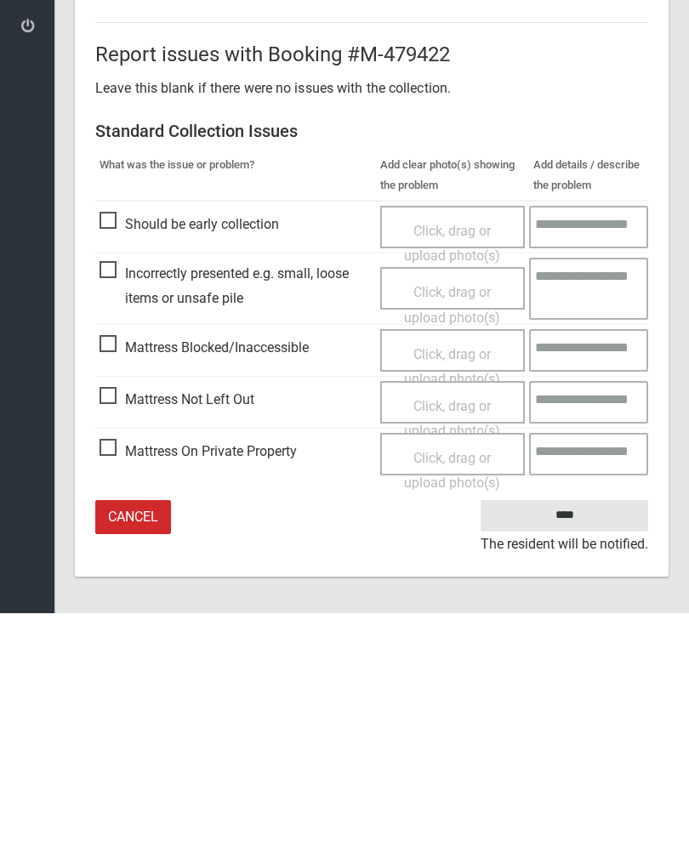
type input"] "*"
click at [574, 745] on input "****" at bounding box center [563, 760] width 167 height 31
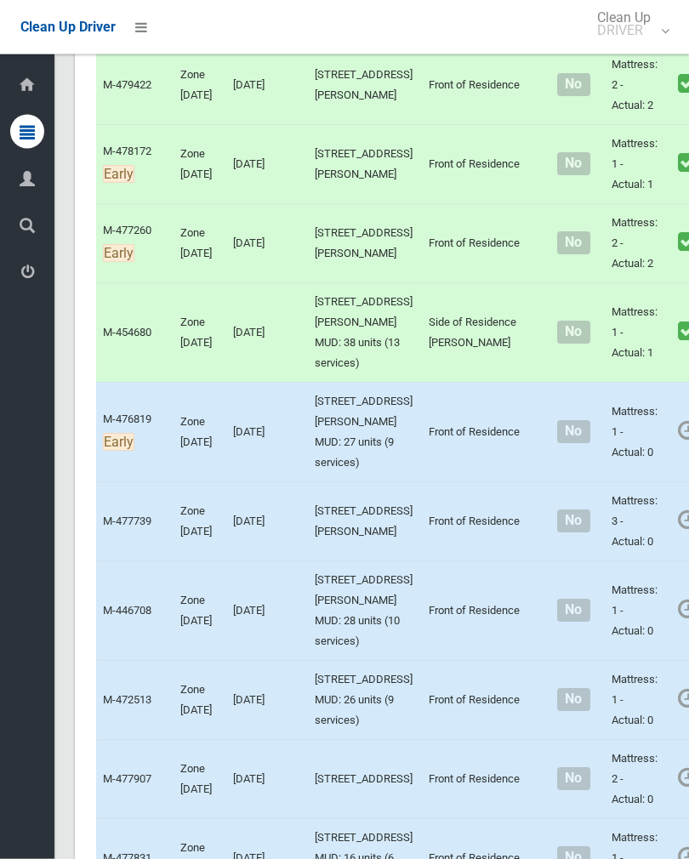
scroll to position [2625, 0]
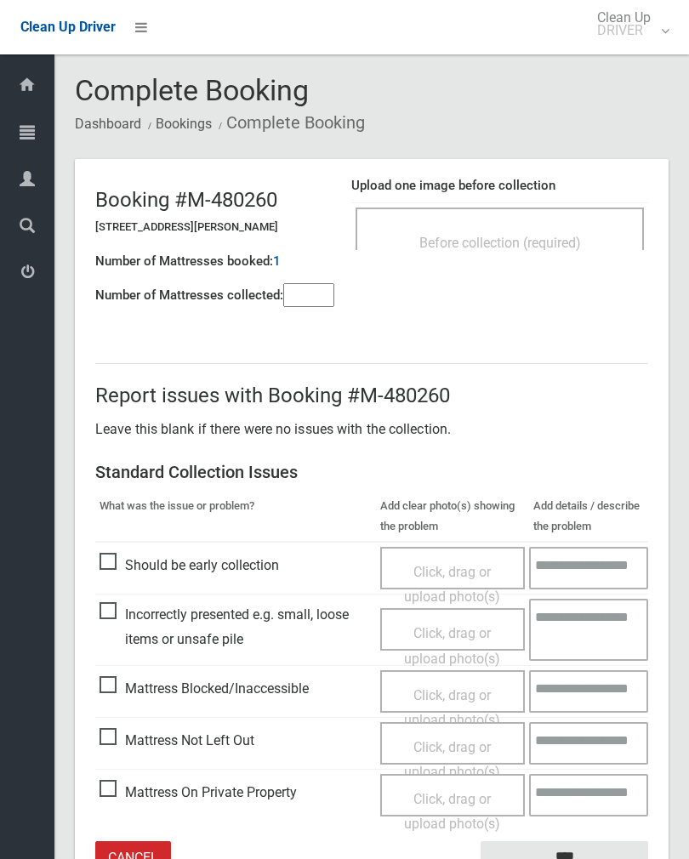
click at [323, 288] on input"] "number" at bounding box center [308, 295] width 51 height 24
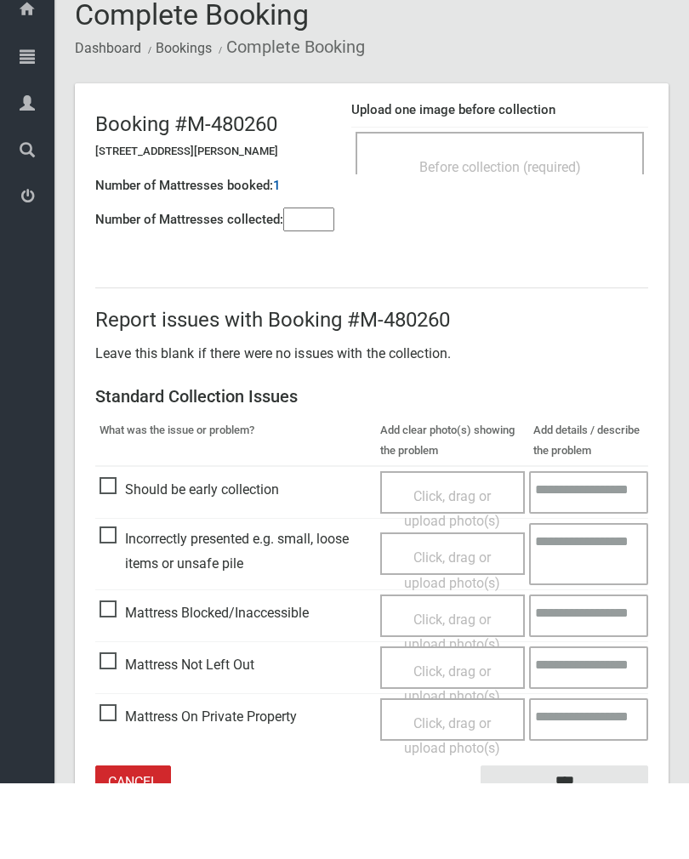
scroll to position [94, 0]
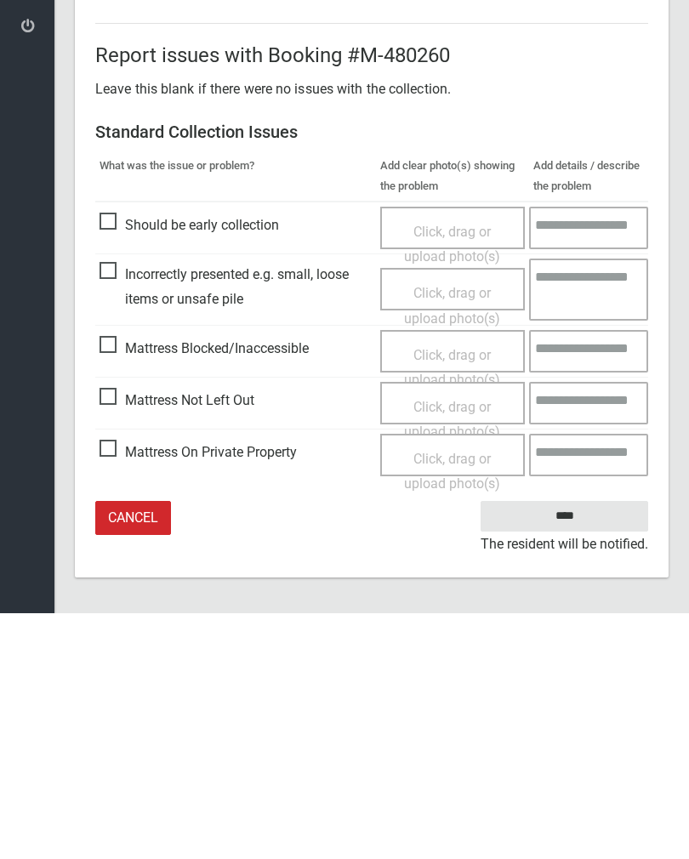
type input"] "*"
click at [106, 633] on span "Mattress Not Left Out" at bounding box center [176, 646] width 155 height 26
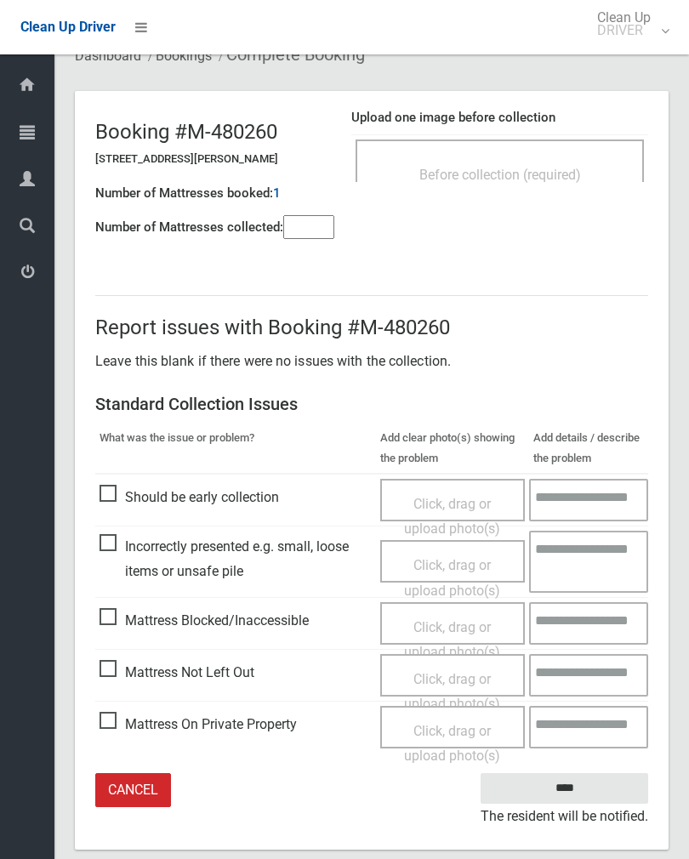
click at [457, 683] on div "Click, drag or upload photo(s)" at bounding box center [453, 691] width 120 height 50
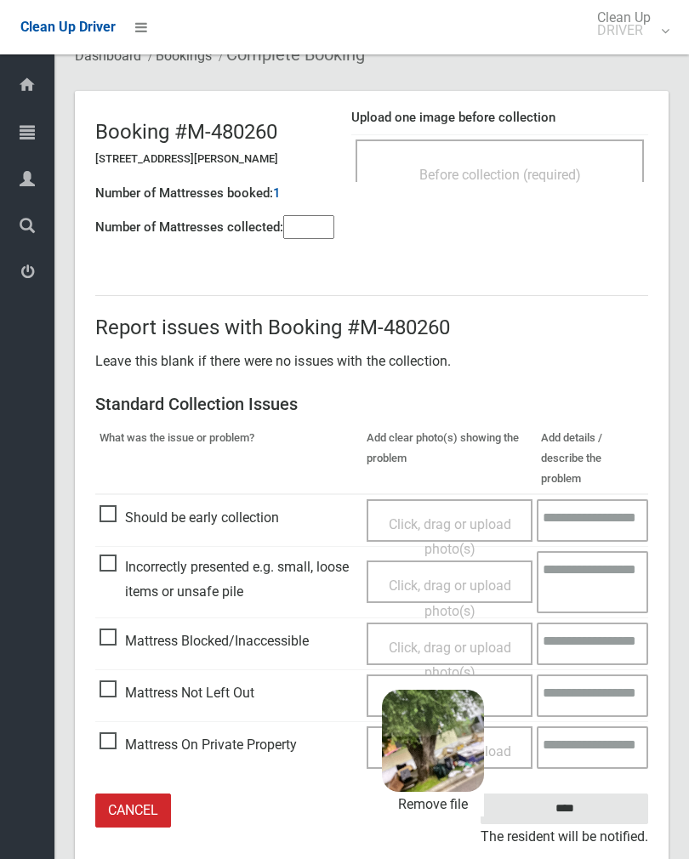
click at [621, 793] on input "****" at bounding box center [563, 808] width 167 height 31
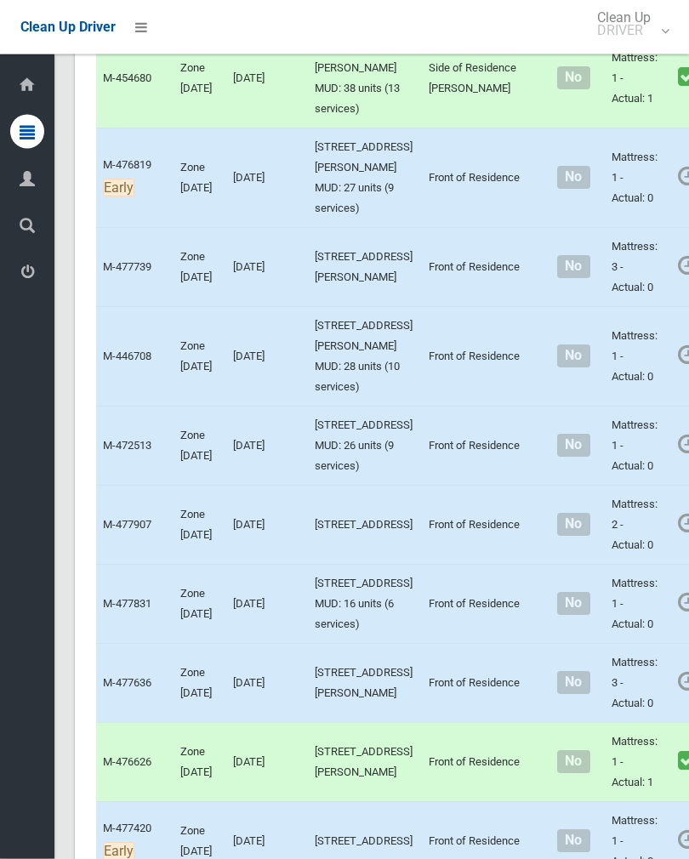
scroll to position [2892, 0]
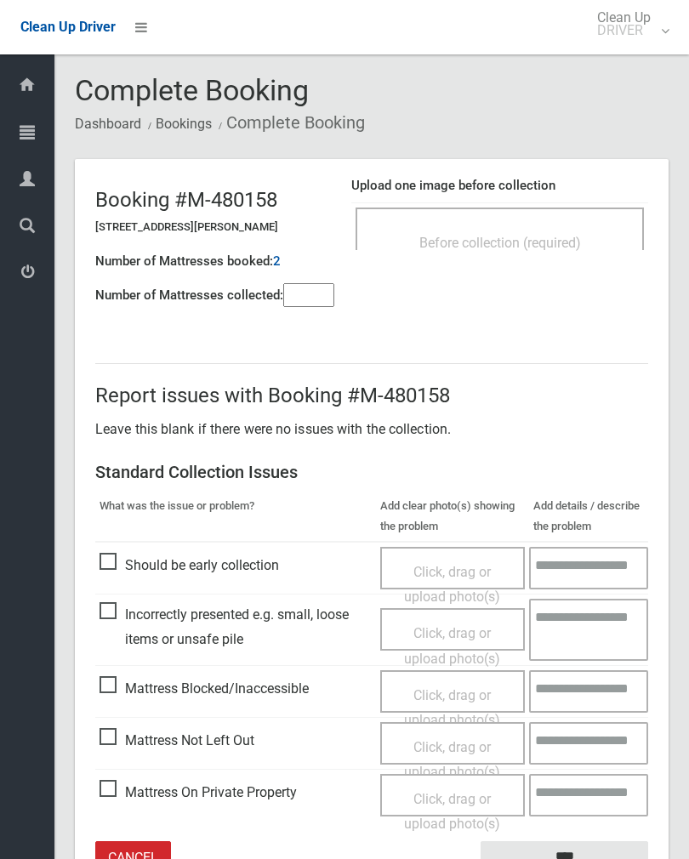
click at [592, 200] on div "Upload one image before collection Before collection (required)" at bounding box center [499, 221] width 297 height 107
click at [575, 244] on span "Before collection (required)" at bounding box center [500, 243] width 162 height 16
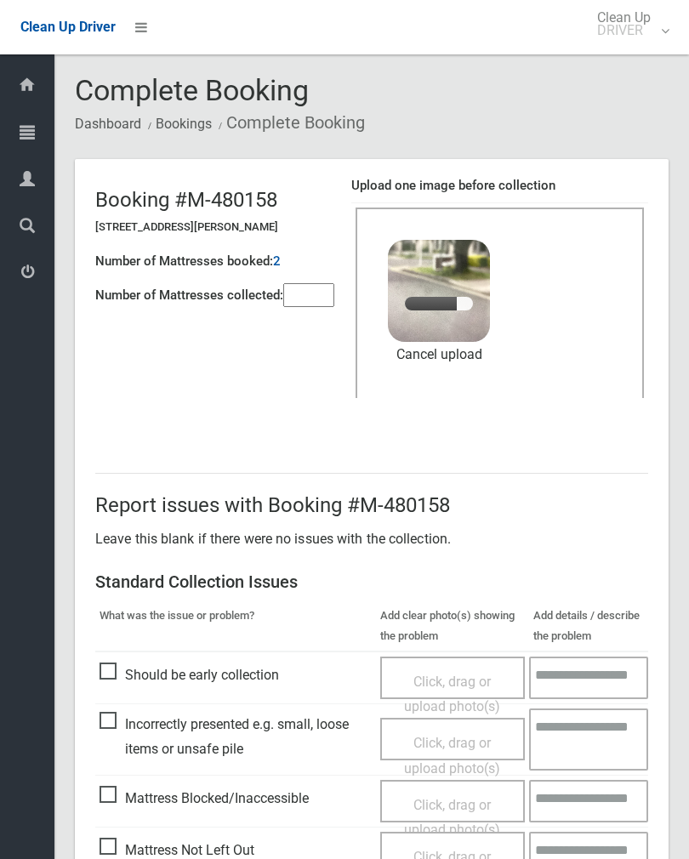
click at [322, 298] on input"] "number" at bounding box center [308, 295] width 51 height 24
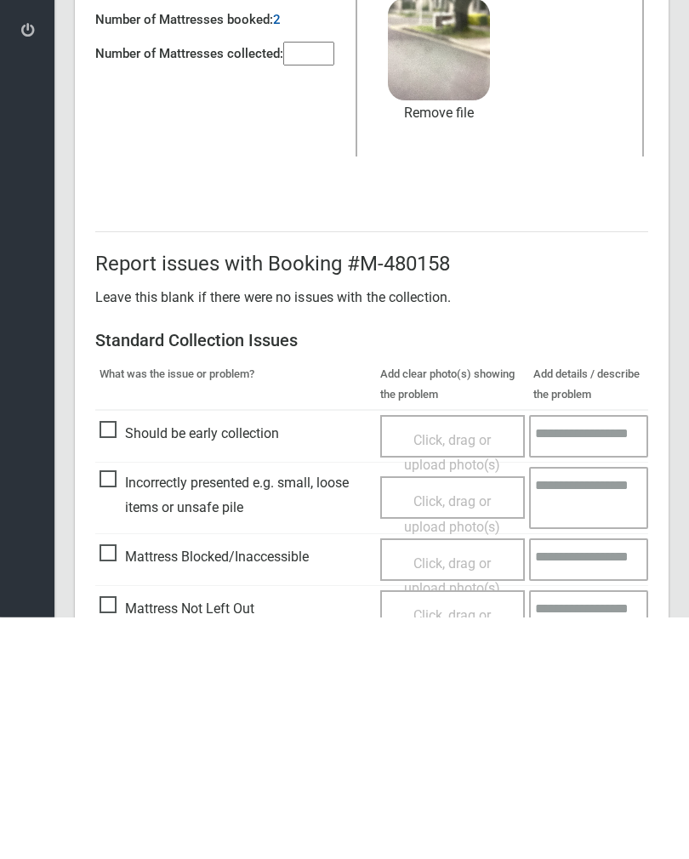
scroll to position [205, 0]
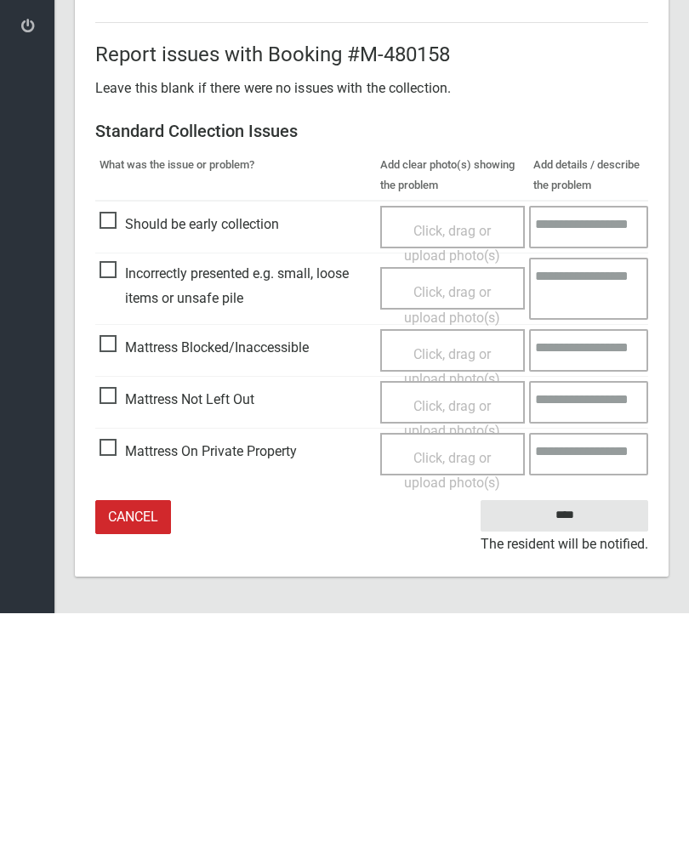
type input"] "*"
click at [564, 745] on input "****" at bounding box center [563, 760] width 167 height 31
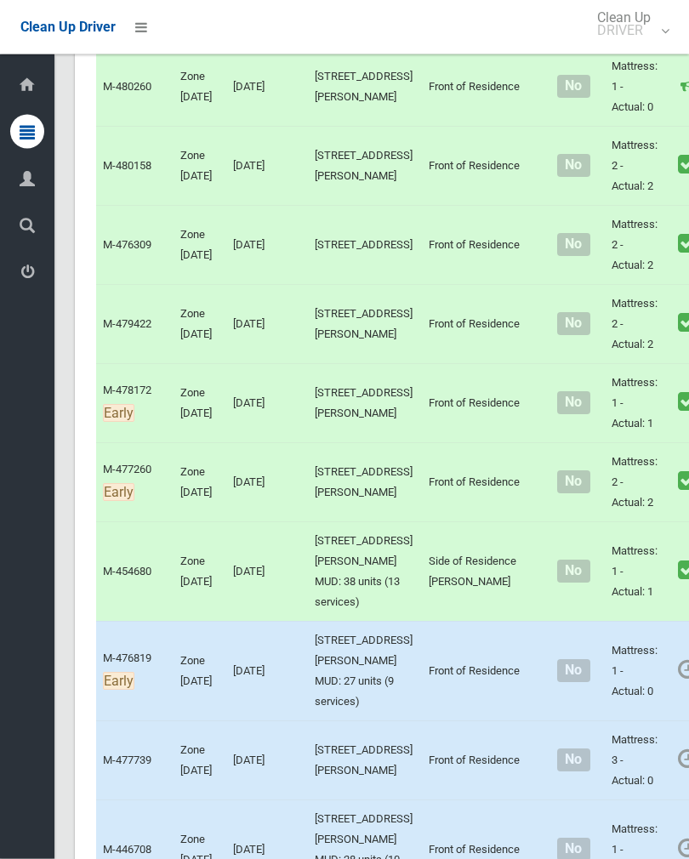
scroll to position [2386, 0]
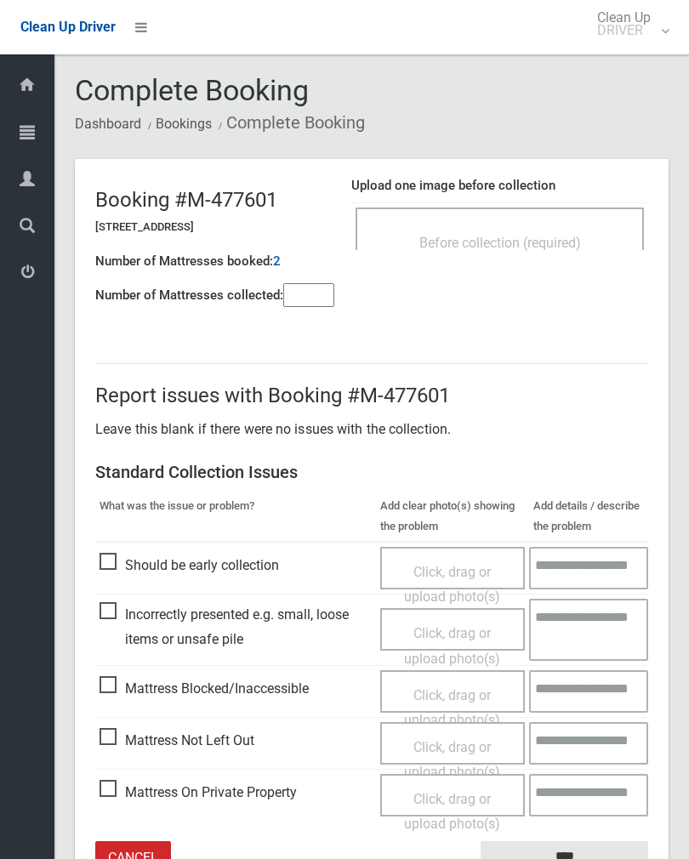
click at [547, 229] on div "Before collection (required)" at bounding box center [499, 241] width 251 height 31
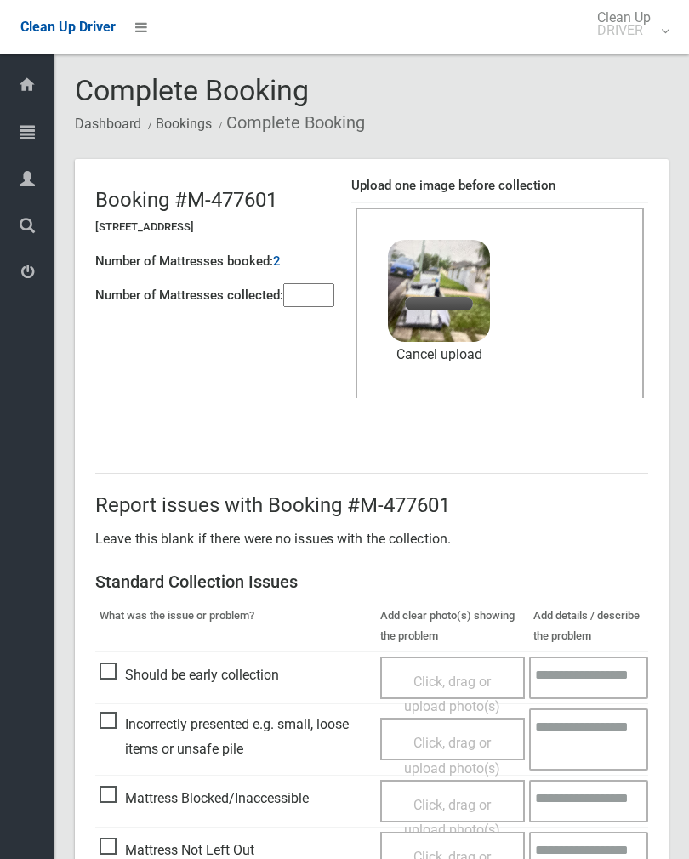
click at [315, 297] on input"] "number" at bounding box center [308, 295] width 51 height 24
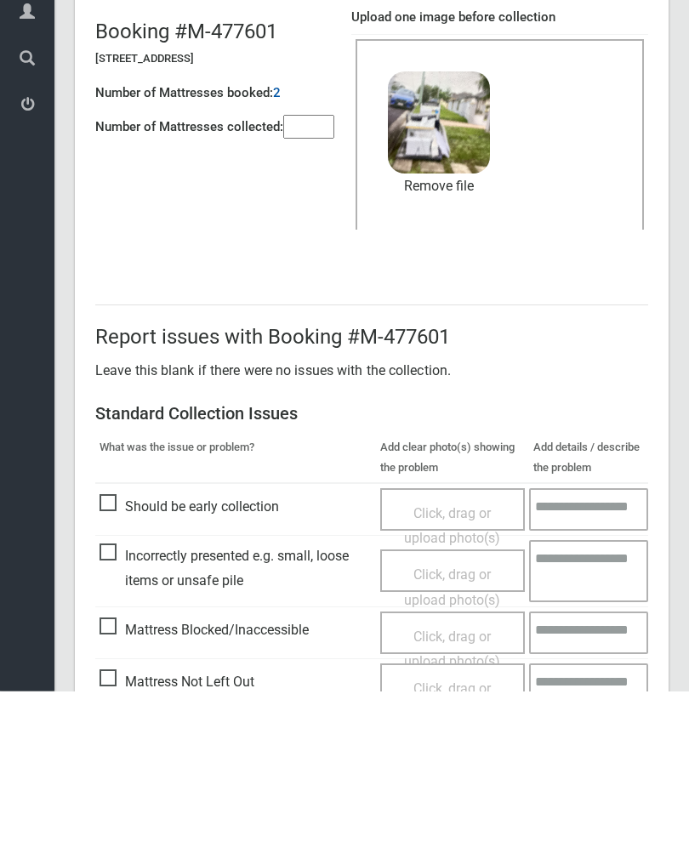
scroll to position [205, 0]
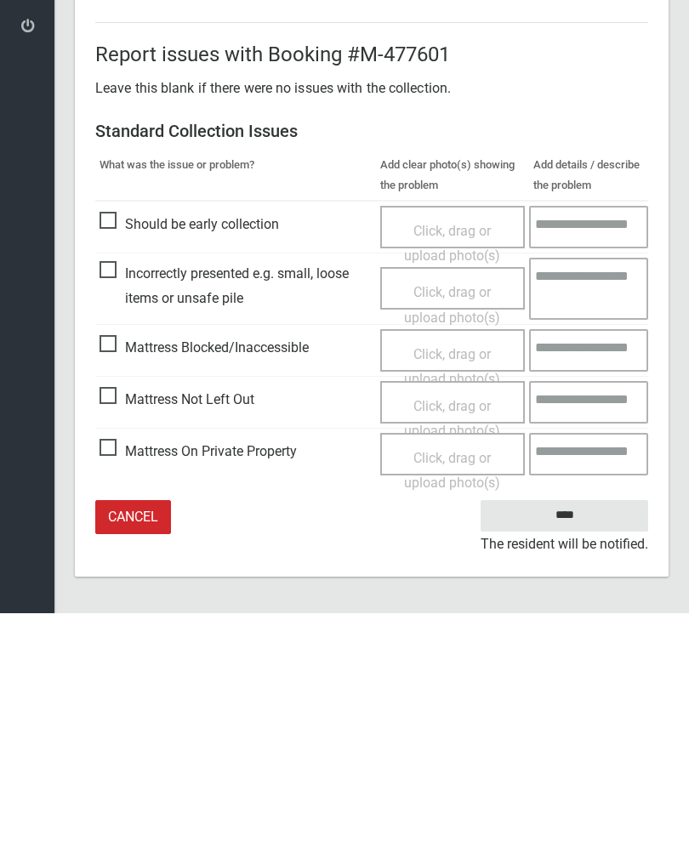
type input"] "*"
click at [575, 745] on input "****" at bounding box center [563, 760] width 167 height 31
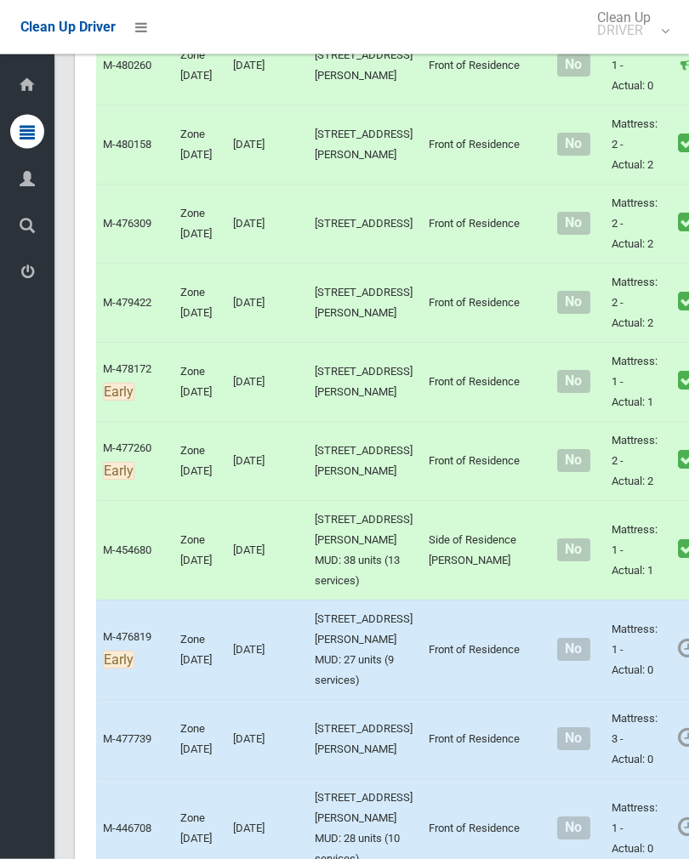
scroll to position [2412, 0]
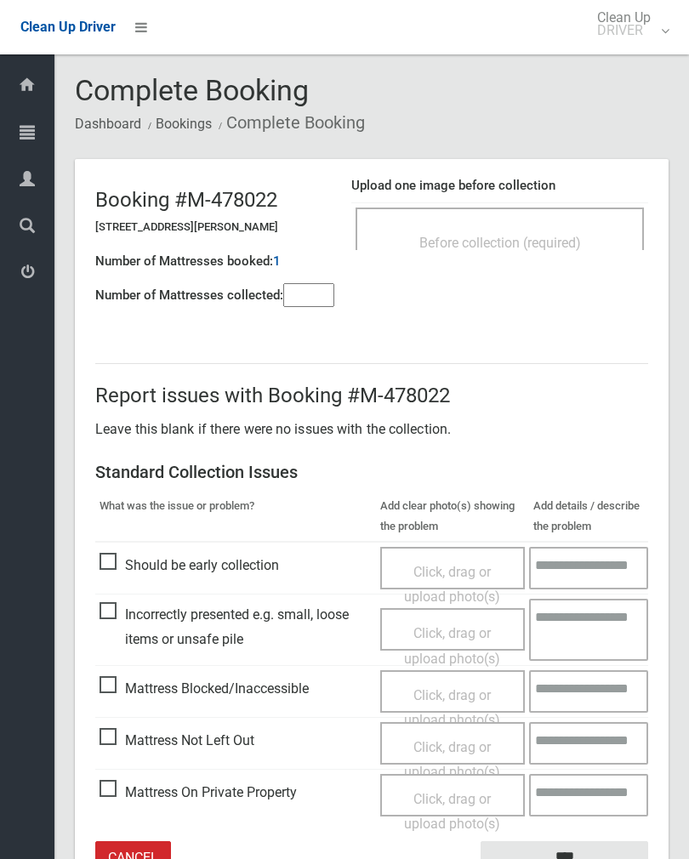
click at [567, 203] on td "Before collection (required)" at bounding box center [499, 229] width 297 height 52
click at [571, 219] on div "Before collection (required)" at bounding box center [499, 228] width 288 height 43
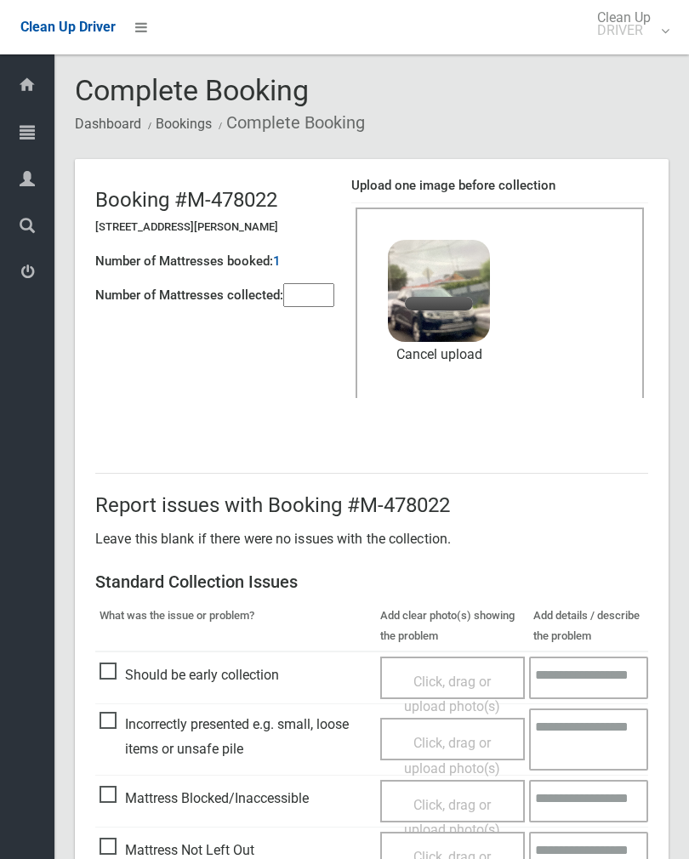
click at [307, 292] on input"] "number" at bounding box center [308, 295] width 51 height 24
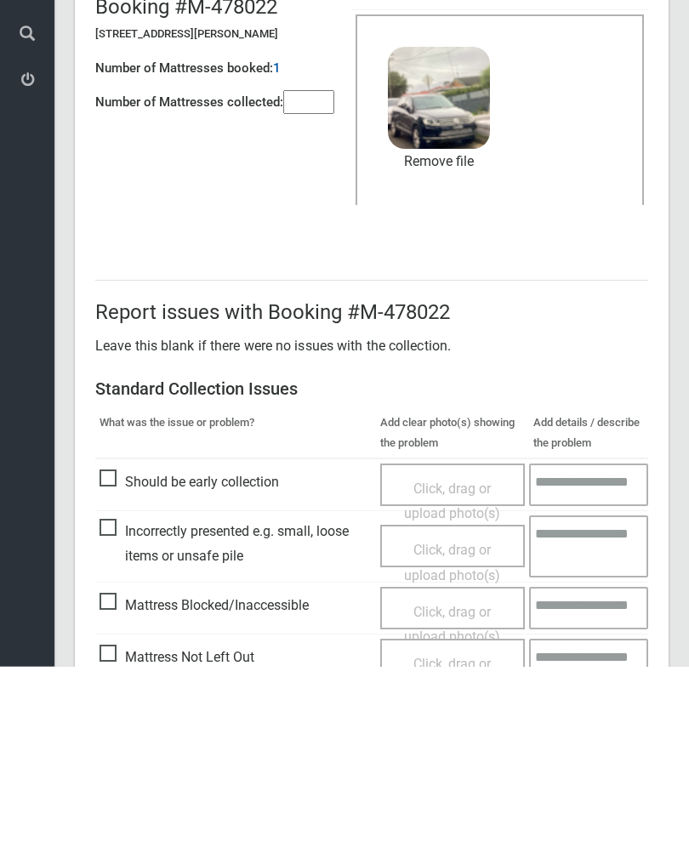
scroll to position [205, 0]
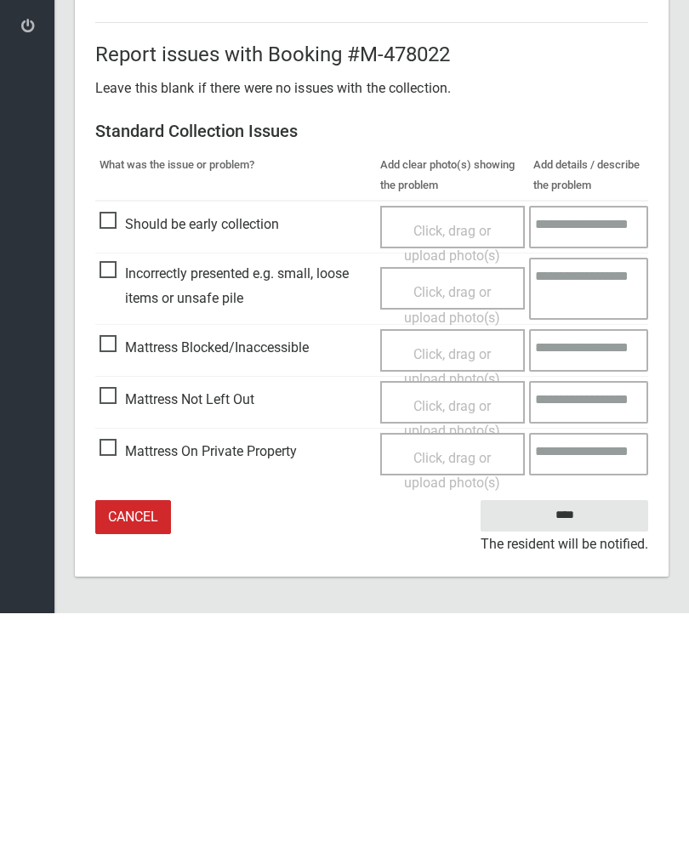
type input"] "*"
click at [584, 745] on input "****" at bounding box center [563, 760] width 167 height 31
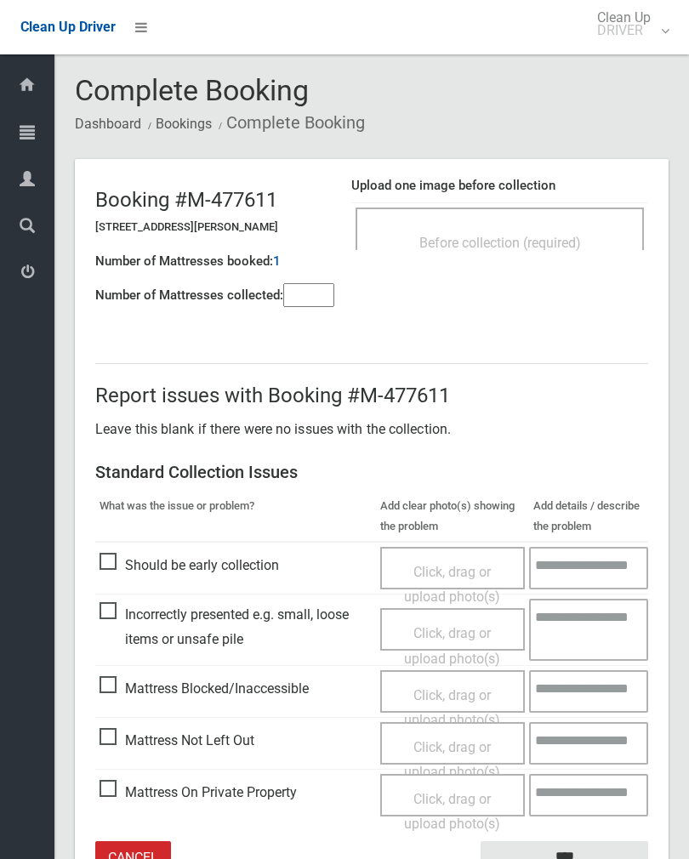
click at [559, 253] on div "Before collection (required)" at bounding box center [499, 241] width 251 height 31
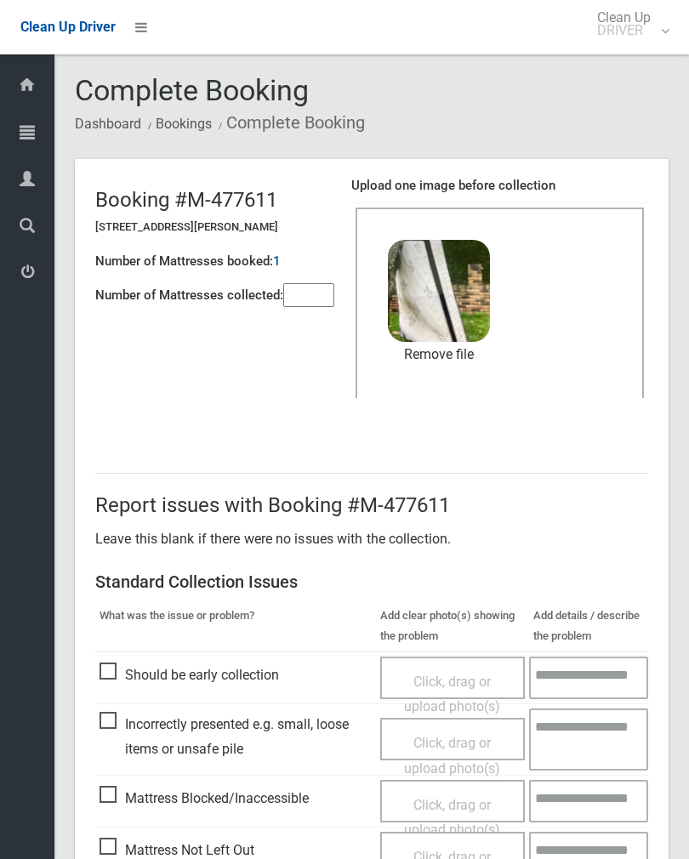
click at [456, 365] on link "Remove file" at bounding box center [439, 355] width 102 height 26
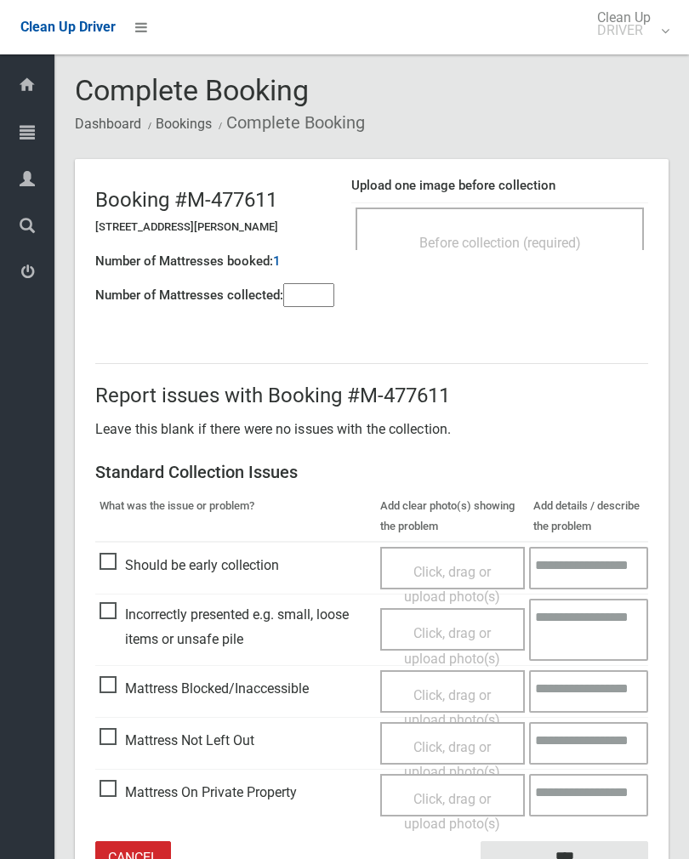
click at [575, 231] on div "Before collection (required)" at bounding box center [499, 241] width 251 height 31
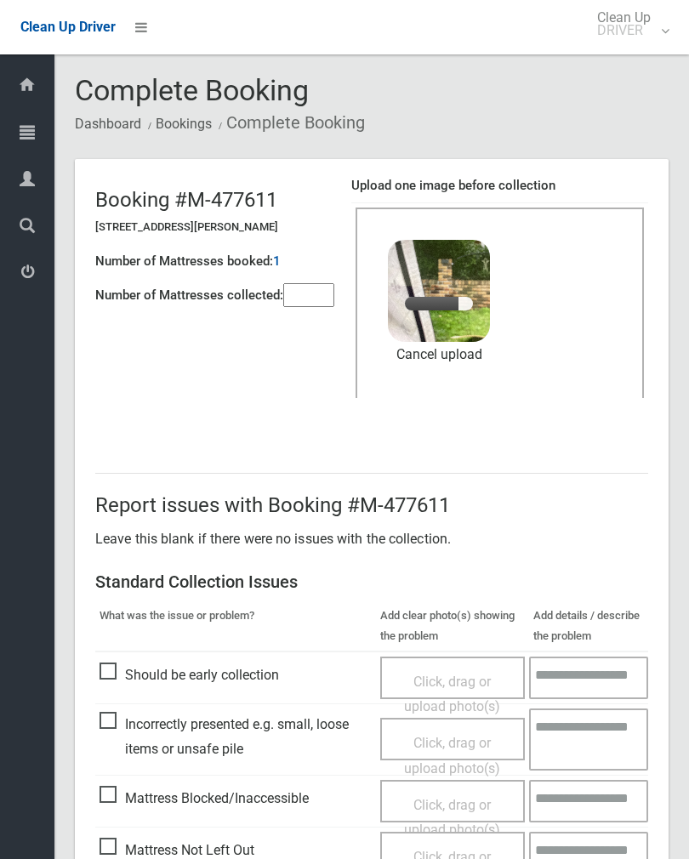
click at [307, 299] on input"] "number" at bounding box center [308, 295] width 51 height 24
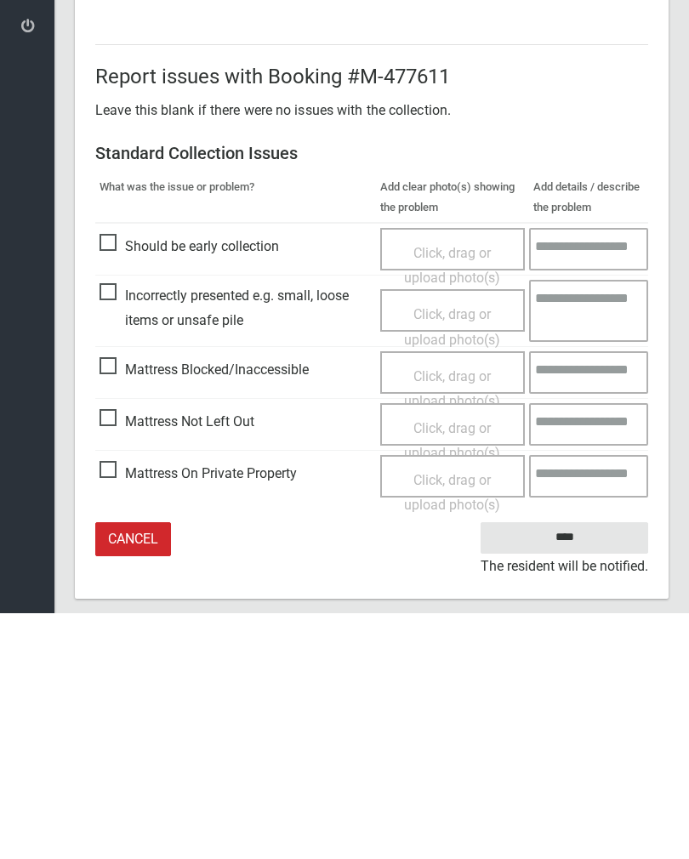
scroll to position [205, 0]
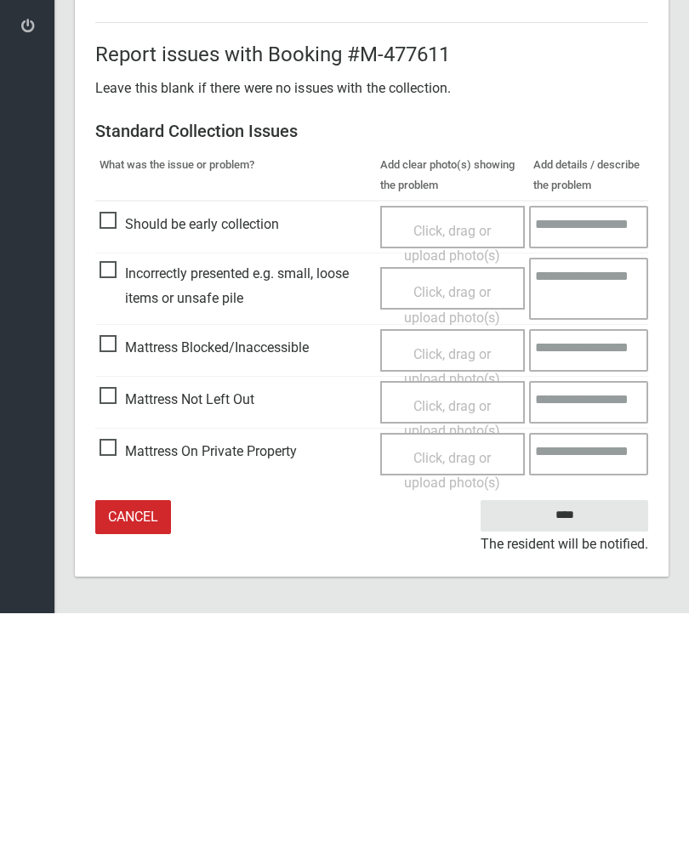
type input"] "*"
click at [574, 745] on input "****" at bounding box center [563, 760] width 167 height 31
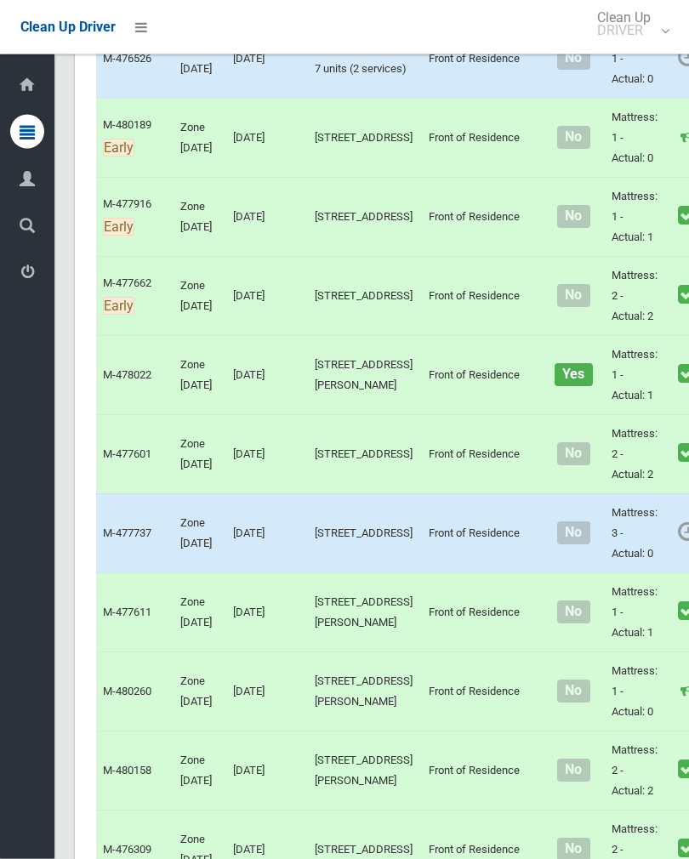
scroll to position [1782, 0]
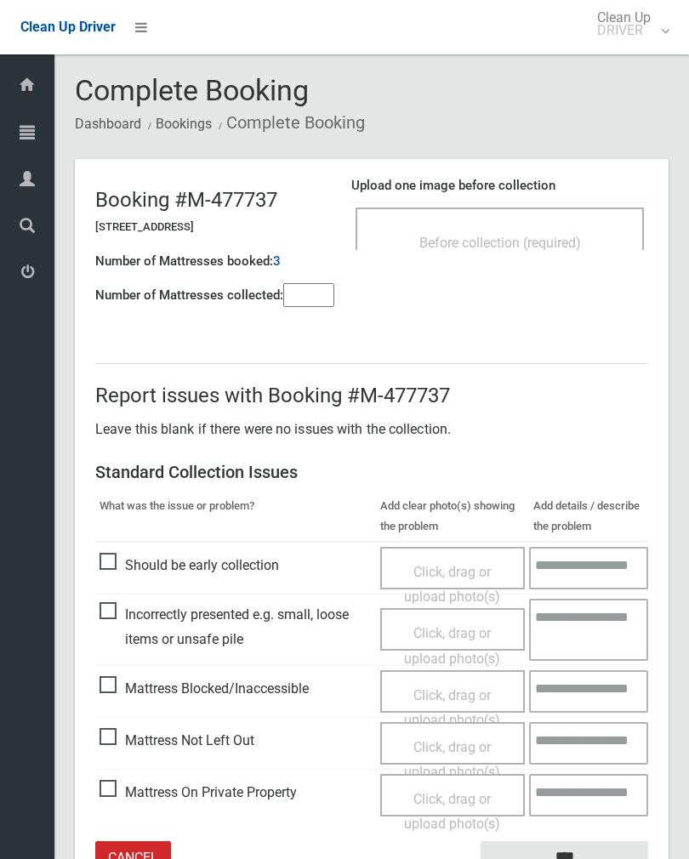
click at [553, 218] on div "Before collection (required)" at bounding box center [499, 228] width 288 height 43
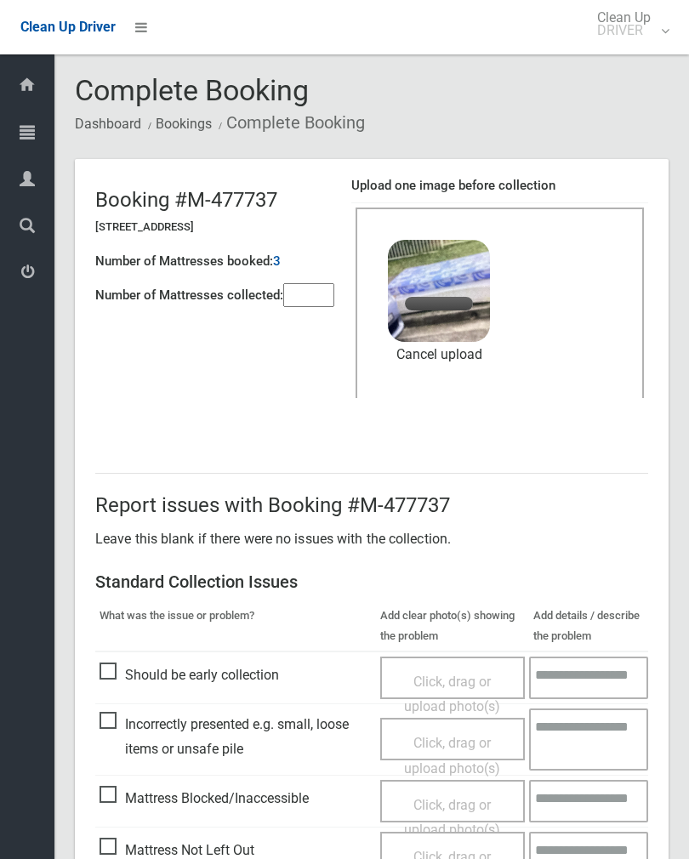
click at [322, 304] on input"] "number" at bounding box center [308, 295] width 51 height 24
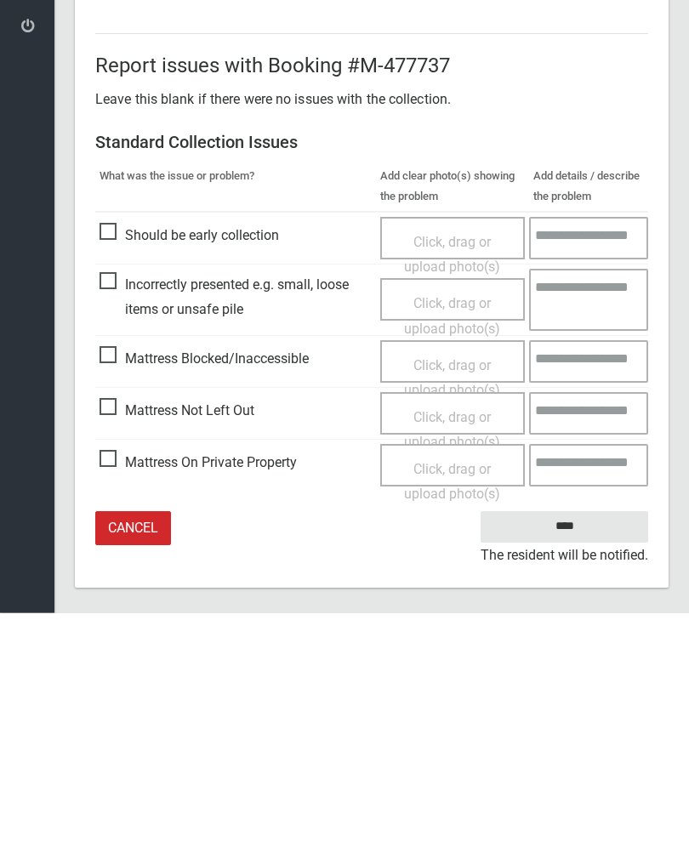
scroll to position [205, 0]
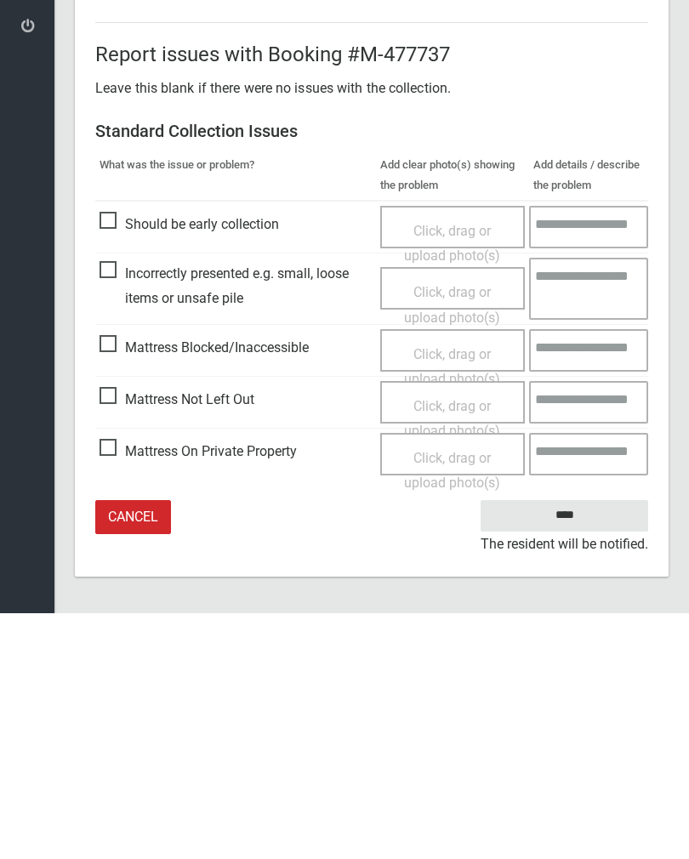
type input"] "*"
click at [576, 745] on input "****" at bounding box center [563, 760] width 167 height 31
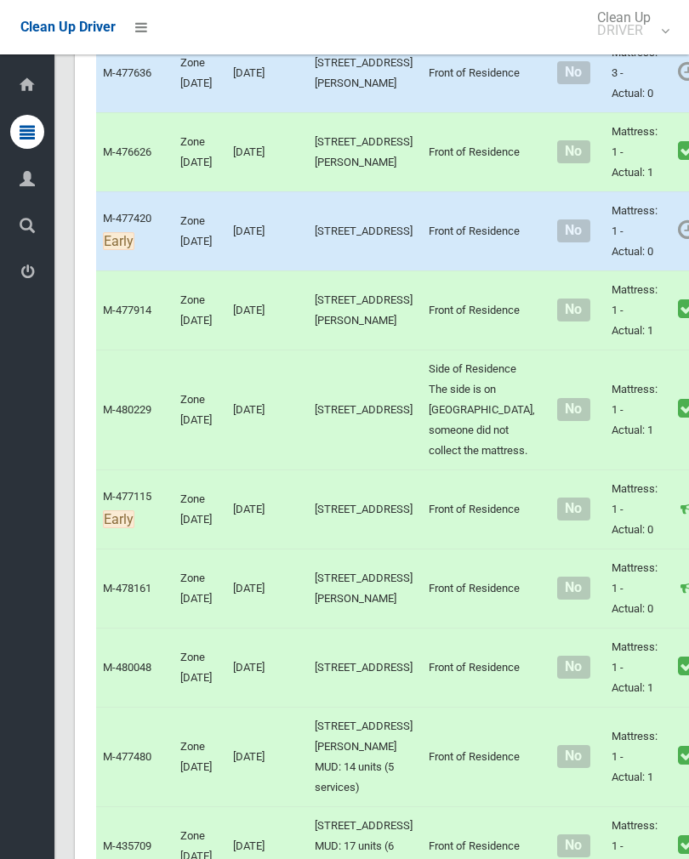
scroll to position [3471, 0]
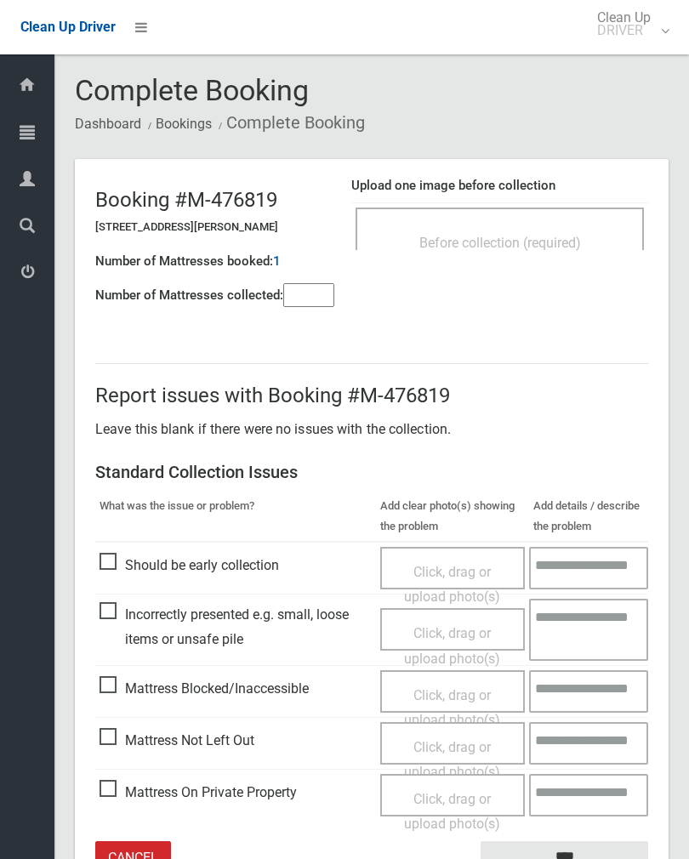
click at [607, 231] on div "Before collection (required)" at bounding box center [499, 241] width 251 height 31
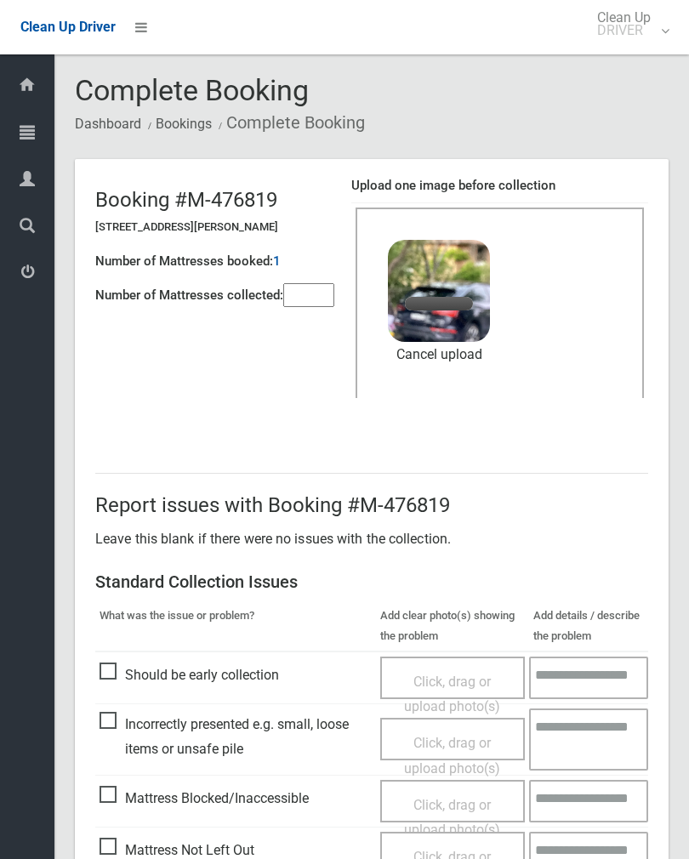
click at [302, 299] on input"] "number" at bounding box center [308, 295] width 51 height 24
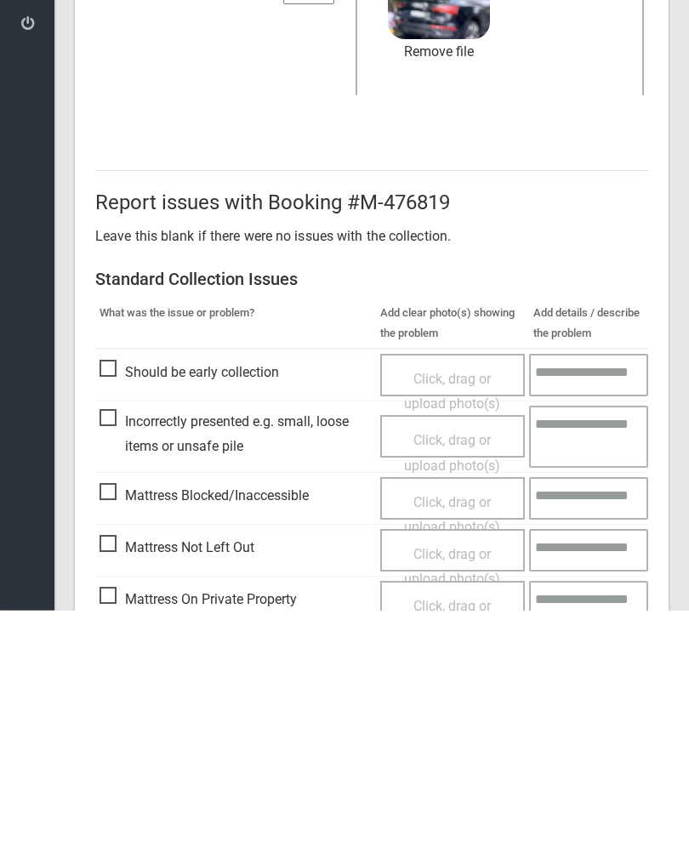
scroll to position [205, 0]
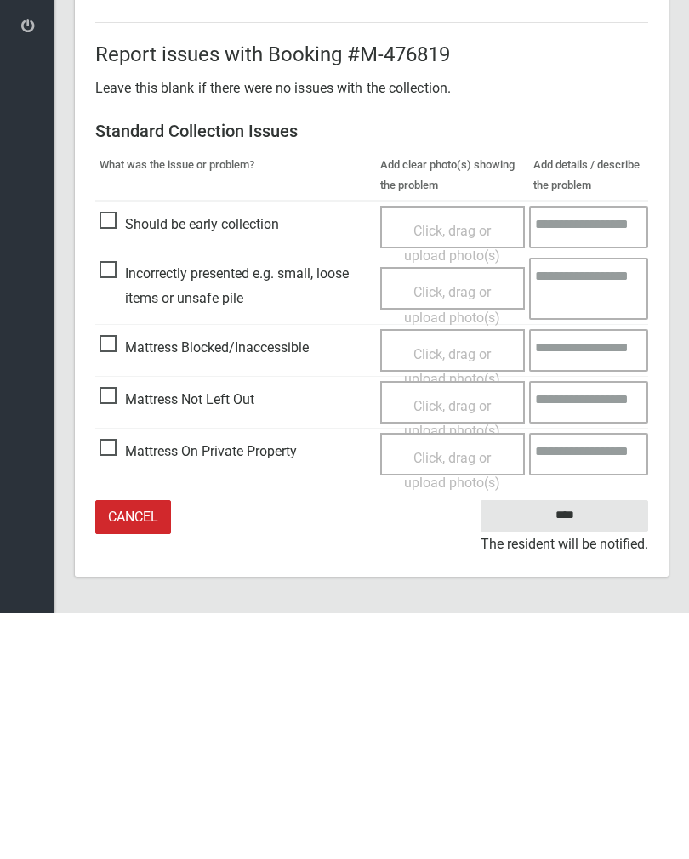
type input"] "*"
click at [575, 745] on input "****" at bounding box center [563, 760] width 167 height 31
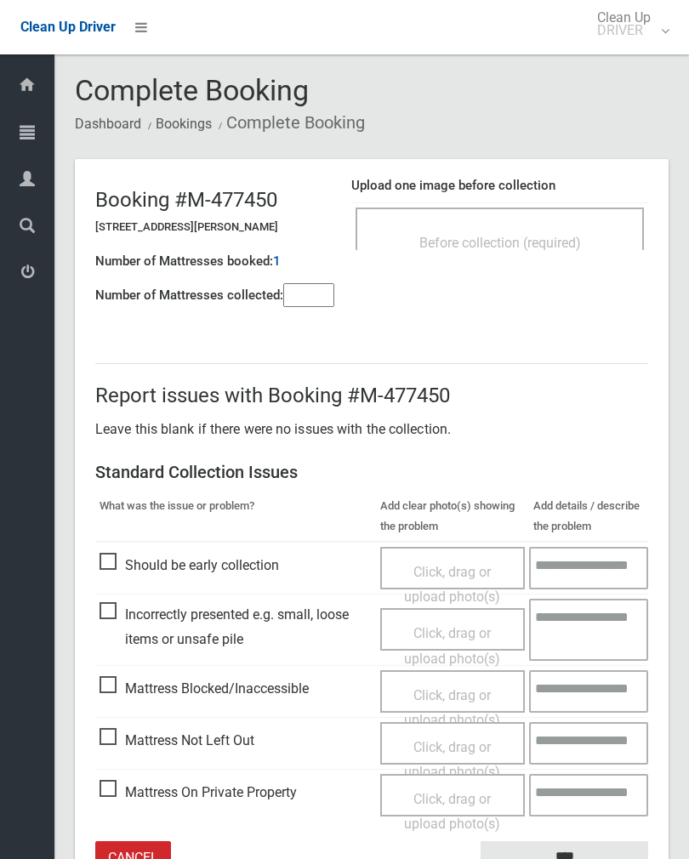
click at [532, 230] on div "Before collection (required)" at bounding box center [499, 241] width 251 height 31
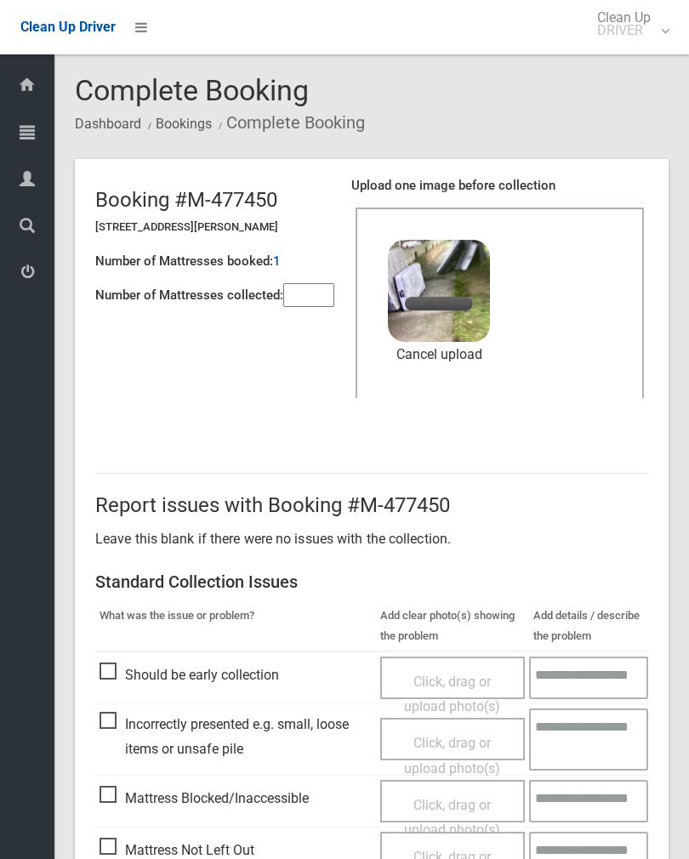
click at [304, 298] on input"] "number" at bounding box center [308, 295] width 51 height 24
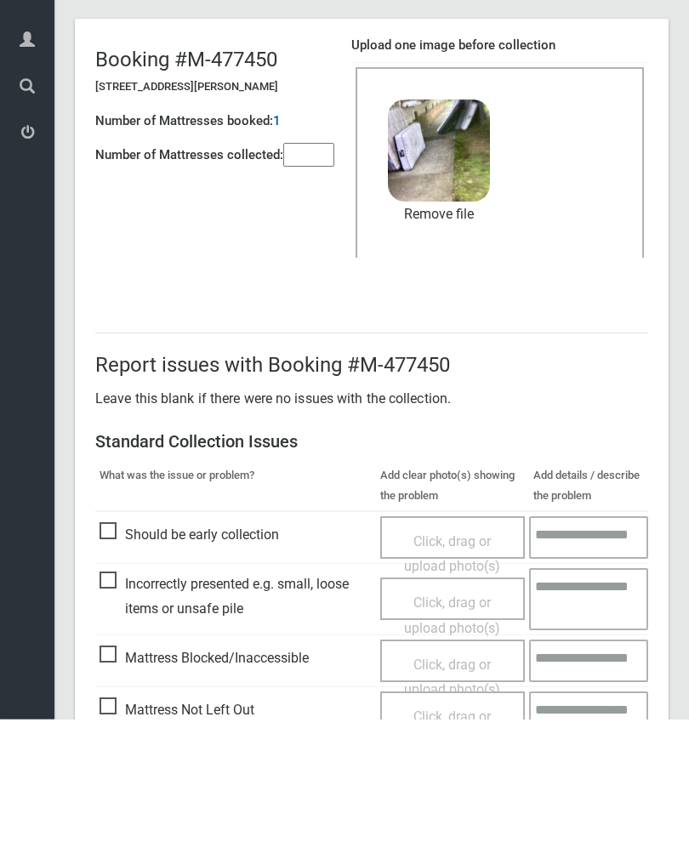
scroll to position [205, 0]
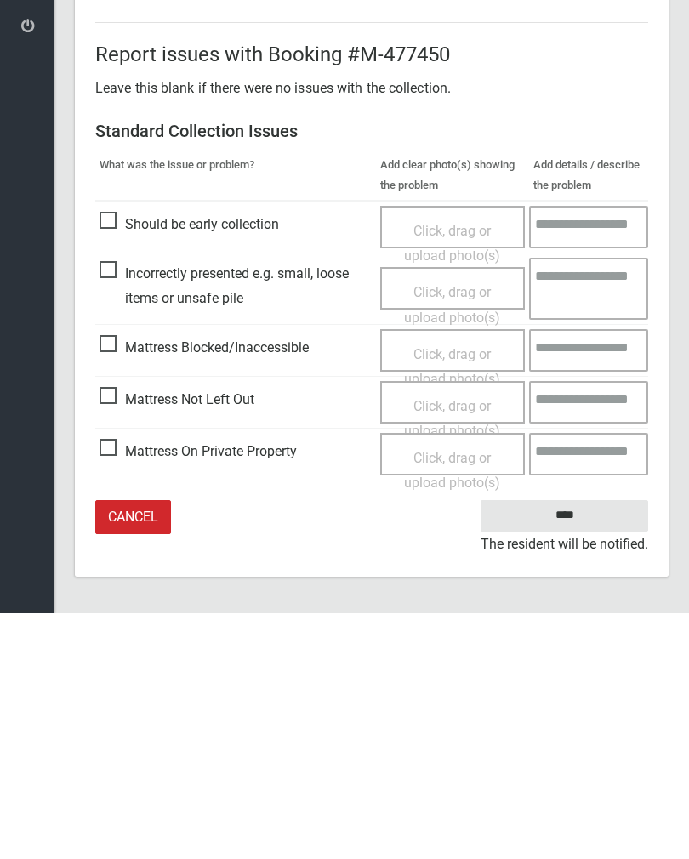
type input"] "*"
click at [575, 745] on input "****" at bounding box center [563, 760] width 167 height 31
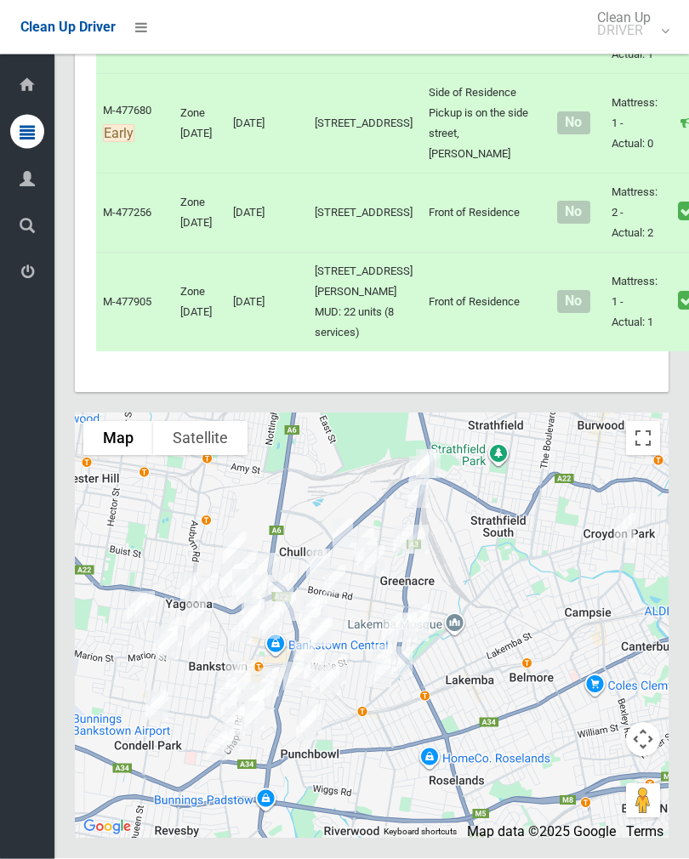
scroll to position [7346, 0]
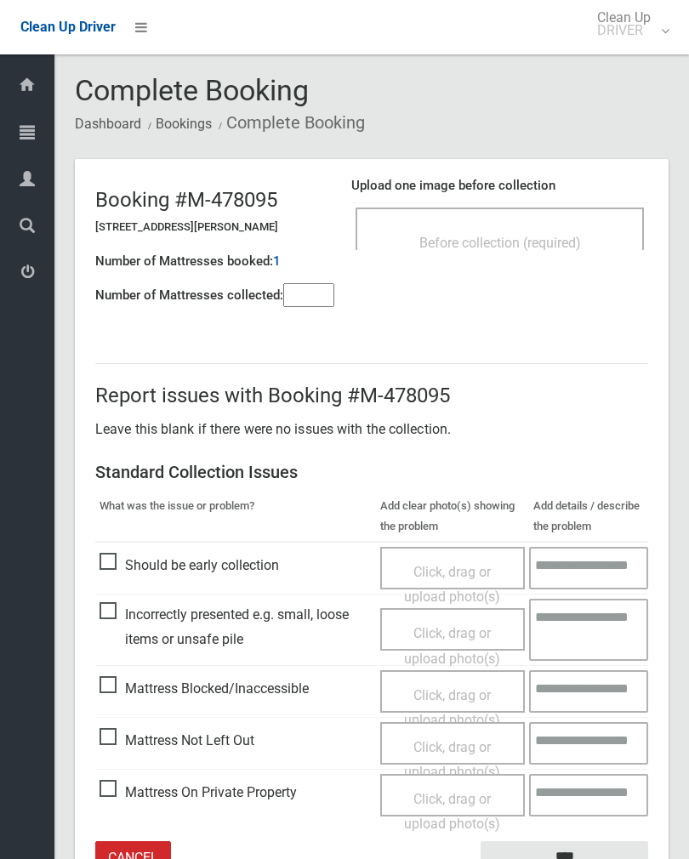
click at [563, 235] on span "Before collection (required)" at bounding box center [500, 243] width 162 height 16
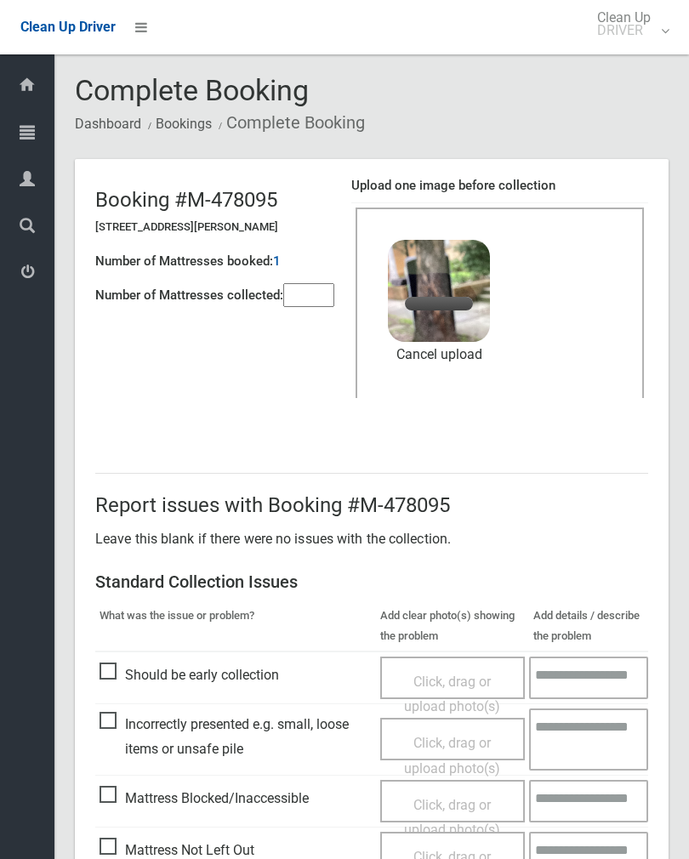
click at [298, 283] on input"] "number" at bounding box center [308, 295] width 51 height 24
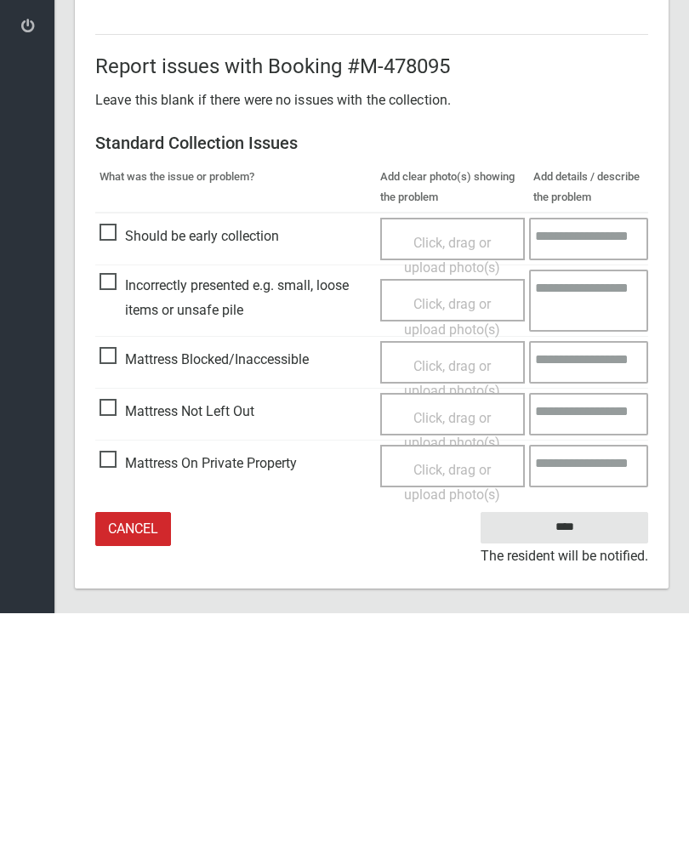
scroll to position [205, 0]
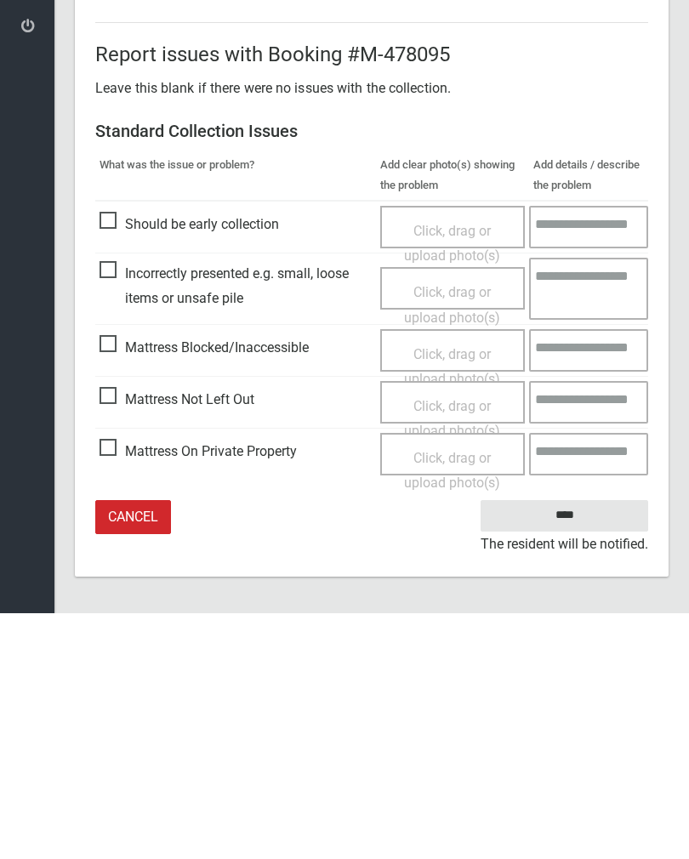
type input"] "*"
click at [569, 745] on input "****" at bounding box center [563, 760] width 167 height 31
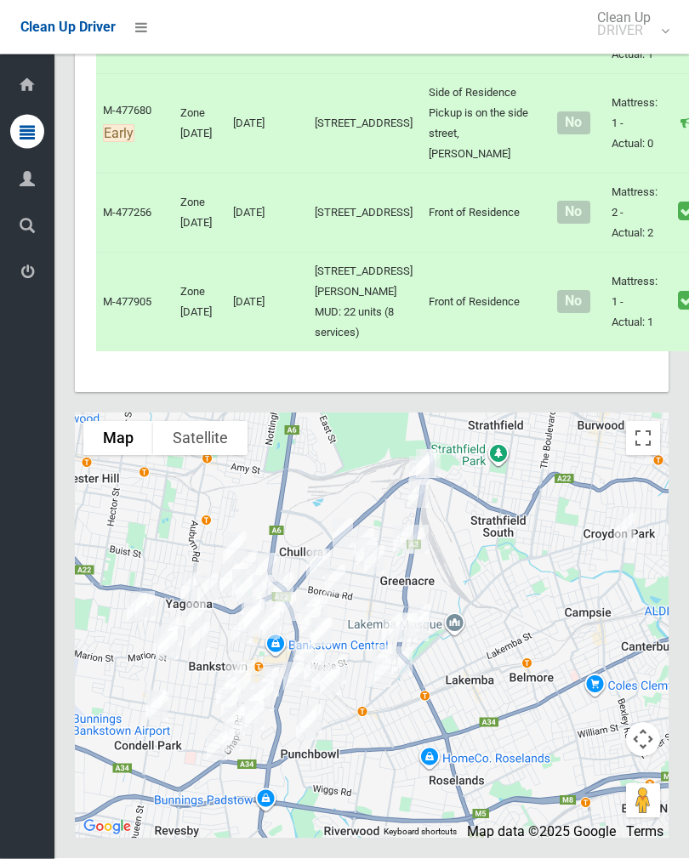
scroll to position [7485, 0]
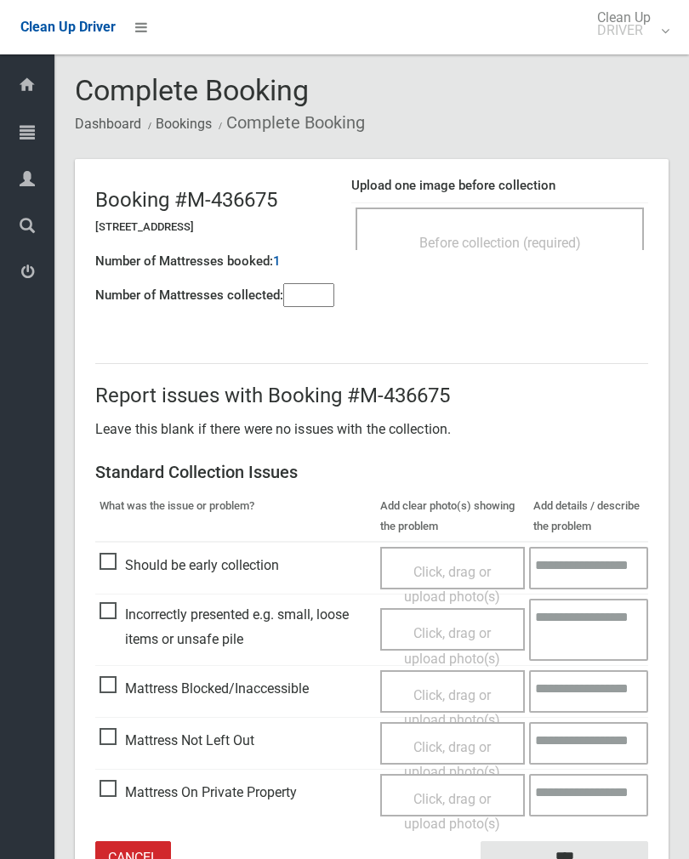
click at [547, 240] on span "Before collection (required)" at bounding box center [500, 243] width 162 height 16
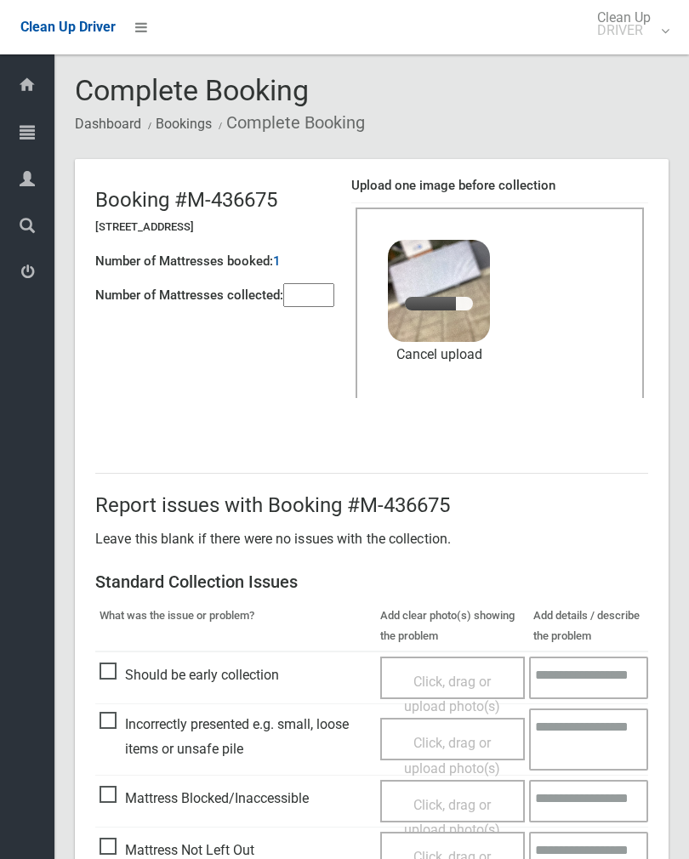
click at [313, 288] on input"] "number" at bounding box center [308, 295] width 51 height 24
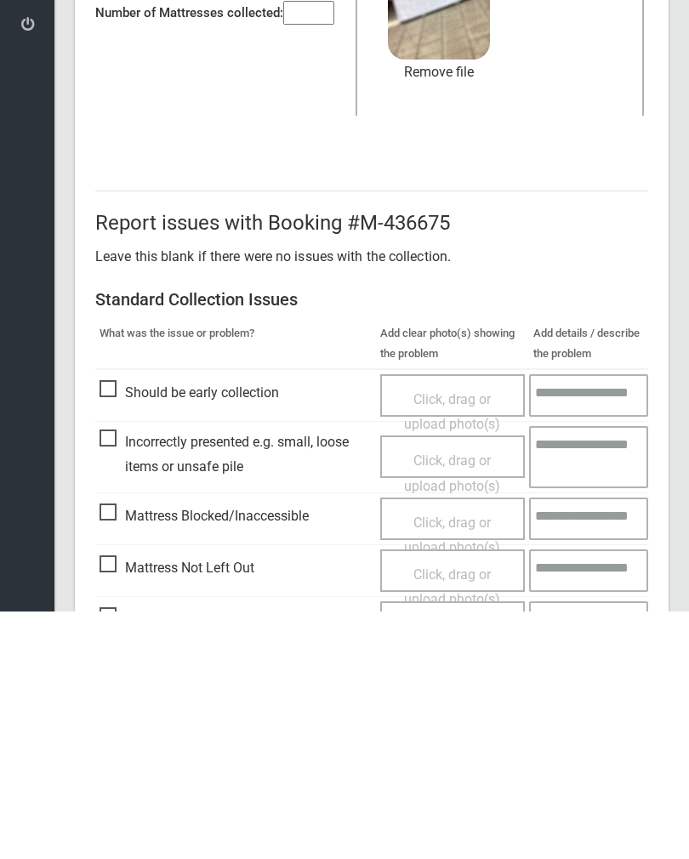
scroll to position [205, 0]
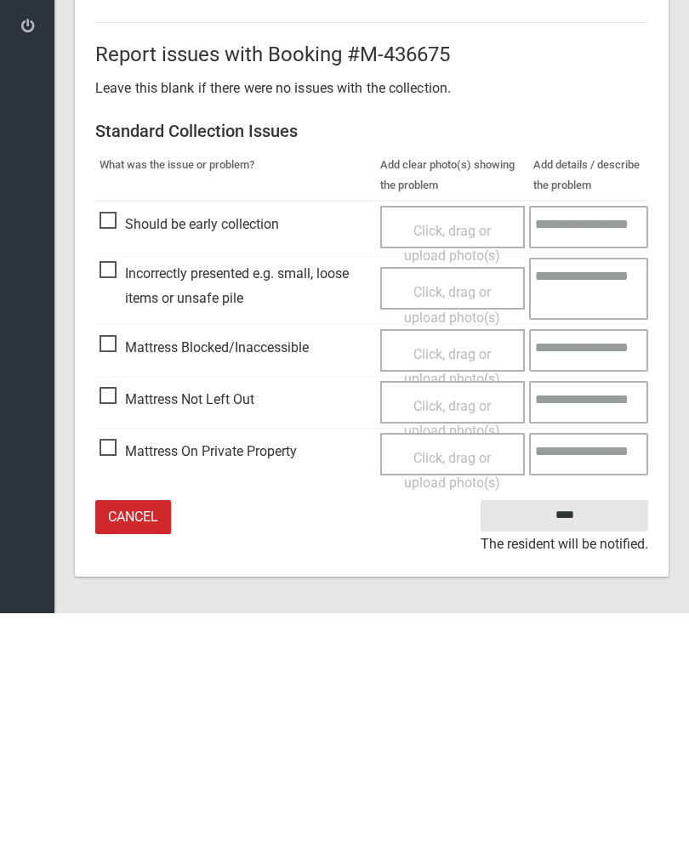
type input"] "*"
click at [575, 745] on input "****" at bounding box center [563, 760] width 167 height 31
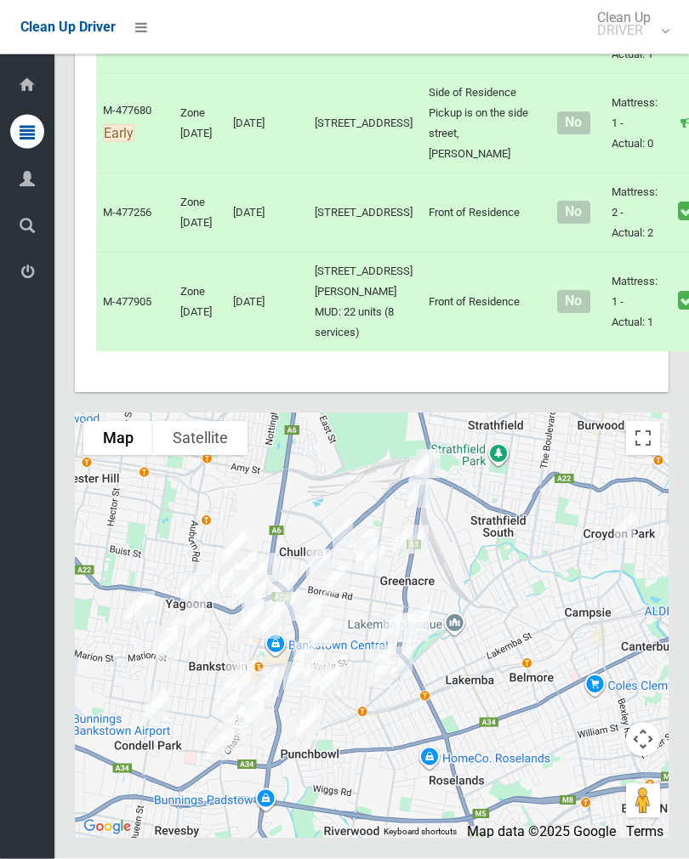
scroll to position [7062, 0]
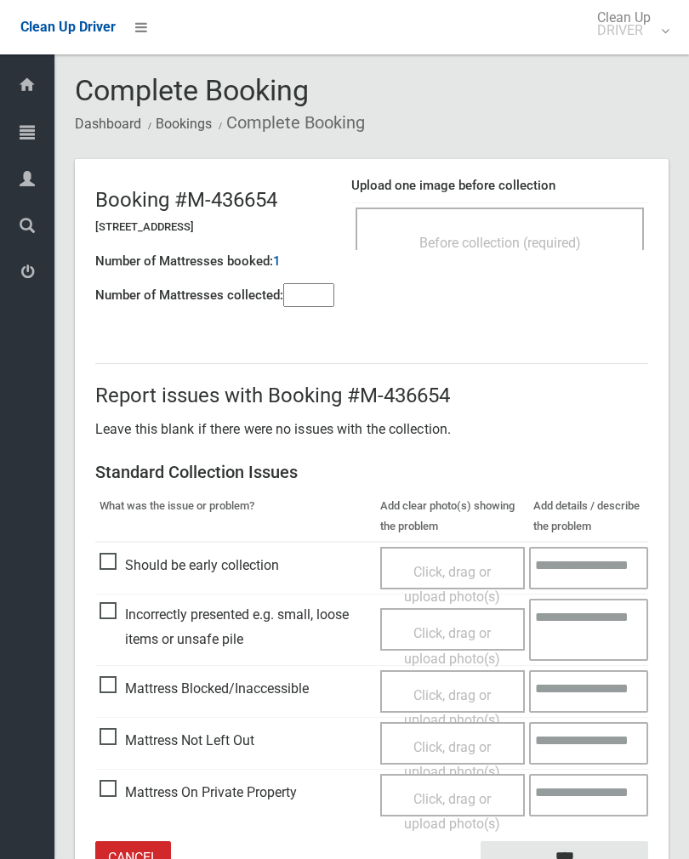
click at [309, 291] on input"] "number" at bounding box center [308, 295] width 51 height 24
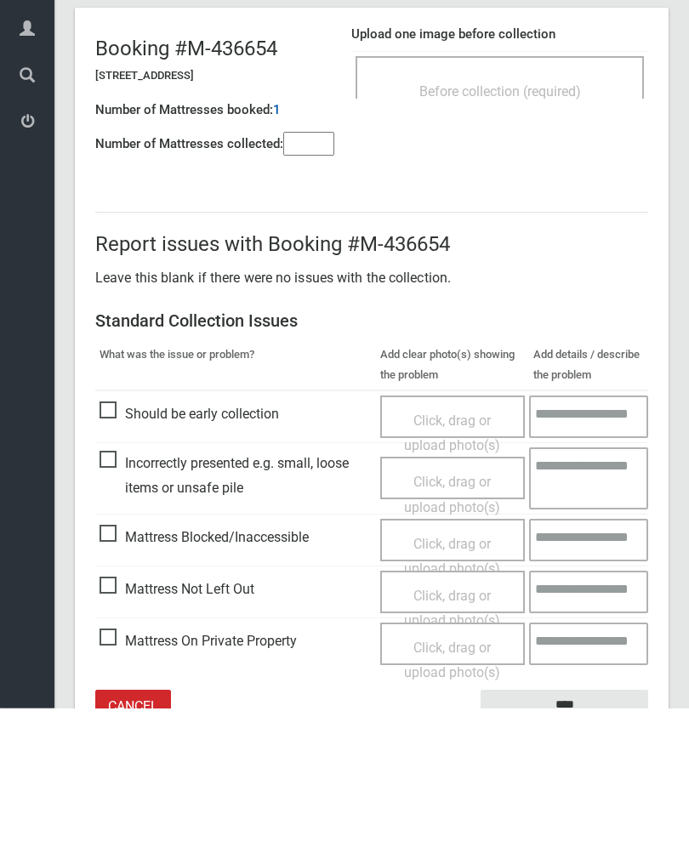
scroll to position [94, 0]
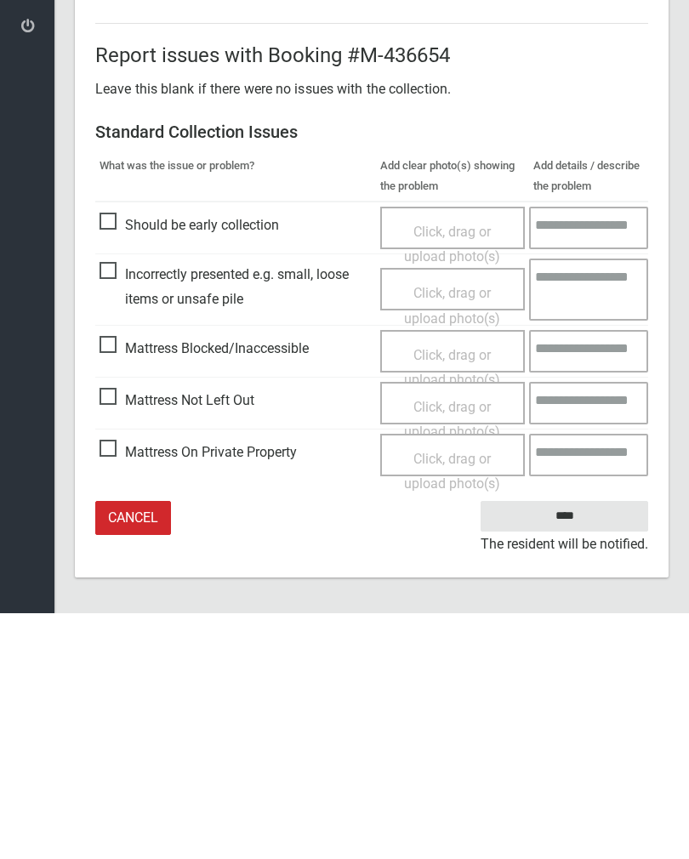
type input"] "*"
click at [121, 633] on span "Mattress Not Left Out" at bounding box center [176, 646] width 155 height 26
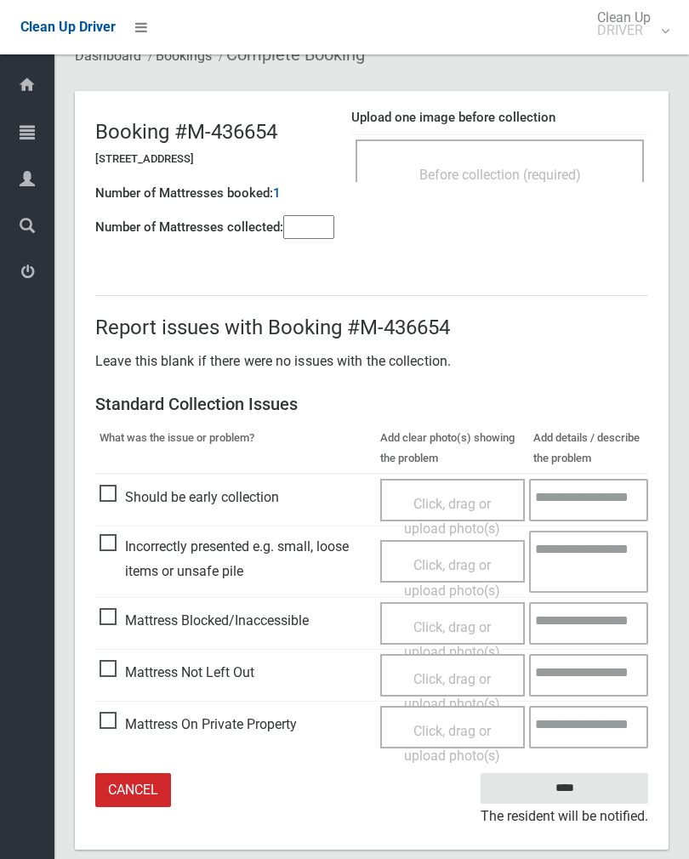
click at [465, 675] on span "Click, drag or upload photo(s)" at bounding box center [452, 692] width 96 height 42
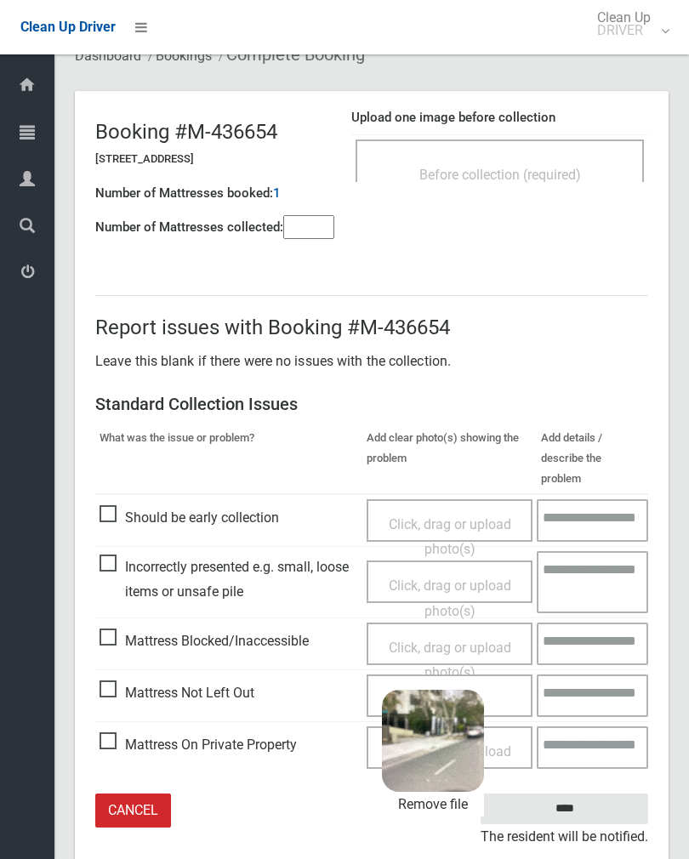
click at [618, 793] on input "****" at bounding box center [563, 808] width 167 height 31
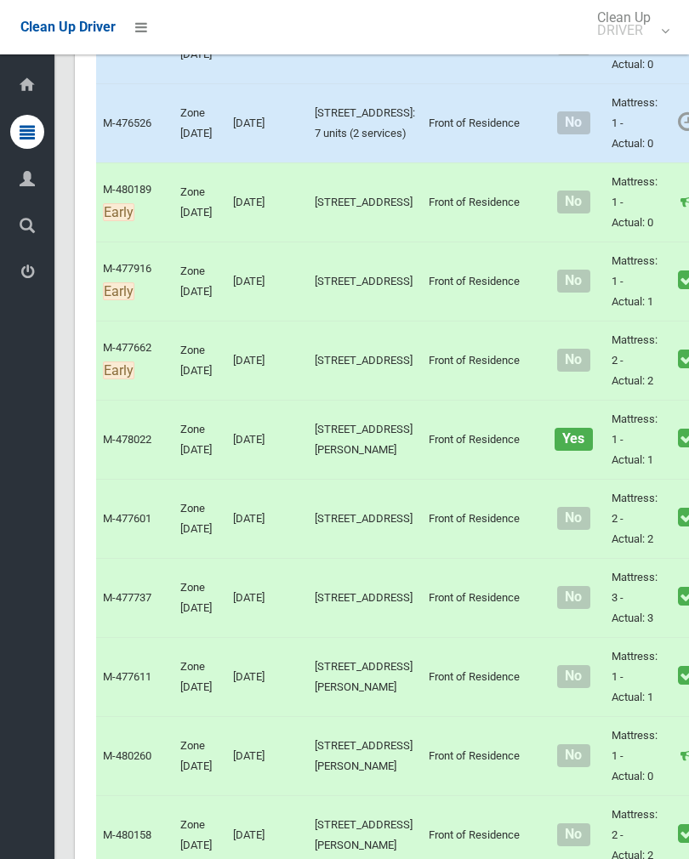
scroll to position [1884, 0]
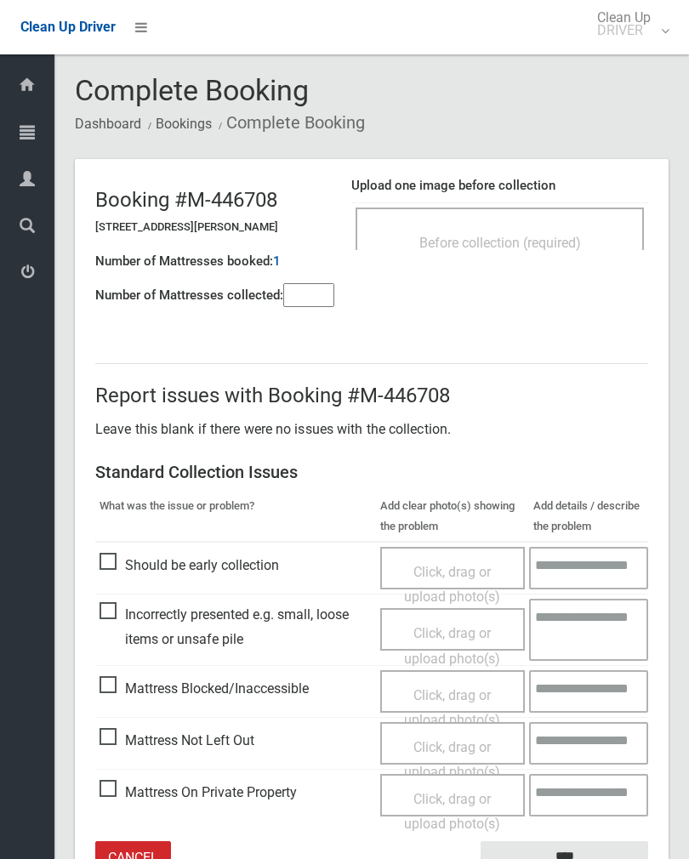
click at [559, 242] on span "Before collection (required)" at bounding box center [500, 243] width 162 height 16
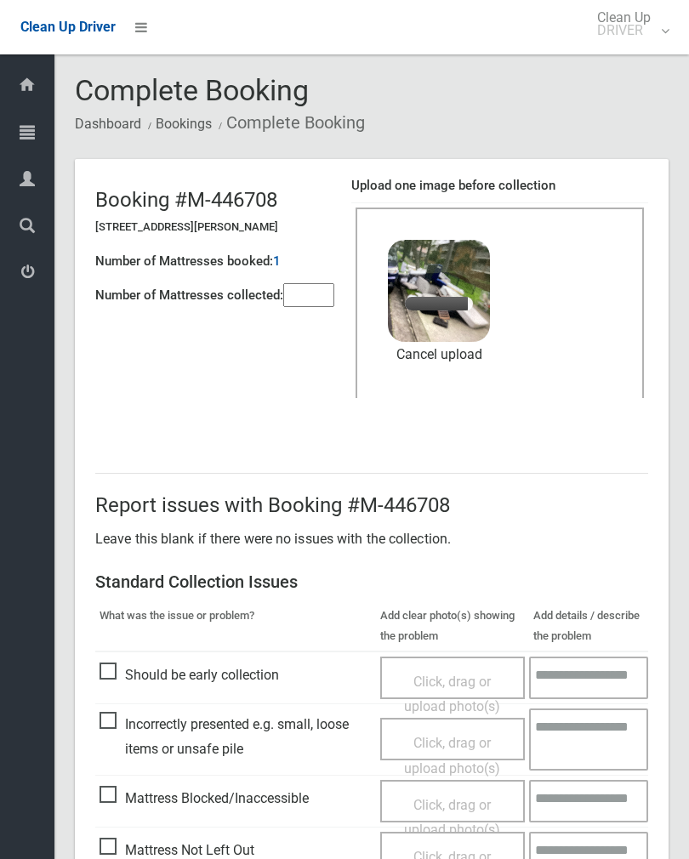
click at [314, 293] on input"] "number" at bounding box center [308, 295] width 51 height 24
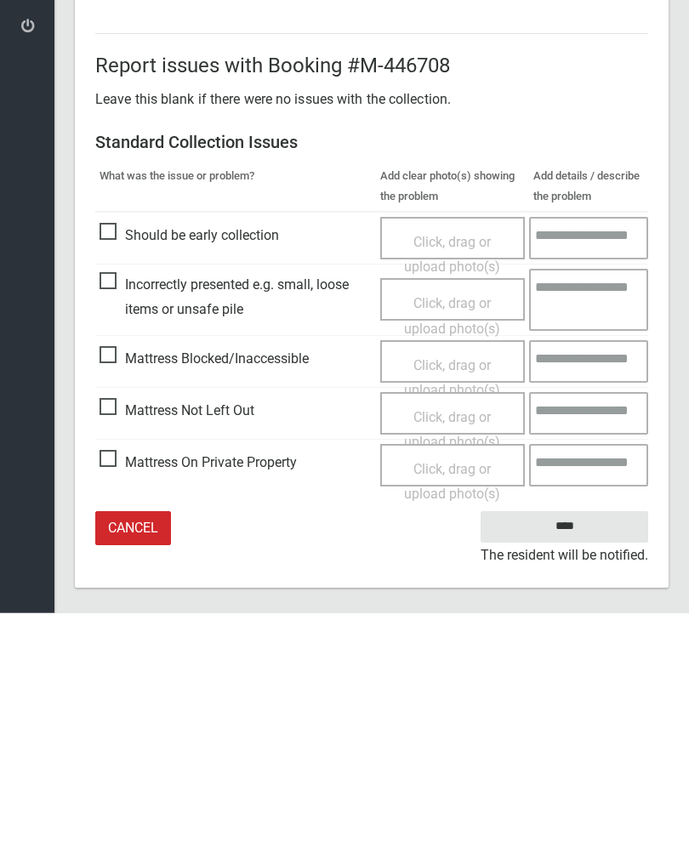
scroll to position [205, 0]
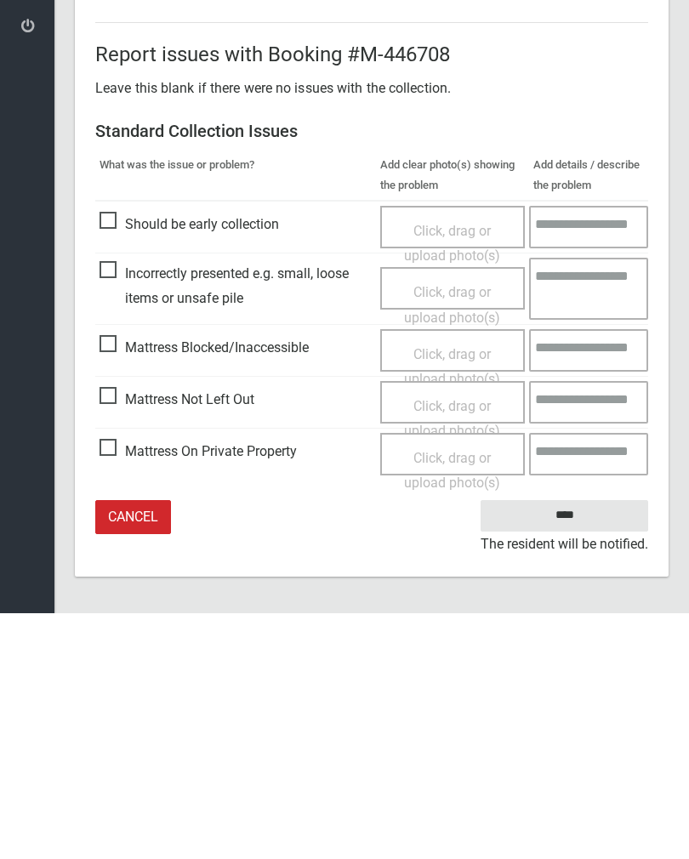
type input"] "**"
click at [564, 745] on input "****" at bounding box center [563, 760] width 167 height 31
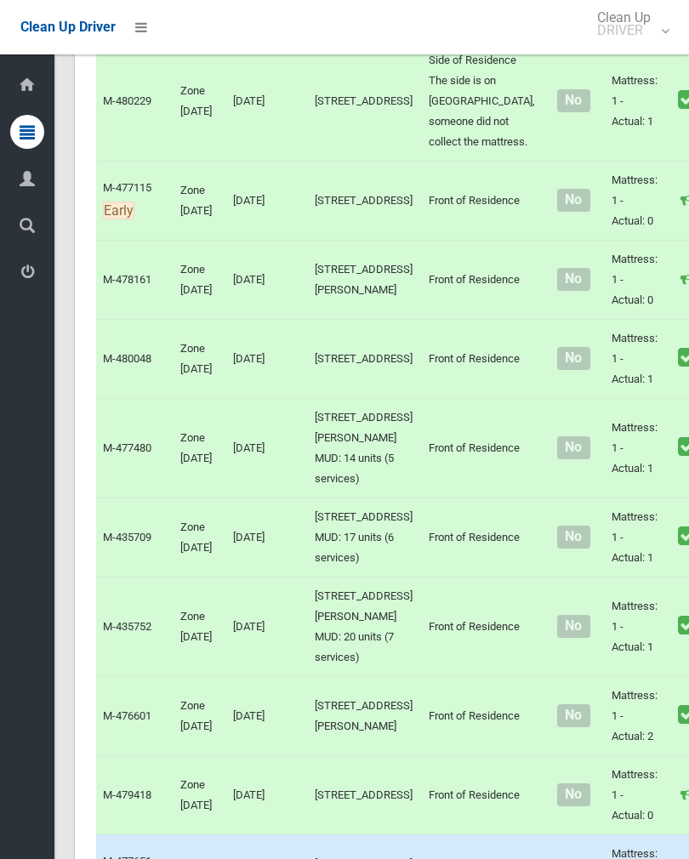
scroll to position [3966, 0]
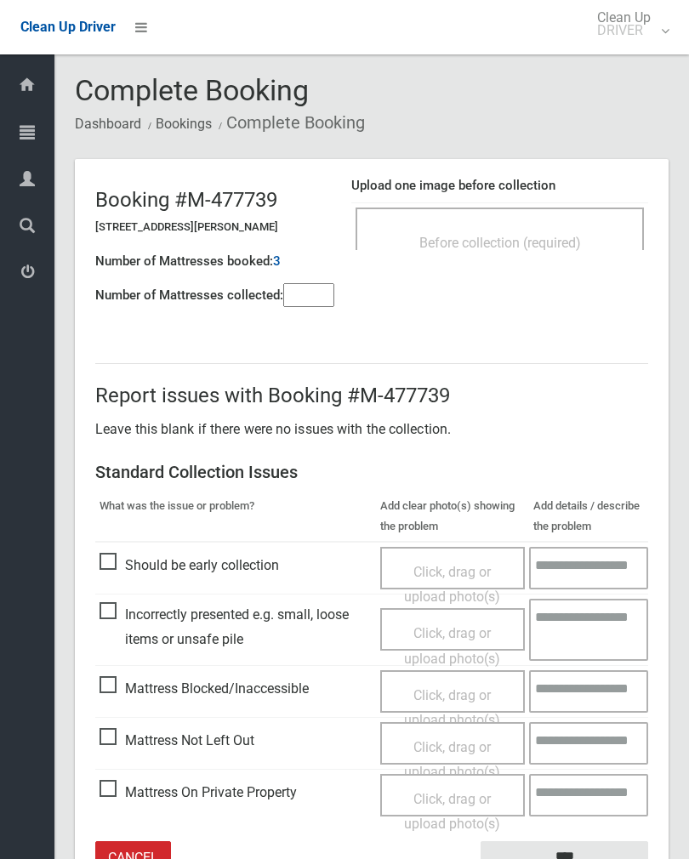
click at [586, 212] on div "Before collection (required)" at bounding box center [499, 228] width 288 height 43
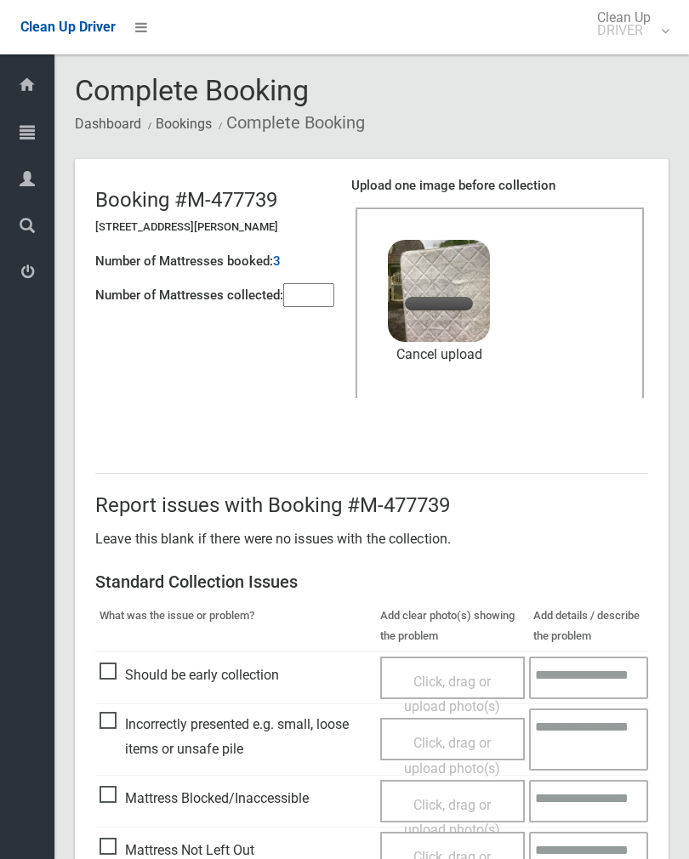
click at [314, 300] on input"] "number" at bounding box center [308, 295] width 51 height 24
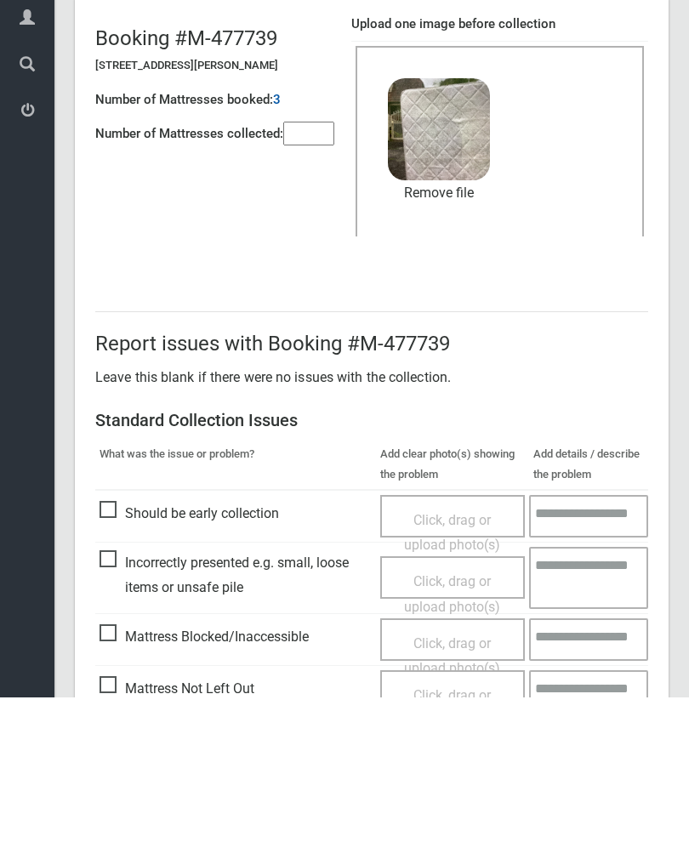
scroll to position [205, 0]
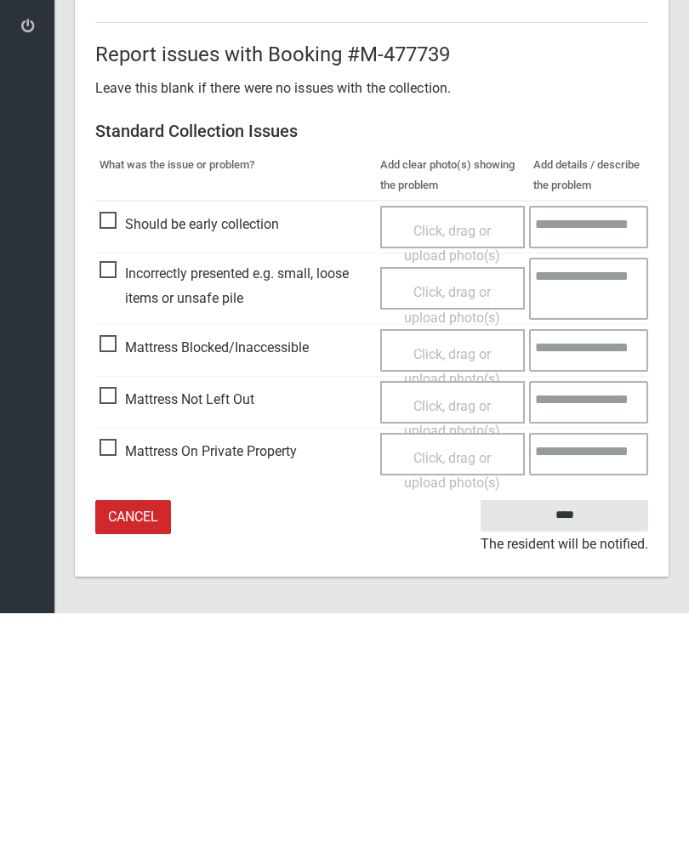
type input"] "*"
click at [568, 745] on input "****" at bounding box center [563, 760] width 167 height 31
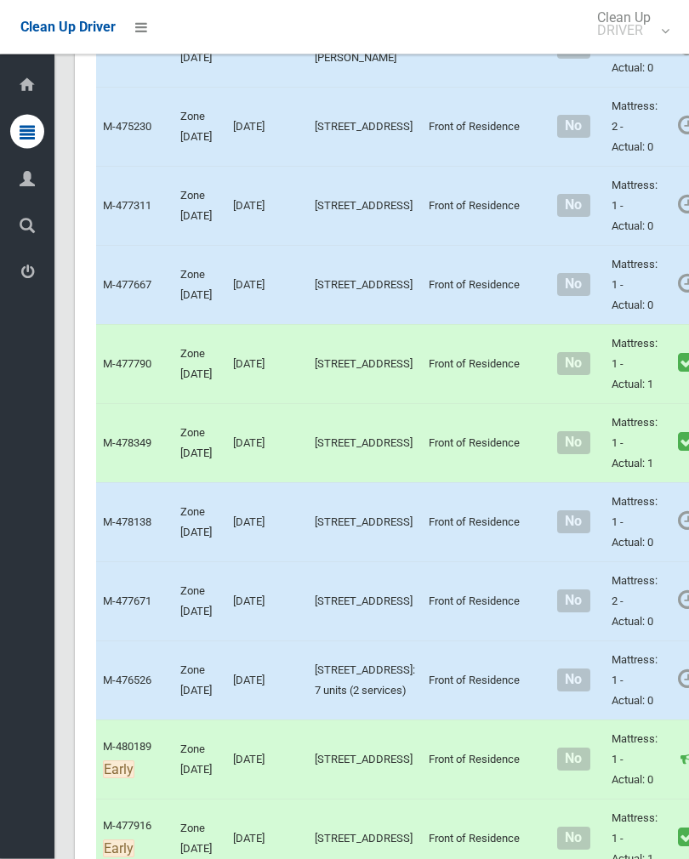
scroll to position [1165, 0]
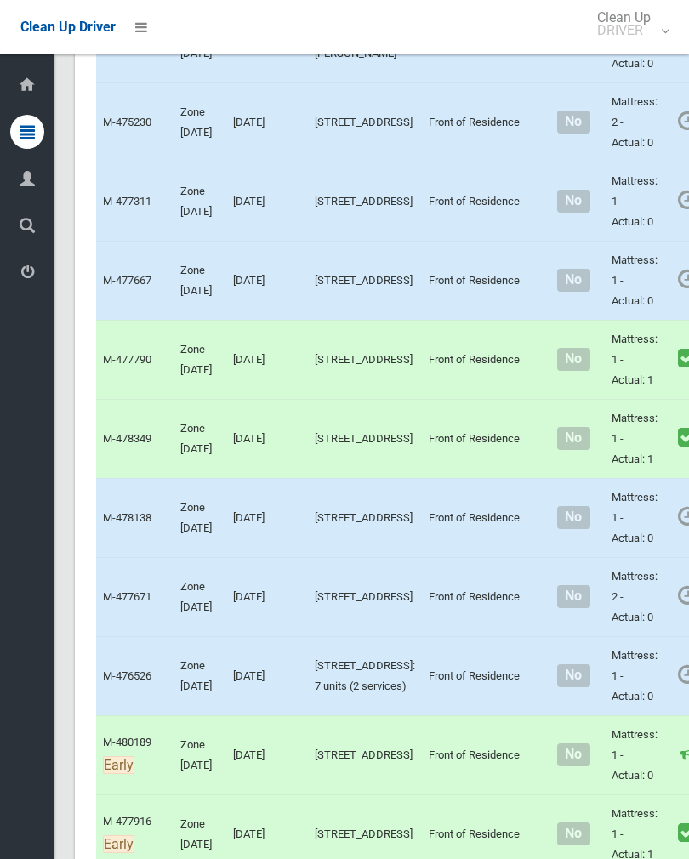
click at [634, 335] on link "Complete Booking" at bounding box center [696, 318] width 202 height 34
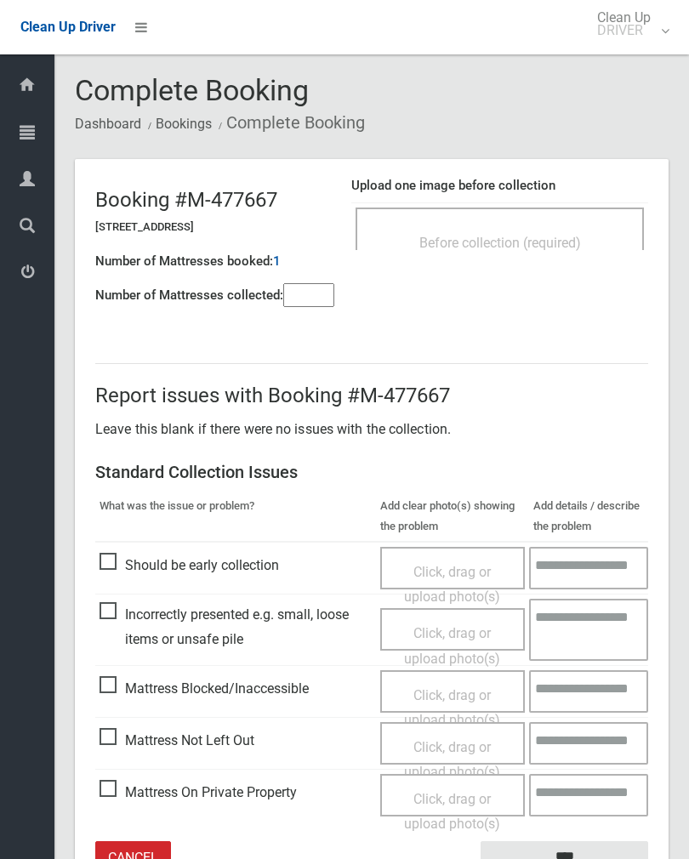
click at [538, 247] on span "Before collection (required)" at bounding box center [500, 243] width 162 height 16
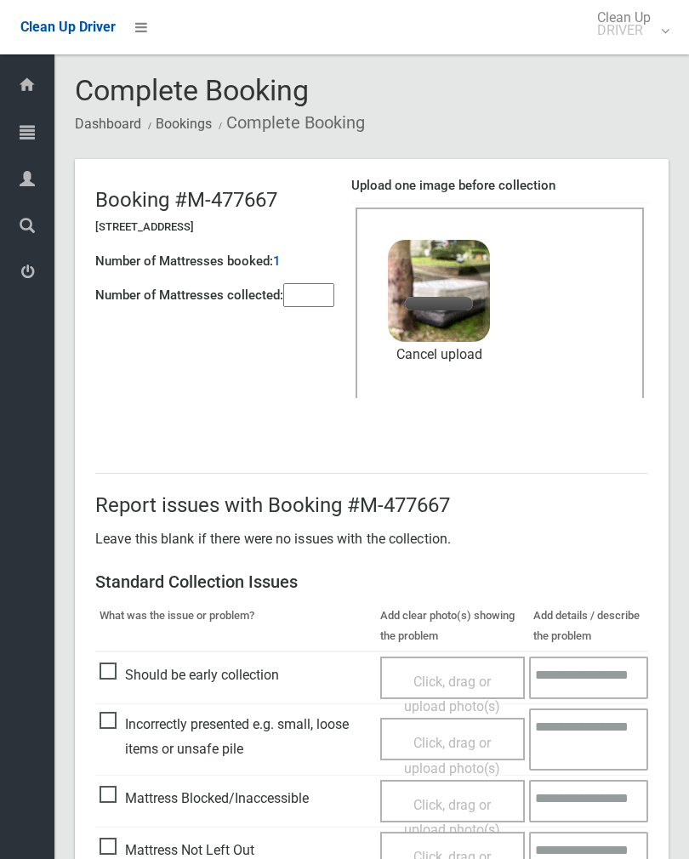
click at [322, 295] on input"] "number" at bounding box center [308, 295] width 51 height 24
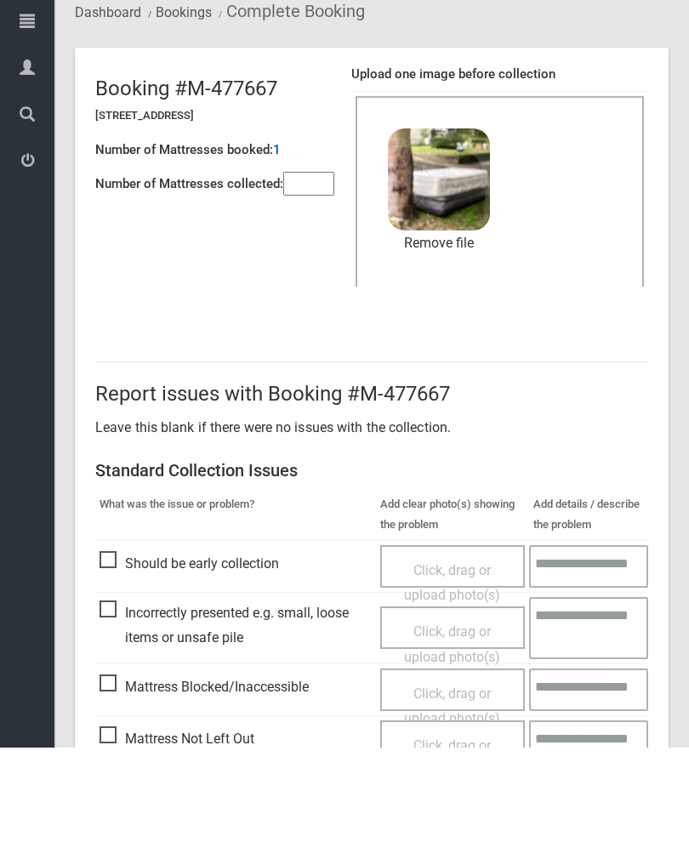
scroll to position [205, 0]
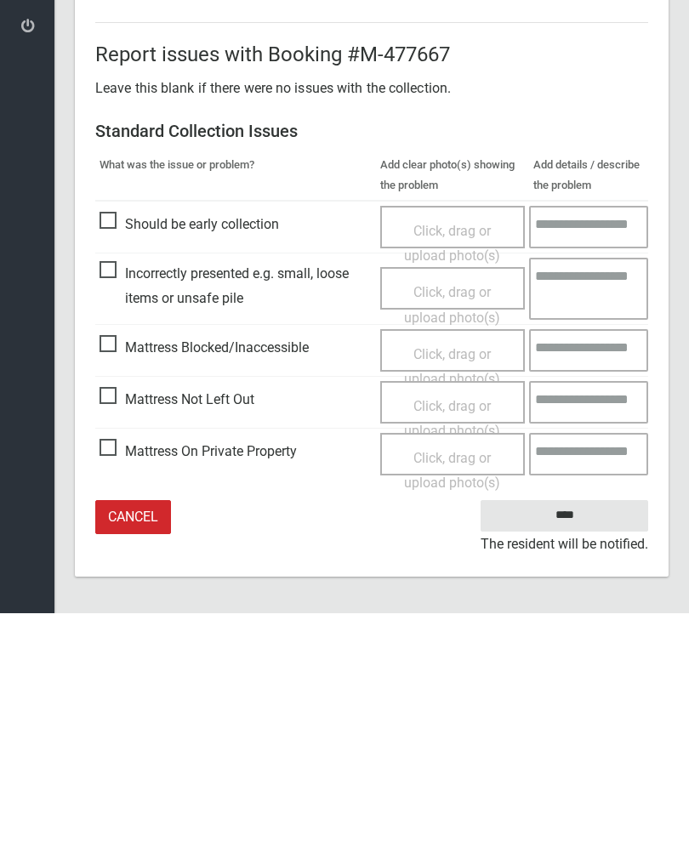
type input"] "*"
click at [586, 745] on input "****" at bounding box center [563, 760] width 167 height 31
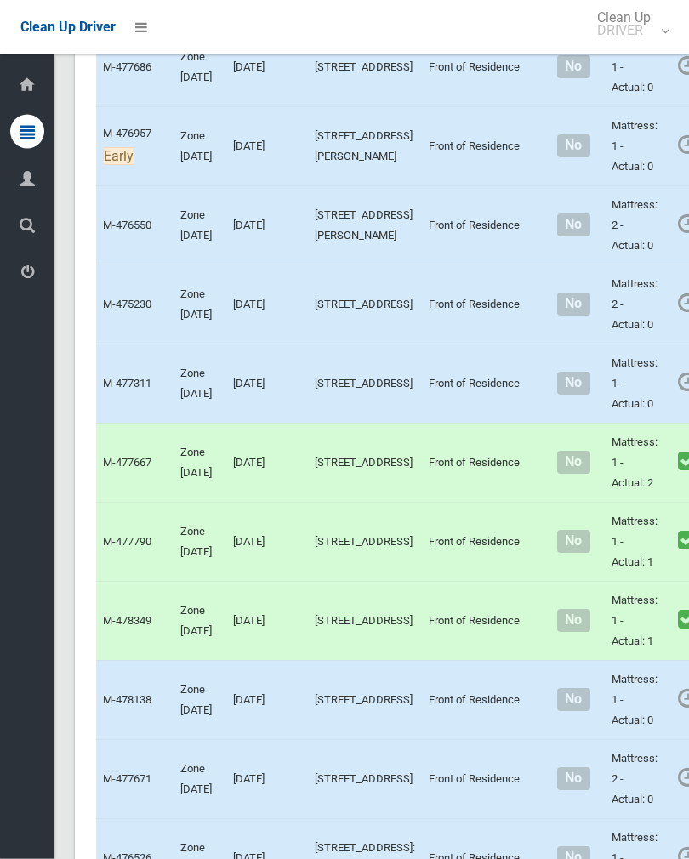
scroll to position [983, 0]
click at [570, 332] on div at bounding box center [344, 429] width 689 height 859
click at [639, 359] on link "Complete Booking" at bounding box center [696, 342] width 202 height 34
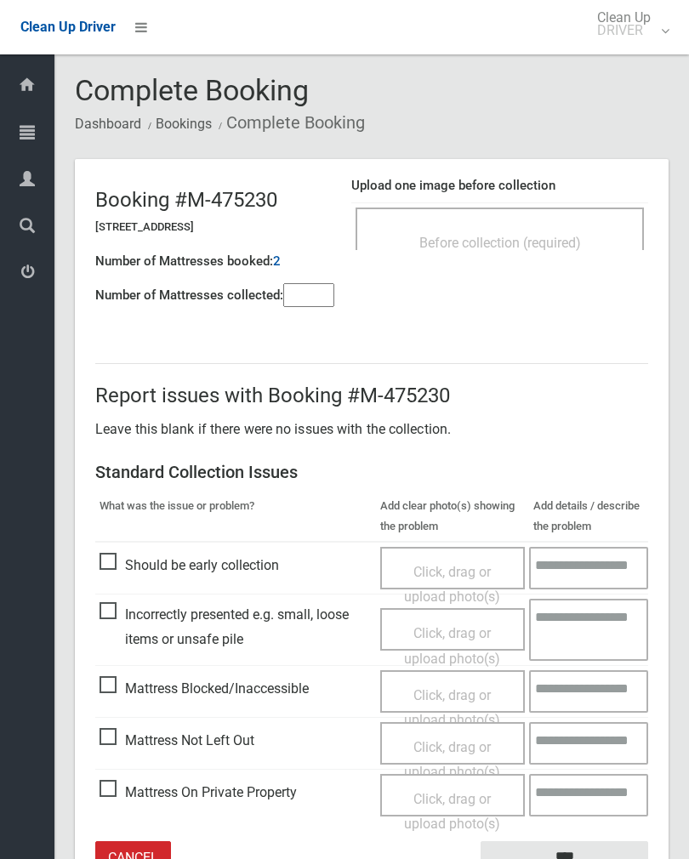
click at [553, 242] on span "Before collection (required)" at bounding box center [500, 243] width 162 height 16
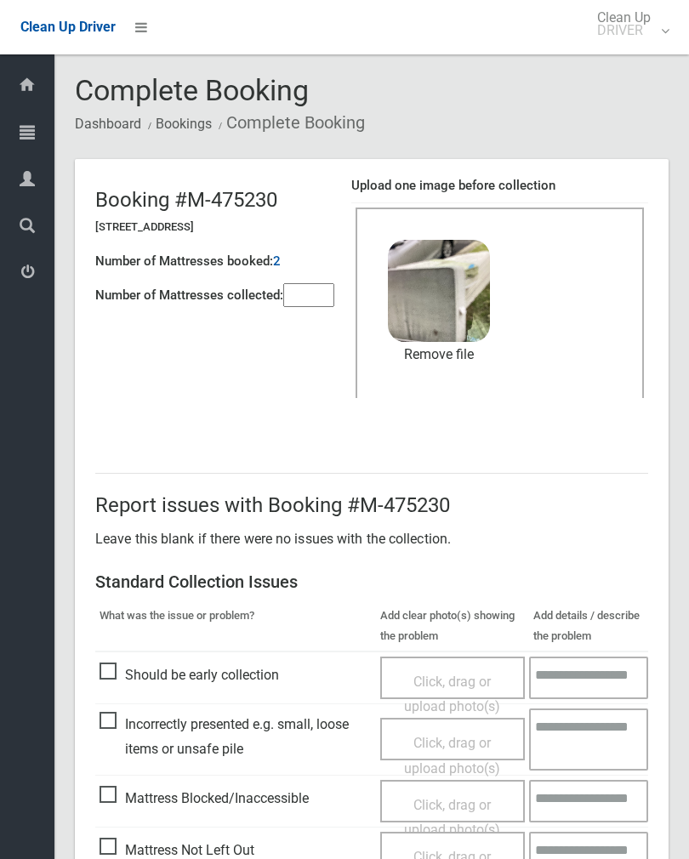
click at [315, 298] on input"] "number" at bounding box center [308, 295] width 51 height 24
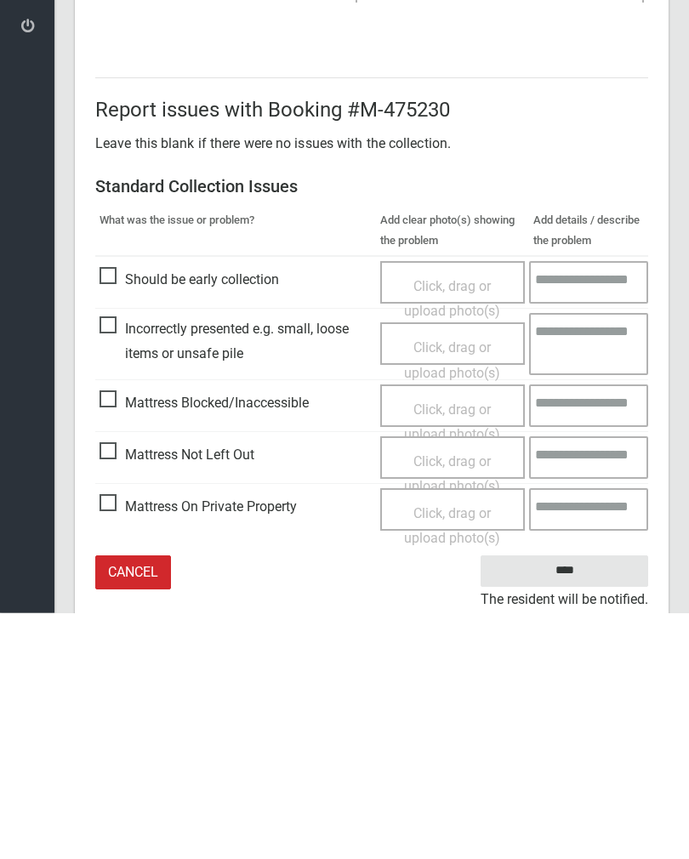
scroll to position [205, 0]
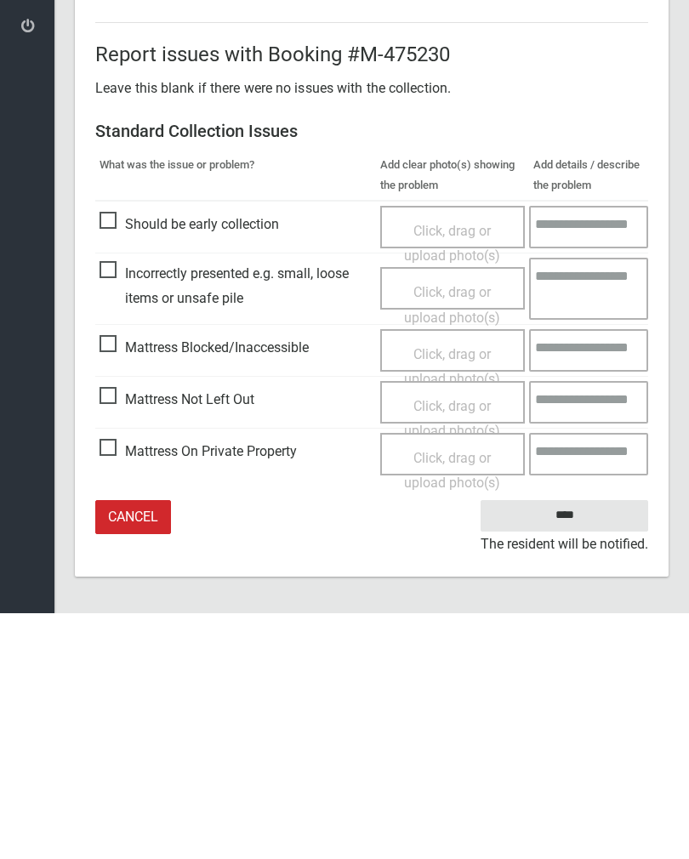
type input"] "*"
click at [579, 745] on input "****" at bounding box center [563, 760] width 167 height 31
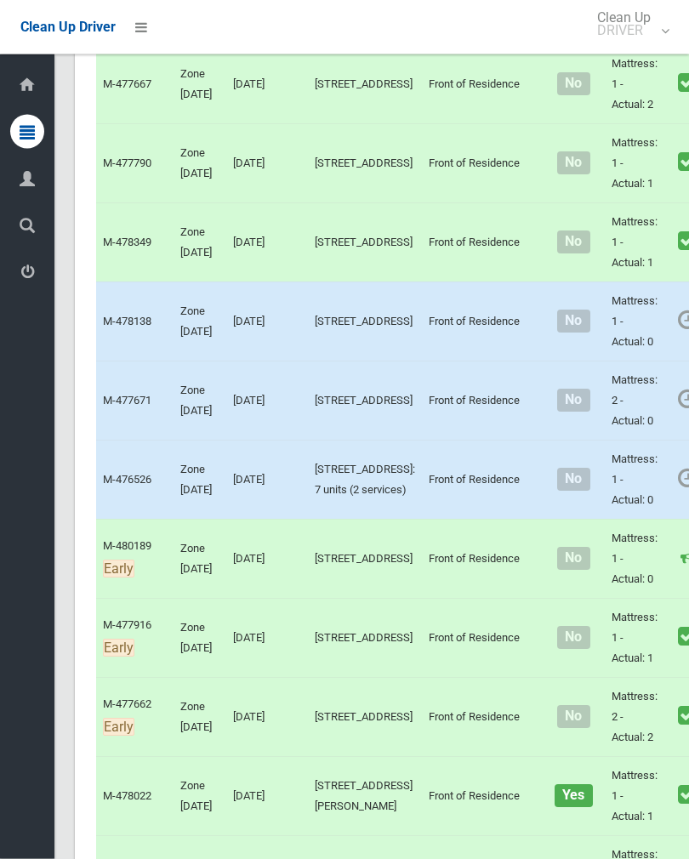
scroll to position [1445, 0]
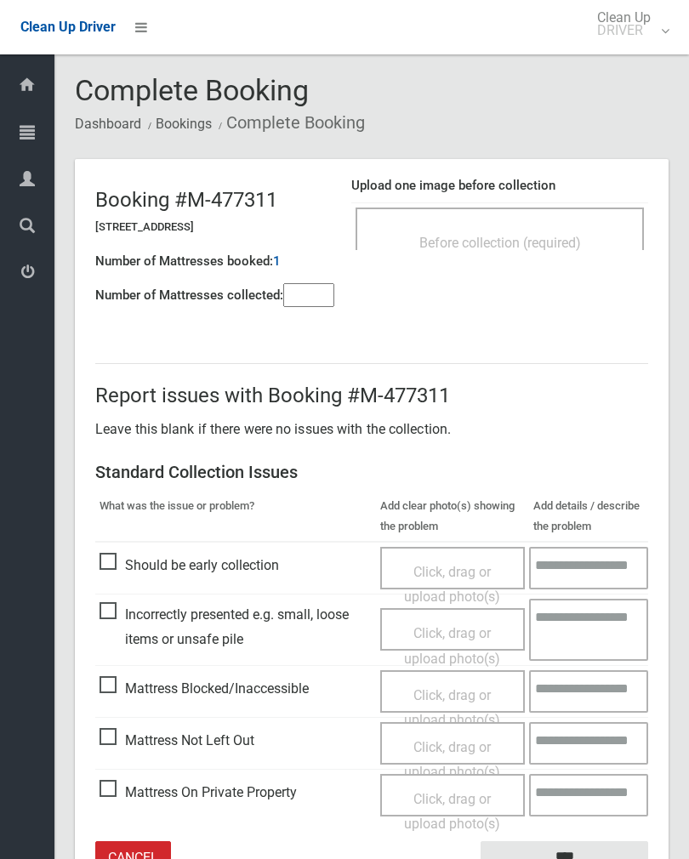
click at [560, 232] on div "Before collection (required)" at bounding box center [499, 241] width 251 height 31
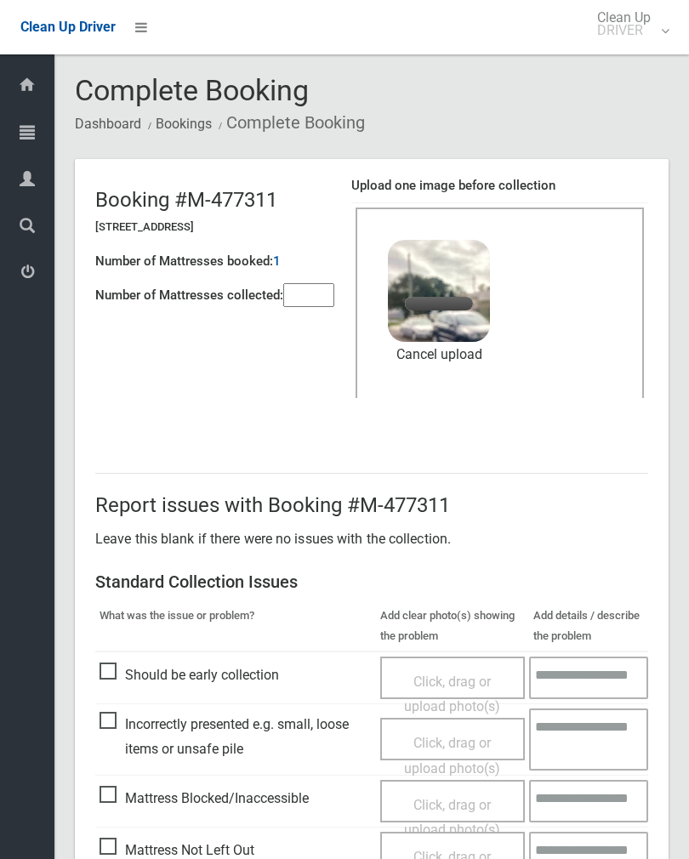
click at [300, 299] on input"] "number" at bounding box center [308, 295] width 51 height 24
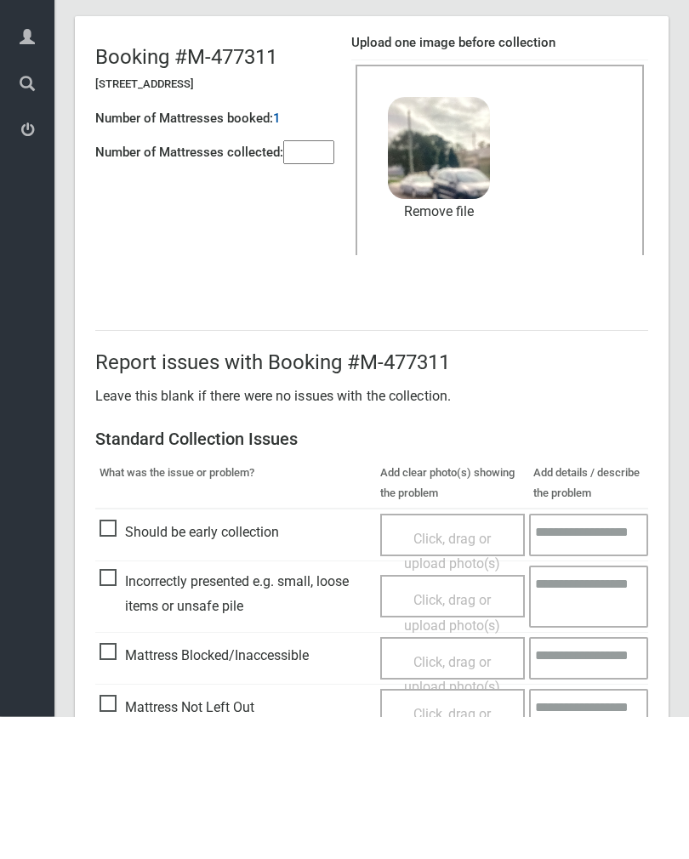
scroll to position [205, 0]
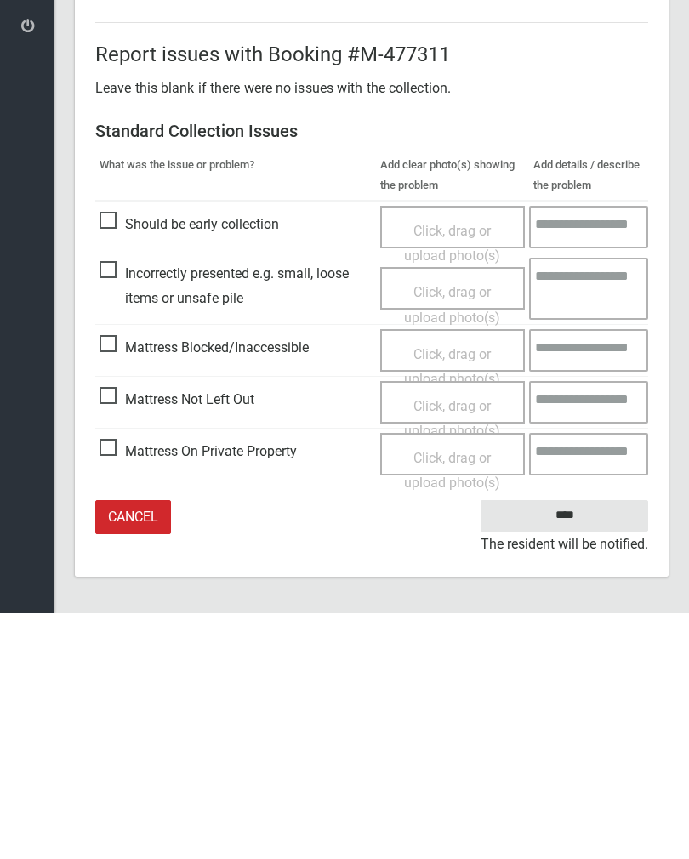
type input"] "*"
click at [569, 745] on input "****" at bounding box center [563, 760] width 167 height 31
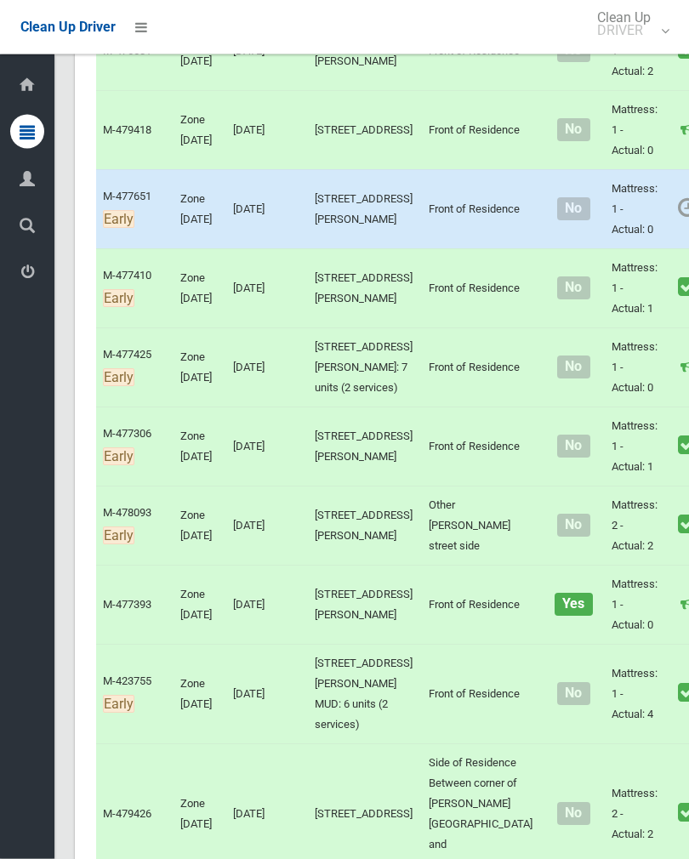
scroll to position [4462, 0]
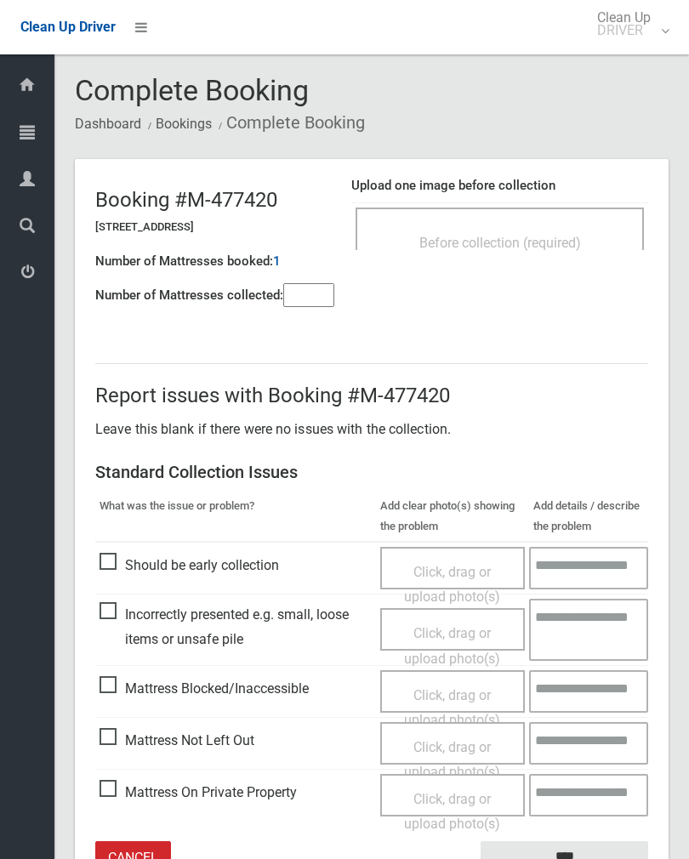
click at [582, 224] on div "Before collection (required)" at bounding box center [499, 228] width 288 height 43
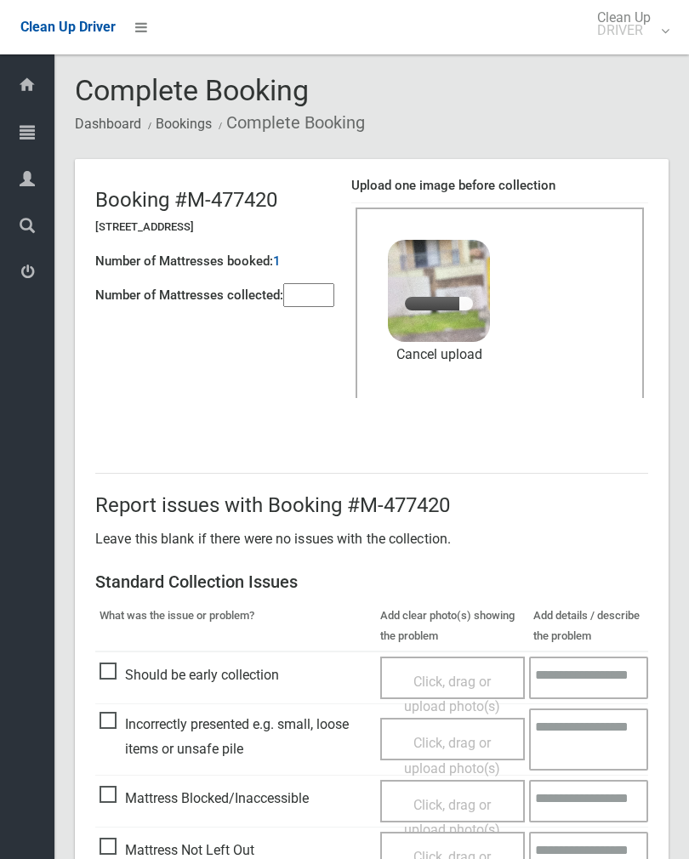
click at [310, 283] on input"] "number" at bounding box center [308, 295] width 51 height 24
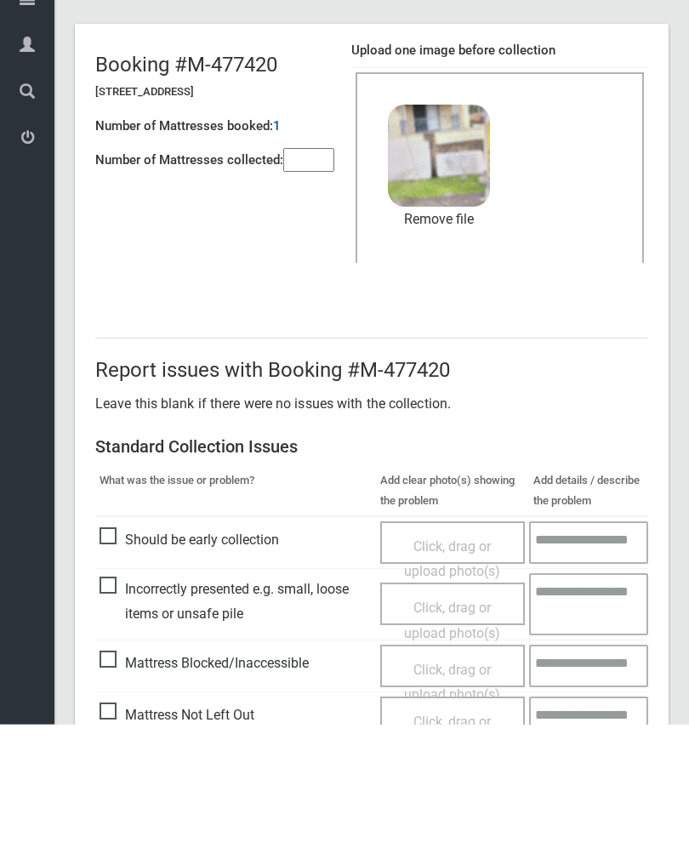
scroll to position [205, 0]
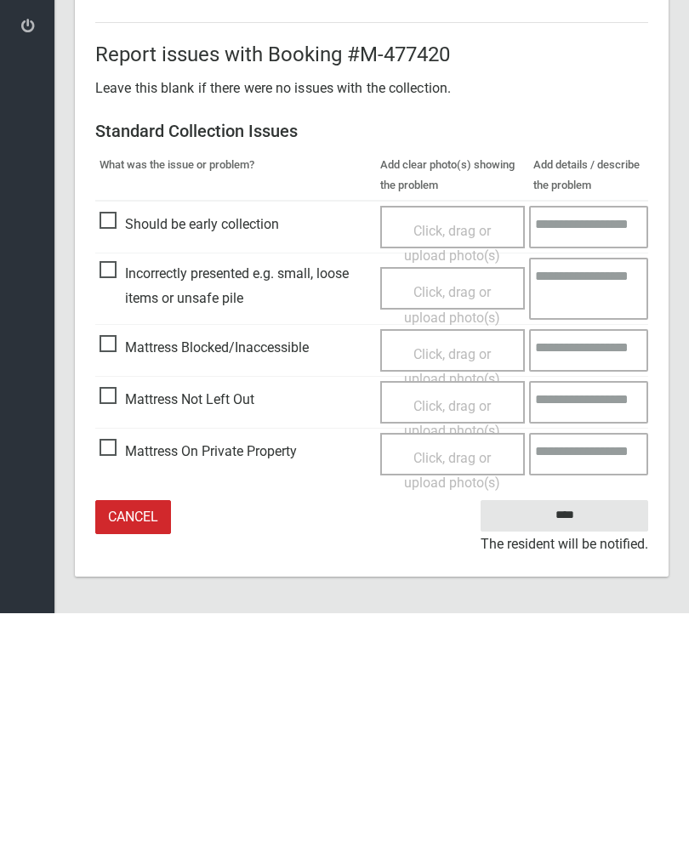
type input"] "*"
click at [570, 745] on input "****" at bounding box center [563, 760] width 167 height 31
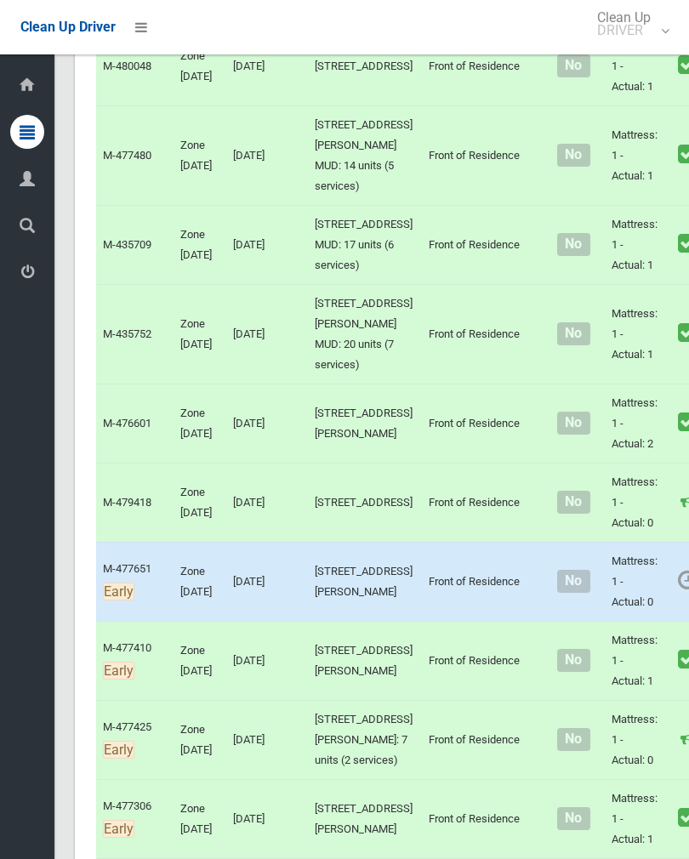
scroll to position [4089, 0]
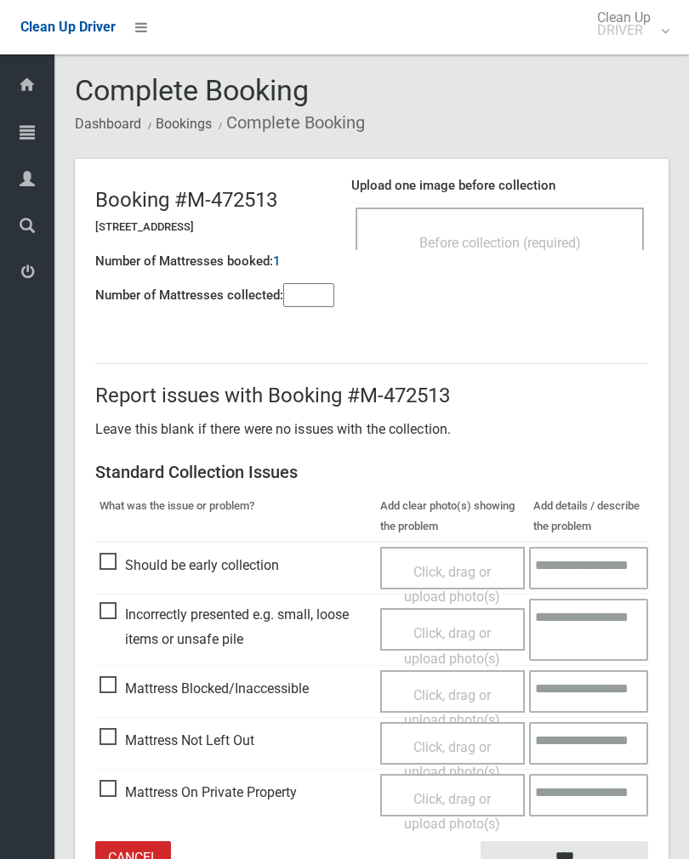
click at [585, 224] on div "Before collection (required)" at bounding box center [499, 228] width 288 height 43
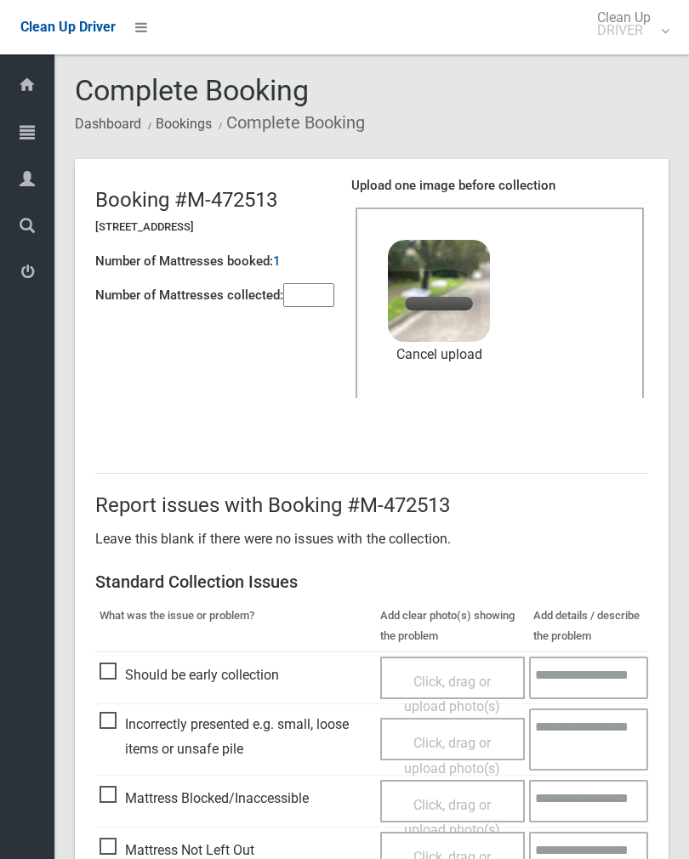
click at [310, 283] on input"] "number" at bounding box center [308, 295] width 51 height 24
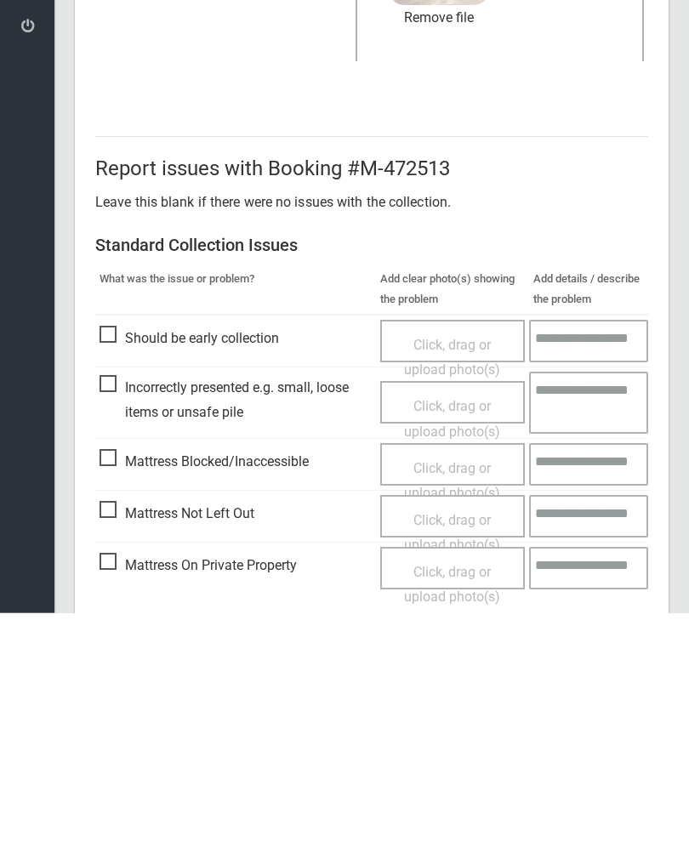
scroll to position [205, 0]
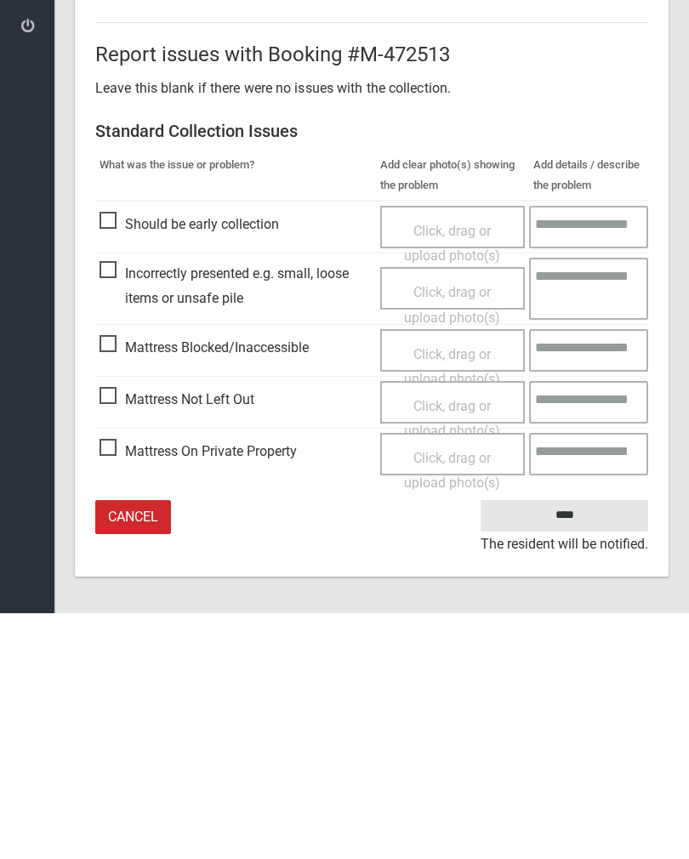
type input"] "*"
click at [578, 745] on input "****" at bounding box center [563, 760] width 167 height 31
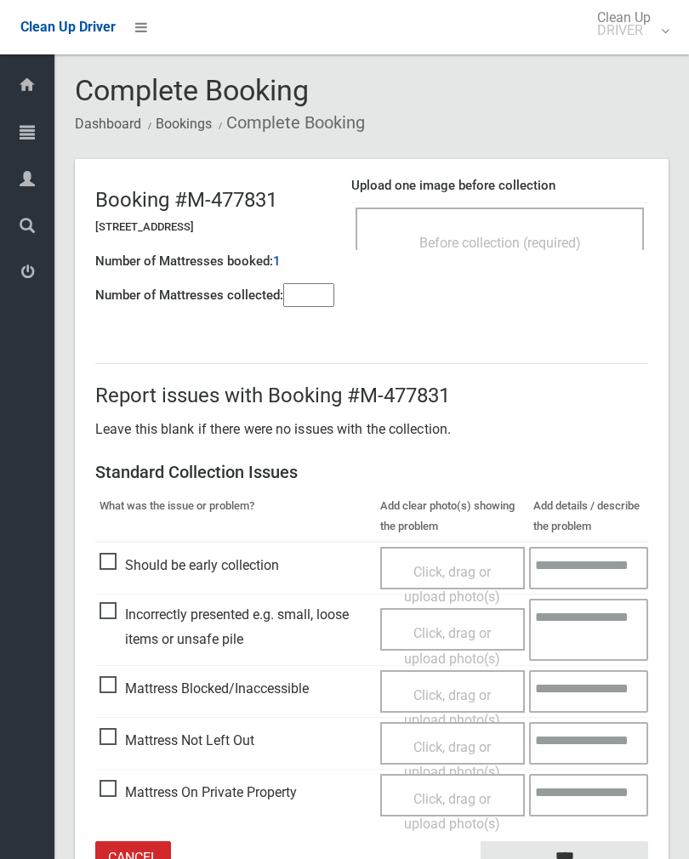
click at [563, 221] on div "Before collection (required)" at bounding box center [499, 228] width 288 height 43
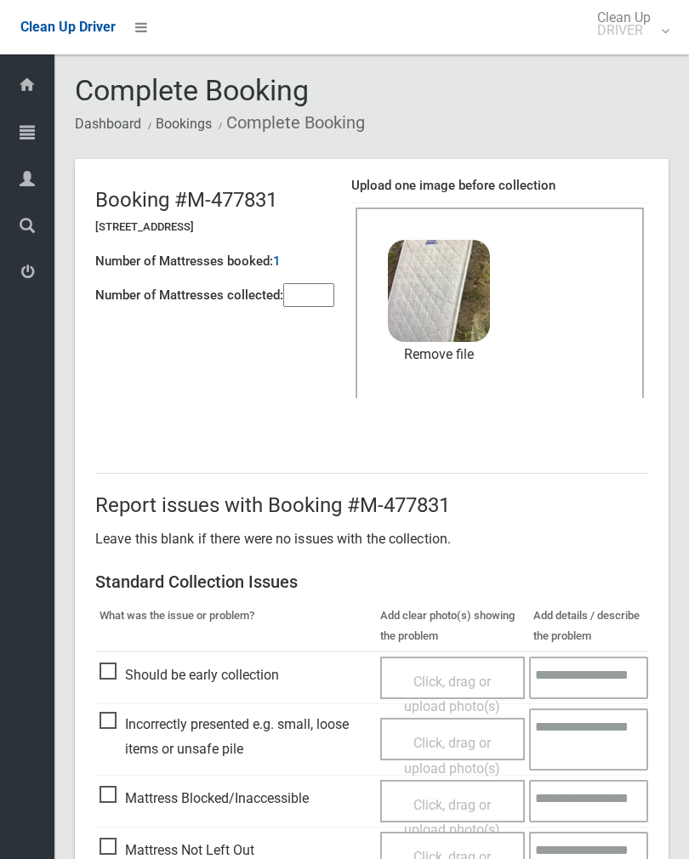
click at [310, 286] on input"] "number" at bounding box center [308, 295] width 51 height 24
type input"] "*"
click at [455, 351] on link "Remove file" at bounding box center [439, 355] width 102 height 26
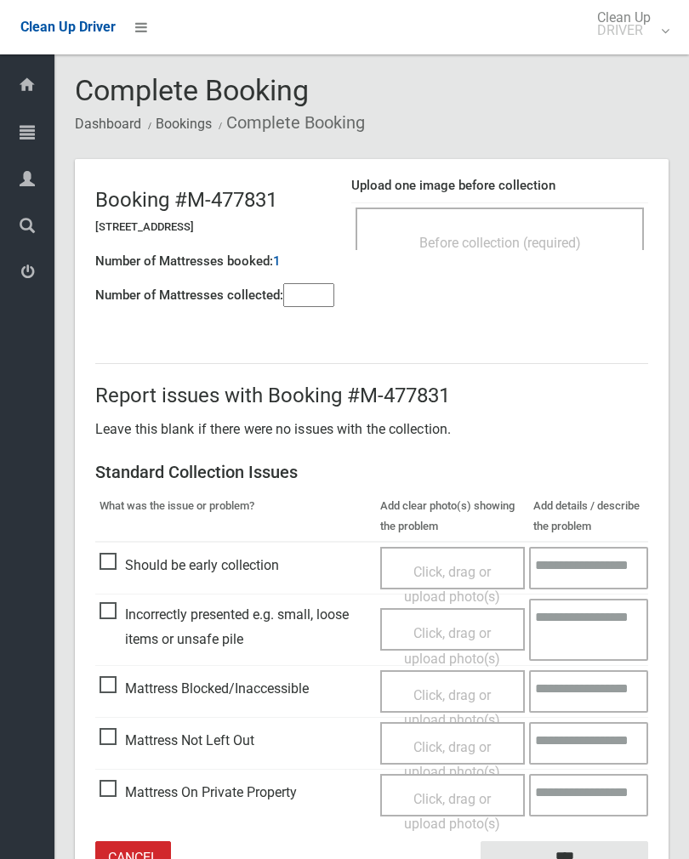
click at [558, 214] on div "Before collection (required)" at bounding box center [499, 228] width 288 height 43
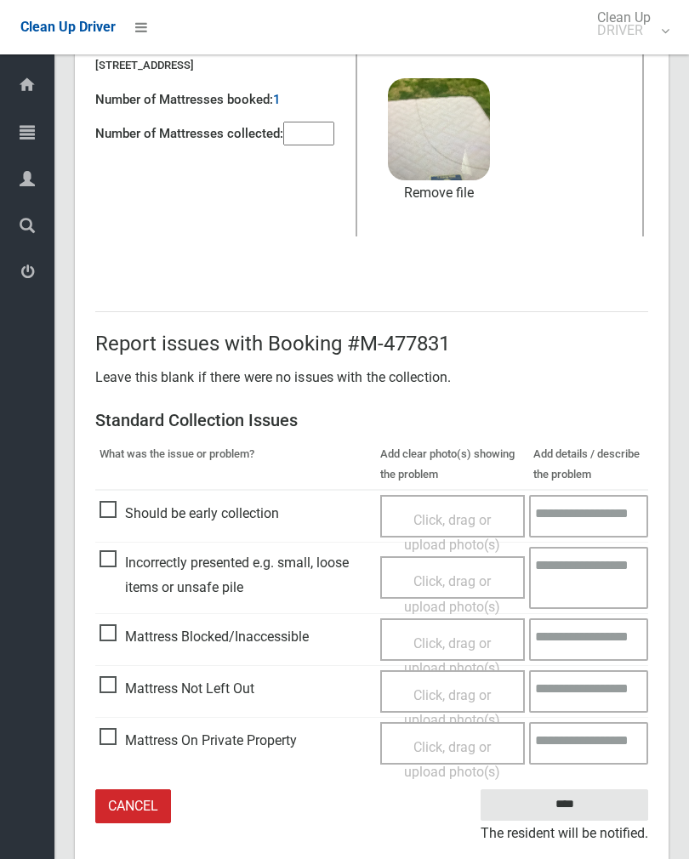
scroll to position [179, 0]
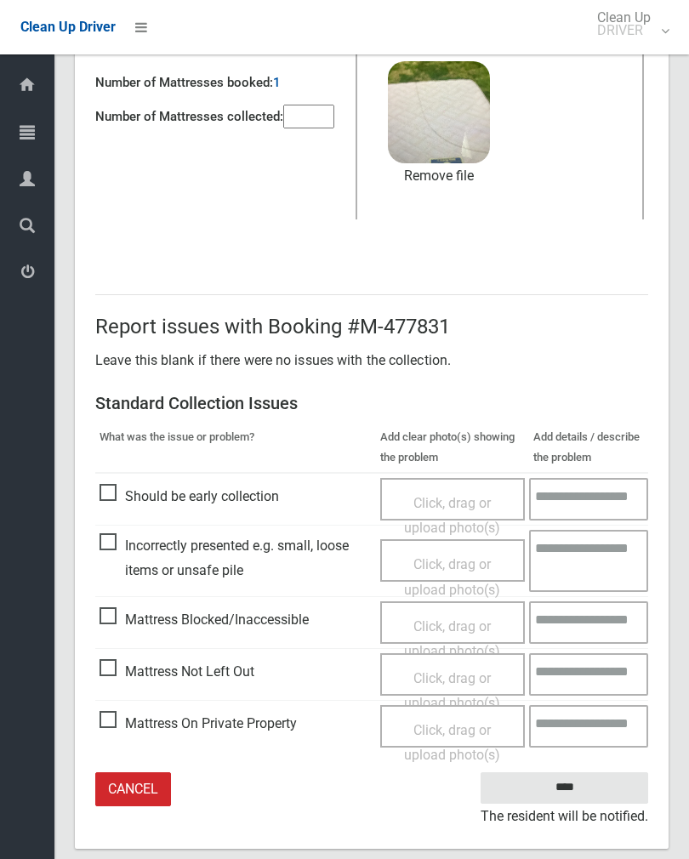
click at [599, 785] on input "****" at bounding box center [563, 787] width 167 height 31
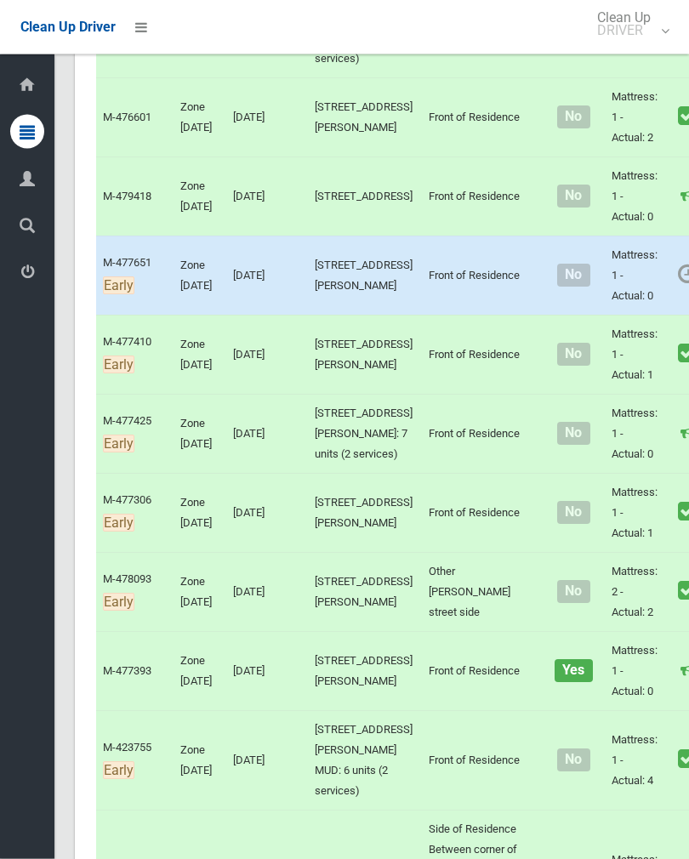
scroll to position [4385, 0]
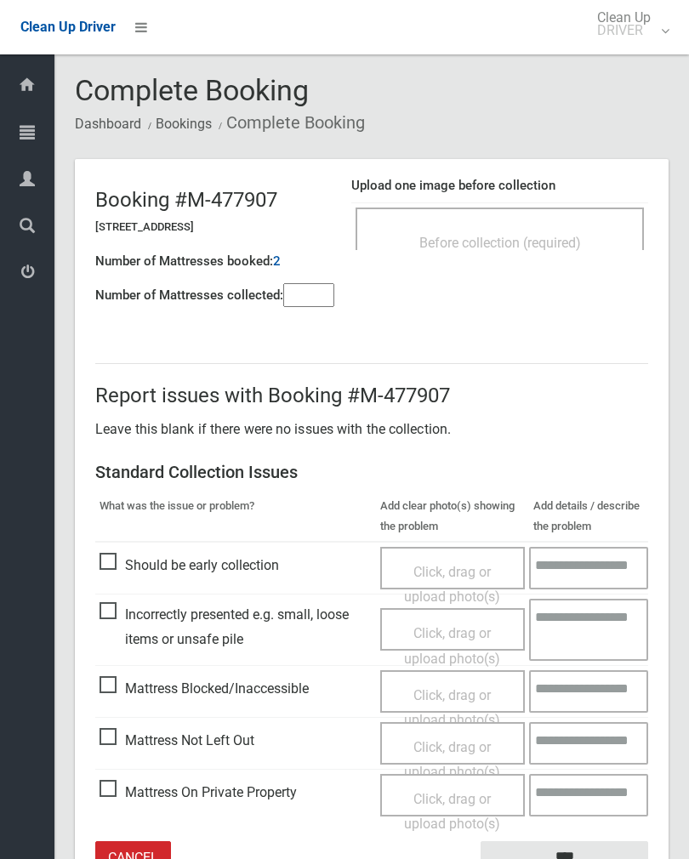
click at [567, 254] on div "Before collection (required)" at bounding box center [499, 241] width 251 height 31
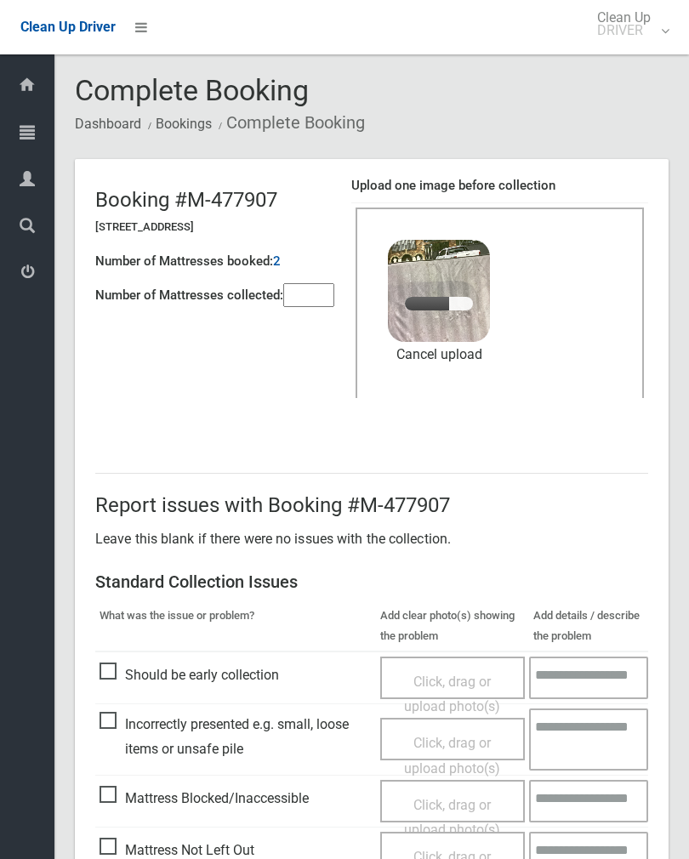
click at [326, 283] on input"] "number" at bounding box center [308, 295] width 51 height 24
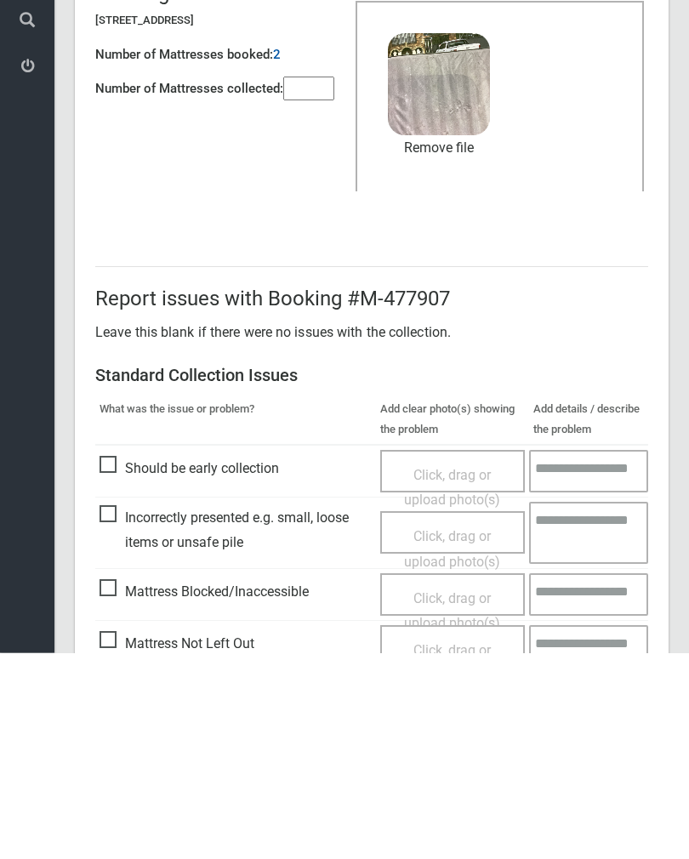
scroll to position [205, 0]
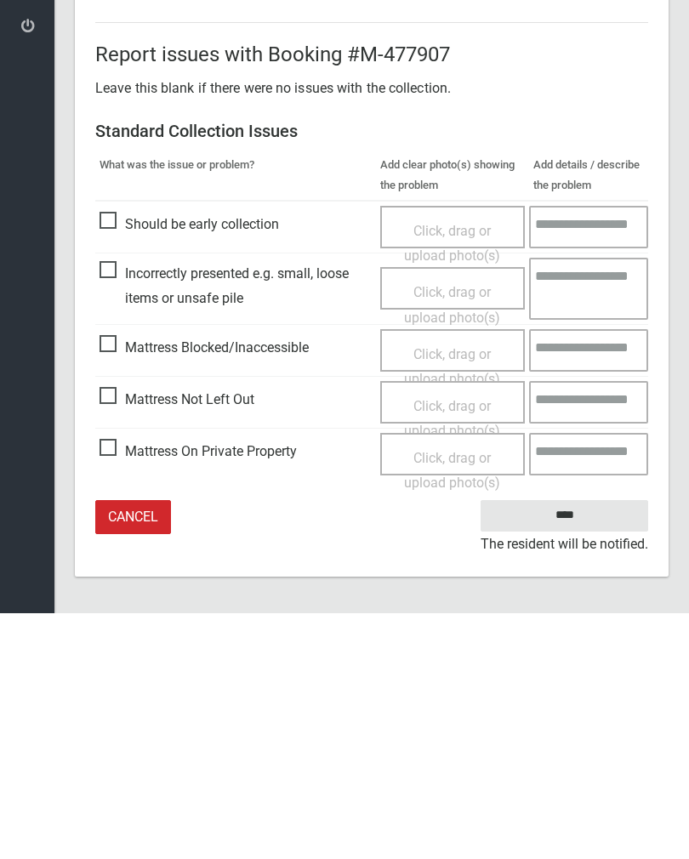
type input"] "*"
click at [566, 745] on input "****" at bounding box center [563, 760] width 167 height 31
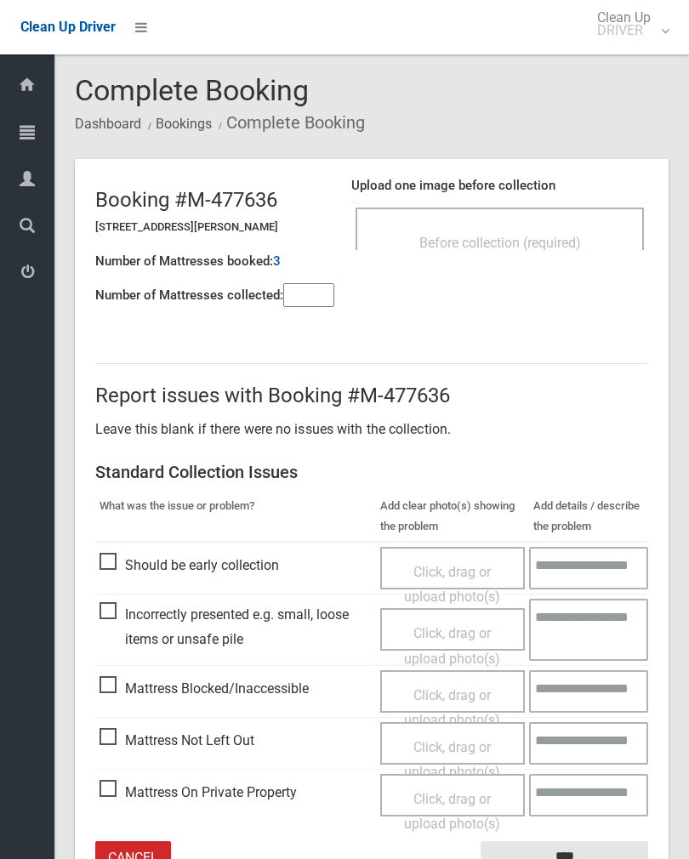
click at [558, 227] on div "Before collection (required)" at bounding box center [499, 241] width 251 height 31
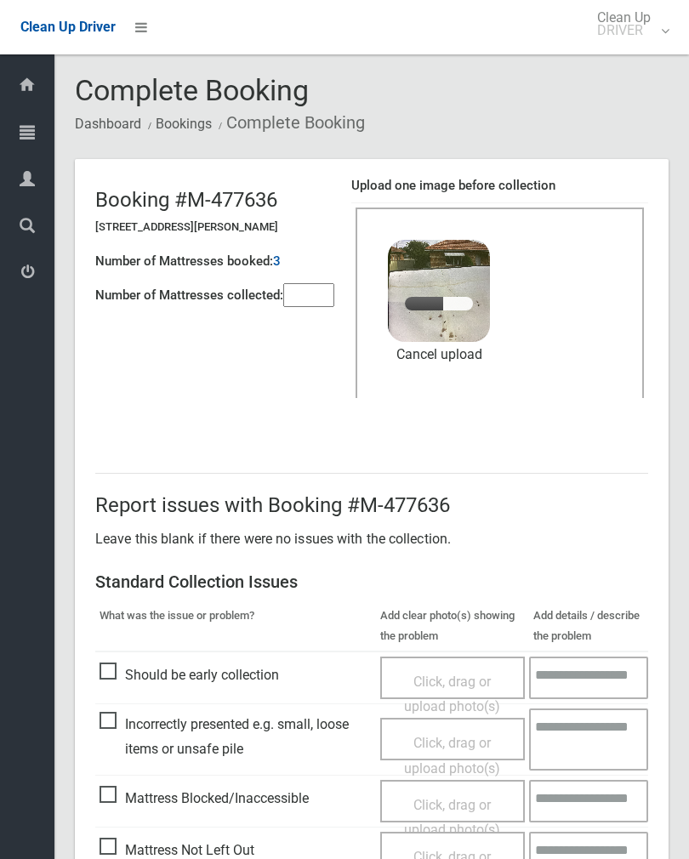
click at [301, 291] on input"] "number" at bounding box center [308, 295] width 51 height 24
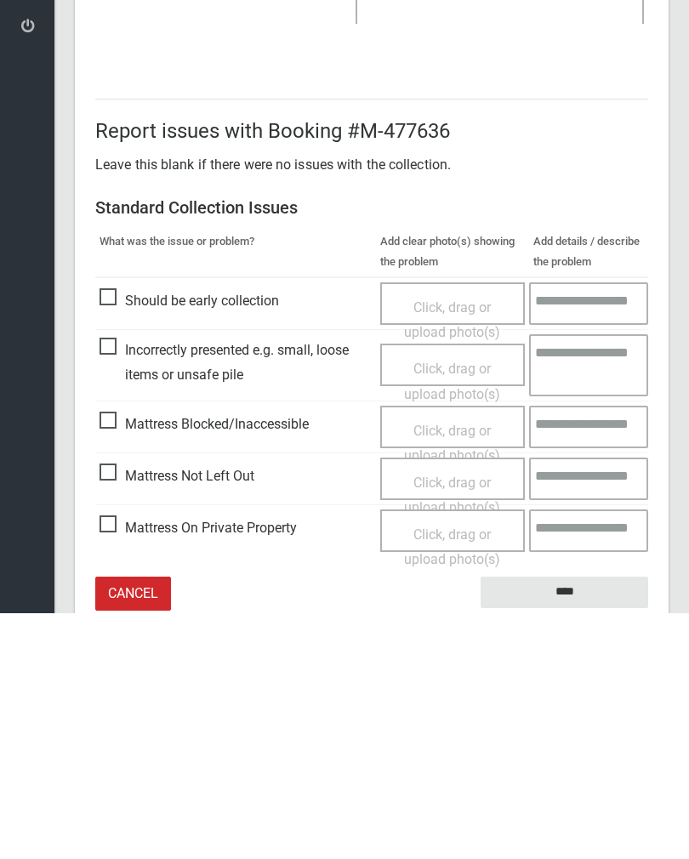
scroll to position [205, 0]
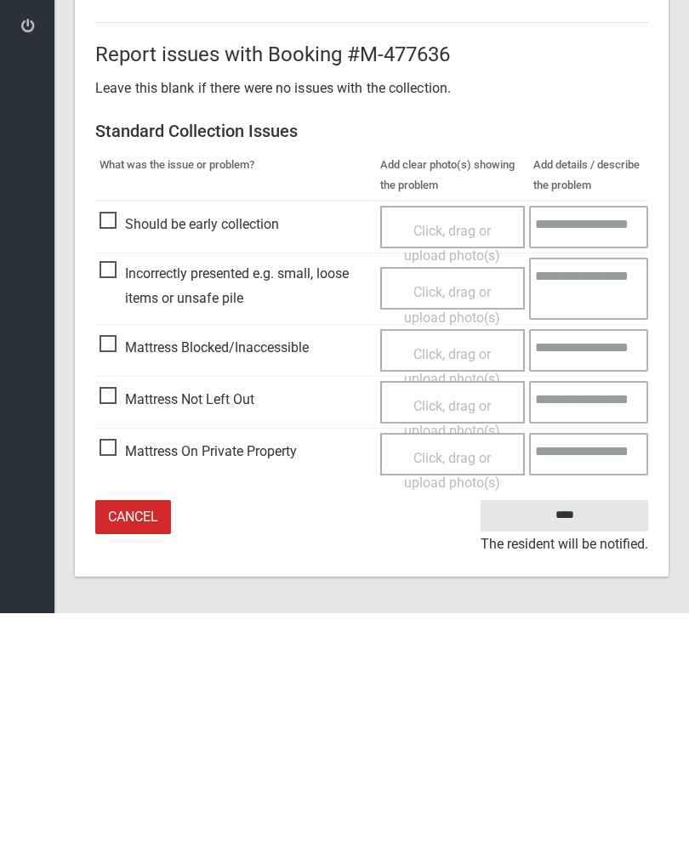
type input"] "*"
click at [568, 745] on input "****" at bounding box center [563, 760] width 167 height 31
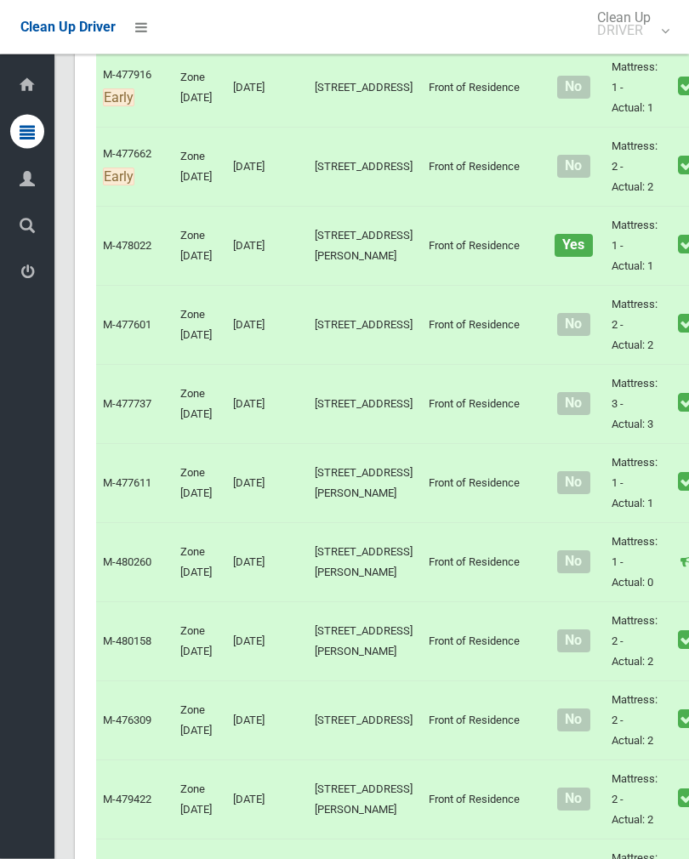
scroll to position [1947, 0]
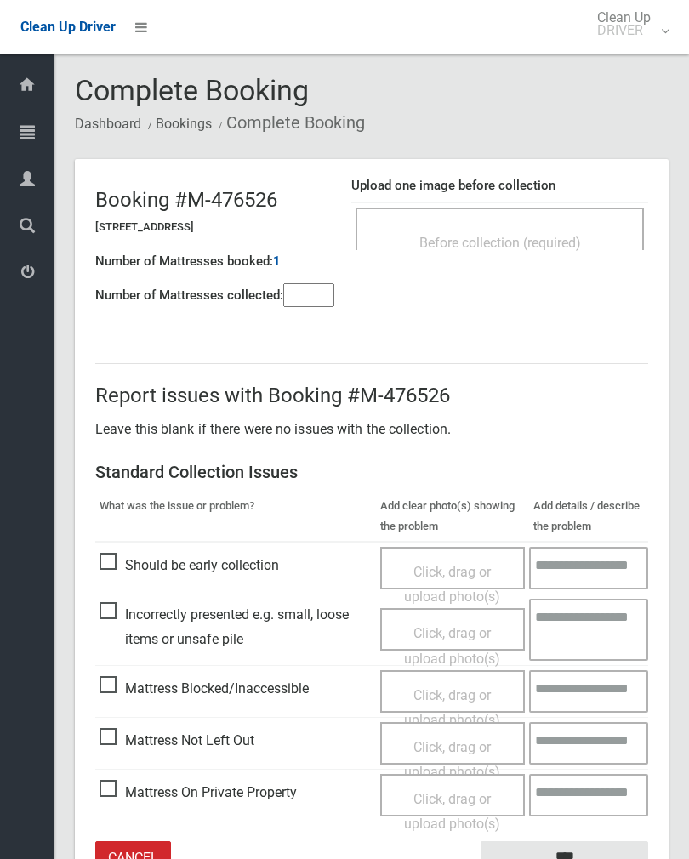
click at [314, 303] on input"] "number" at bounding box center [308, 295] width 51 height 24
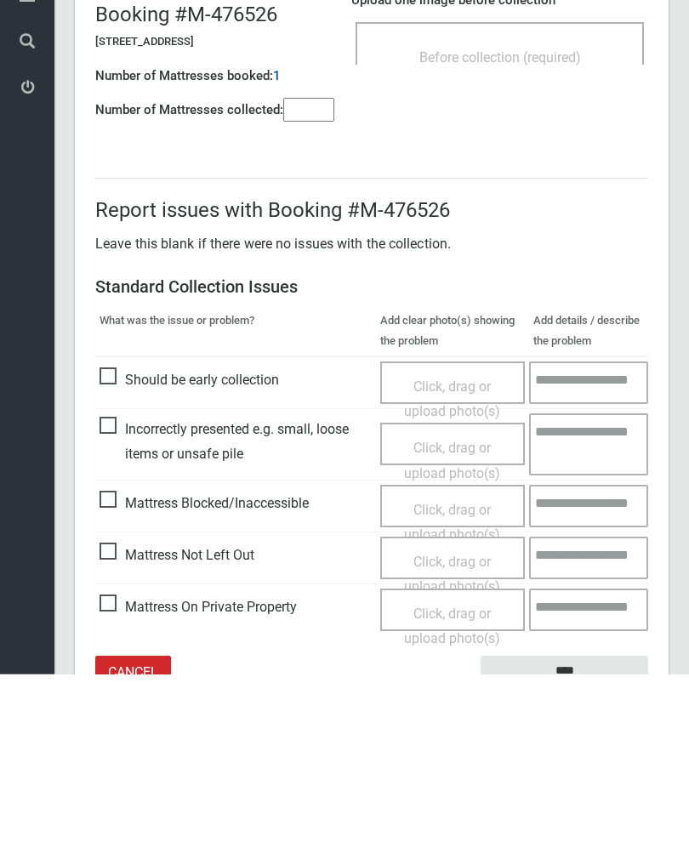
scroll to position [94, 0]
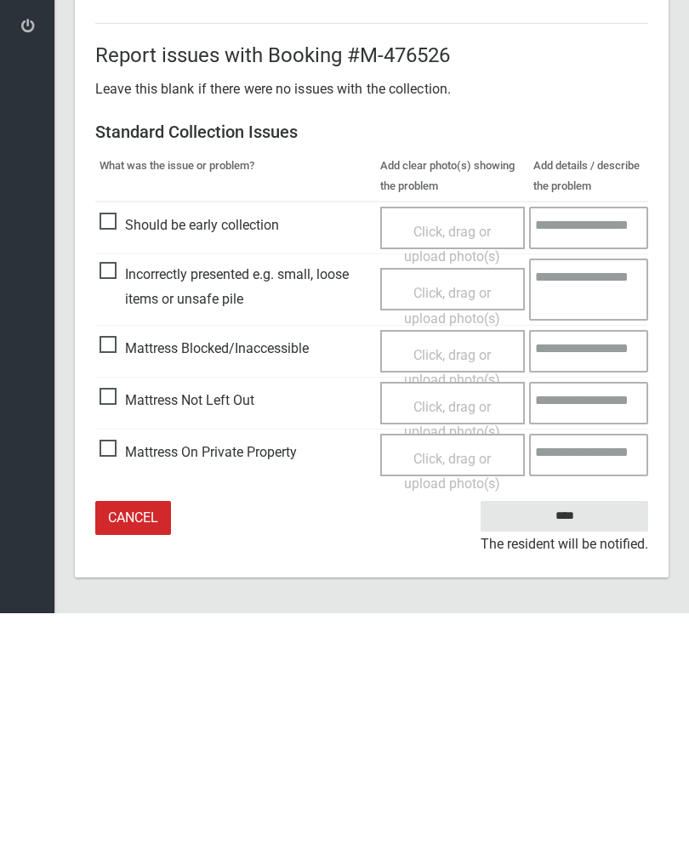
type input"] "*"
click at [120, 633] on span "Mattress Not Left Out" at bounding box center [176, 646] width 155 height 26
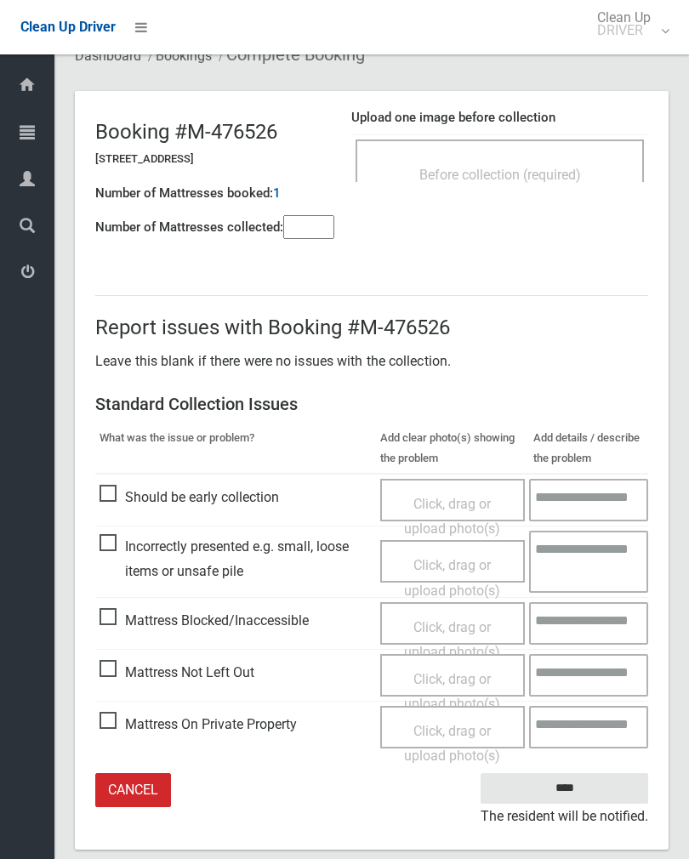
click at [440, 677] on span "Click, drag or upload photo(s)" at bounding box center [452, 692] width 96 height 42
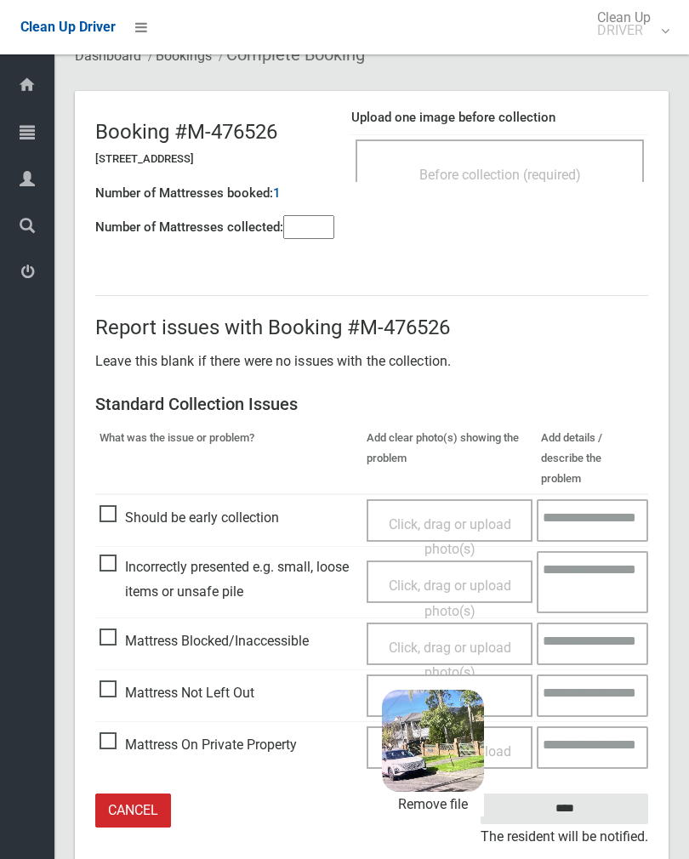
click at [614, 793] on input "****" at bounding box center [563, 808] width 167 height 31
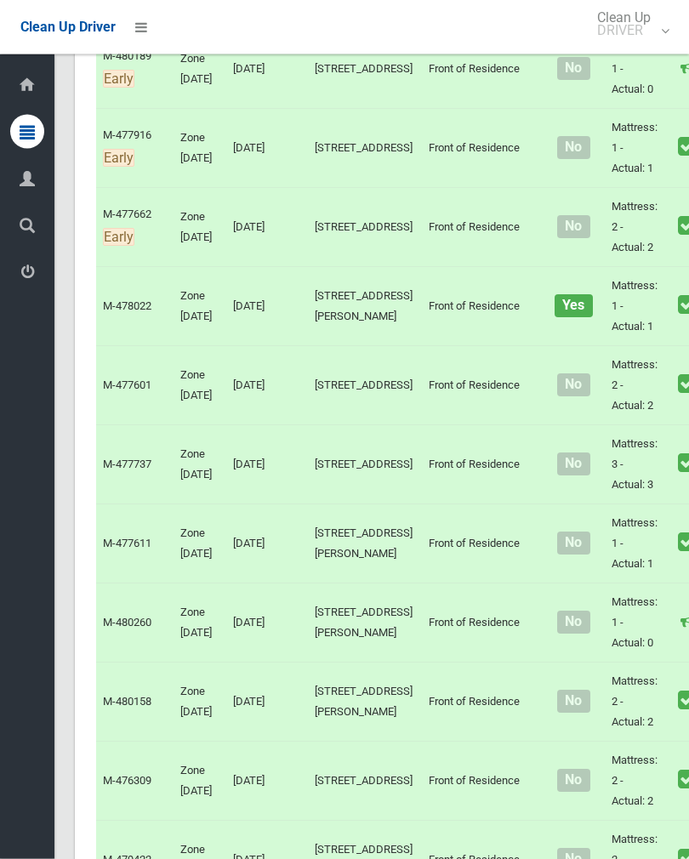
scroll to position [1851, 0]
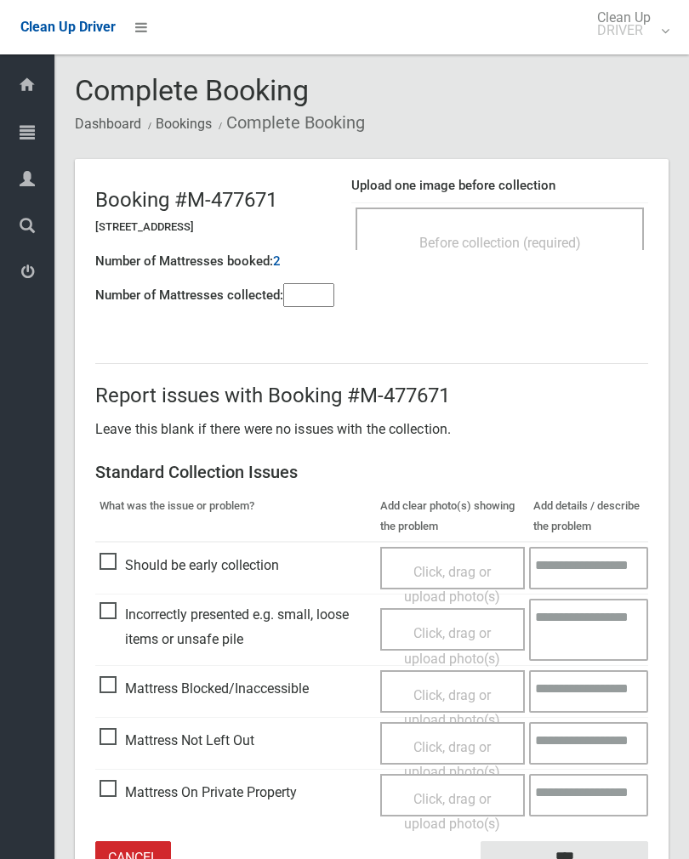
click at [552, 224] on div "Before collection (required)" at bounding box center [499, 228] width 288 height 43
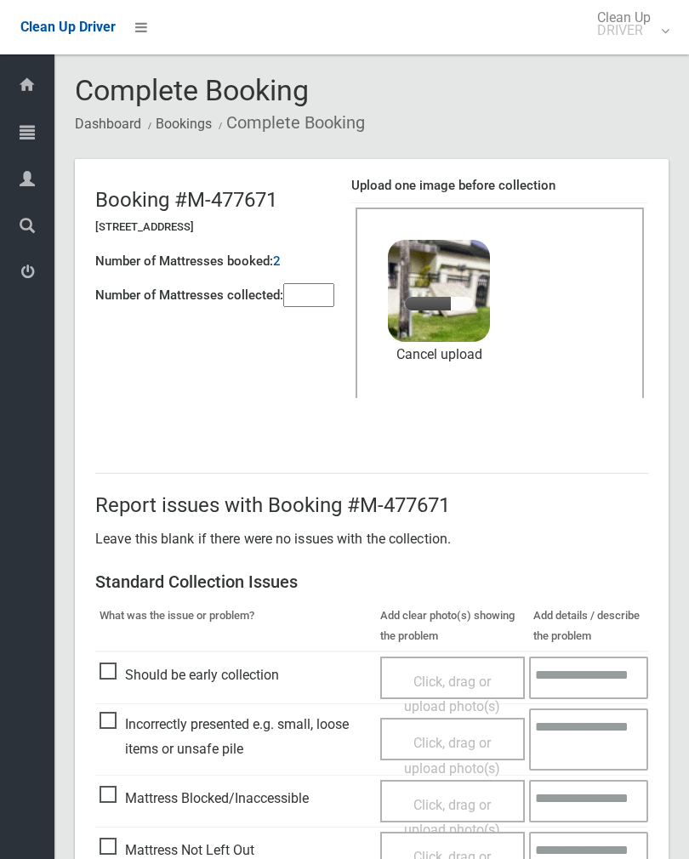
click at [320, 289] on input"] "number" at bounding box center [308, 295] width 51 height 24
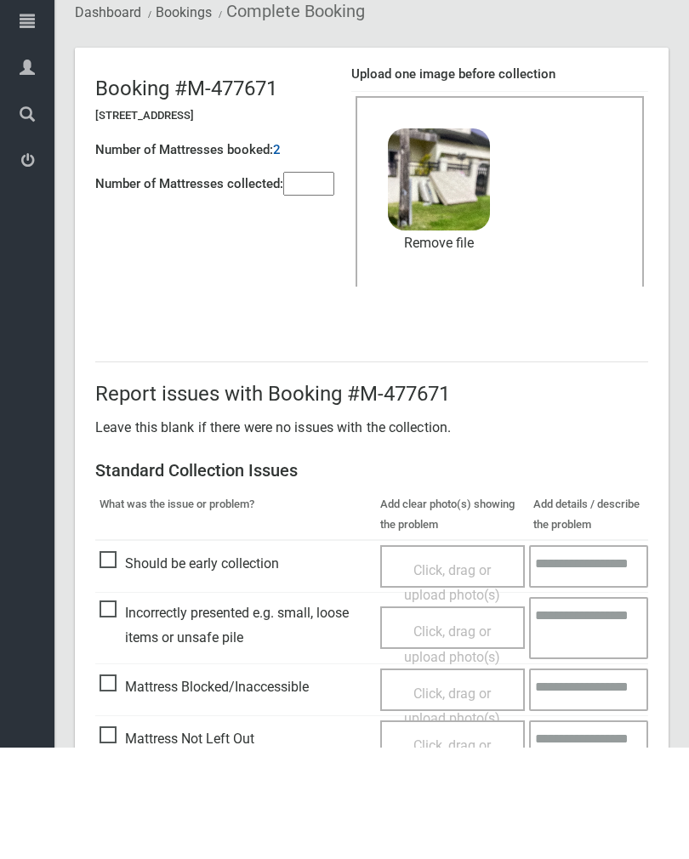
scroll to position [205, 0]
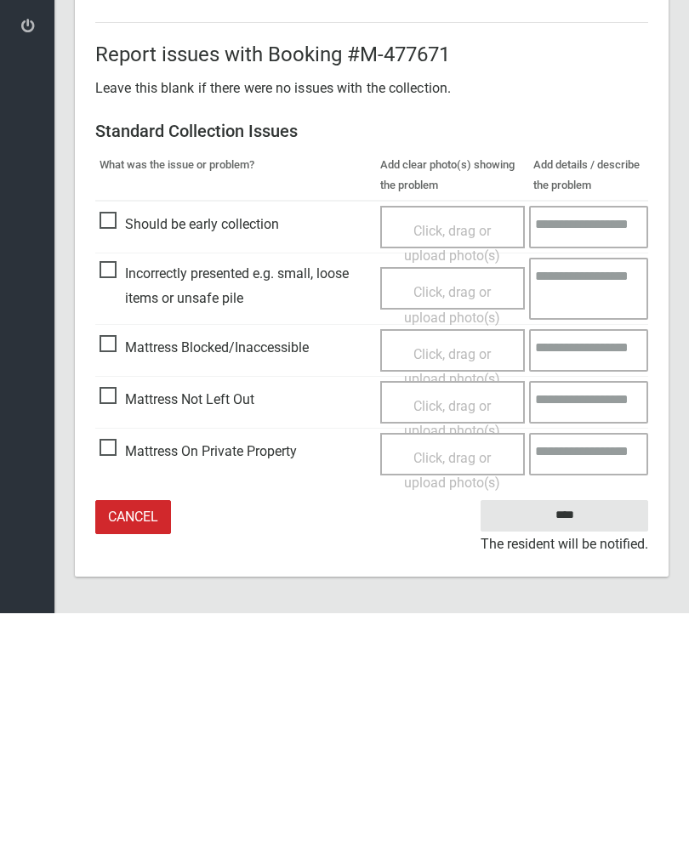
type input"] "*"
click at [571, 745] on input "****" at bounding box center [563, 760] width 167 height 31
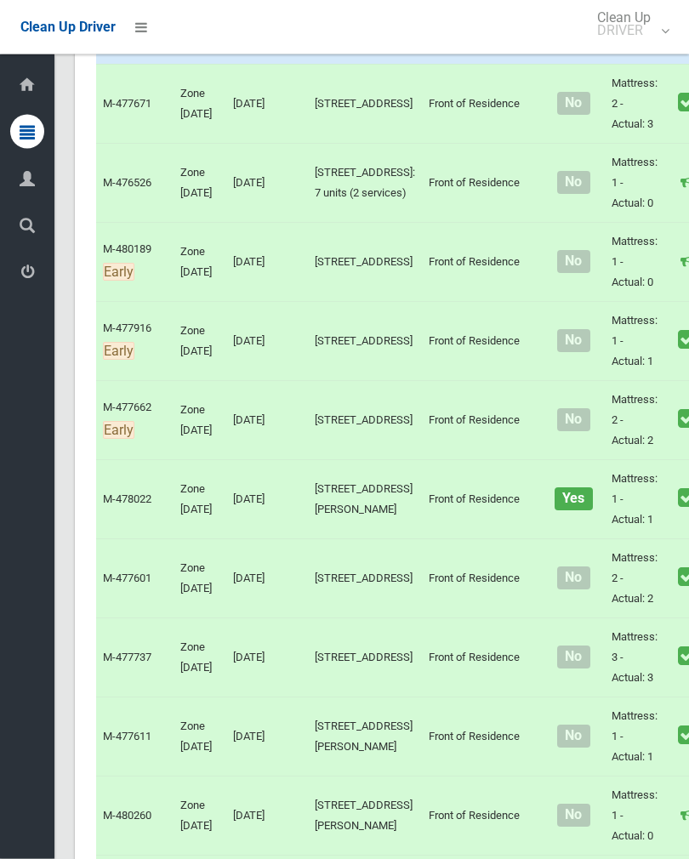
scroll to position [1658, 0]
click at [632, 79] on link "Complete Booking" at bounding box center [696, 62] width 202 height 34
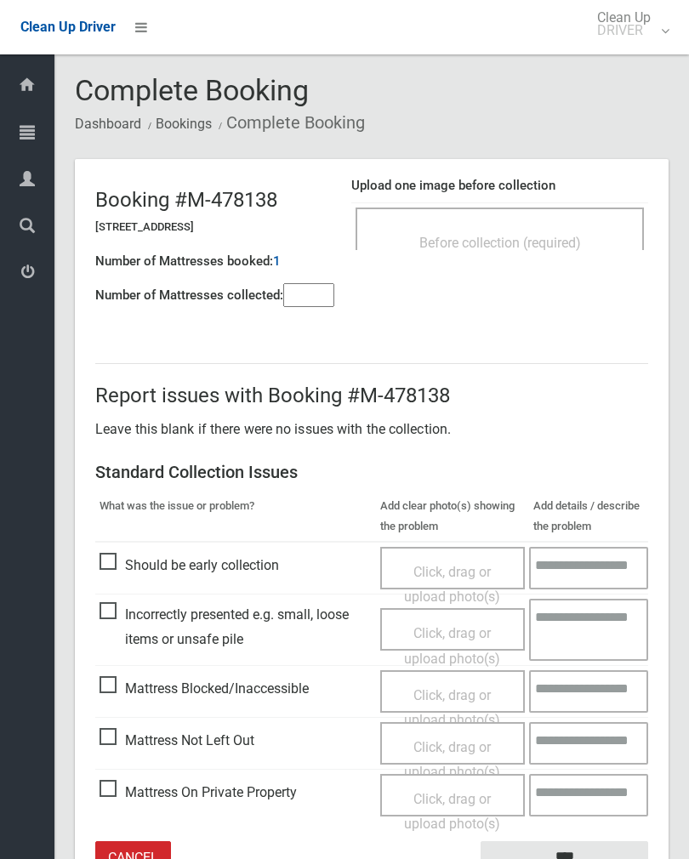
click at [564, 242] on span "Before collection (required)" at bounding box center [500, 243] width 162 height 16
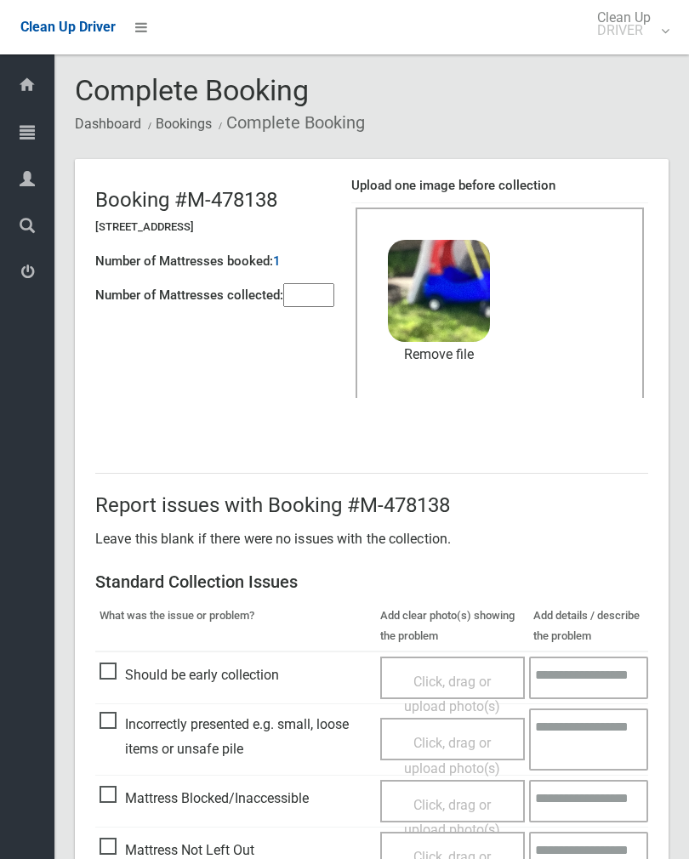
click at [467, 354] on link "Remove file" at bounding box center [439, 355] width 102 height 26
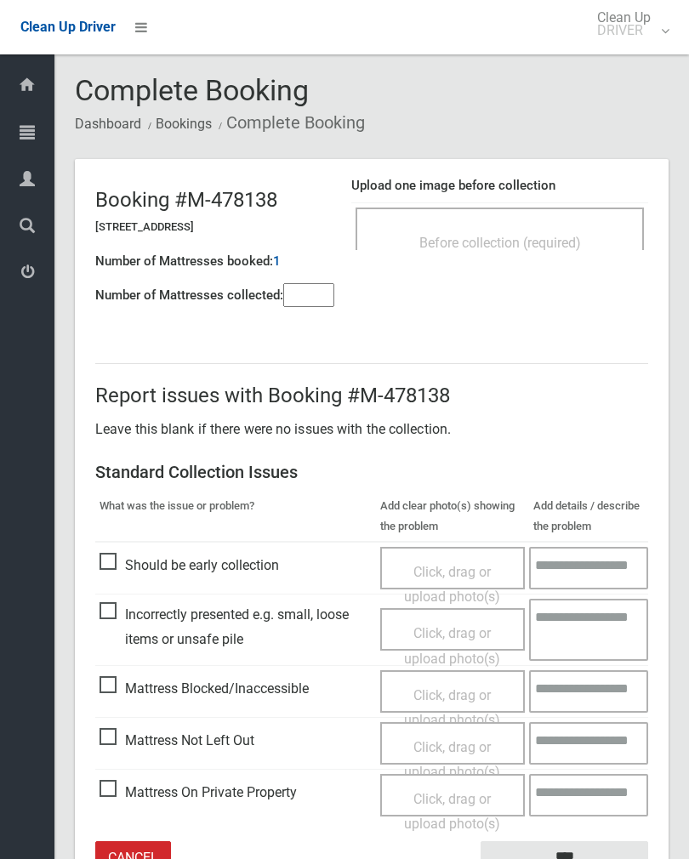
click at [575, 235] on span "Before collection (required)" at bounding box center [500, 243] width 162 height 16
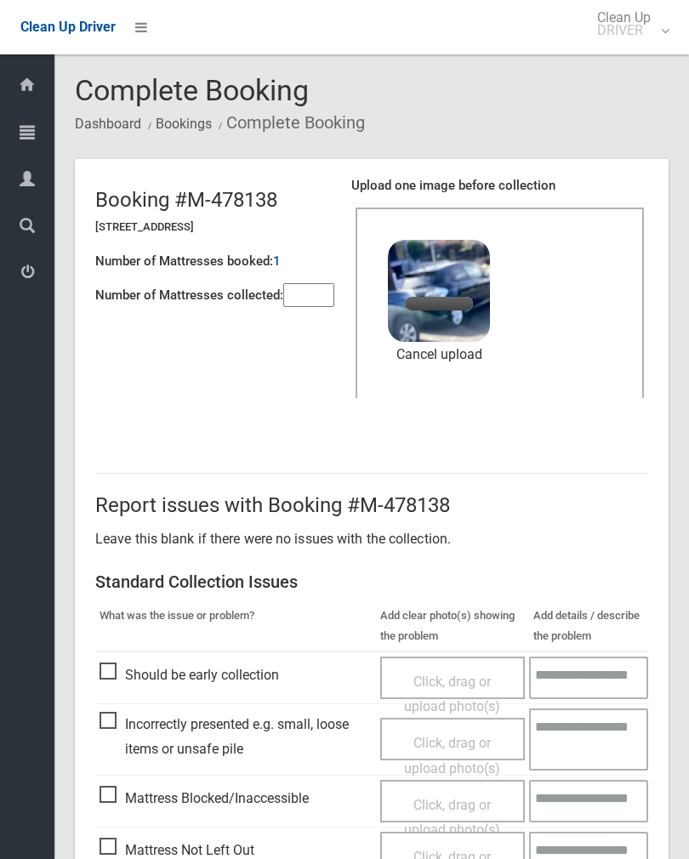
click at [324, 275] on div "Number of Mattresses booked: 1" at bounding box center [214, 261] width 239 height 35
click at [320, 283] on input"] "number" at bounding box center [308, 295] width 51 height 24
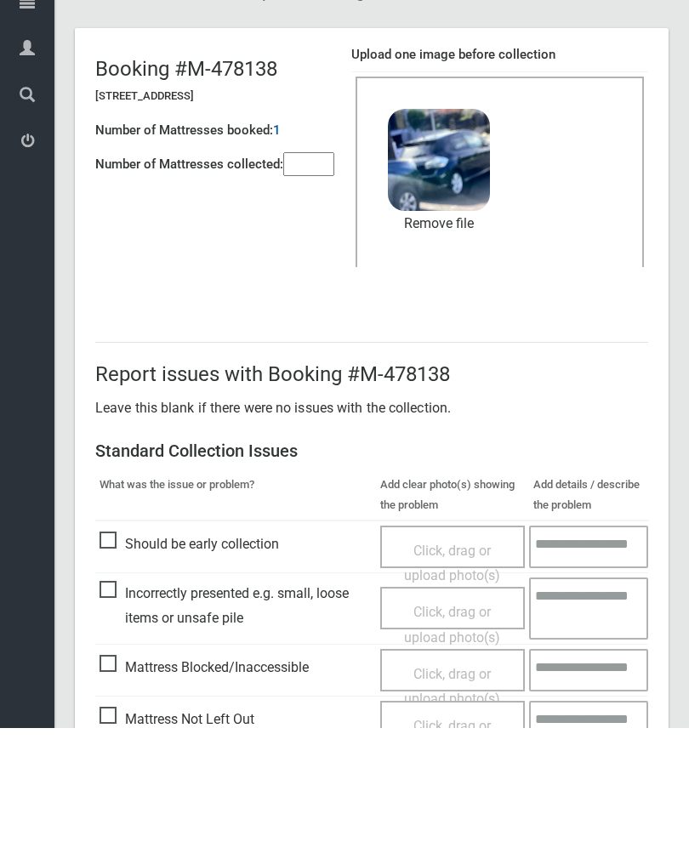
scroll to position [205, 0]
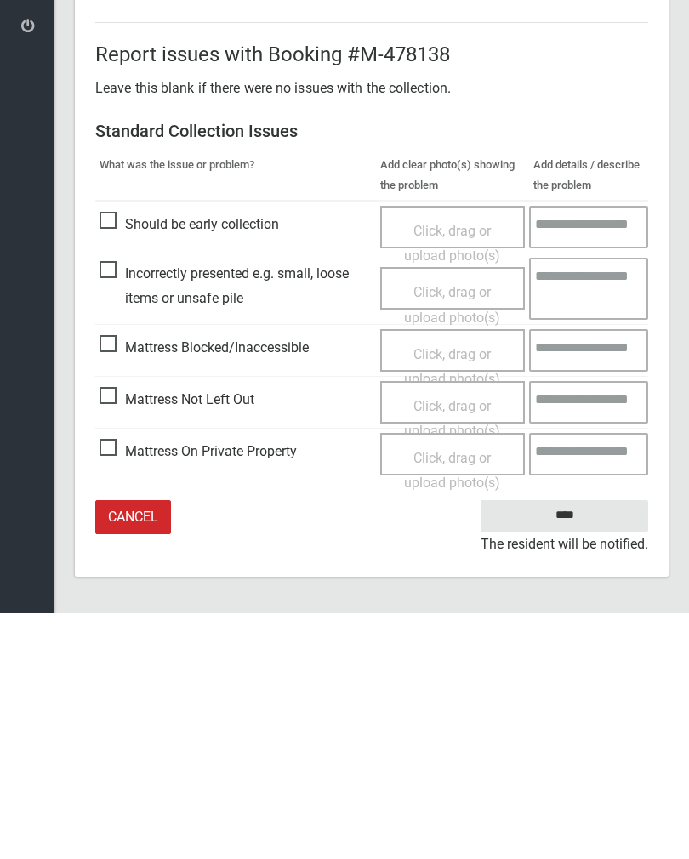
type input"] "*"
click at [570, 745] on input "****" at bounding box center [563, 760] width 167 height 31
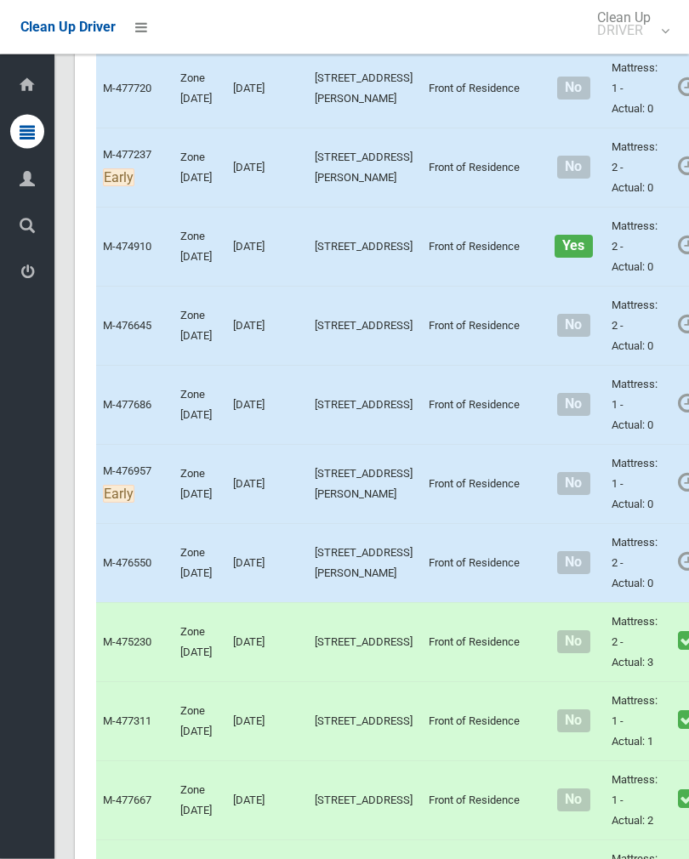
scroll to position [624, 0]
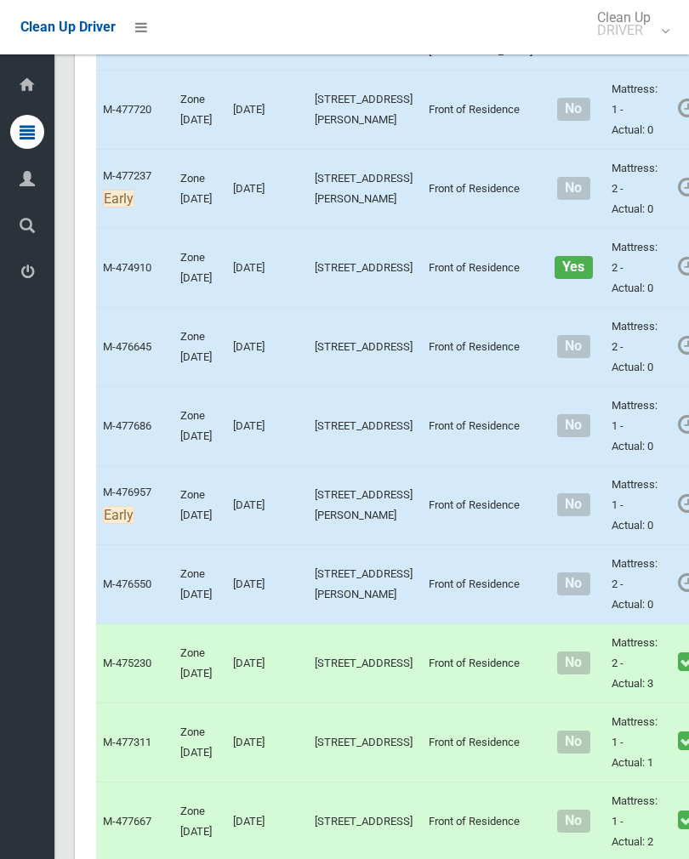
click at [621, 243] on link "Complete Booking" at bounding box center [696, 226] width 202 height 34
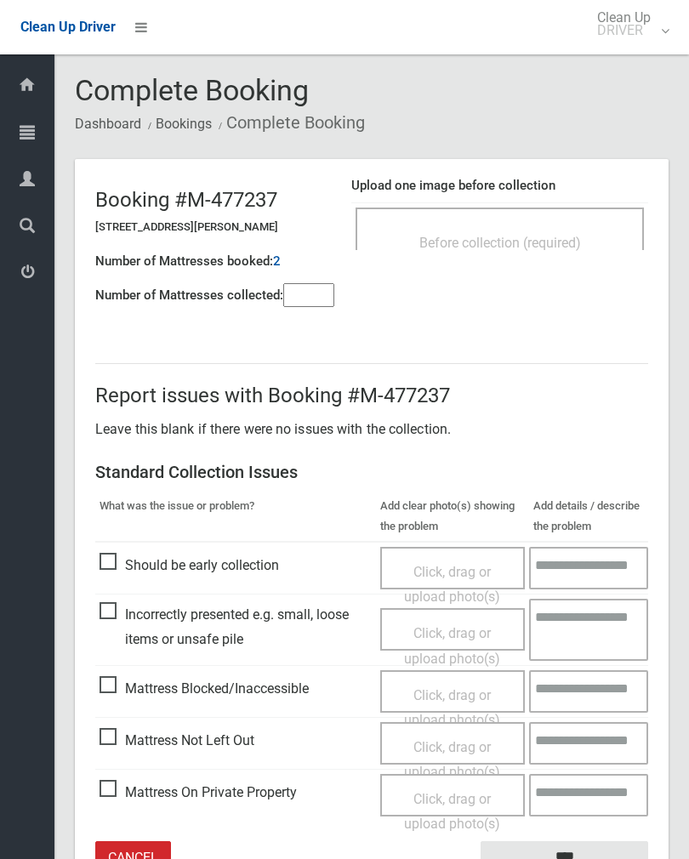
click at [301, 306] on input"] "number" at bounding box center [308, 295] width 51 height 24
type input"] "*"
click at [566, 218] on div "Before collection (required)" at bounding box center [499, 228] width 288 height 43
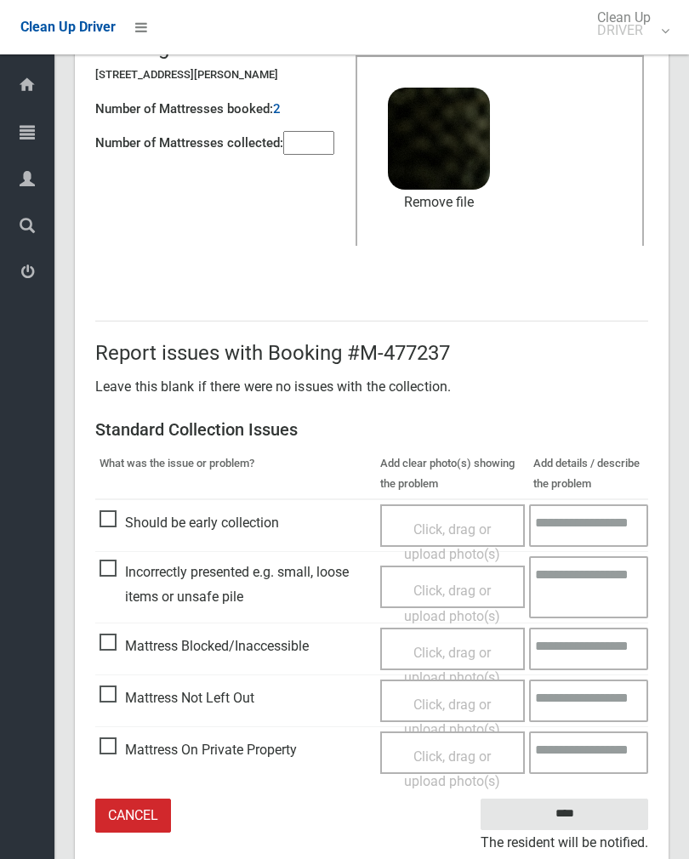
scroll to position [179, 0]
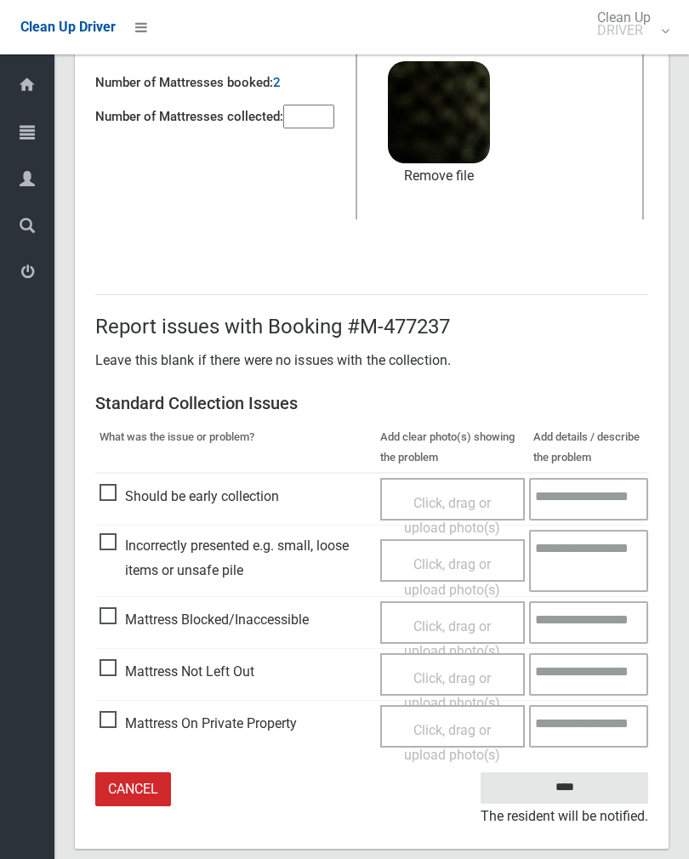
click at [578, 797] on input "****" at bounding box center [563, 787] width 167 height 31
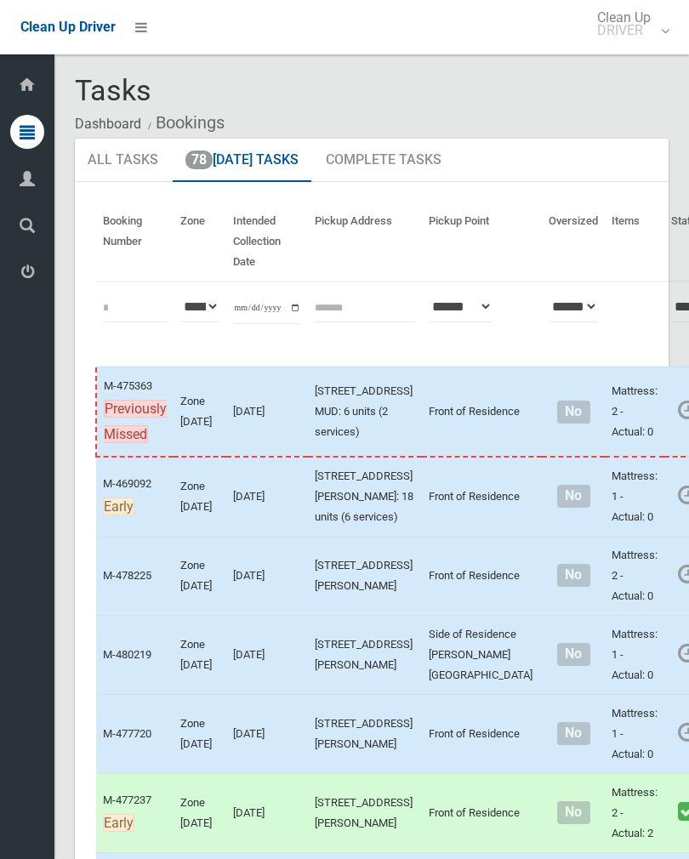
click at [625, 551] on link "Complete Booking" at bounding box center [696, 534] width 202 height 34
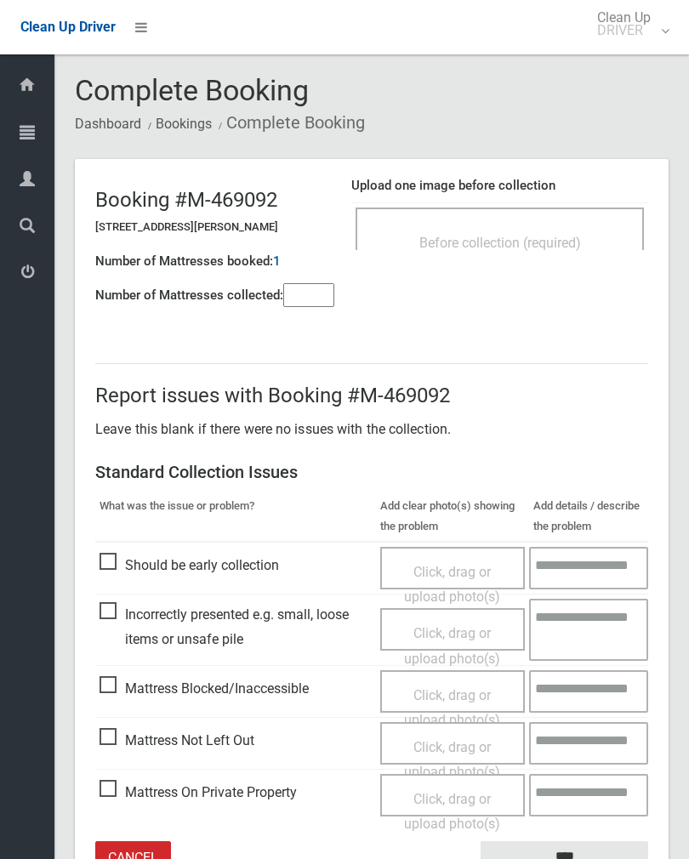
click at [306, 303] on input"] "number" at bounding box center [308, 295] width 51 height 24
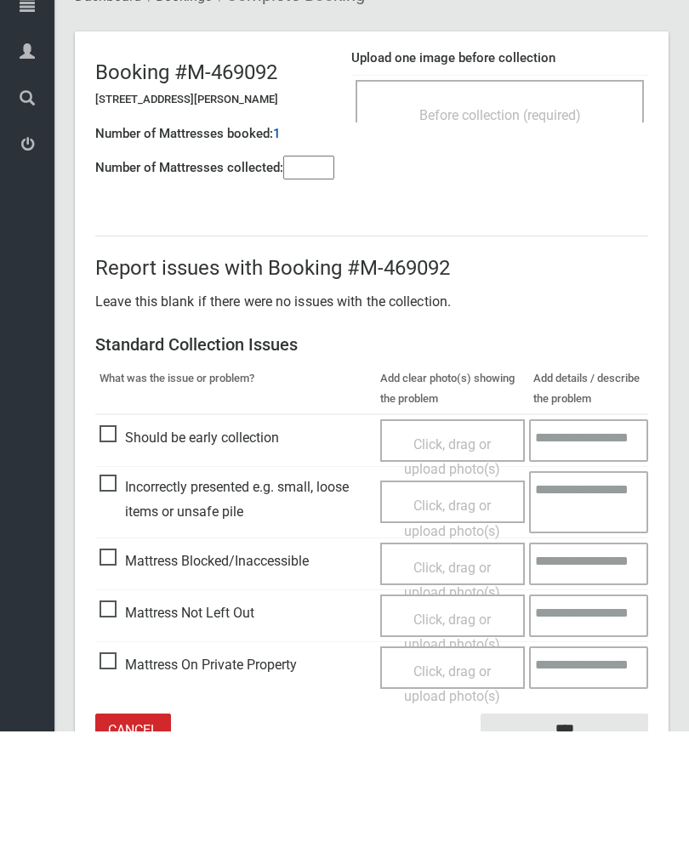
scroll to position [94, 0]
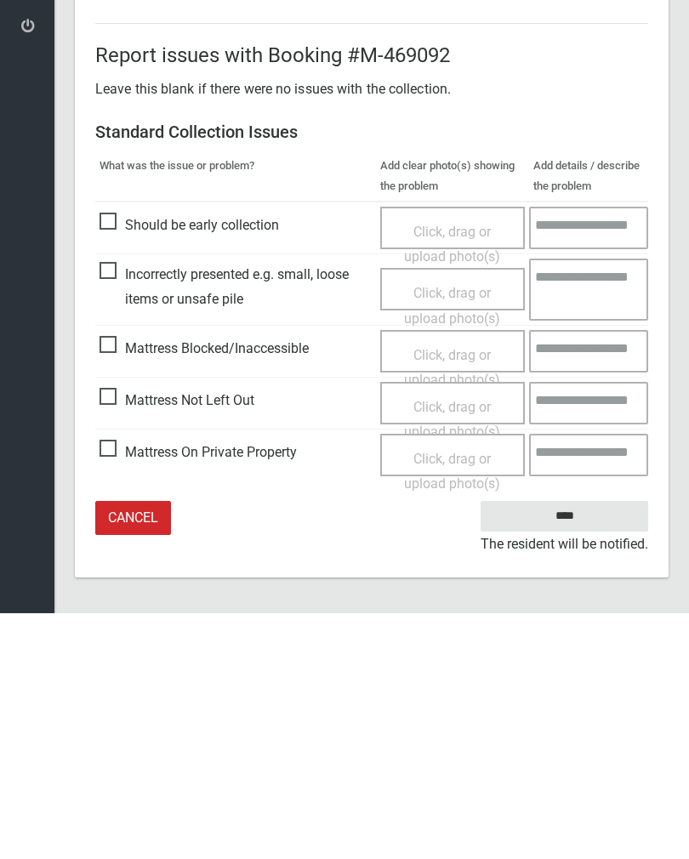
type input"] "*"
click at [114, 633] on span "Mattress Not Left Out" at bounding box center [176, 646] width 155 height 26
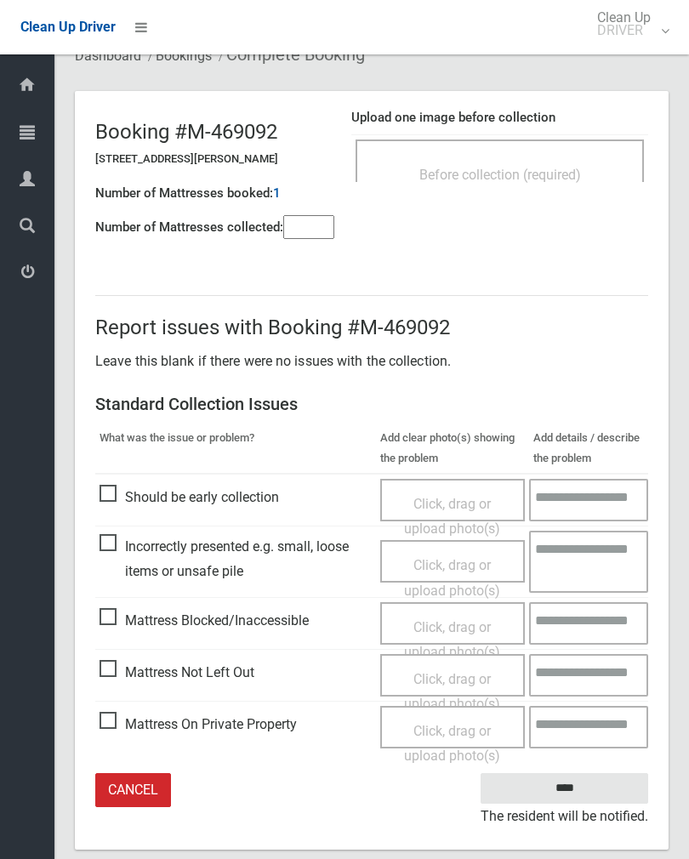
click at [450, 683] on div "Click, drag or upload photo(s)" at bounding box center [453, 691] width 120 height 50
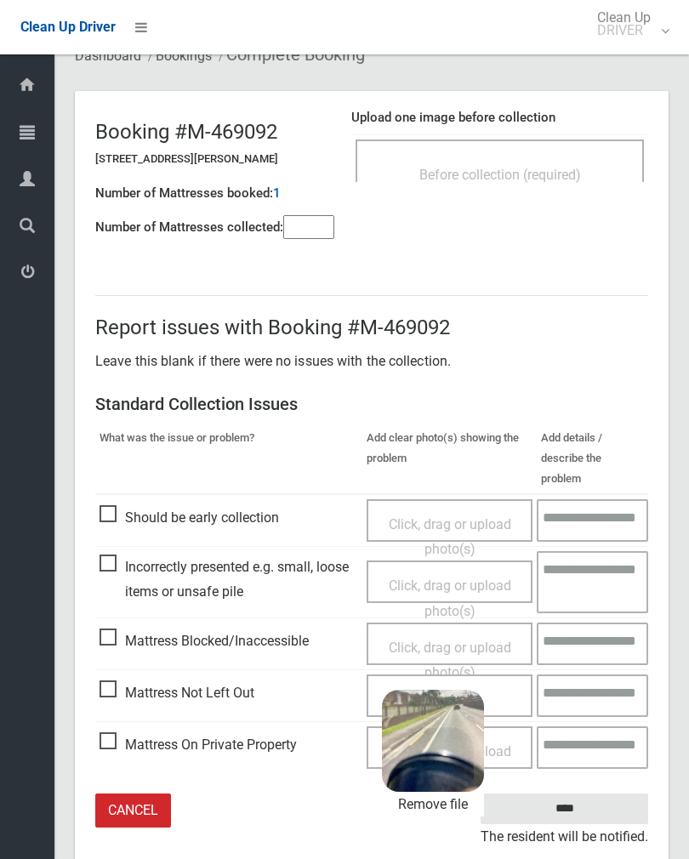
click at [613, 793] on input "****" at bounding box center [563, 808] width 167 height 31
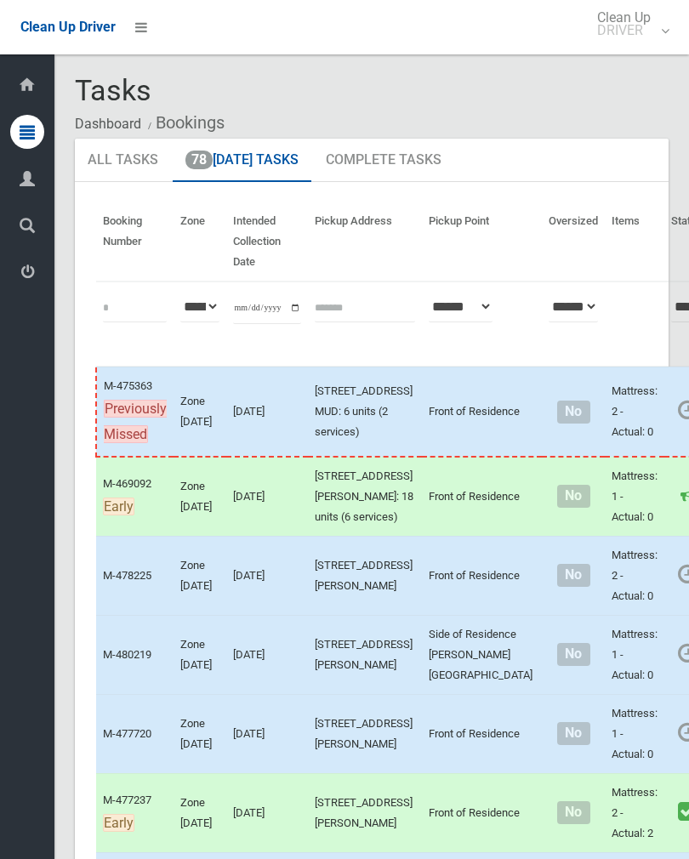
click at [646, 630] on link "Complete Booking" at bounding box center [696, 613] width 202 height 34
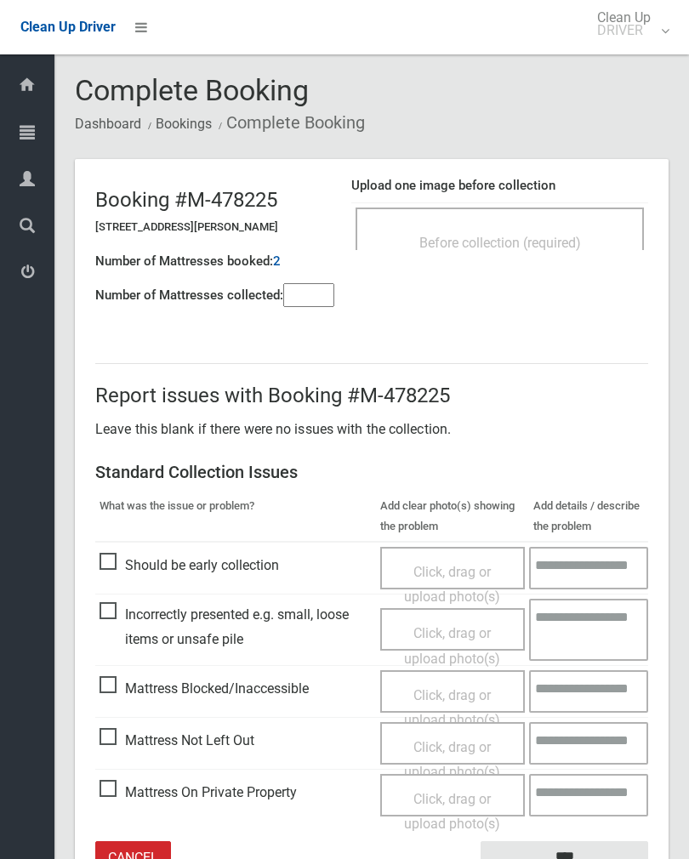
click at [535, 235] on span "Before collection (required)" at bounding box center [500, 243] width 162 height 16
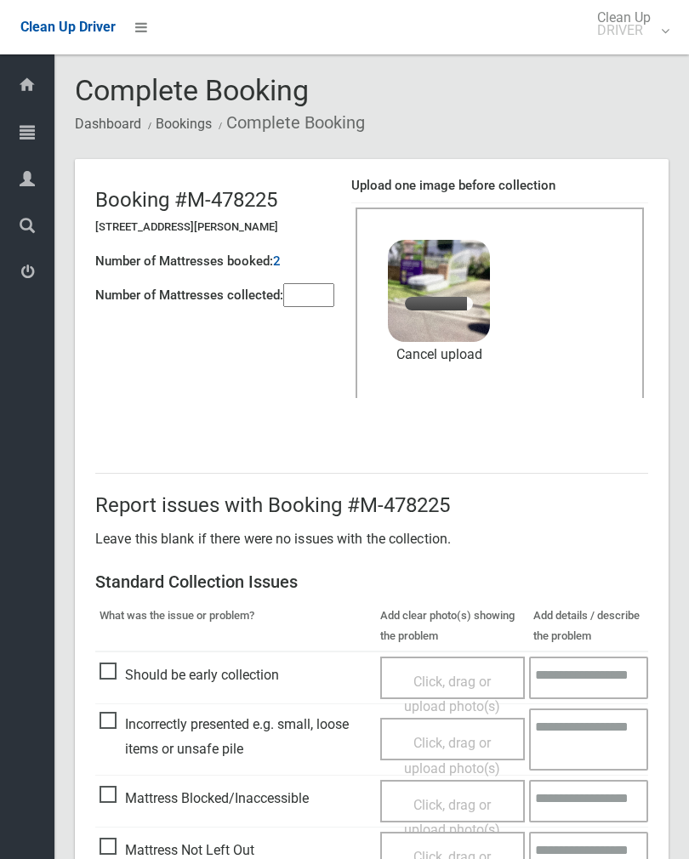
click at [324, 291] on input"] "number" at bounding box center [308, 295] width 51 height 24
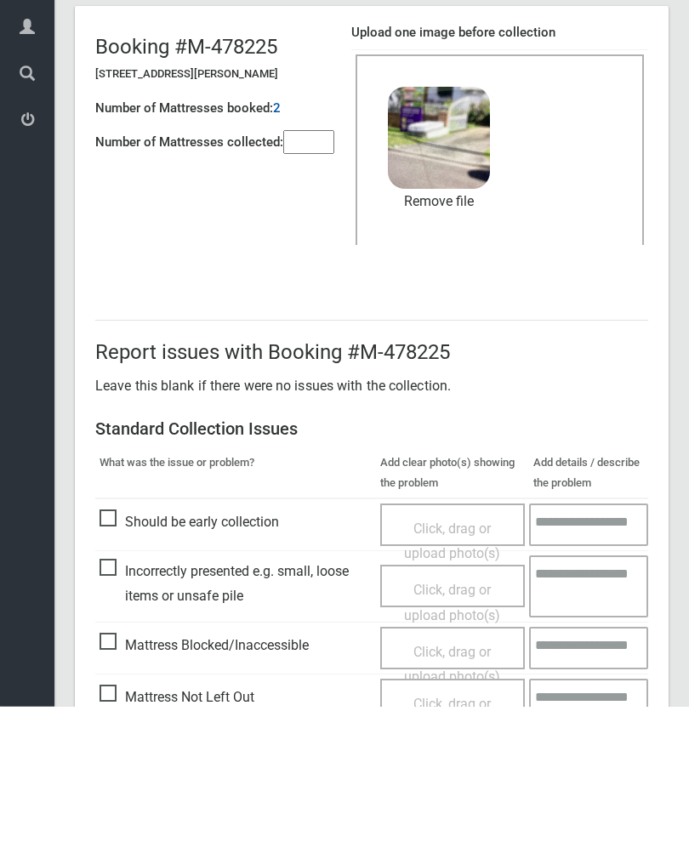
scroll to position [205, 0]
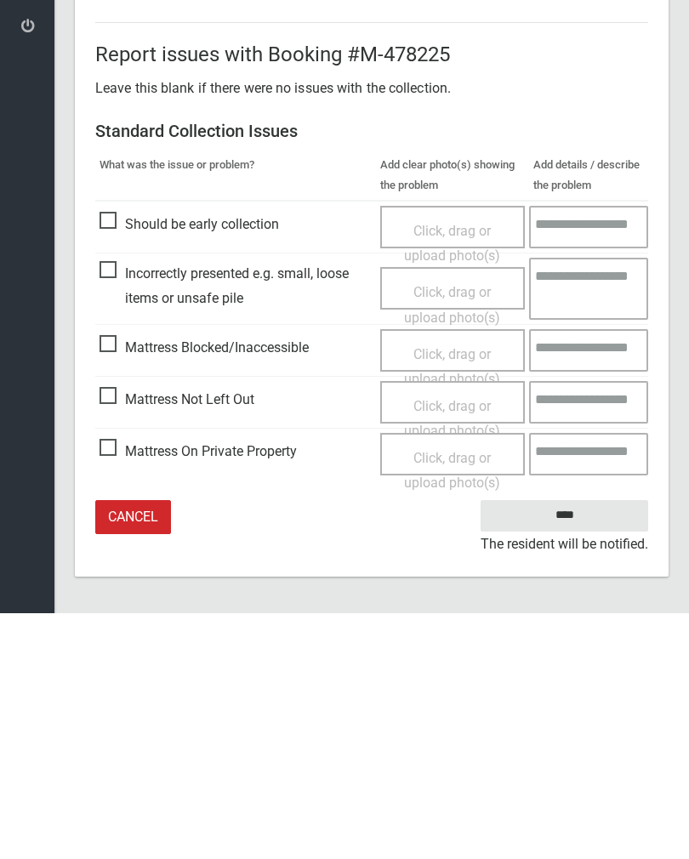
type input"] "*"
click at [561, 745] on input "****" at bounding box center [563, 760] width 167 height 31
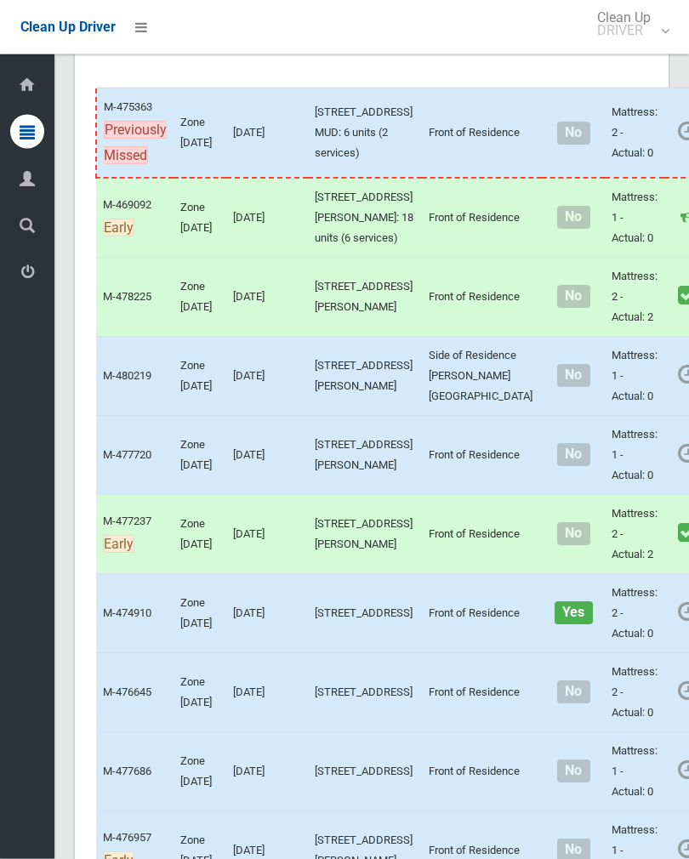
click at [632, 430] on link "Complete Booking" at bounding box center [696, 413] width 202 height 34
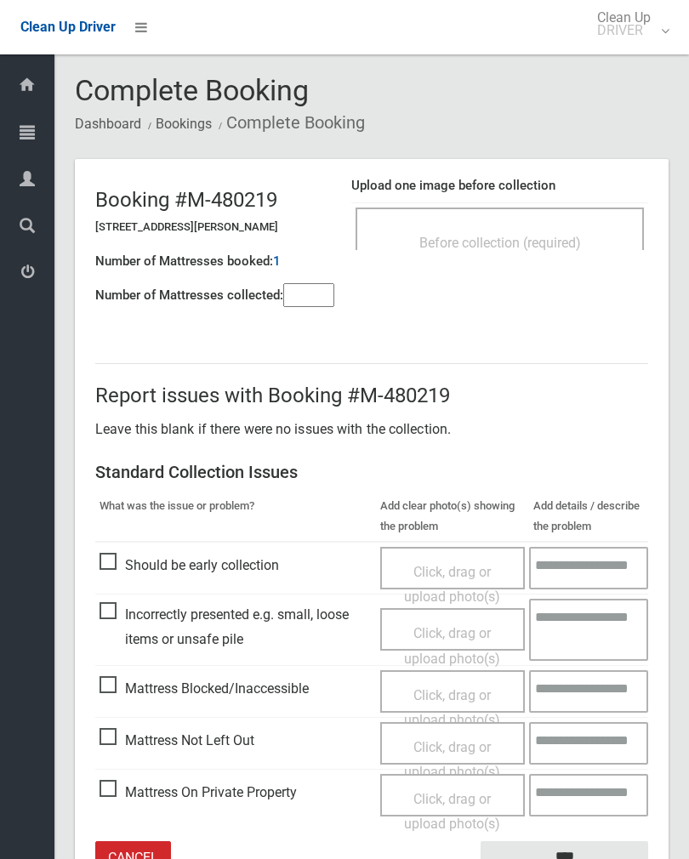
click at [560, 237] on span "Before collection (required)" at bounding box center [500, 243] width 162 height 16
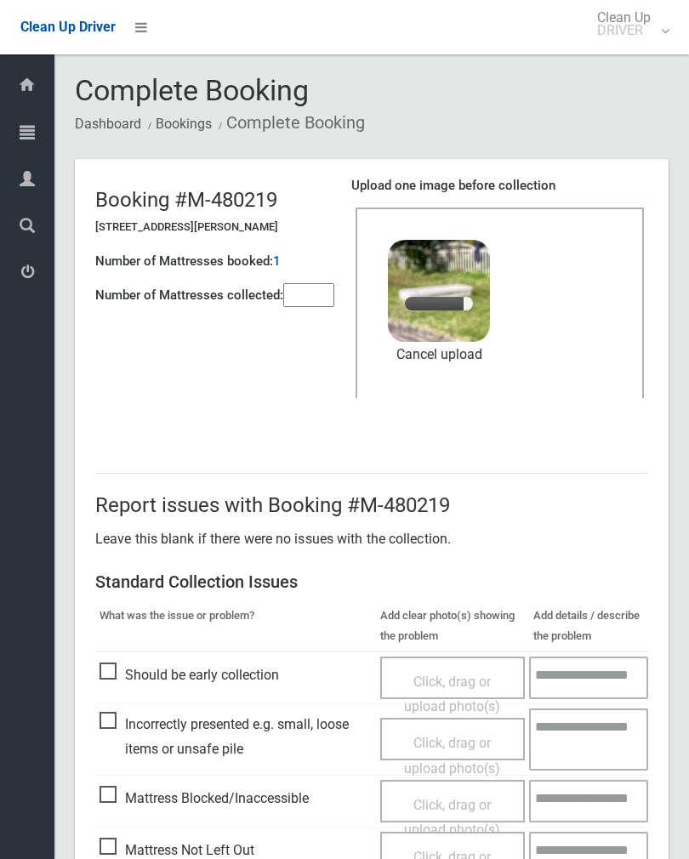
click at [310, 301] on input"] "number" at bounding box center [308, 295] width 51 height 24
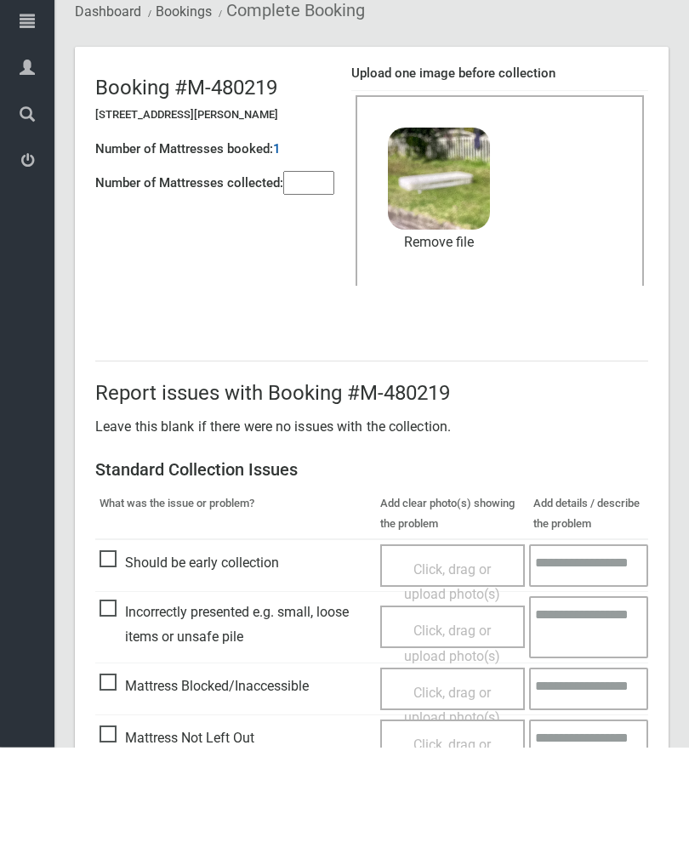
scroll to position [205, 0]
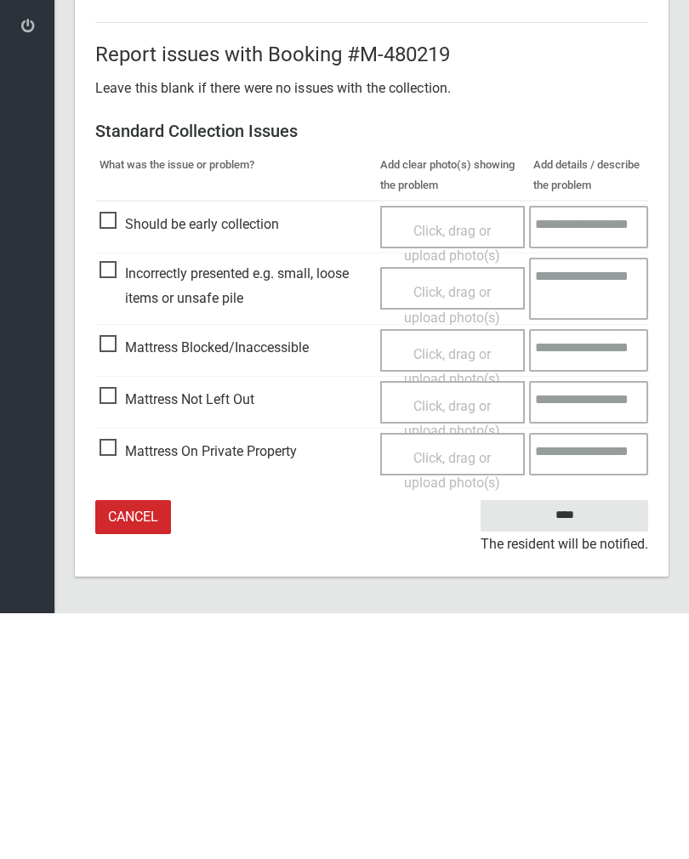
type input"] "*"
click at [575, 745] on input "****" at bounding box center [563, 760] width 167 height 31
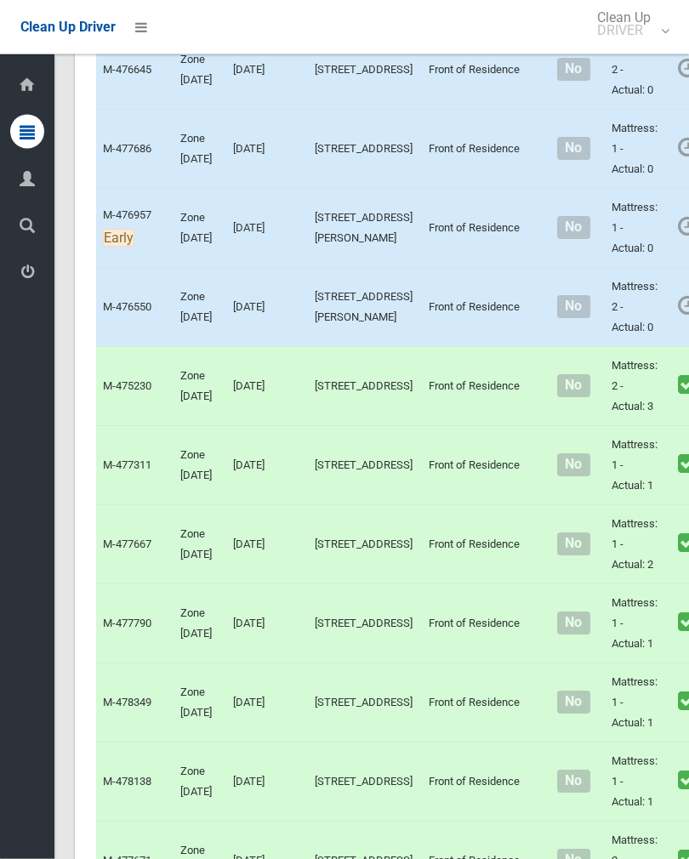
click at [621, 45] on link "Complete Booking" at bounding box center [696, 28] width 202 height 34
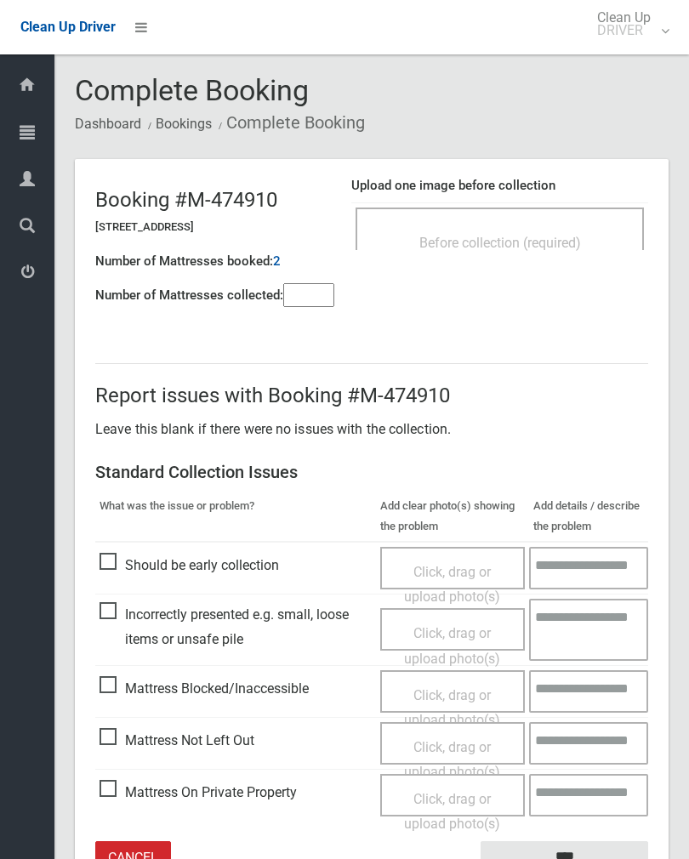
click at [574, 229] on div "Before collection (required)" at bounding box center [499, 241] width 251 height 31
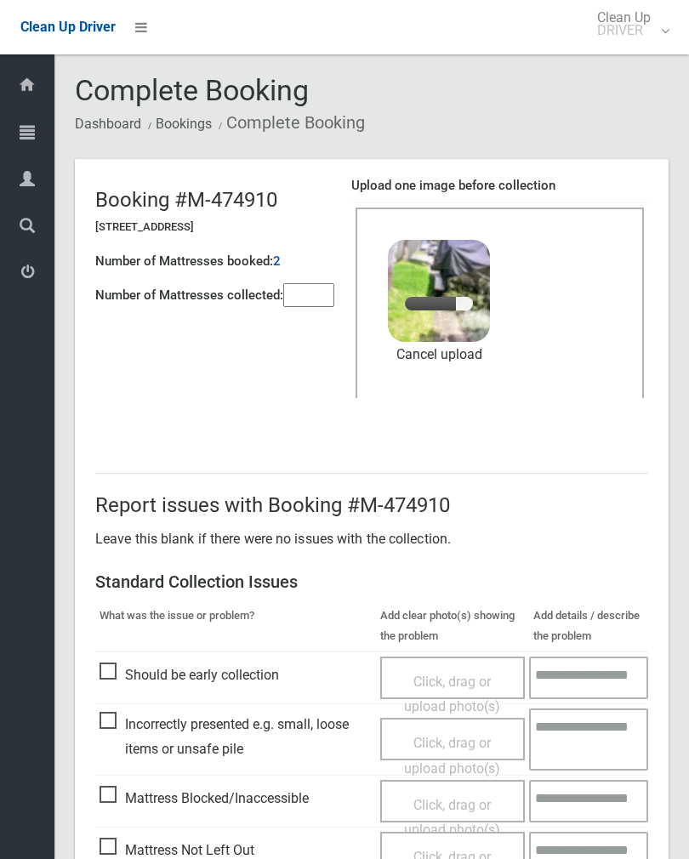
click at [315, 293] on input"] "number" at bounding box center [308, 295] width 51 height 24
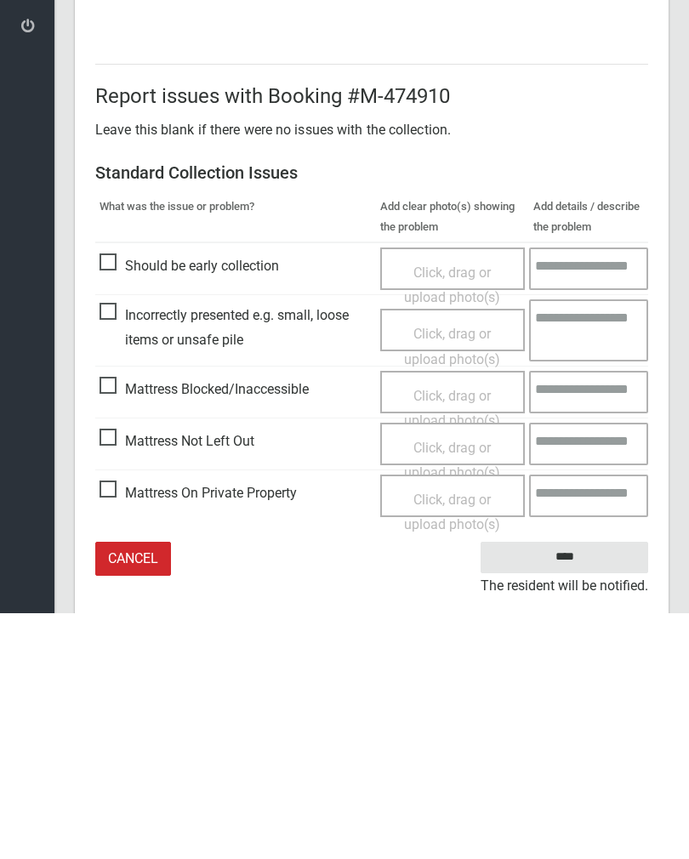
scroll to position [205, 0]
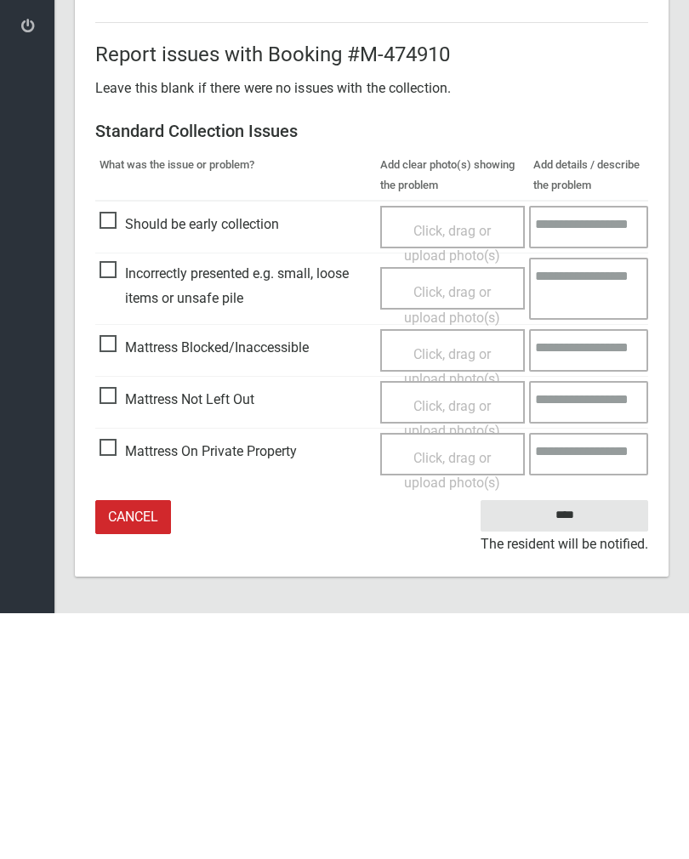
type input"] "*"
click at [581, 745] on input "****" at bounding box center [563, 760] width 167 height 31
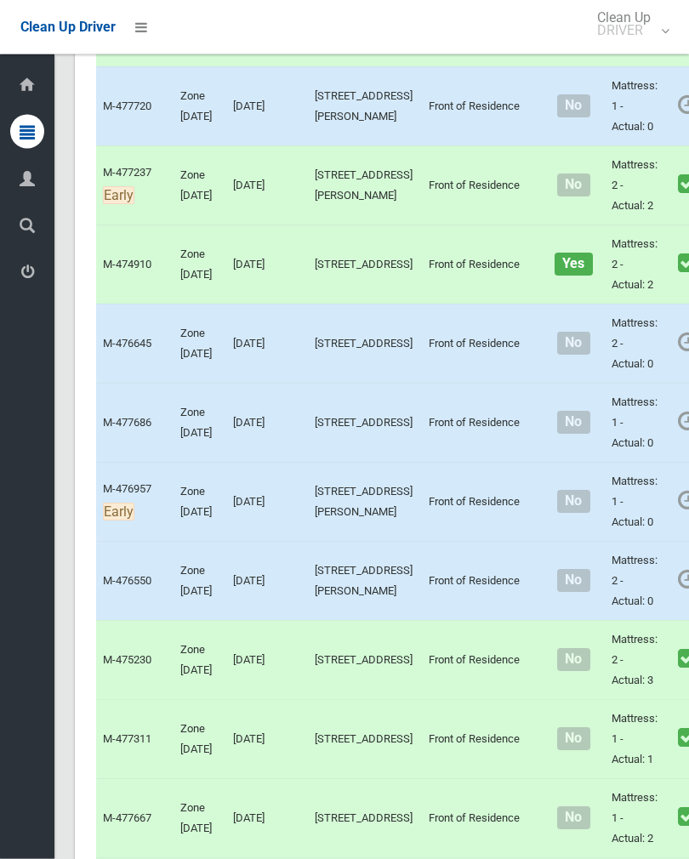
click at [624, 161] on link "Complete Booking" at bounding box center [696, 144] width 202 height 34
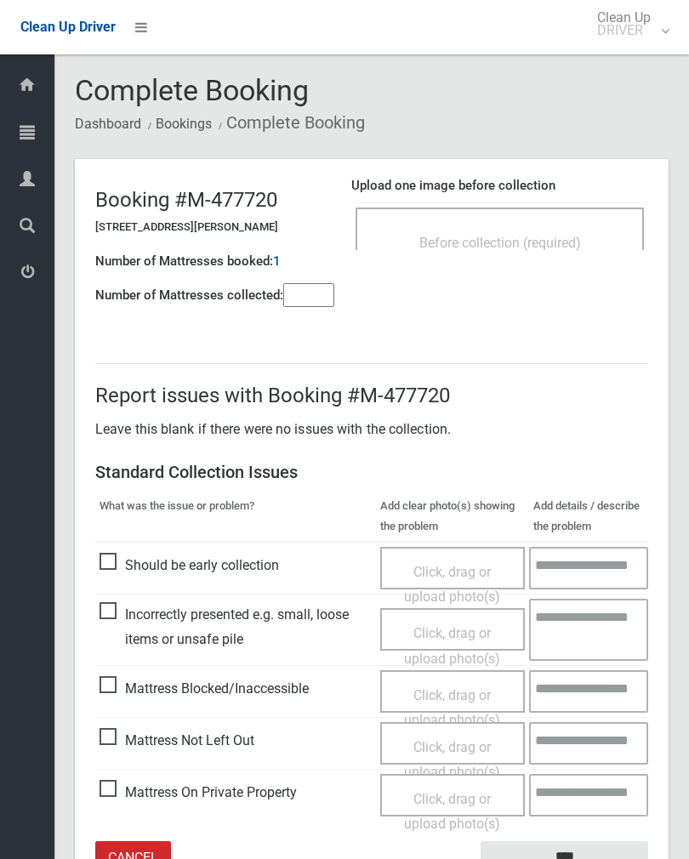
click at [519, 242] on span "Before collection (required)" at bounding box center [500, 243] width 162 height 16
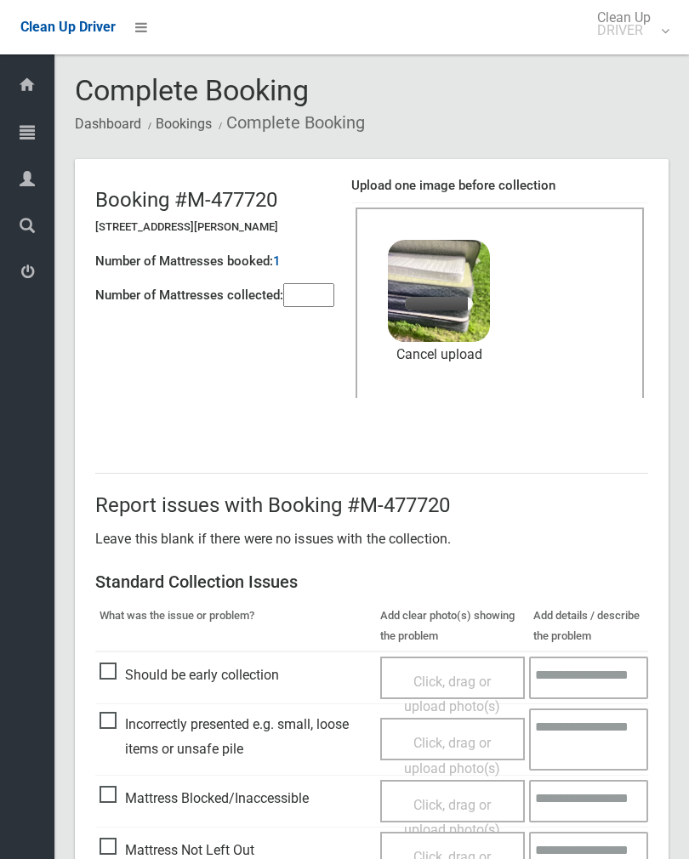
click at [310, 307] on input"] "number" at bounding box center [308, 295] width 51 height 24
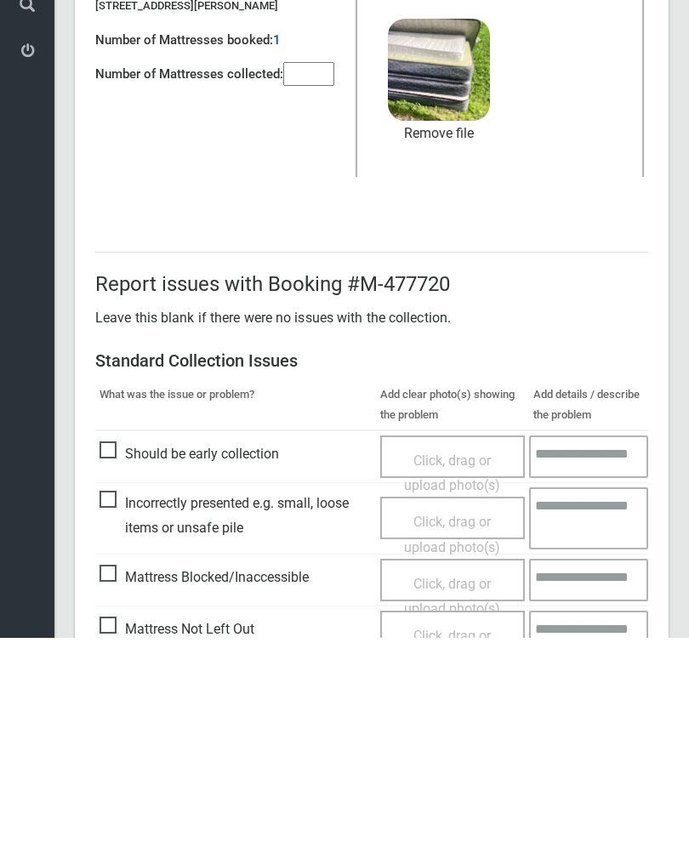
scroll to position [205, 0]
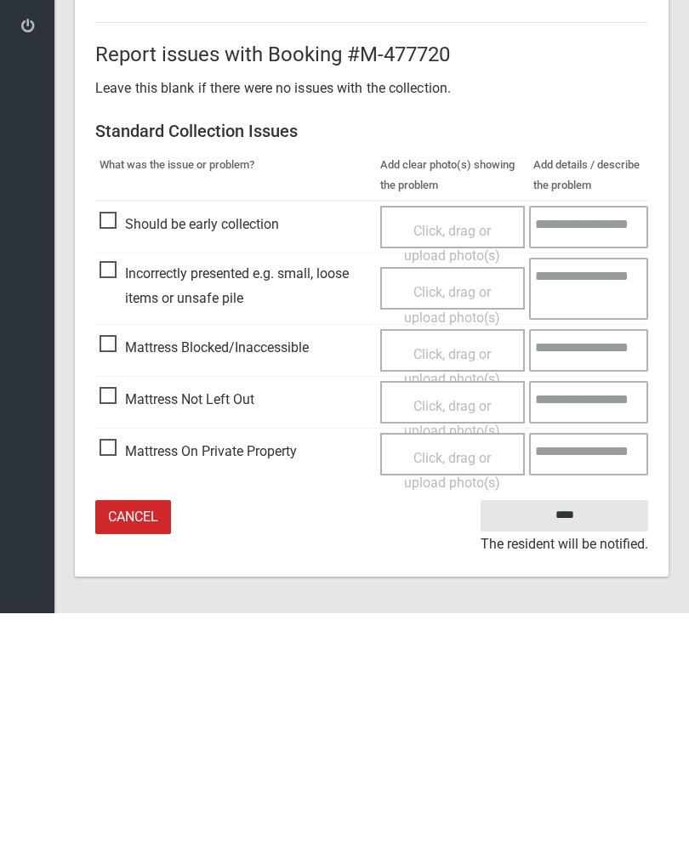
type input"] "*"
click at [576, 745] on input "****" at bounding box center [563, 760] width 167 height 31
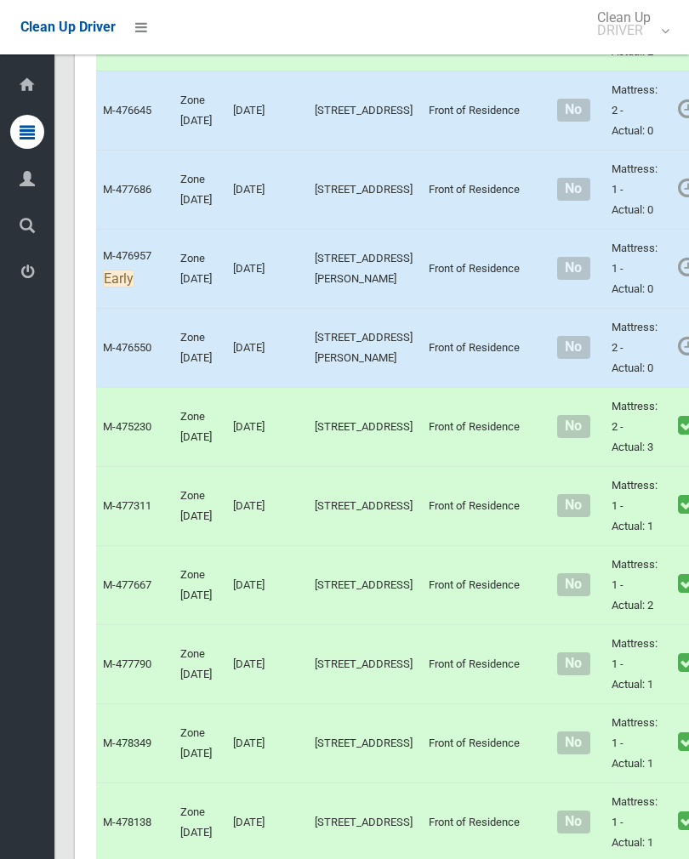
scroll to position [910, 0]
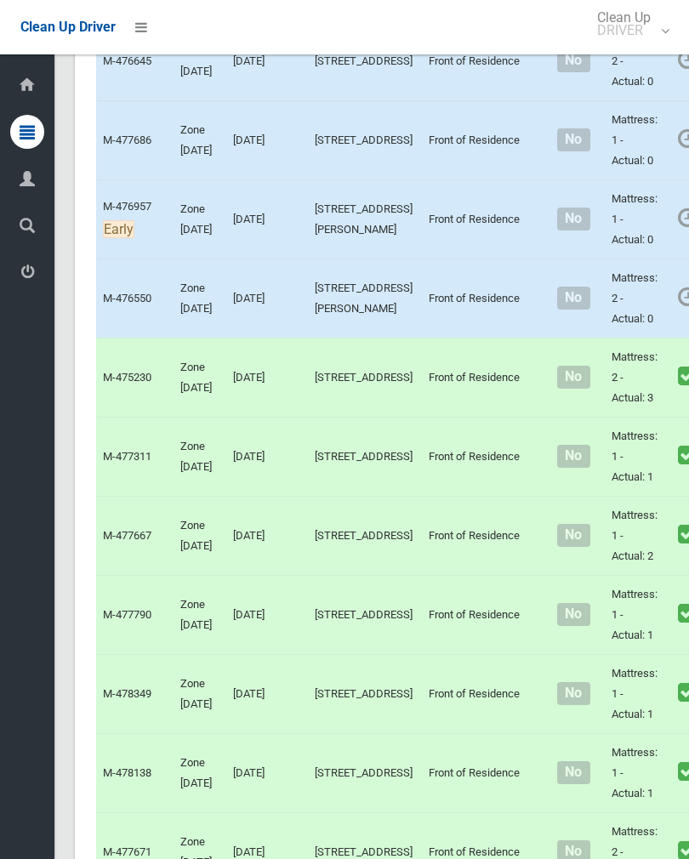
click at [626, 116] on link "Complete Booking" at bounding box center [696, 99] width 202 height 34
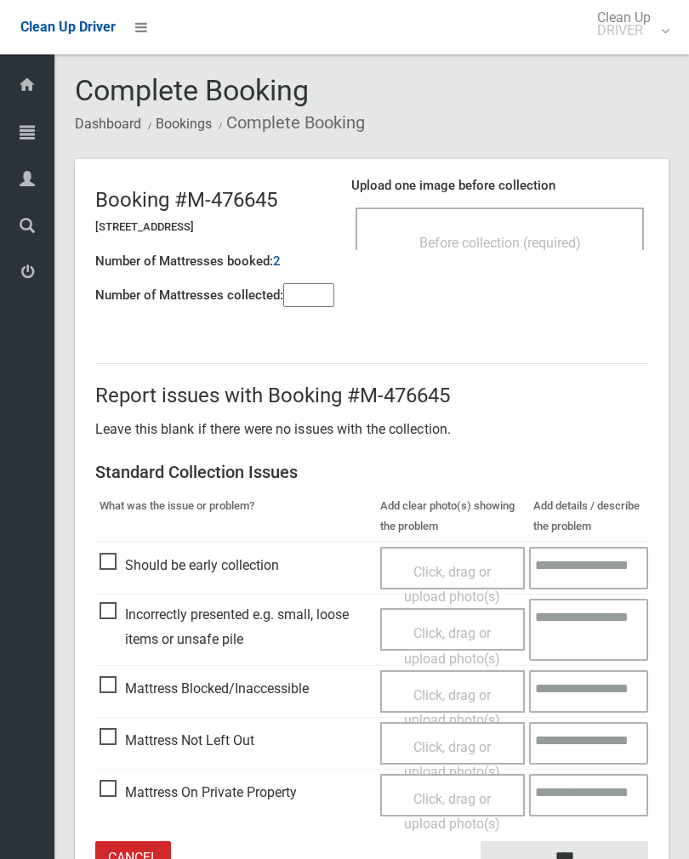
click at [550, 230] on div "Before collection (required)" at bounding box center [499, 241] width 251 height 31
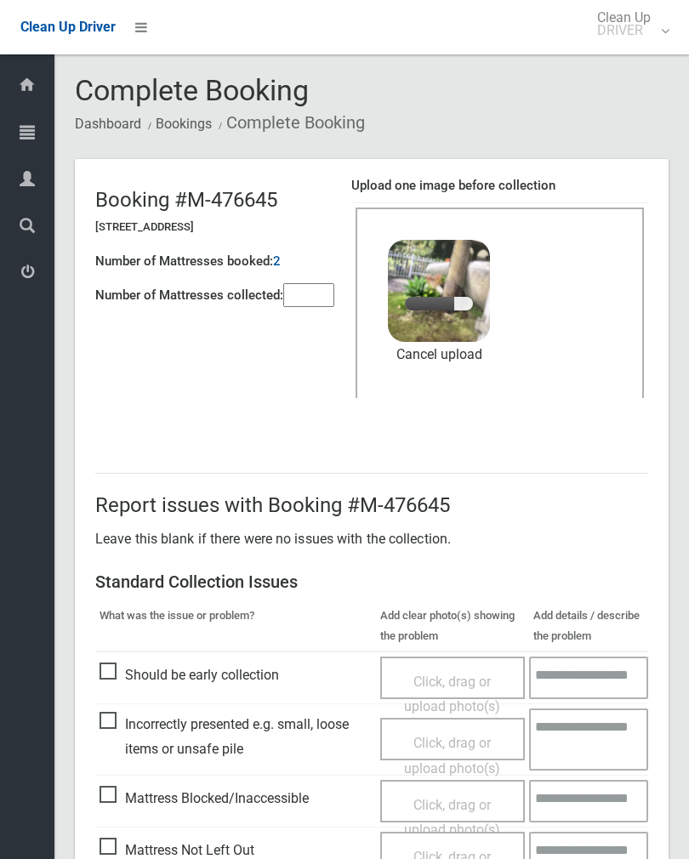
click at [312, 301] on input"] "number" at bounding box center [308, 295] width 51 height 24
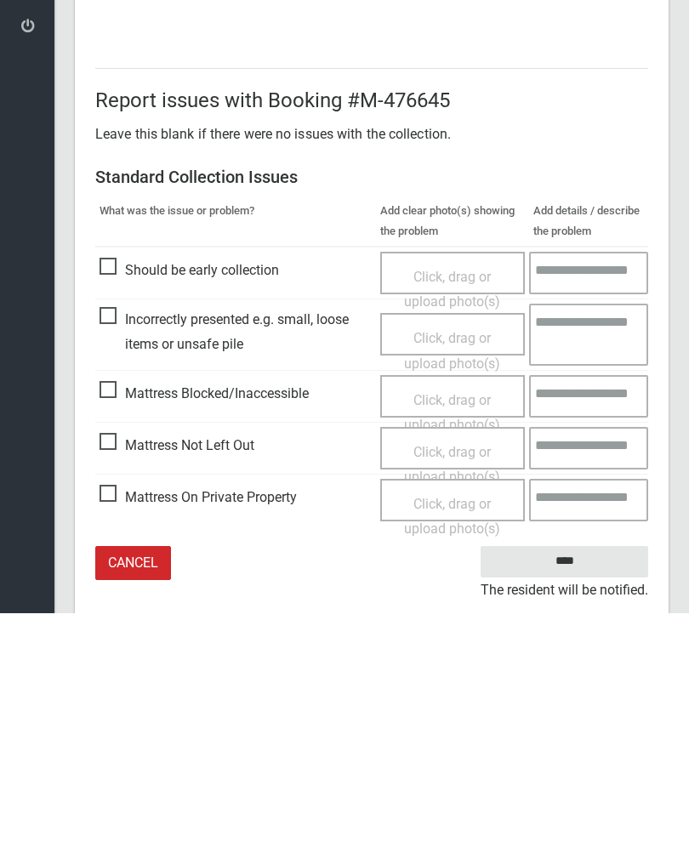
scroll to position [205, 0]
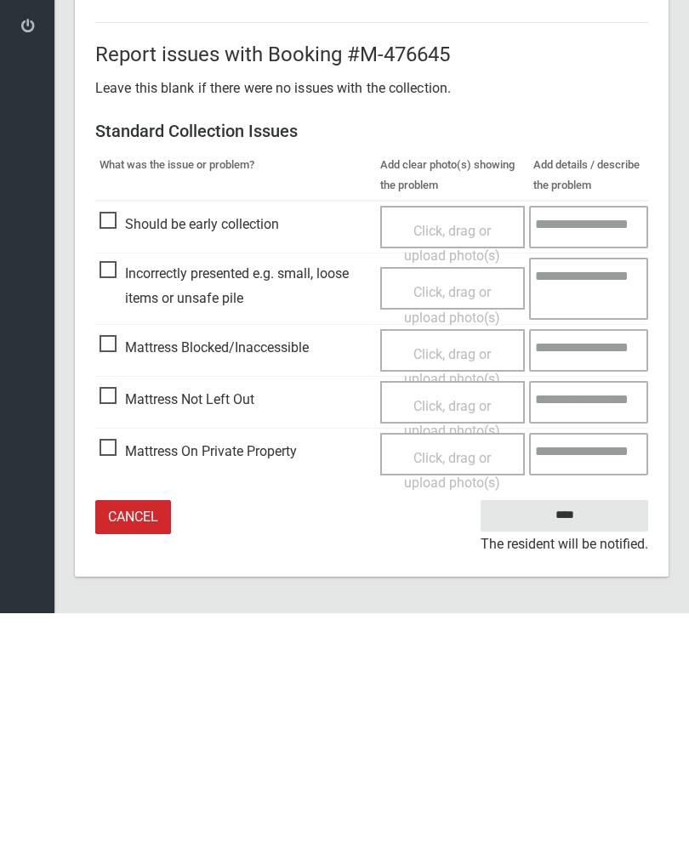
type input"] "*"
click at [588, 745] on input "****" at bounding box center [563, 760] width 167 height 31
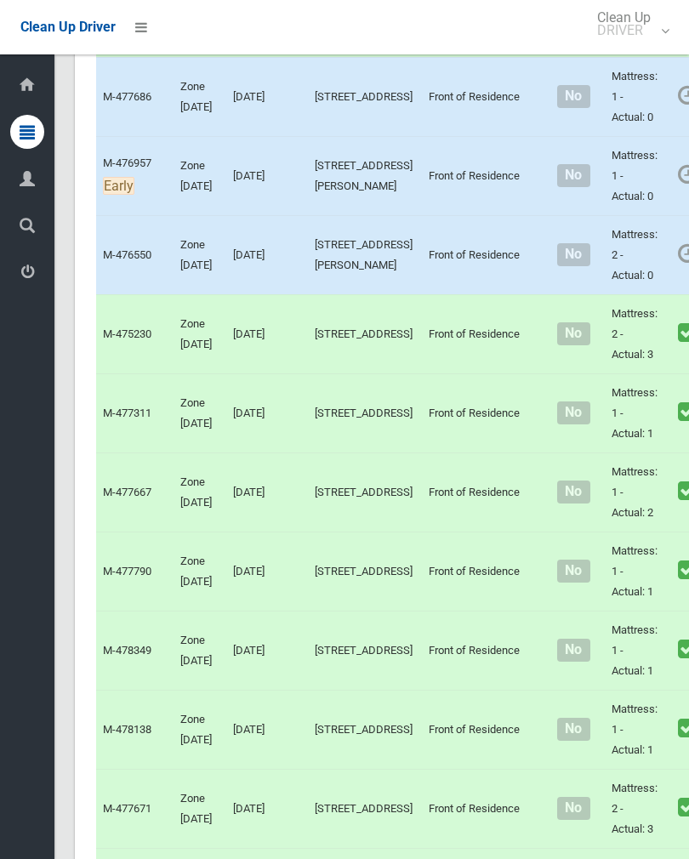
scroll to position [982, 0]
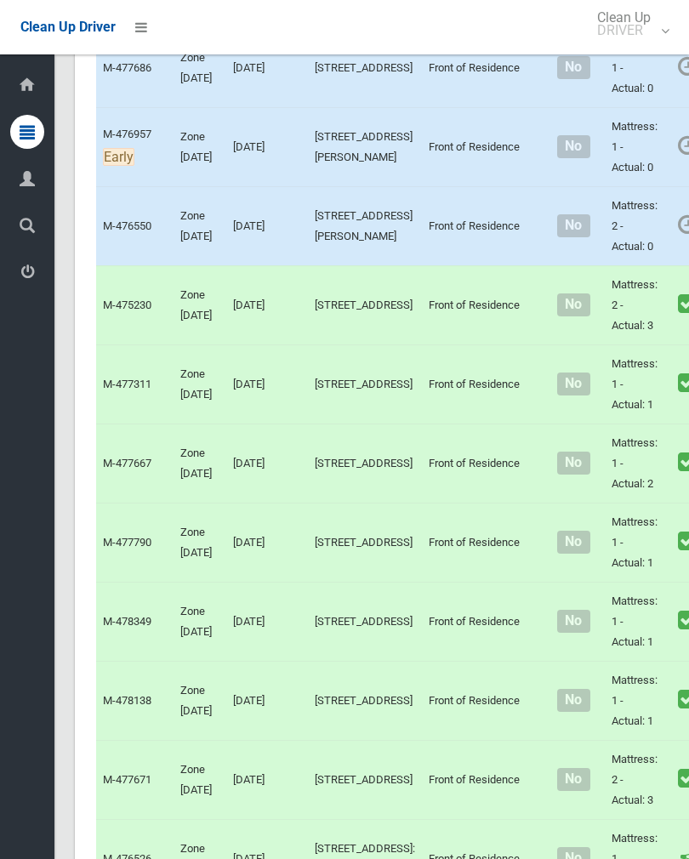
click at [632, 122] on link "Complete Booking" at bounding box center [696, 105] width 202 height 34
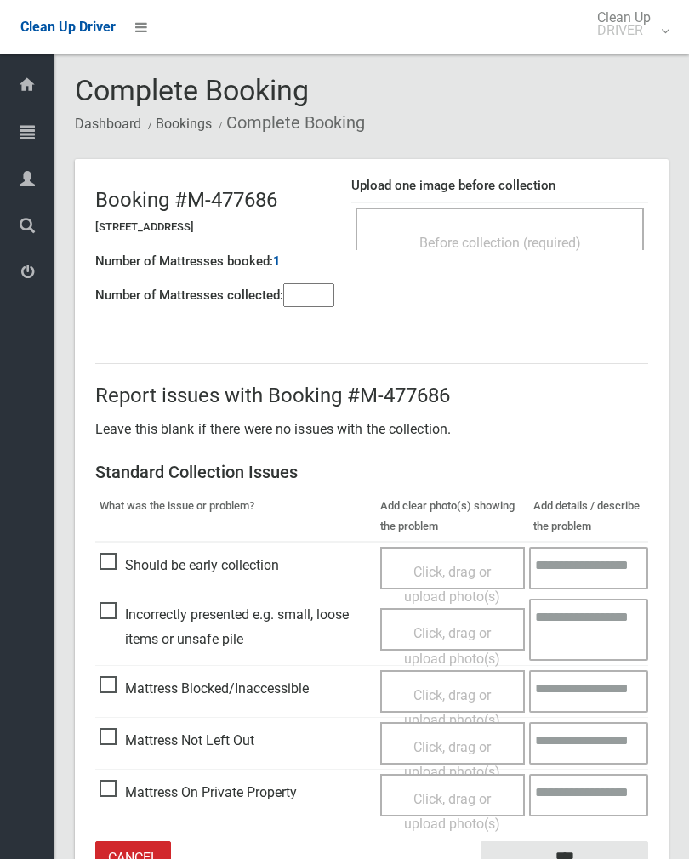
click at [566, 233] on div "Before collection (required)" at bounding box center [499, 241] width 251 height 31
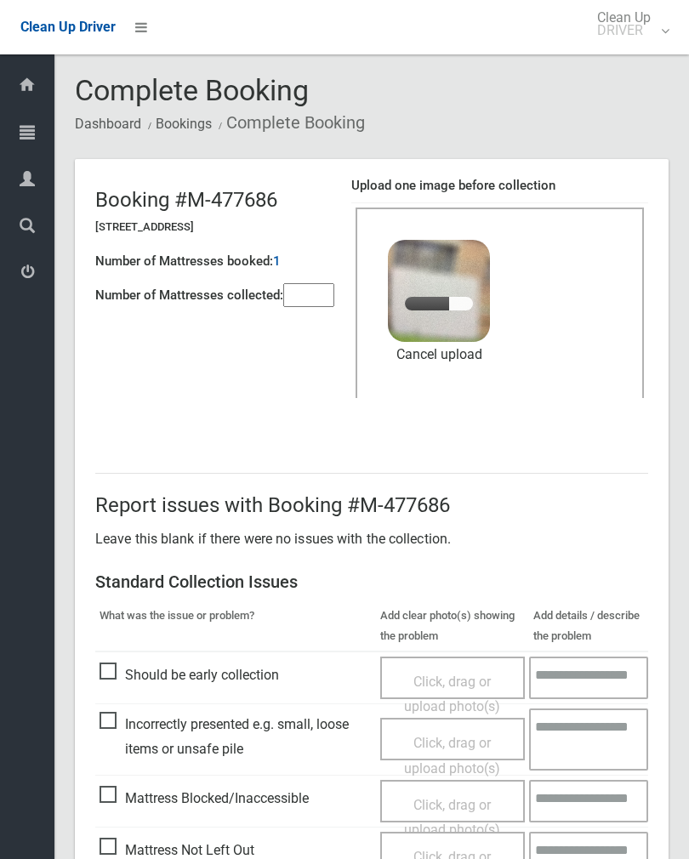
click at [309, 286] on input"] "number" at bounding box center [308, 295] width 51 height 24
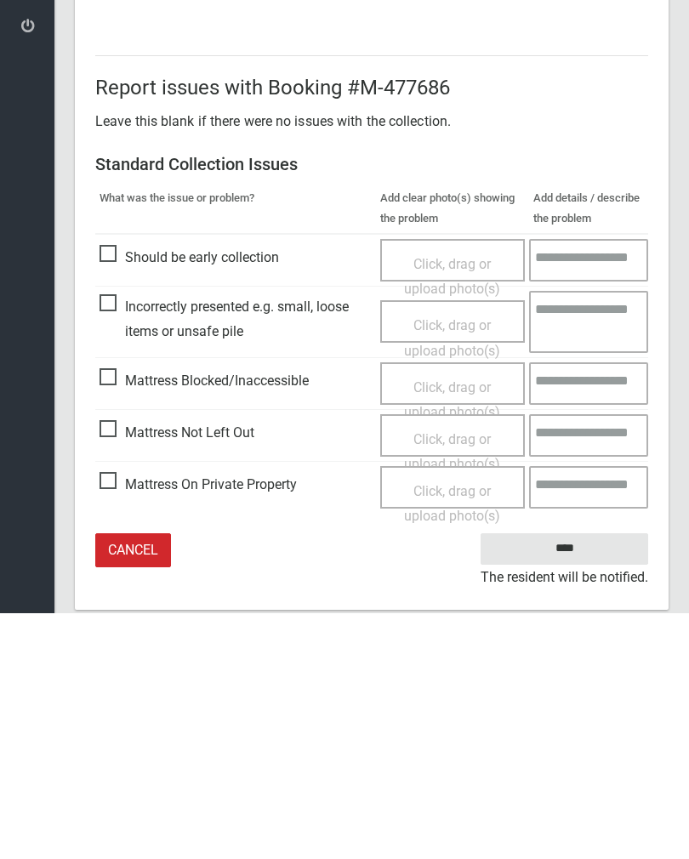
scroll to position [205, 0]
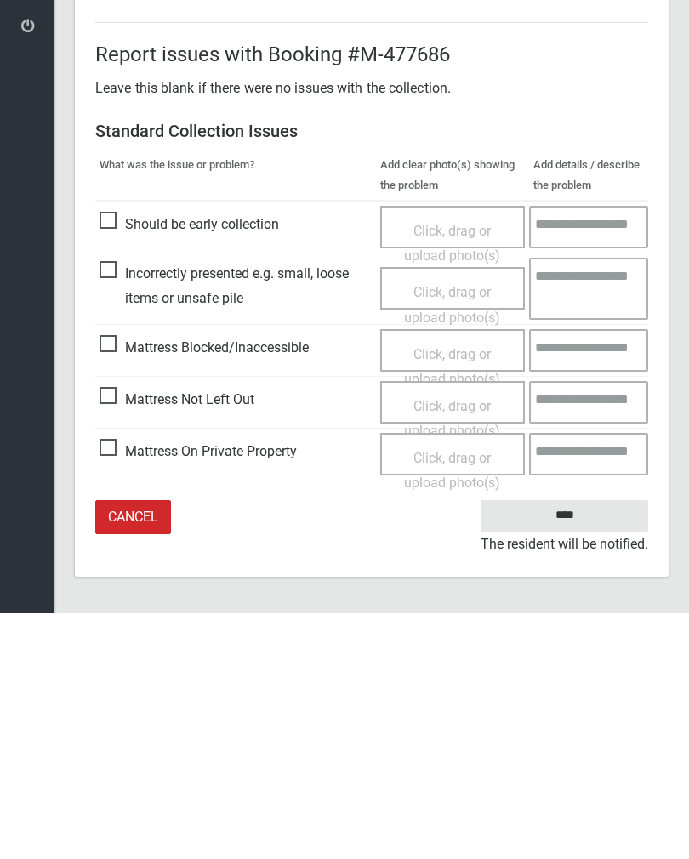
type input"] "*"
click at [569, 745] on input "****" at bounding box center [563, 760] width 167 height 31
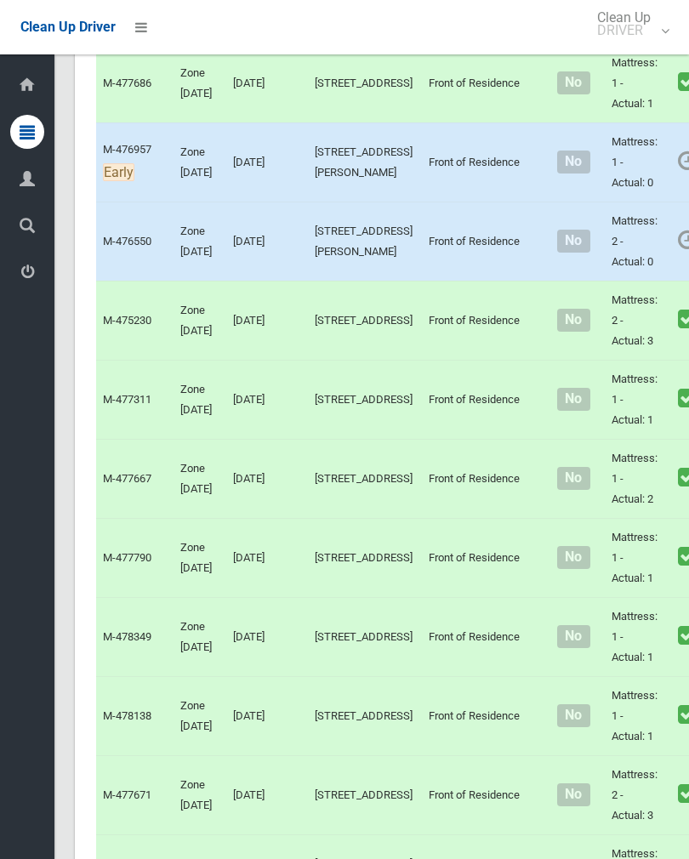
scroll to position [1115, 0]
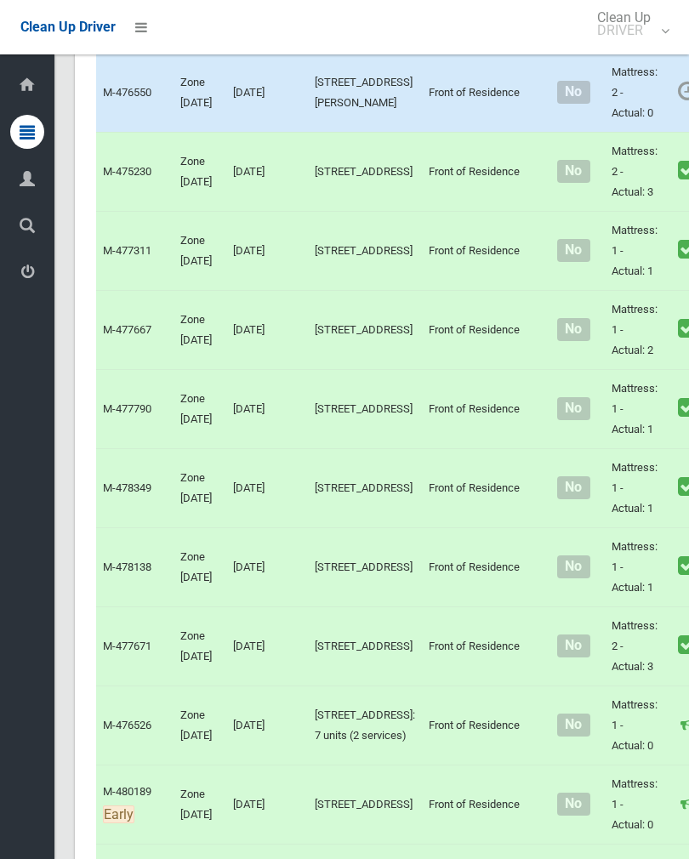
click at [626, 68] on link "Complete Booking" at bounding box center [696, 51] width 202 height 34
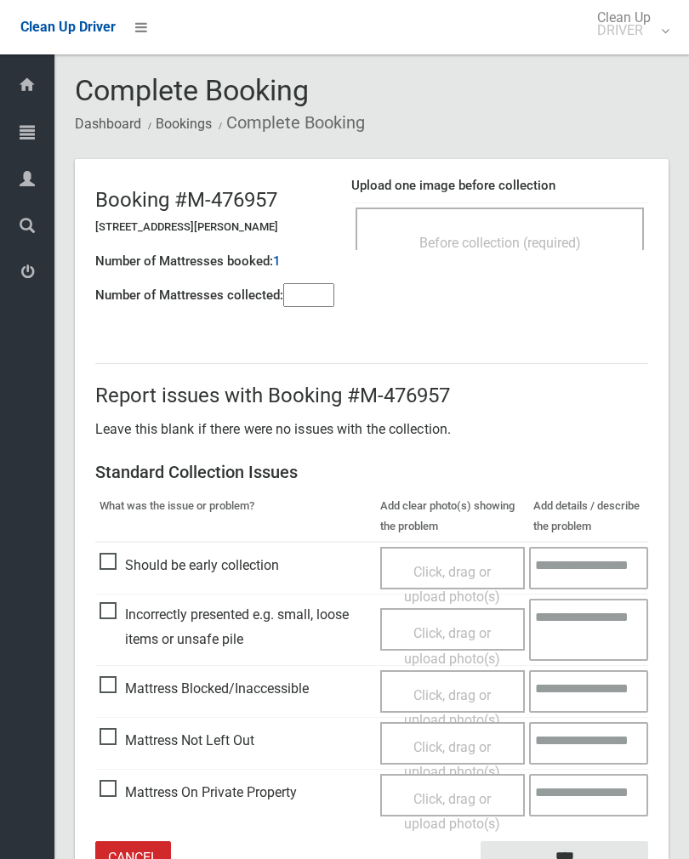
click at [303, 307] on input"] "number" at bounding box center [308, 295] width 51 height 24
click at [556, 220] on div "Before collection (required)" at bounding box center [499, 228] width 288 height 43
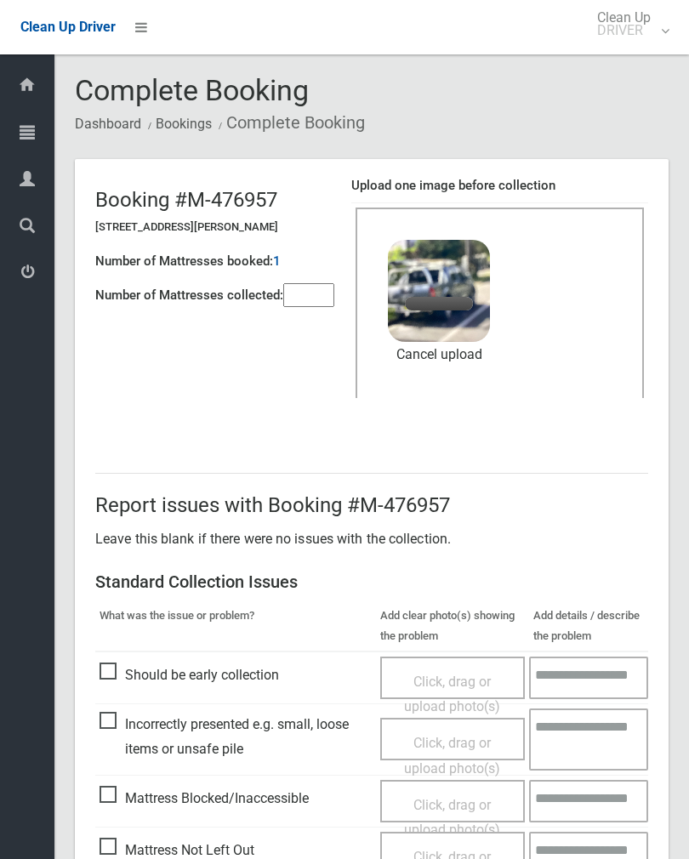
click at [305, 286] on input"] "number" at bounding box center [308, 295] width 51 height 24
click at [456, 354] on link "Remove file" at bounding box center [439, 355] width 102 height 26
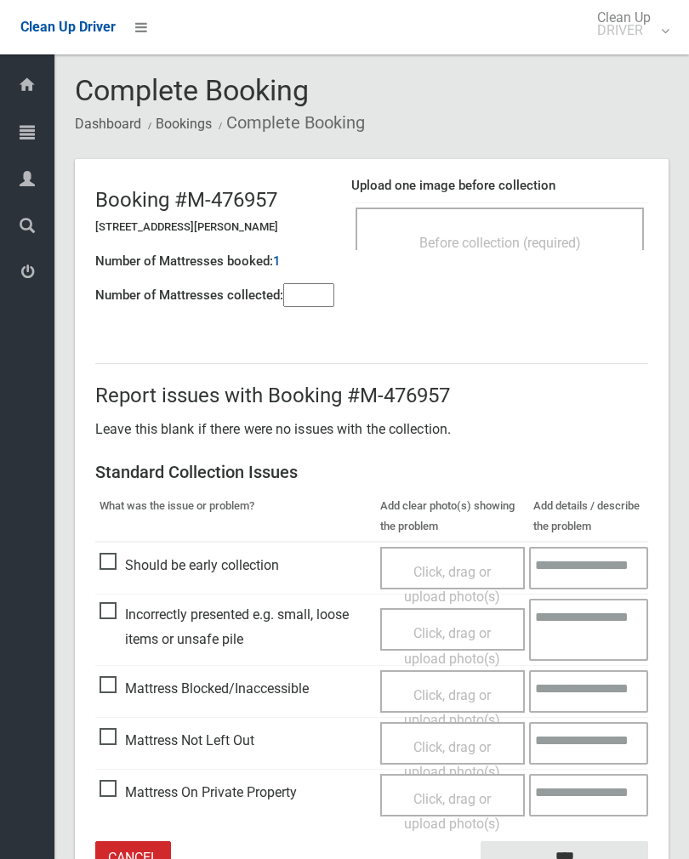
click at [517, 235] on span "Before collection (required)" at bounding box center [500, 243] width 162 height 16
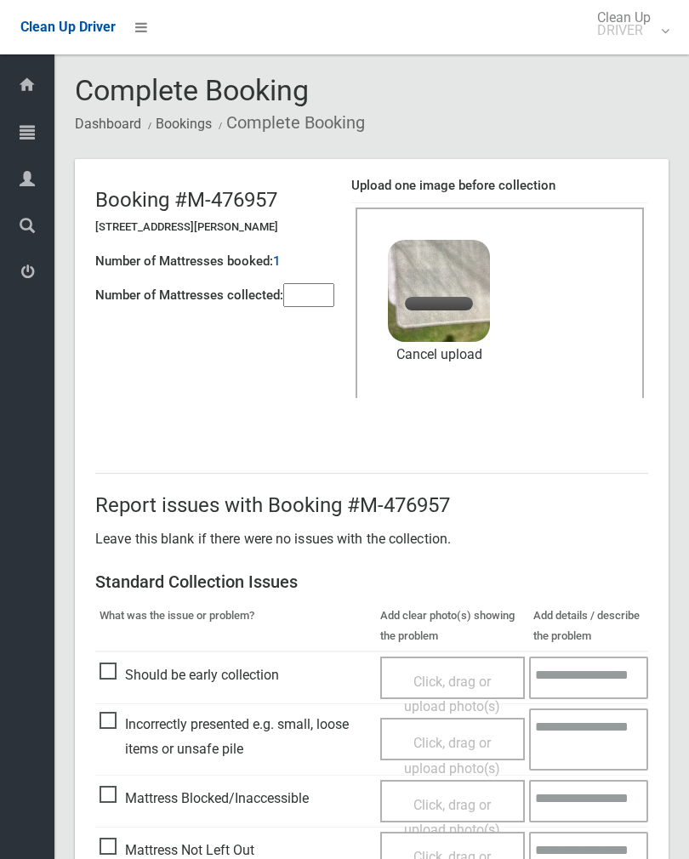
click at [307, 305] on input"] "number" at bounding box center [308, 295] width 51 height 24
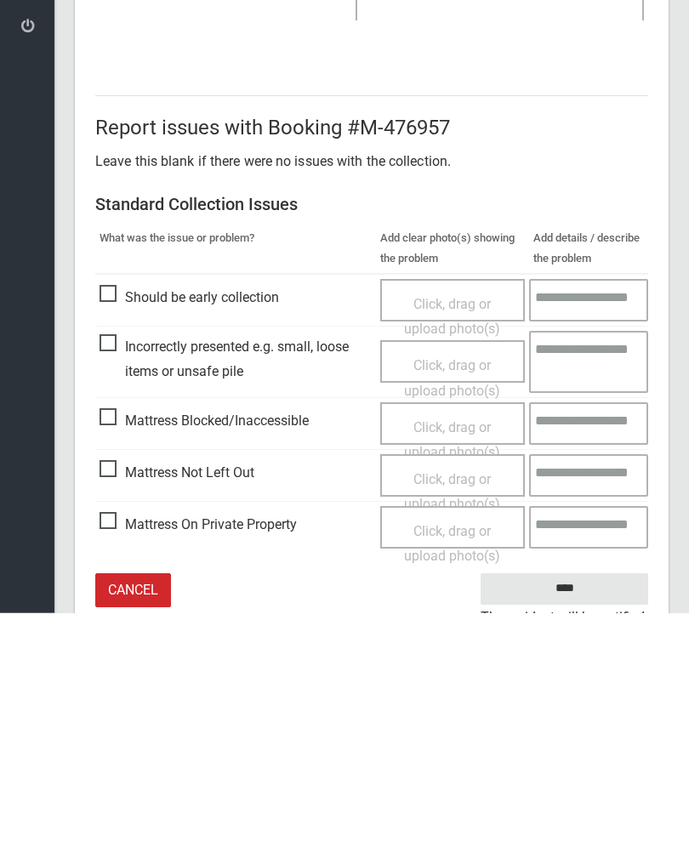
scroll to position [205, 0]
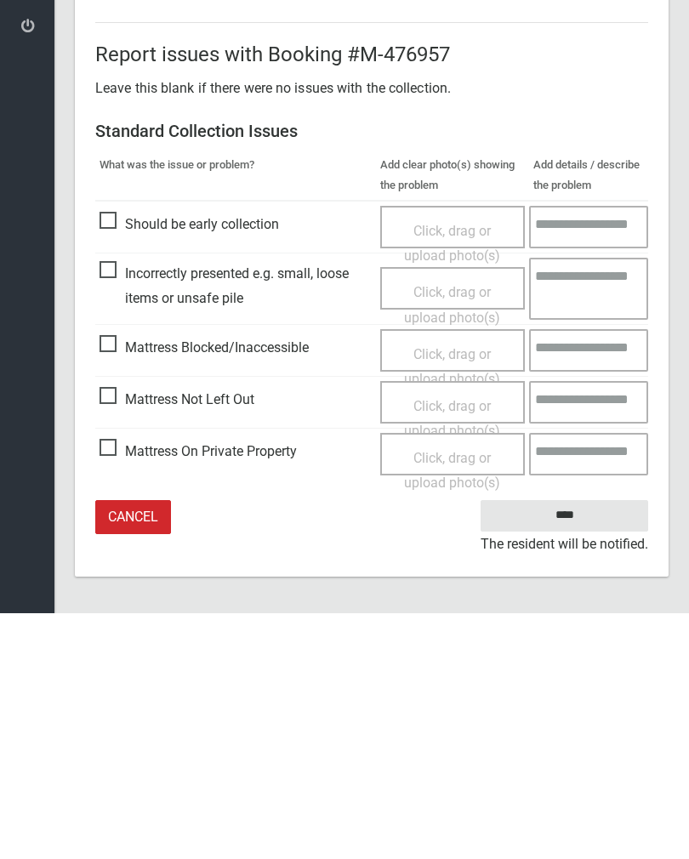
type input"] "*"
click at [587, 745] on input "****" at bounding box center [563, 760] width 167 height 31
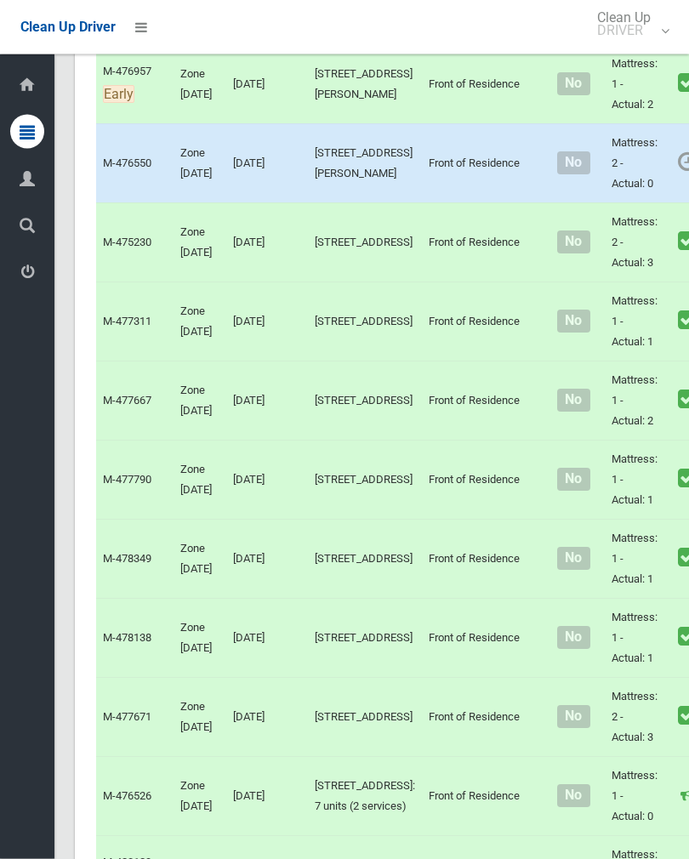
scroll to position [1044, 0]
click at [631, 218] on link "Complete Booking" at bounding box center [696, 201] width 202 height 34
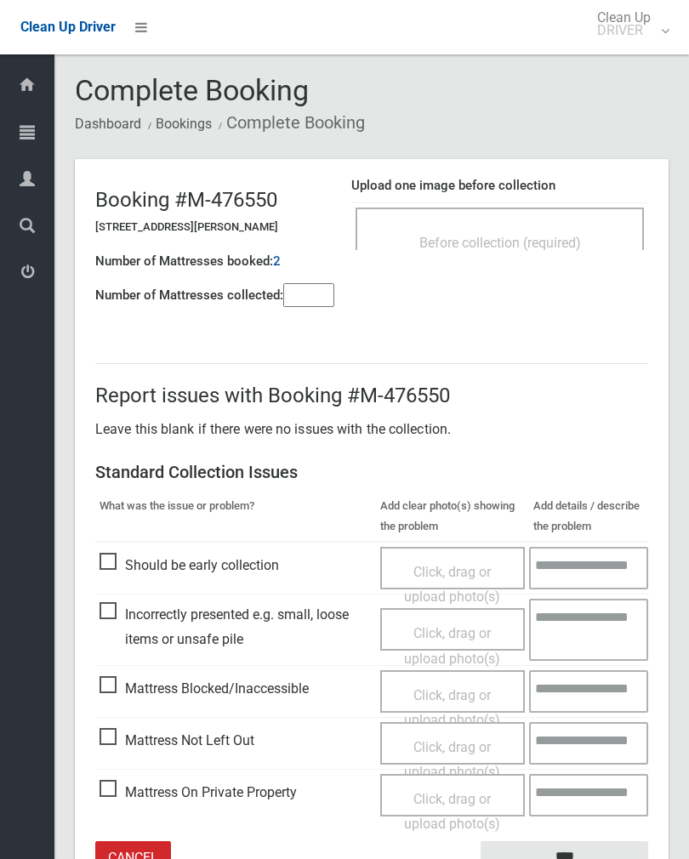
click at [300, 290] on input"] "number" at bounding box center [308, 295] width 51 height 24
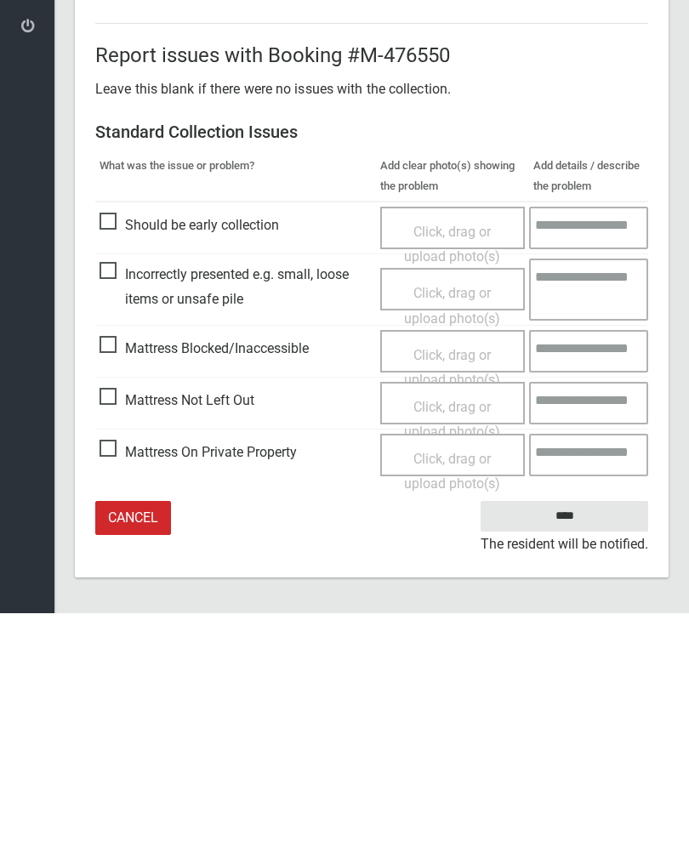
type input"] "*"
click at [128, 633] on span "Mattress Not Left Out" at bounding box center [176, 646] width 155 height 26
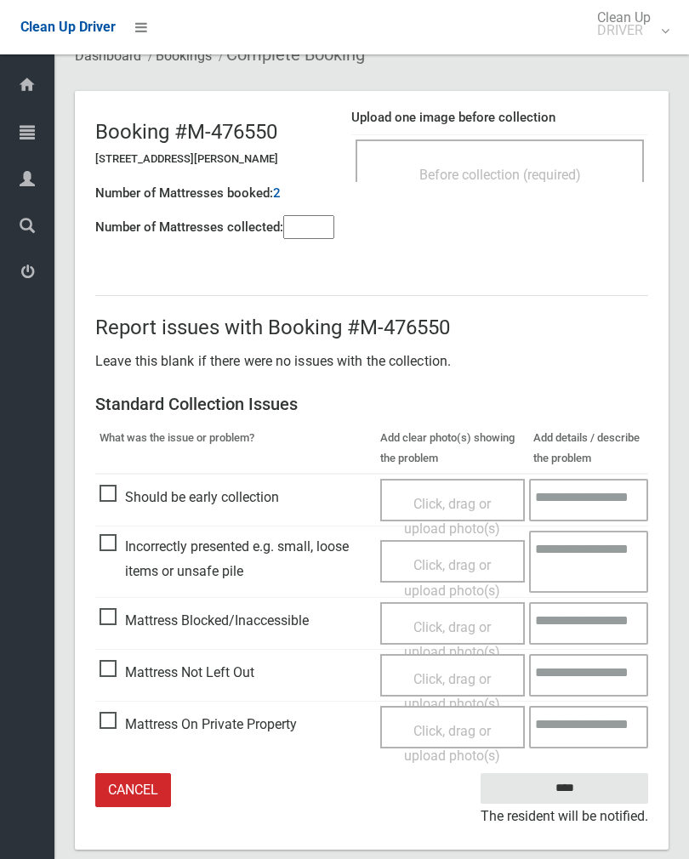
click at [472, 676] on span "Click, drag or upload photo(s)" at bounding box center [452, 692] width 96 height 42
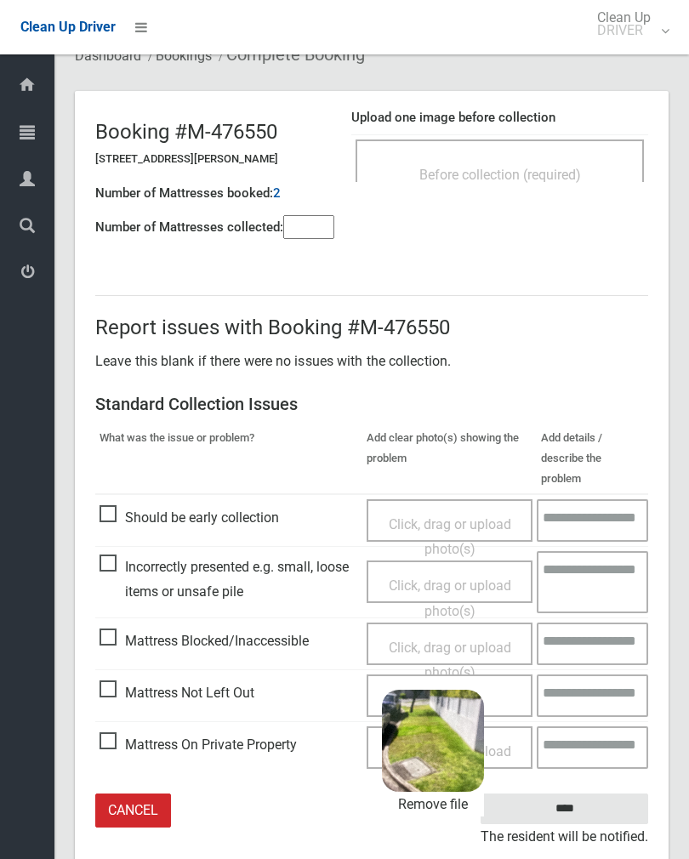
click at [614, 793] on input "****" at bounding box center [563, 808] width 167 height 31
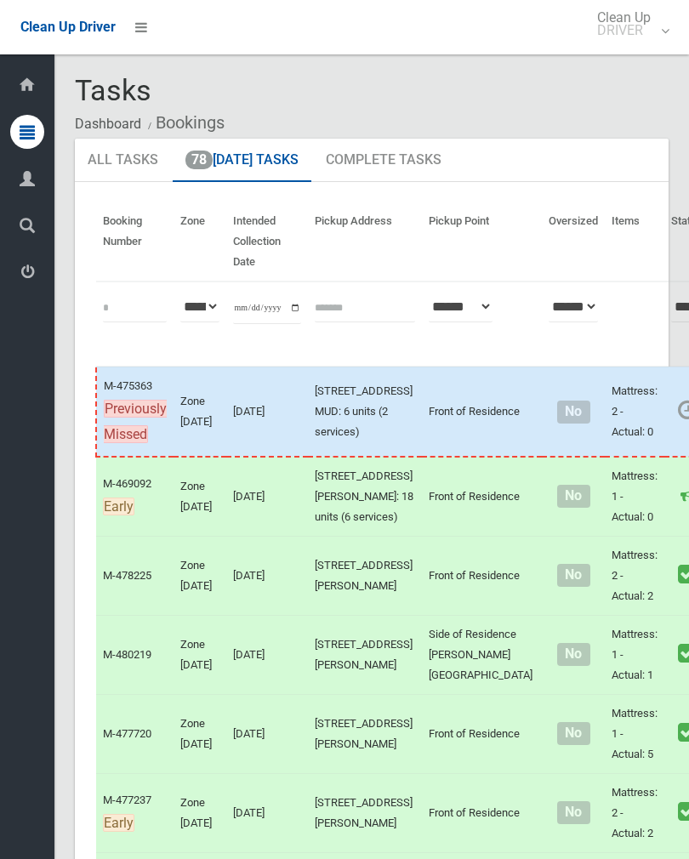
click at [632, 466] on link "Complete Booking" at bounding box center [696, 449] width 202 height 34
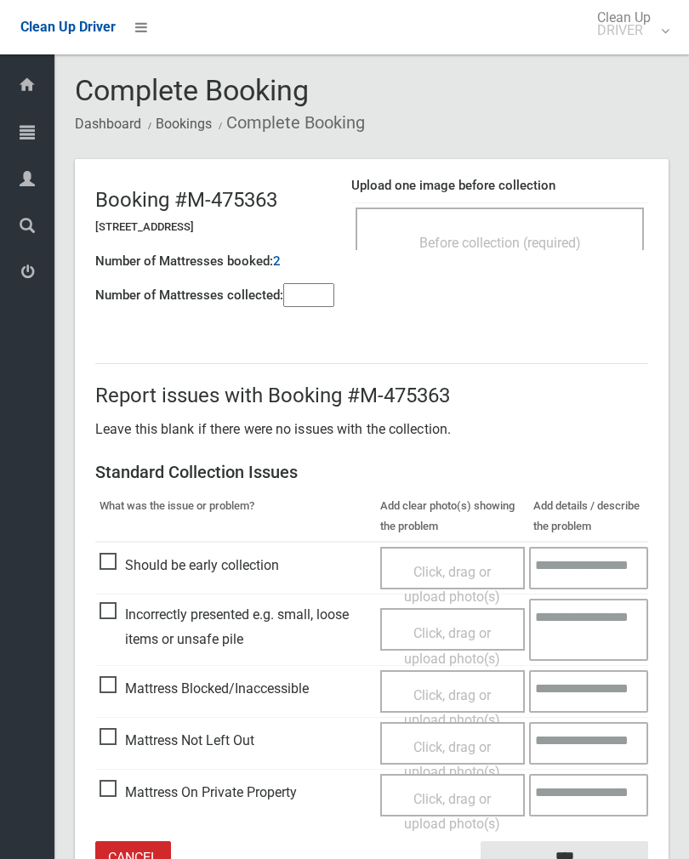
click at [590, 238] on div "Before collection (required)" at bounding box center [499, 241] width 251 height 31
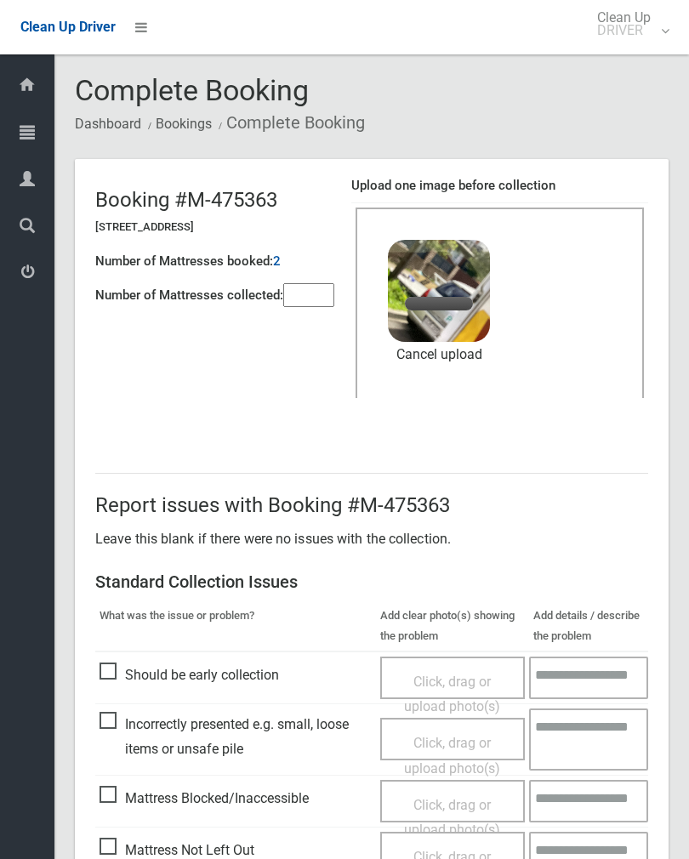
click at [303, 297] on input"] "number" at bounding box center [308, 295] width 51 height 24
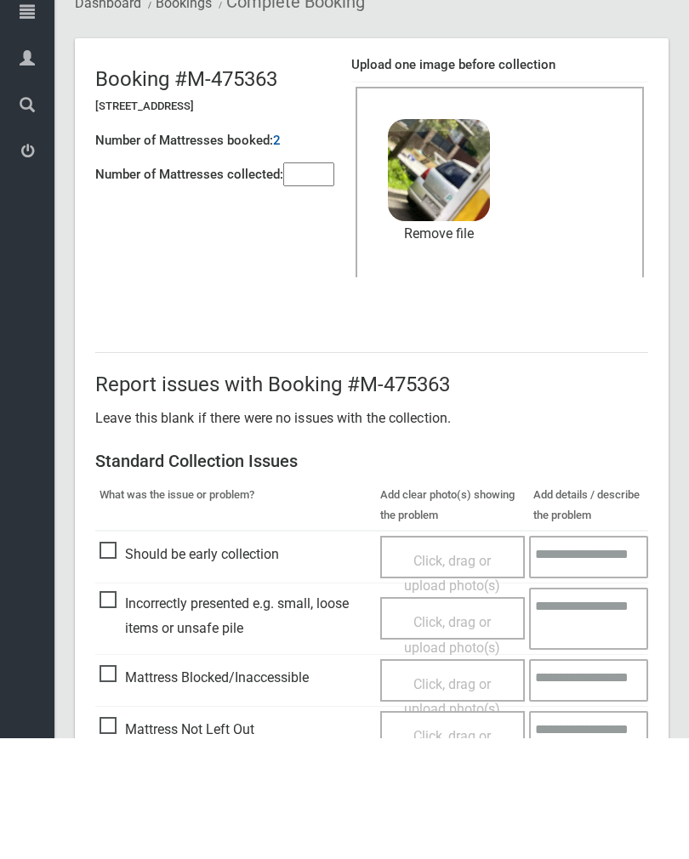
scroll to position [205, 0]
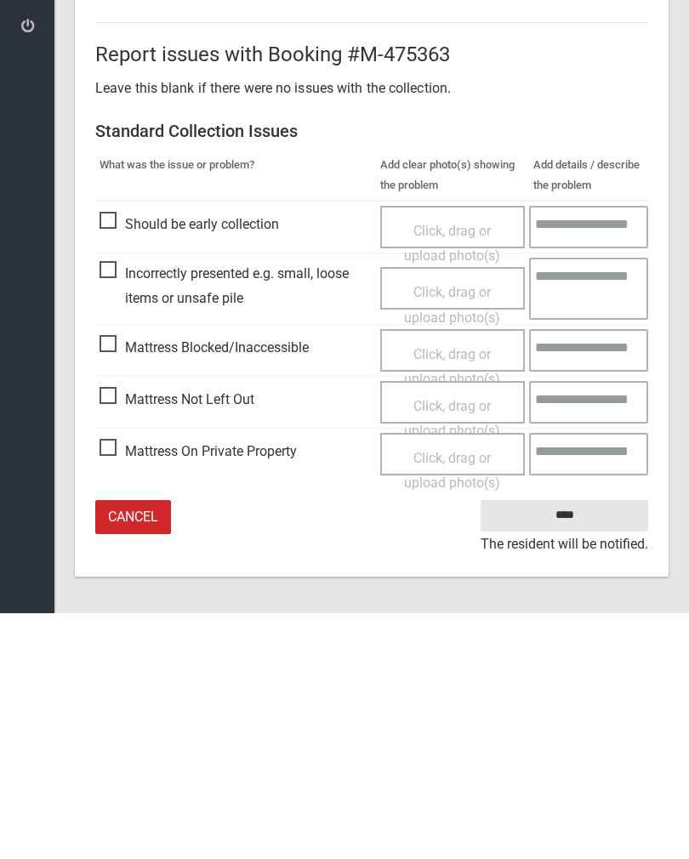
type input"] "*"
click at [578, 745] on input "****" at bounding box center [563, 760] width 167 height 31
